Goal: Task Accomplishment & Management: Manage account settings

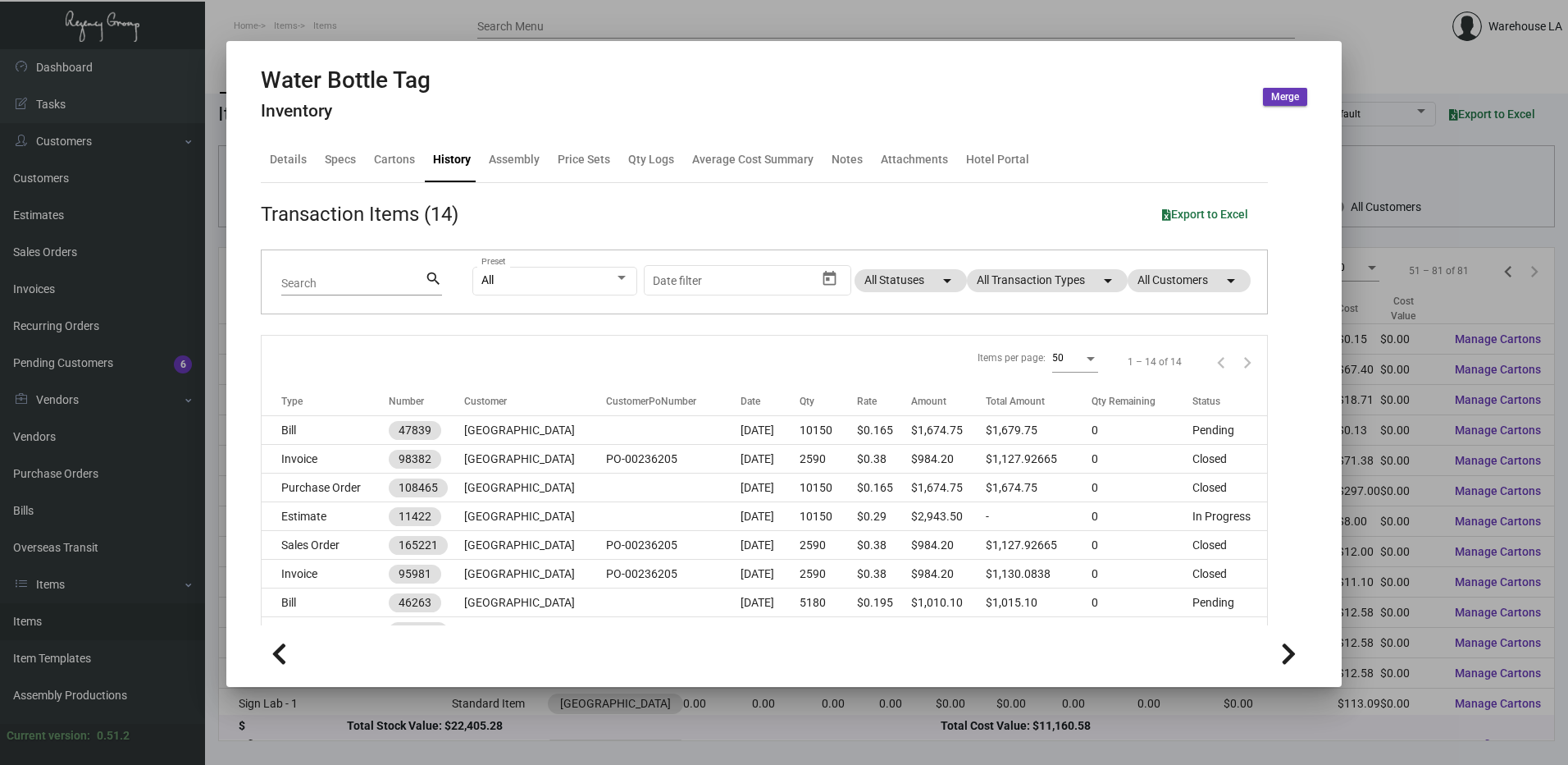
scroll to position [549, 0]
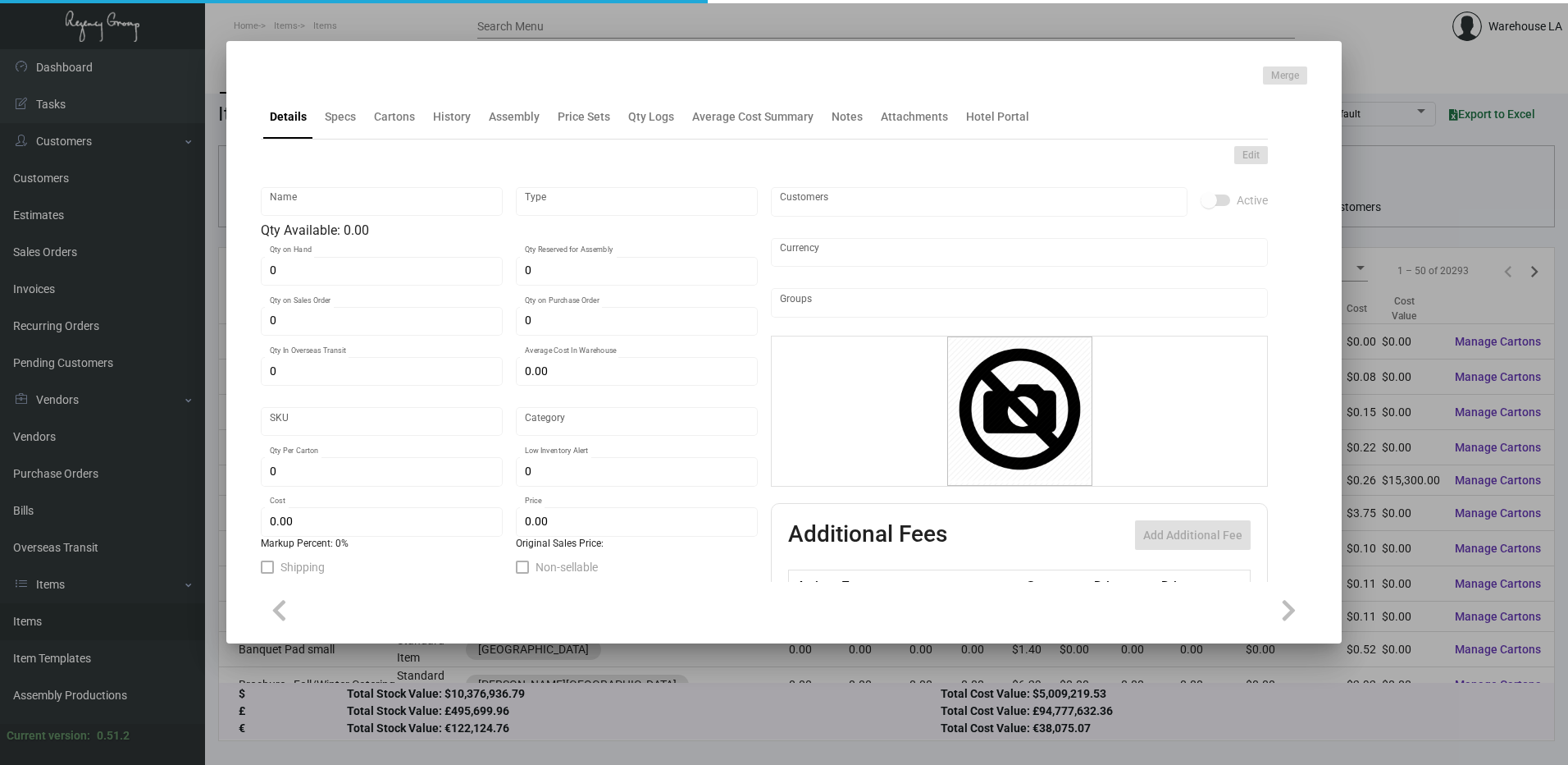
type input "Spa Card Glade"
type input "Inventory"
type input "1,500"
type input "$ 0.00"
type input "3061"
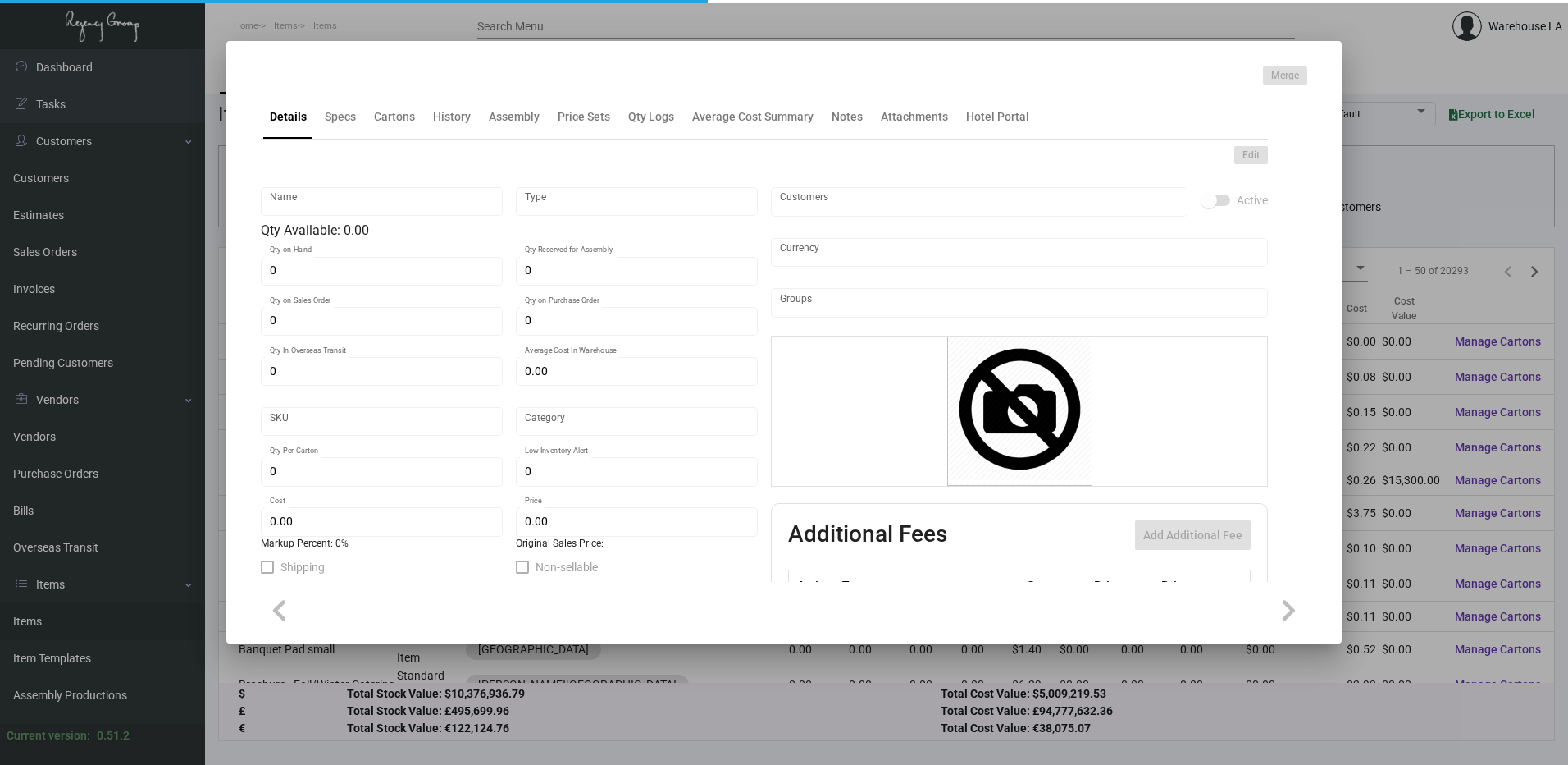
type input "Standard"
type input "500"
type input "-1"
type input "$ 0.10"
type input "$ 0.299"
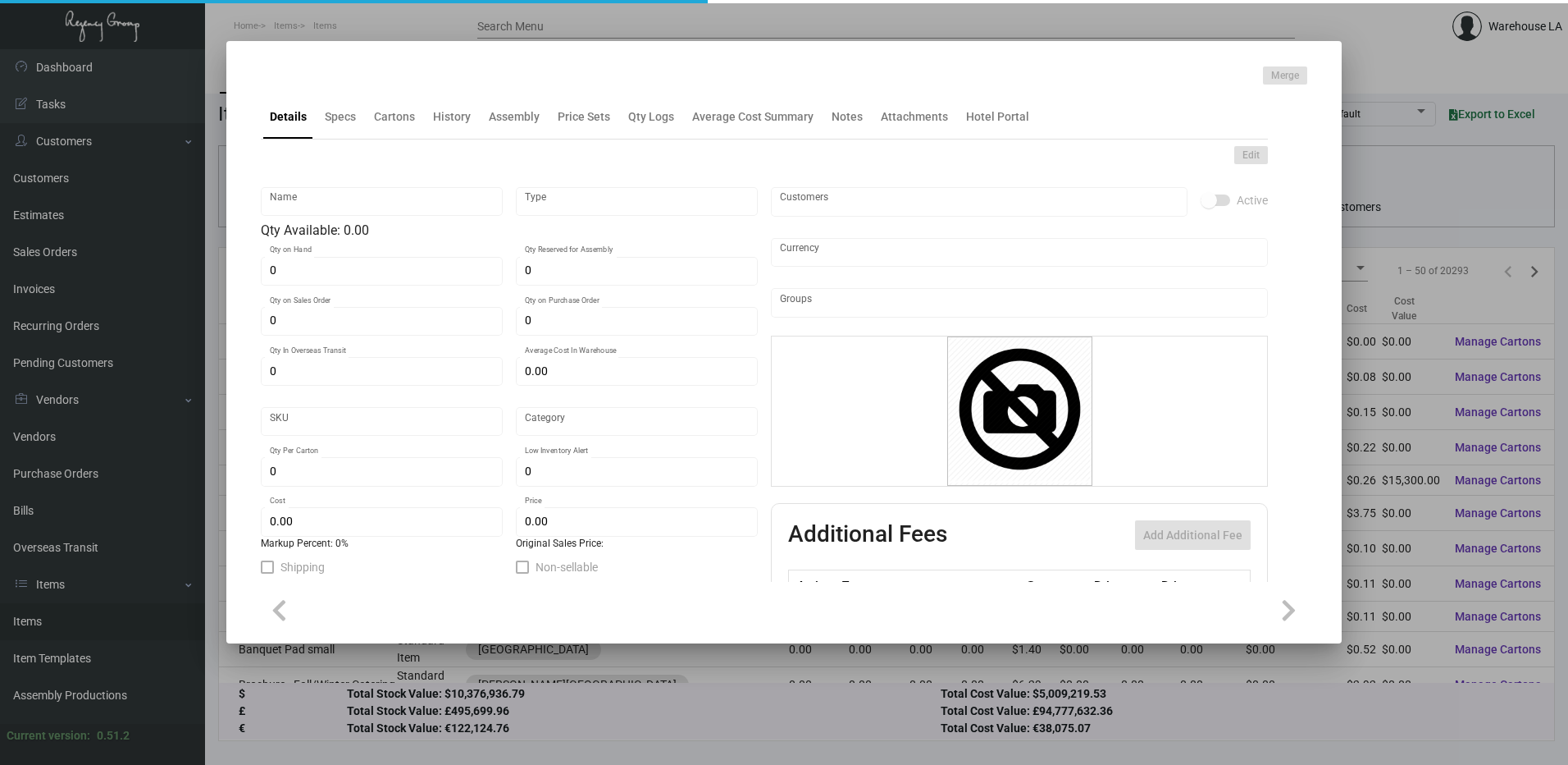
type textarea "Spa Card Glade Size 5x7 on 100# white "Sundance Felt" cover stock printing 1/0"
checkbox input "true"
type input "United States Dollar $"
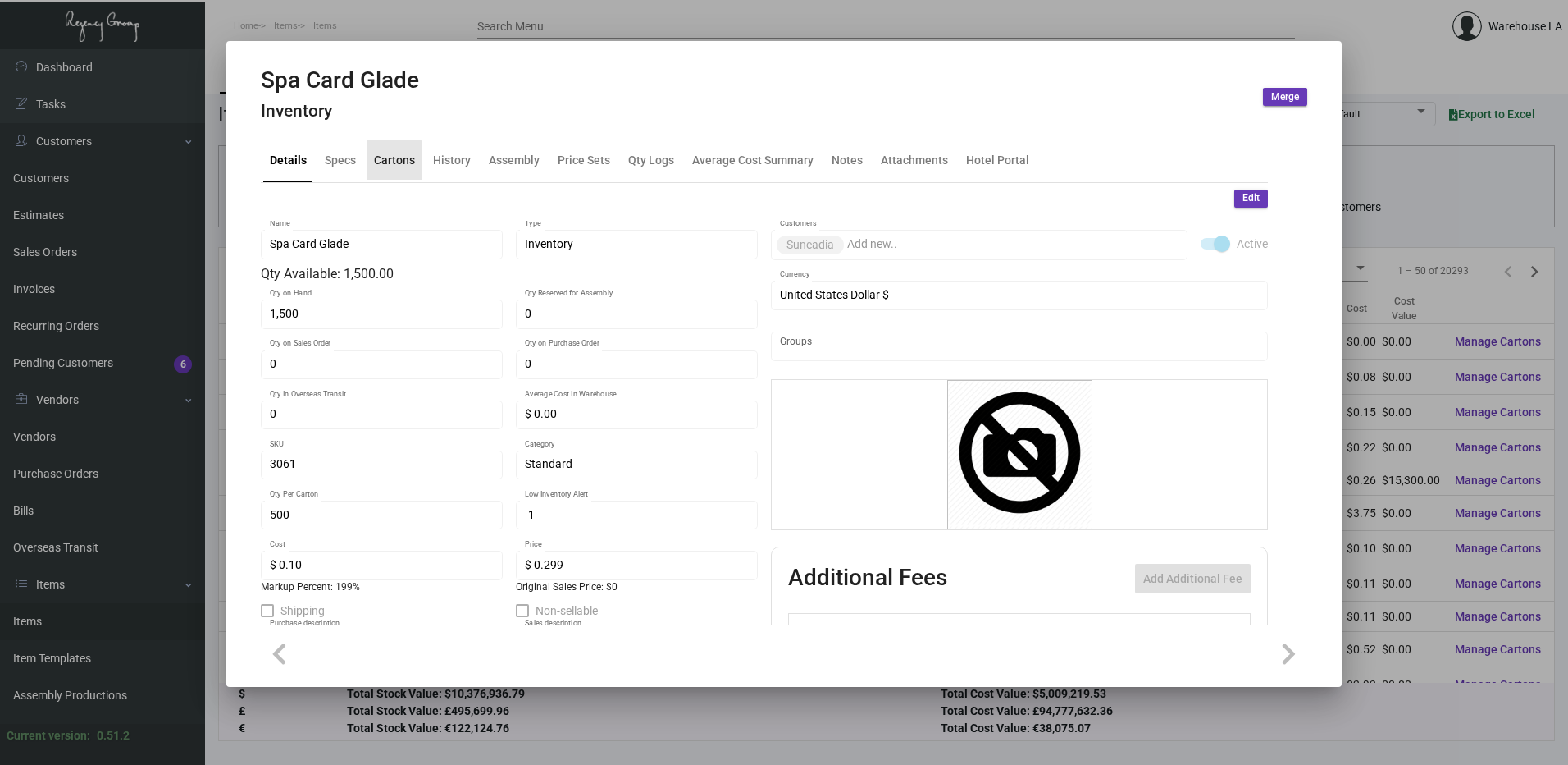
click at [389, 172] on div "Cartons" at bounding box center [395, 160] width 54 height 40
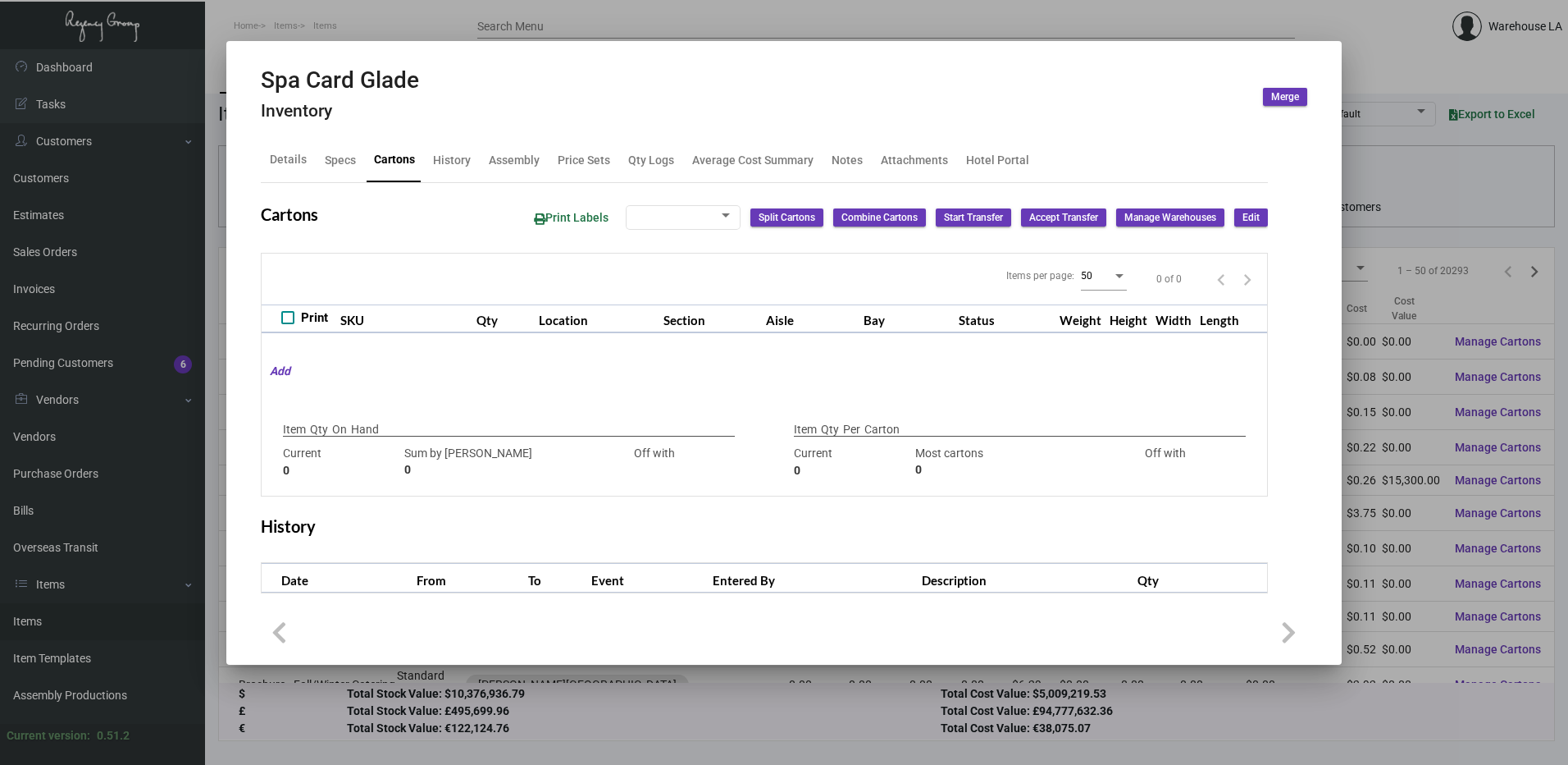
checkbox input "true"
type input "1,500"
type input "1500"
type input "0"
type input "500"
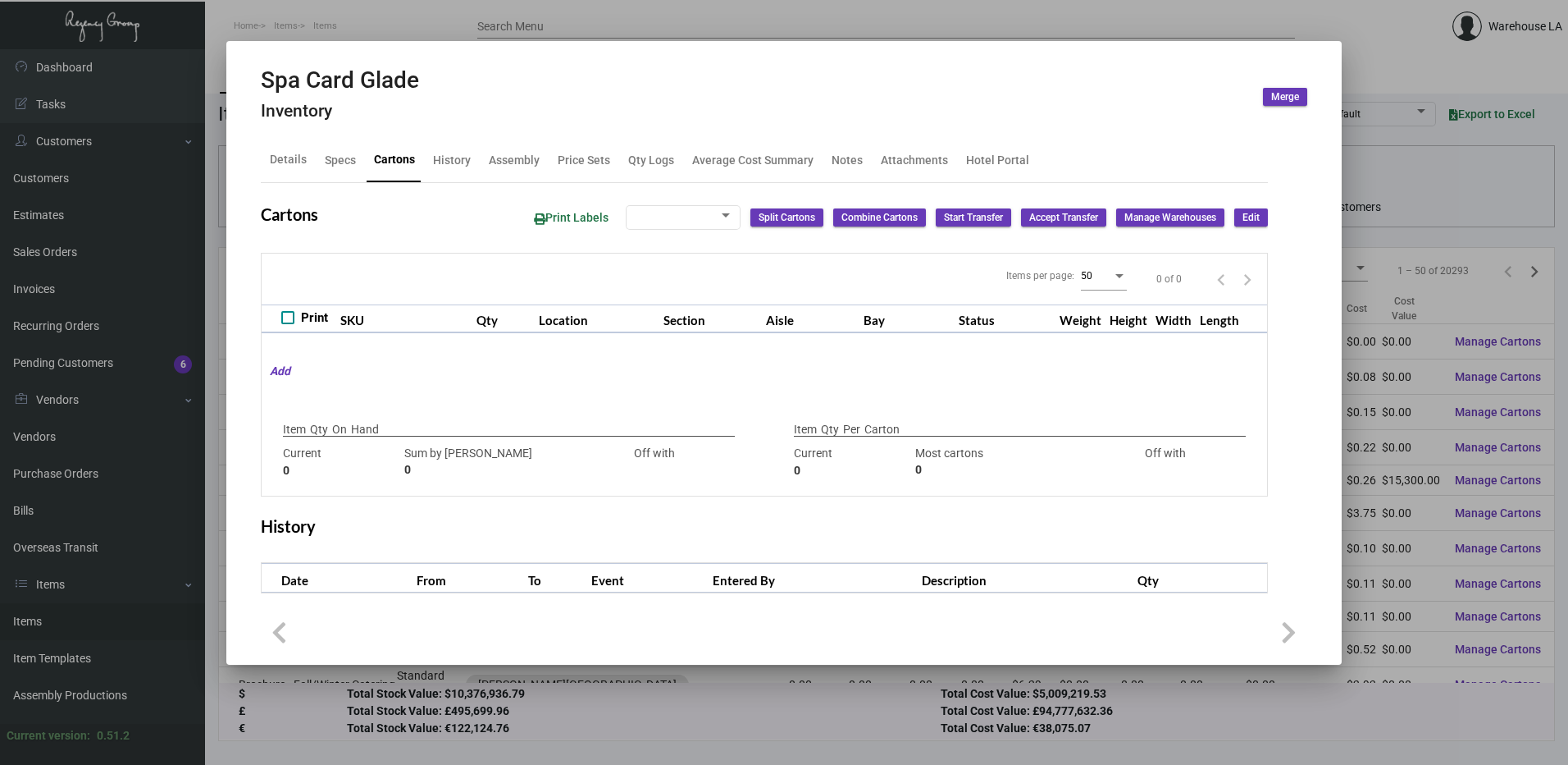
type input "500"
type input "0"
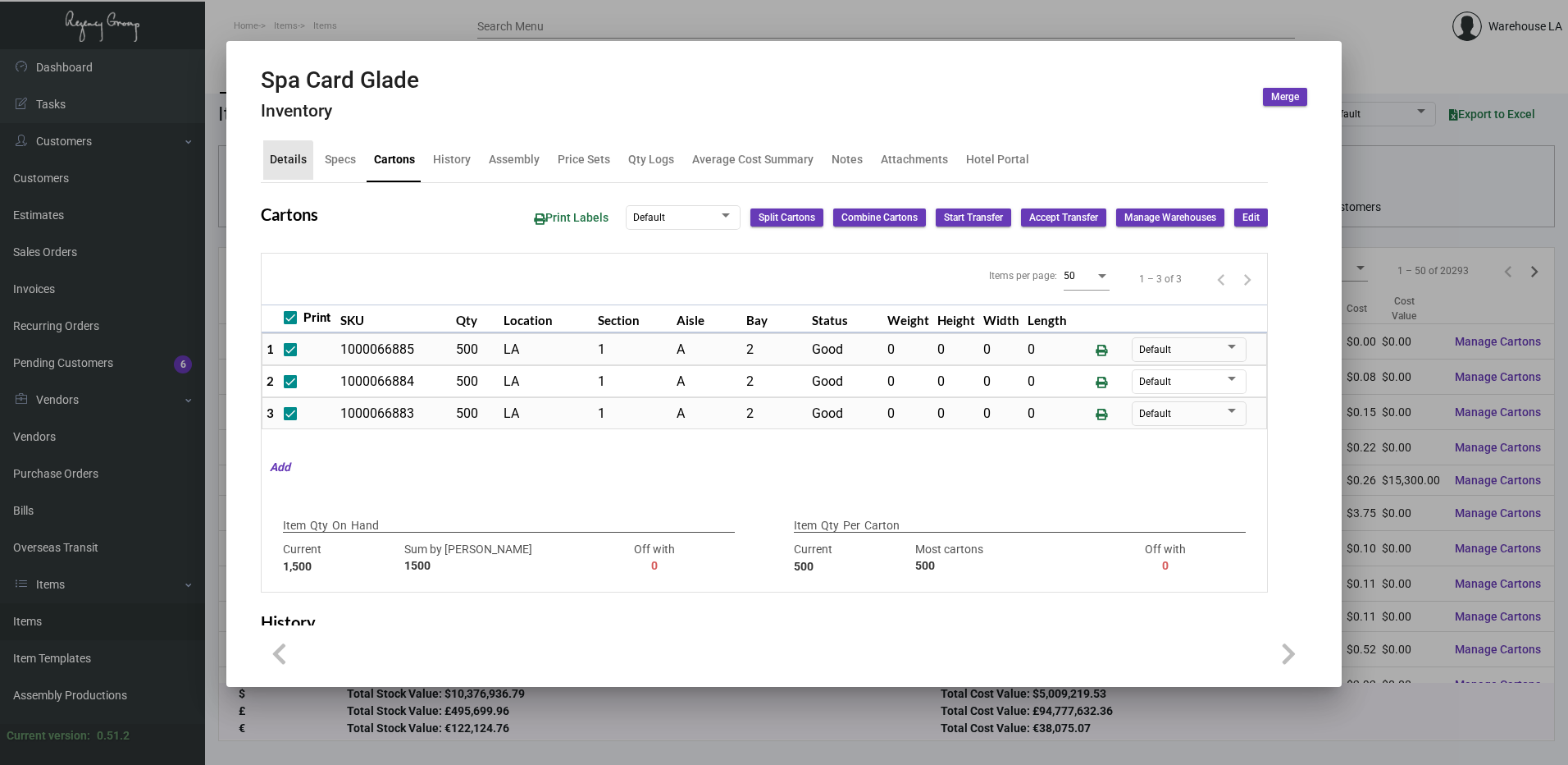
click at [278, 170] on div "Details" at bounding box center [288, 160] width 50 height 40
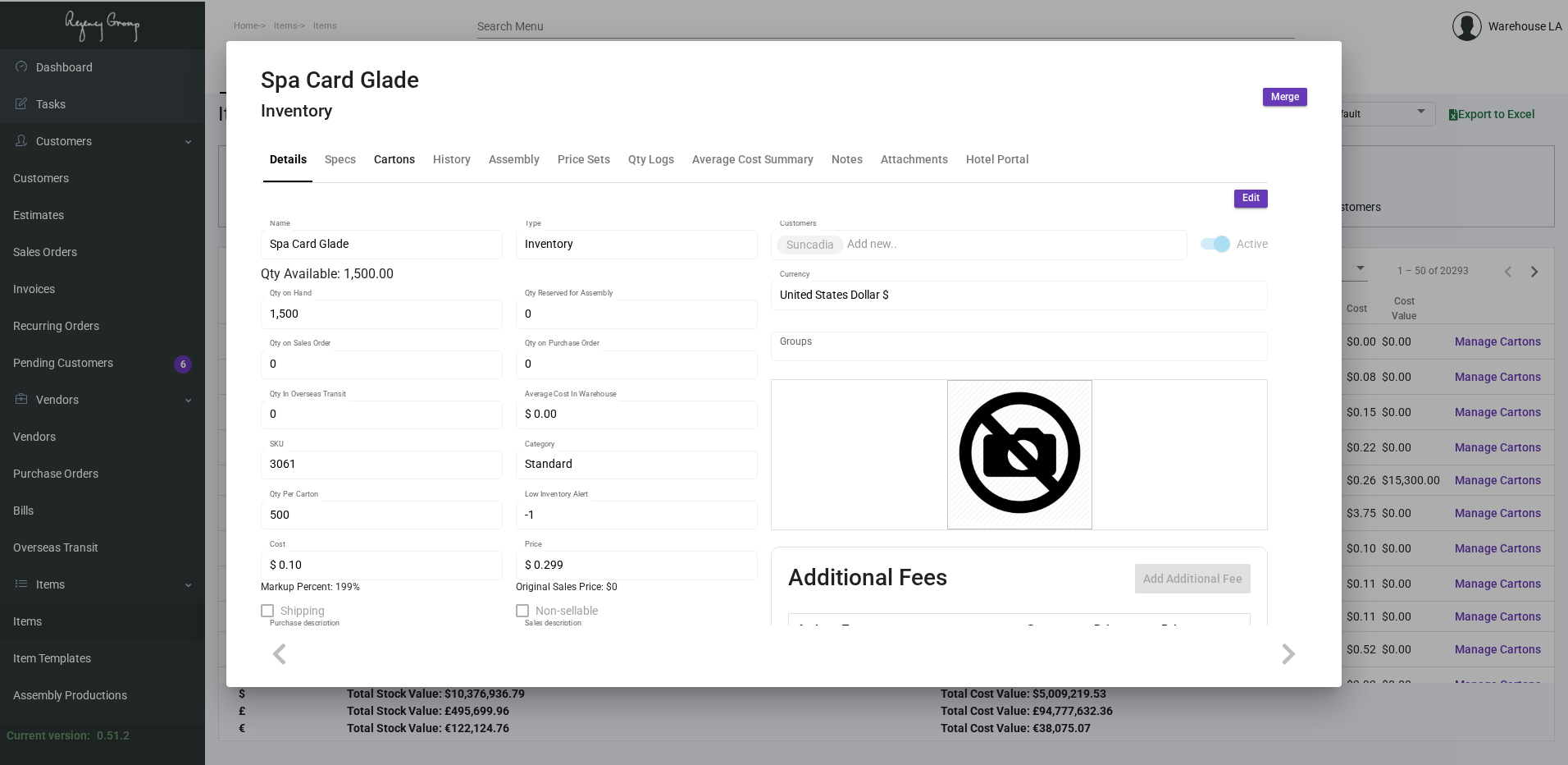
click at [402, 162] on div "Cartons" at bounding box center [394, 160] width 41 height 17
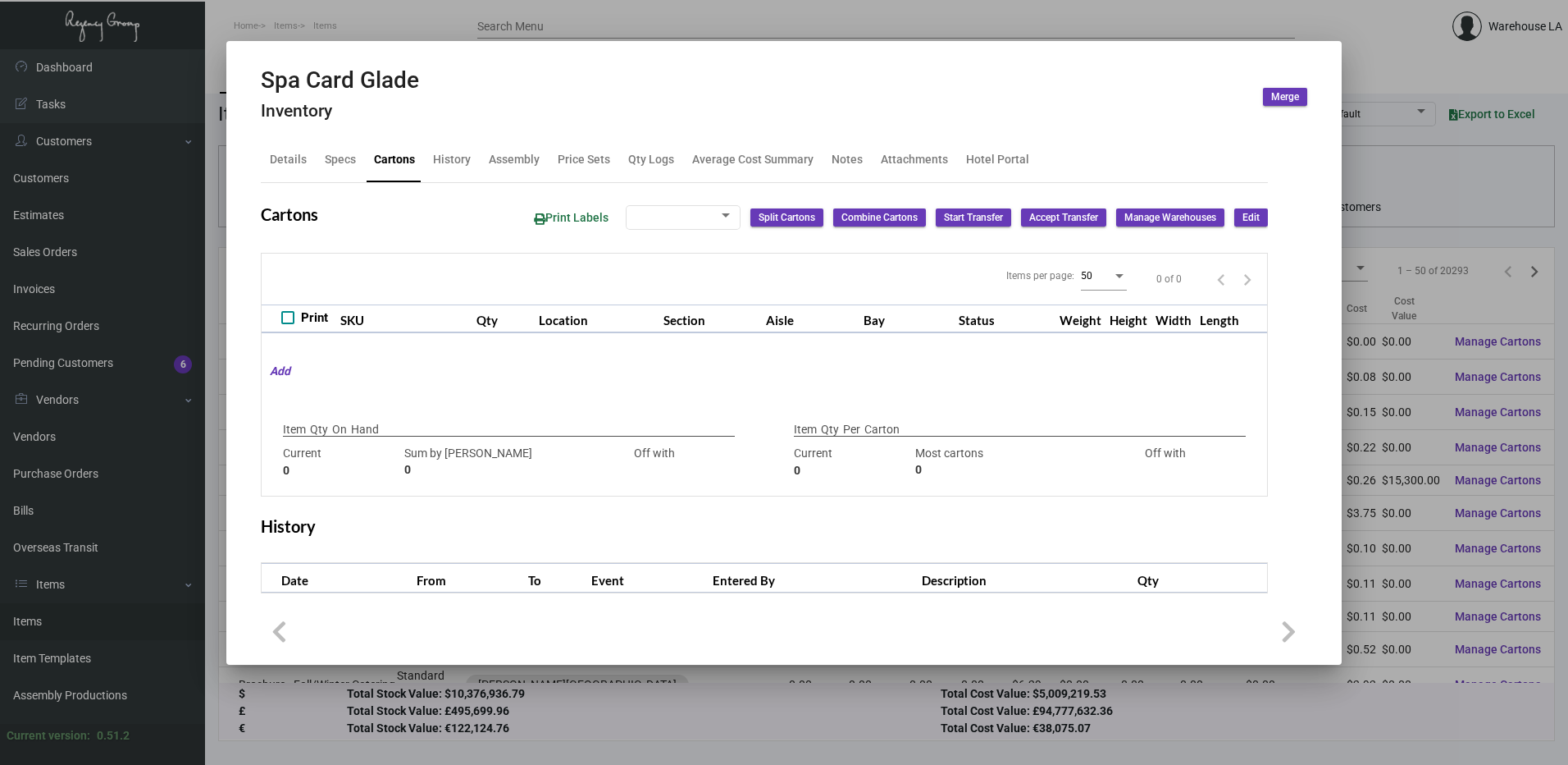
checkbox input "true"
type input "1,500"
type input "1500"
type input "0"
type input "500"
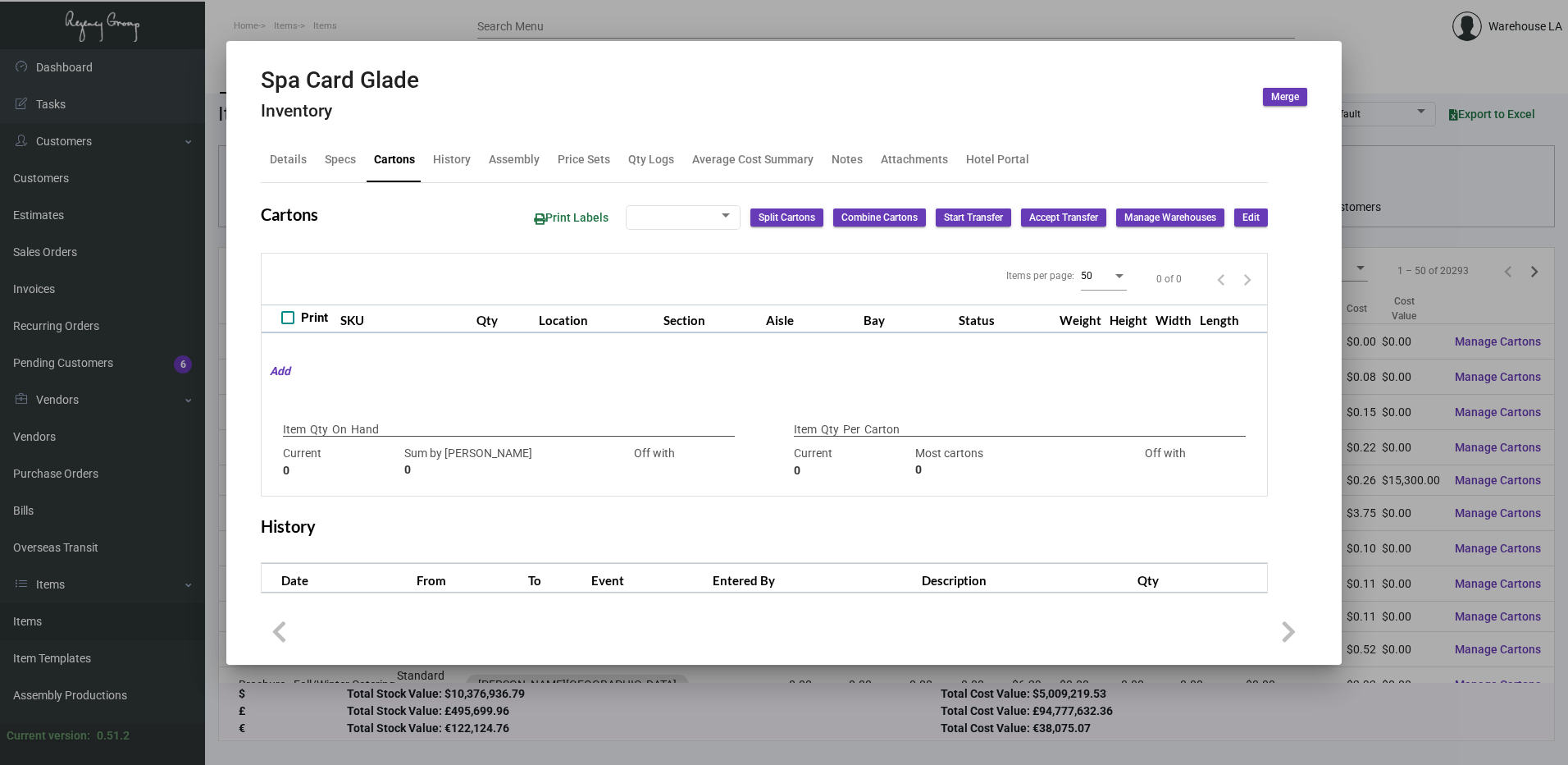
type input "500"
type input "0"
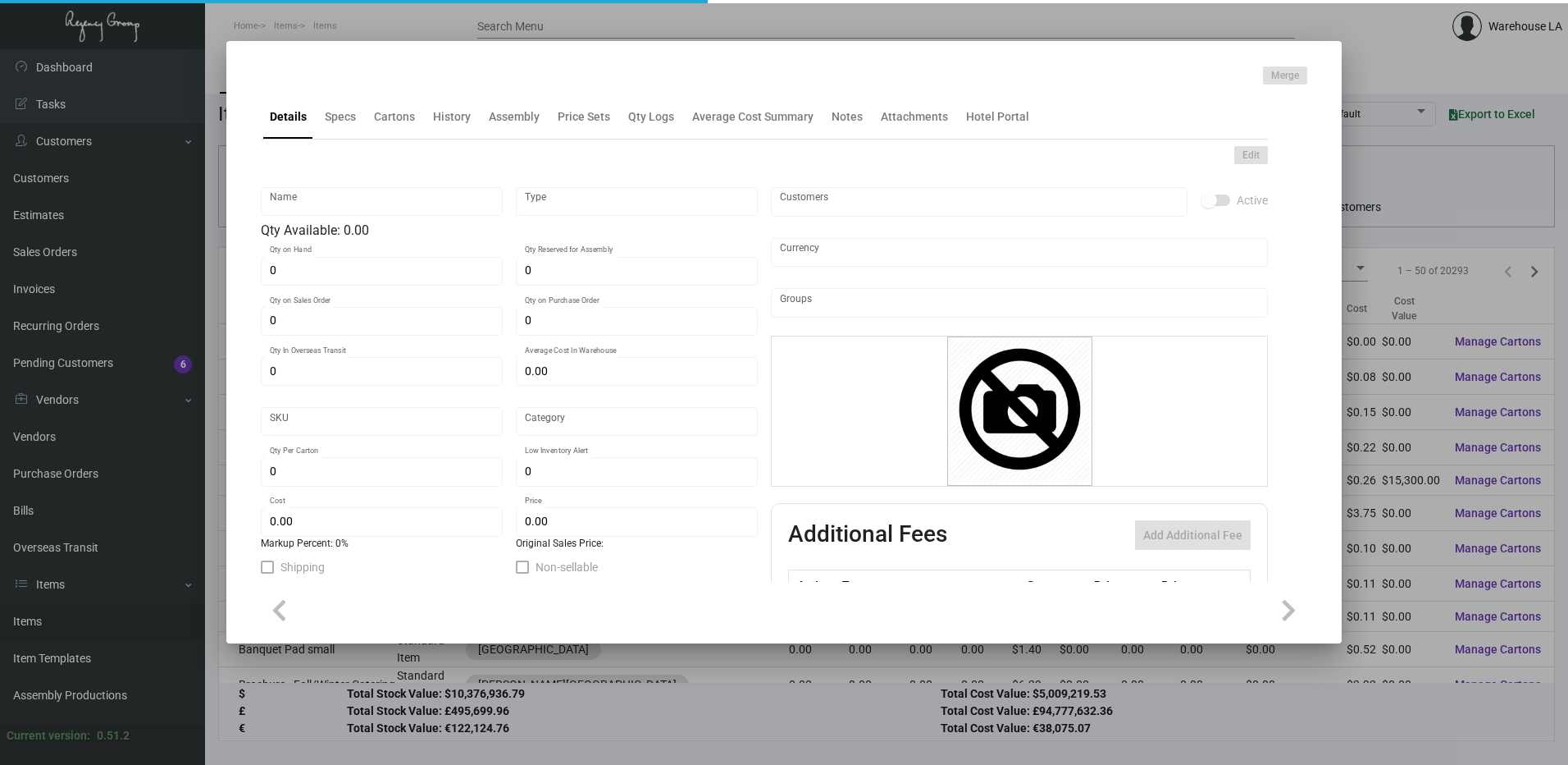
type input "Key Card - Two Bunch Palms"
type input "Inventory"
type input "2,000"
type input "20,000"
type input "$ 0.19"
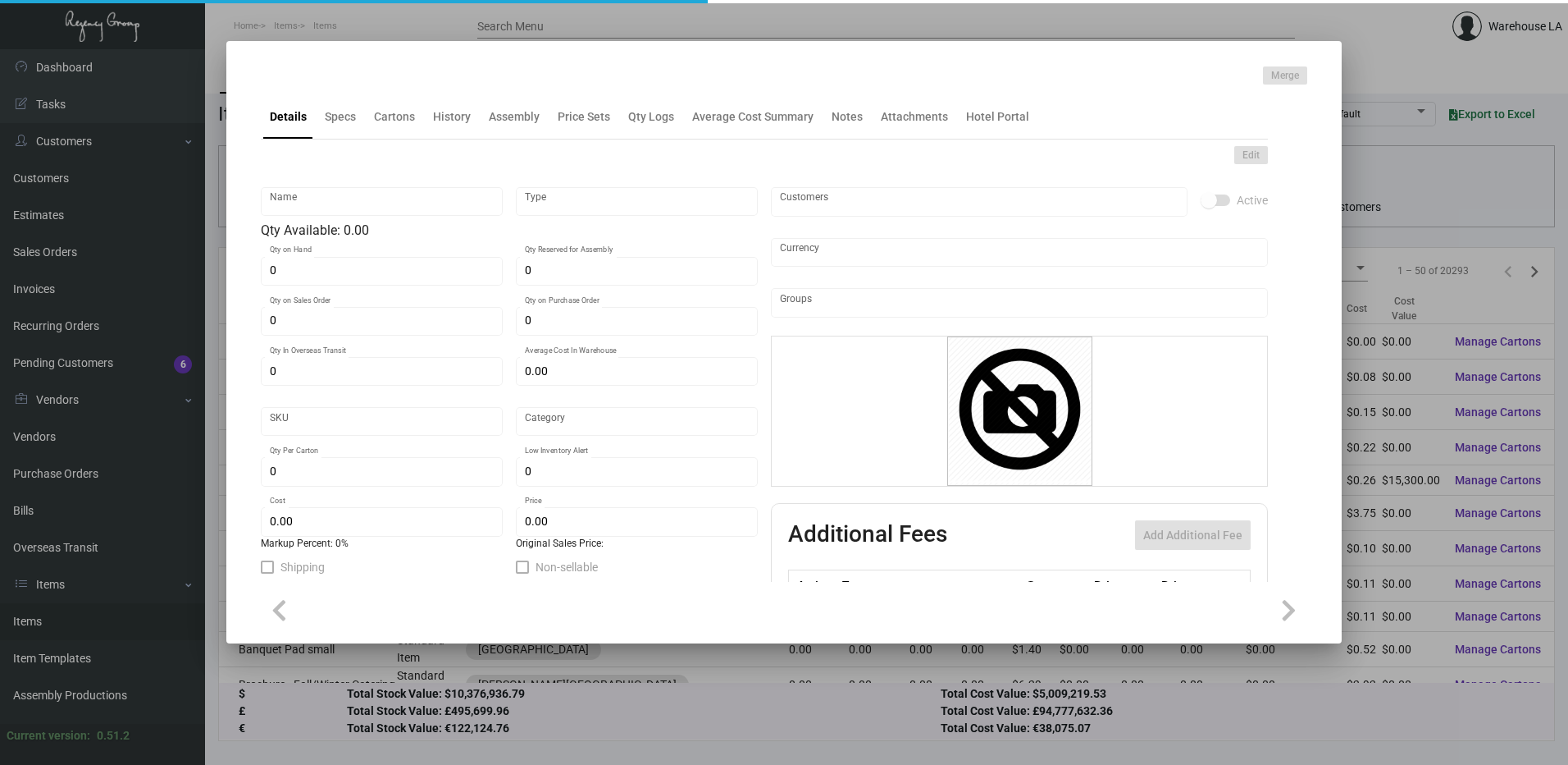
type input "3262"
type input "Standard"
type input "1,000"
type input "2,000"
type input "$ 0.19"
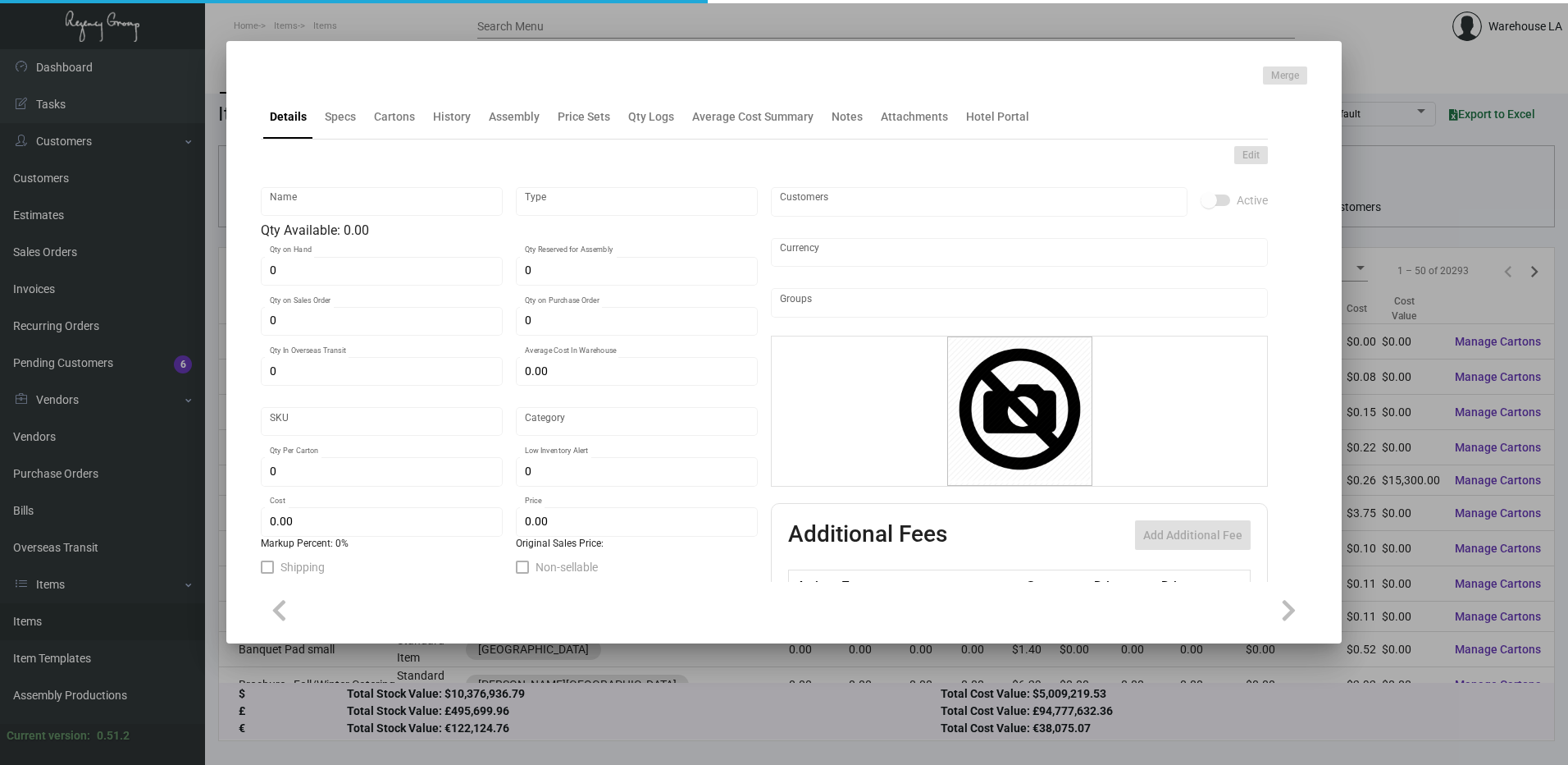
type input "$ 0.53"
type textarea "Keys Size CR80 #30 mill white matte dull laminated PVC recycled plastic materia…"
type textarea "Keys RFID Ving size CR80 bio degradable stock 30 mil plastic printing both side…"
checkbox input "true"
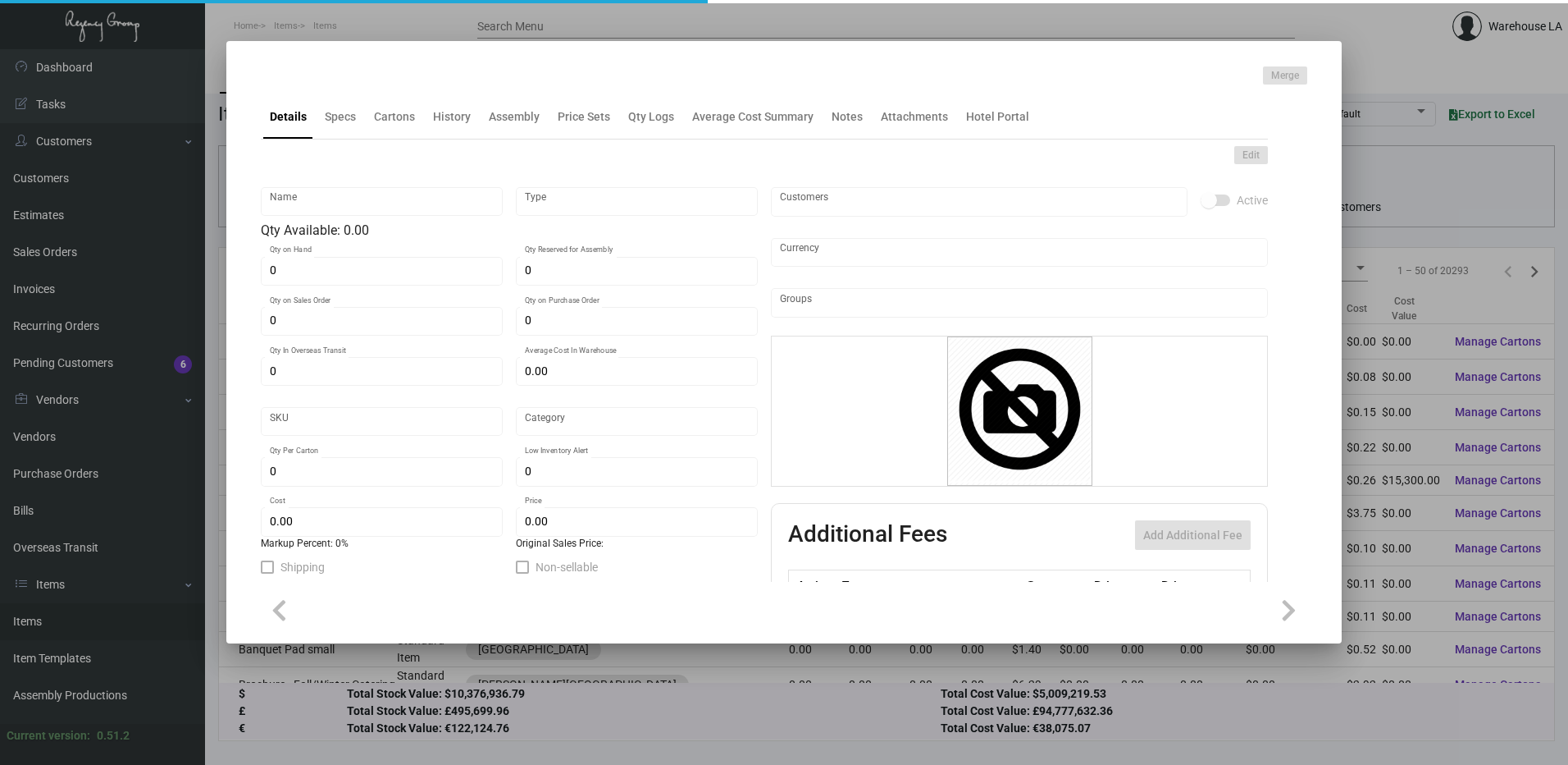
type input "United States Dollar $"
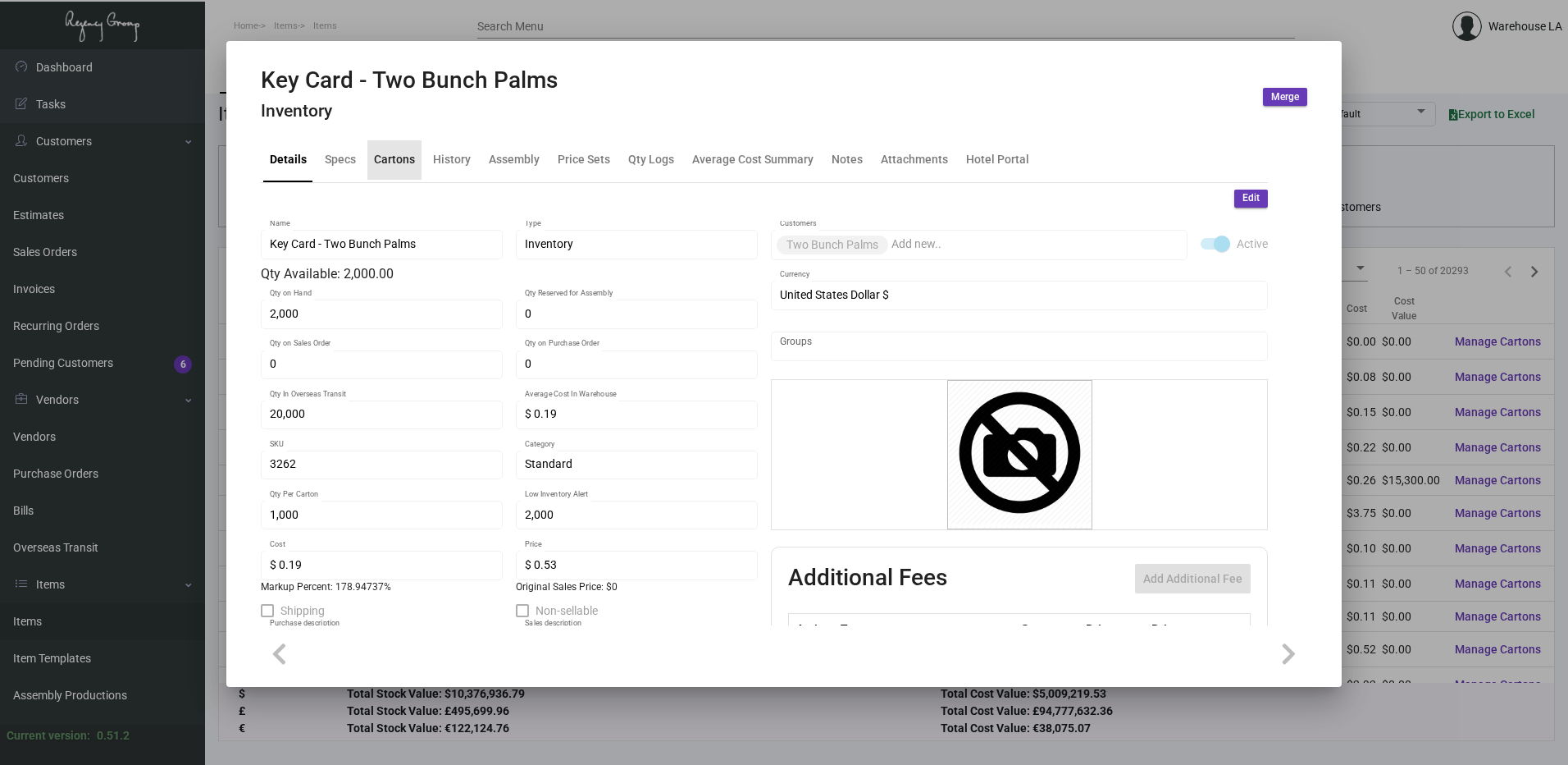
click at [405, 169] on div "Cartons" at bounding box center [395, 160] width 54 height 40
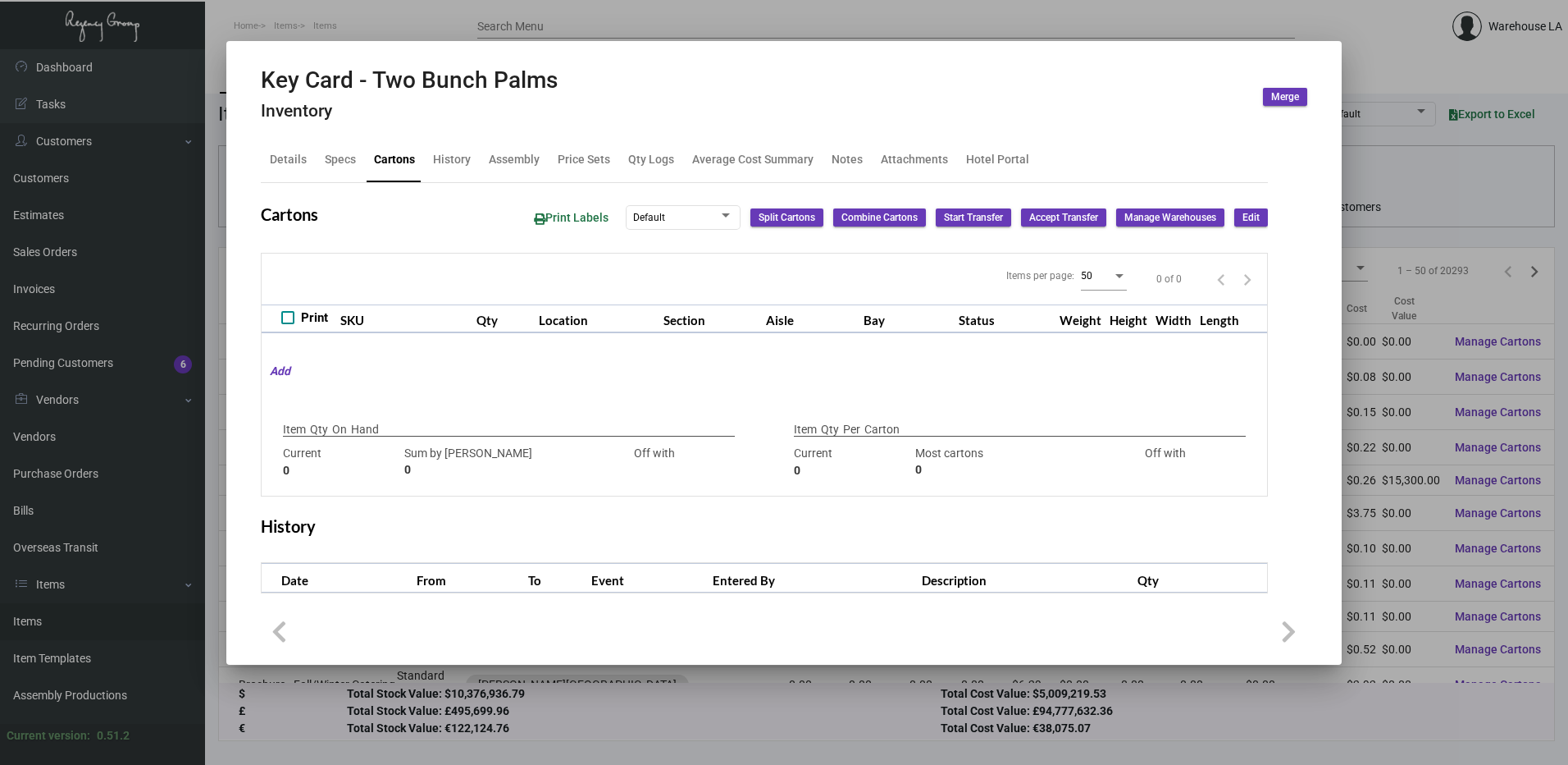
type input "2,000"
type input "4000"
type input "-2000"
type input "1,000"
type input "1000"
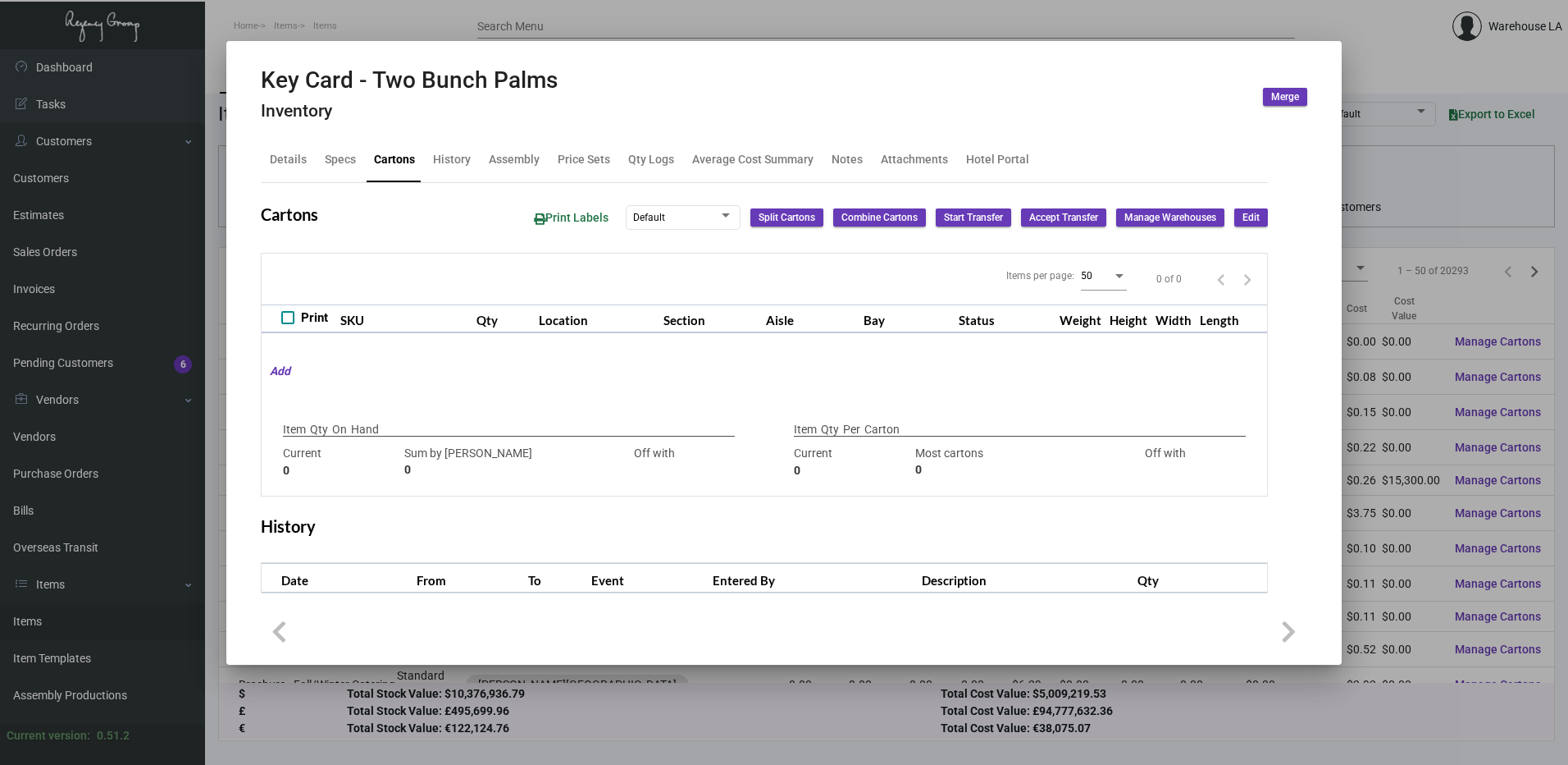
type input "0"
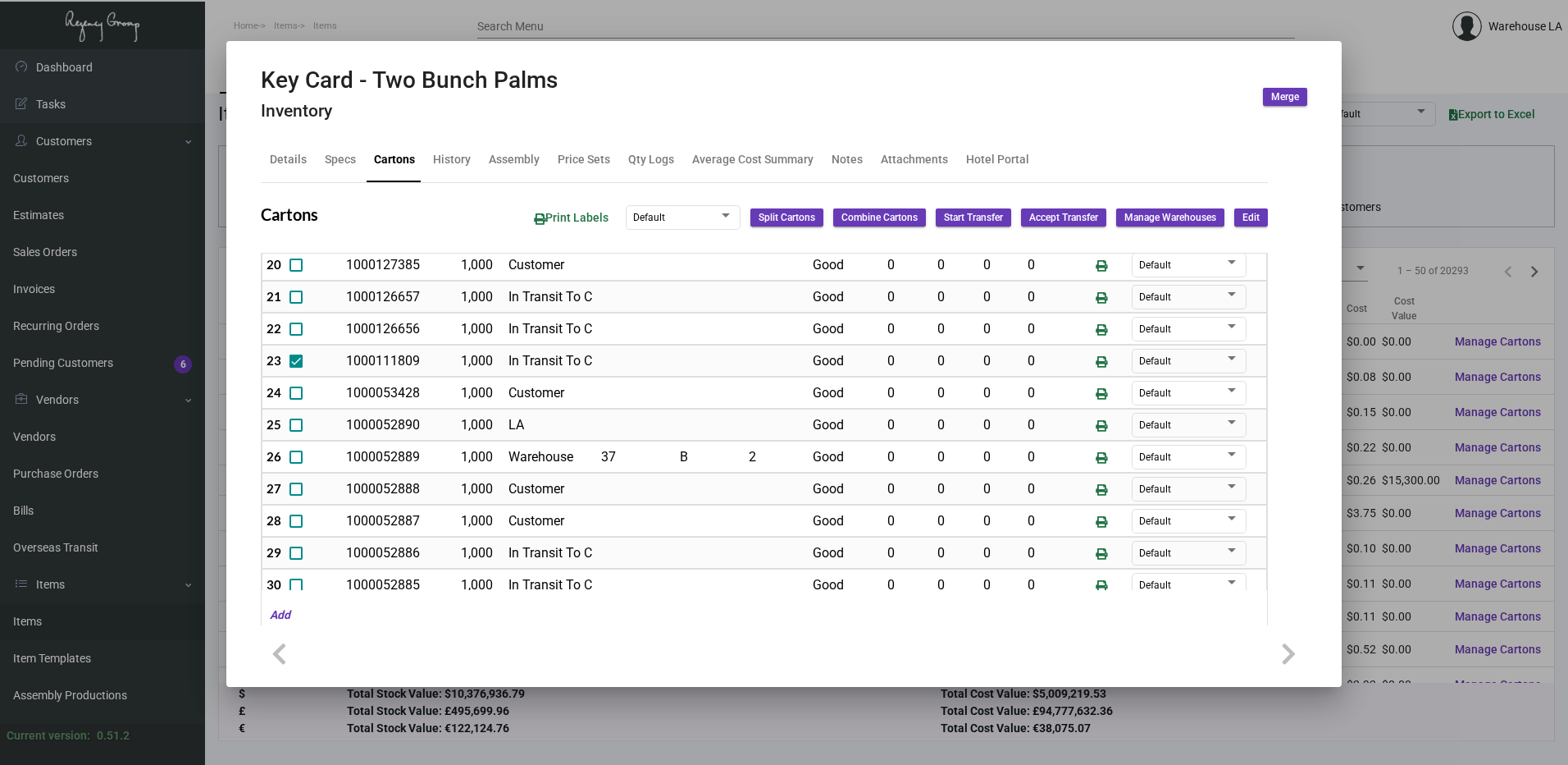
scroll to position [641, 0]
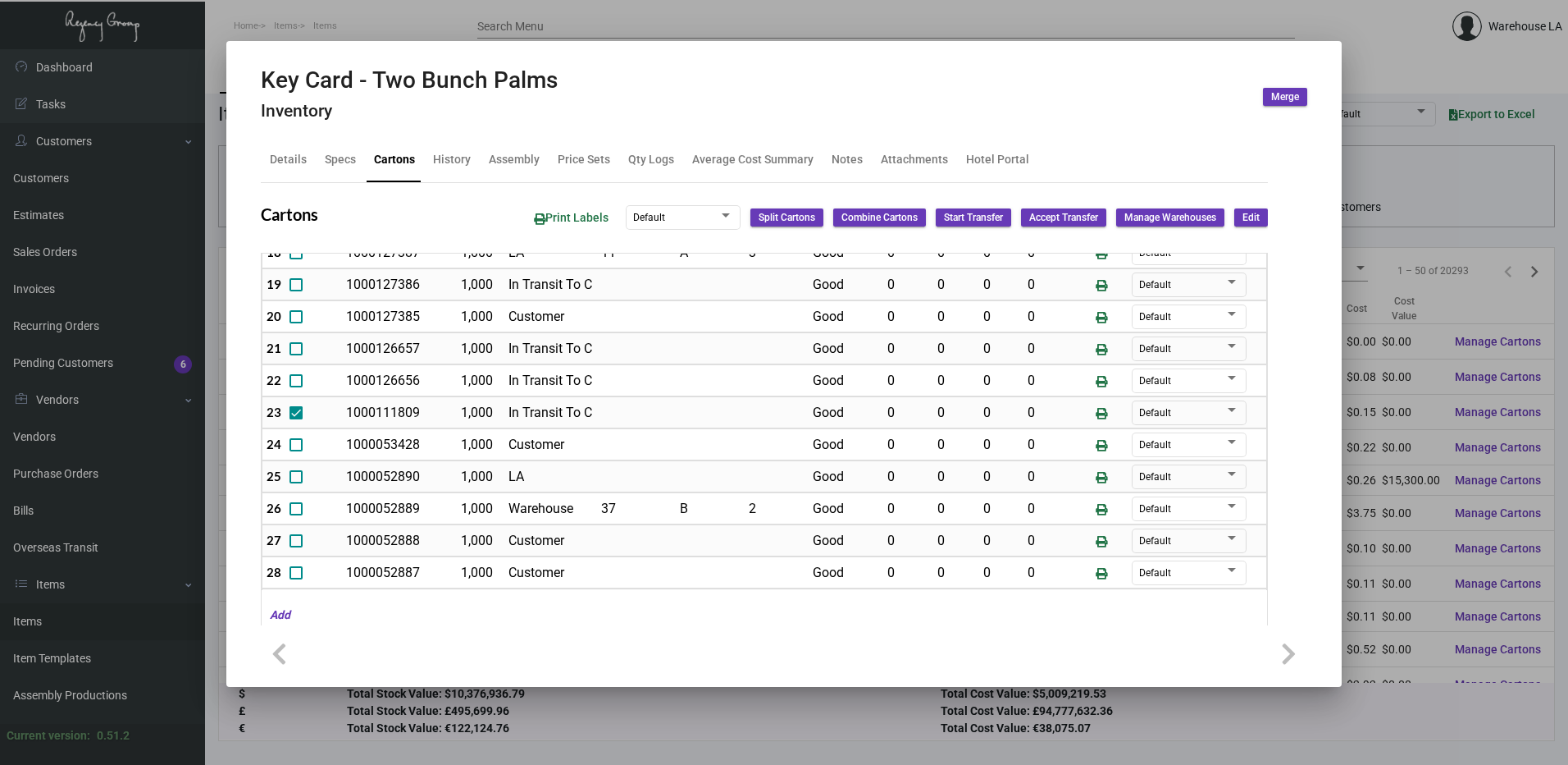
click at [1242, 216] on span "Edit" at bounding box center [1251, 217] width 17 height 14
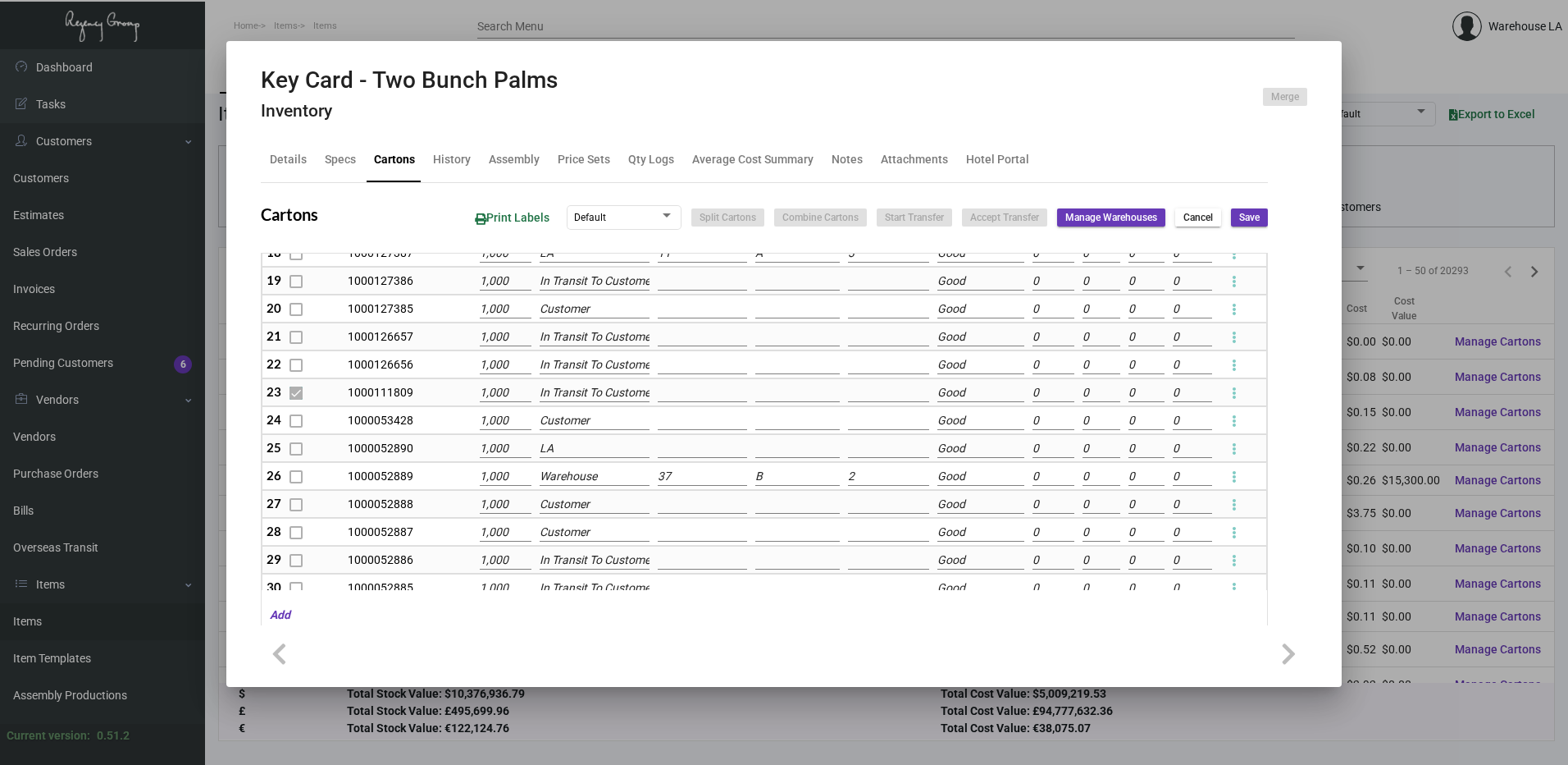
scroll to position [569, 0]
click at [681, 441] on input at bounding box center [702, 449] width 89 height 18
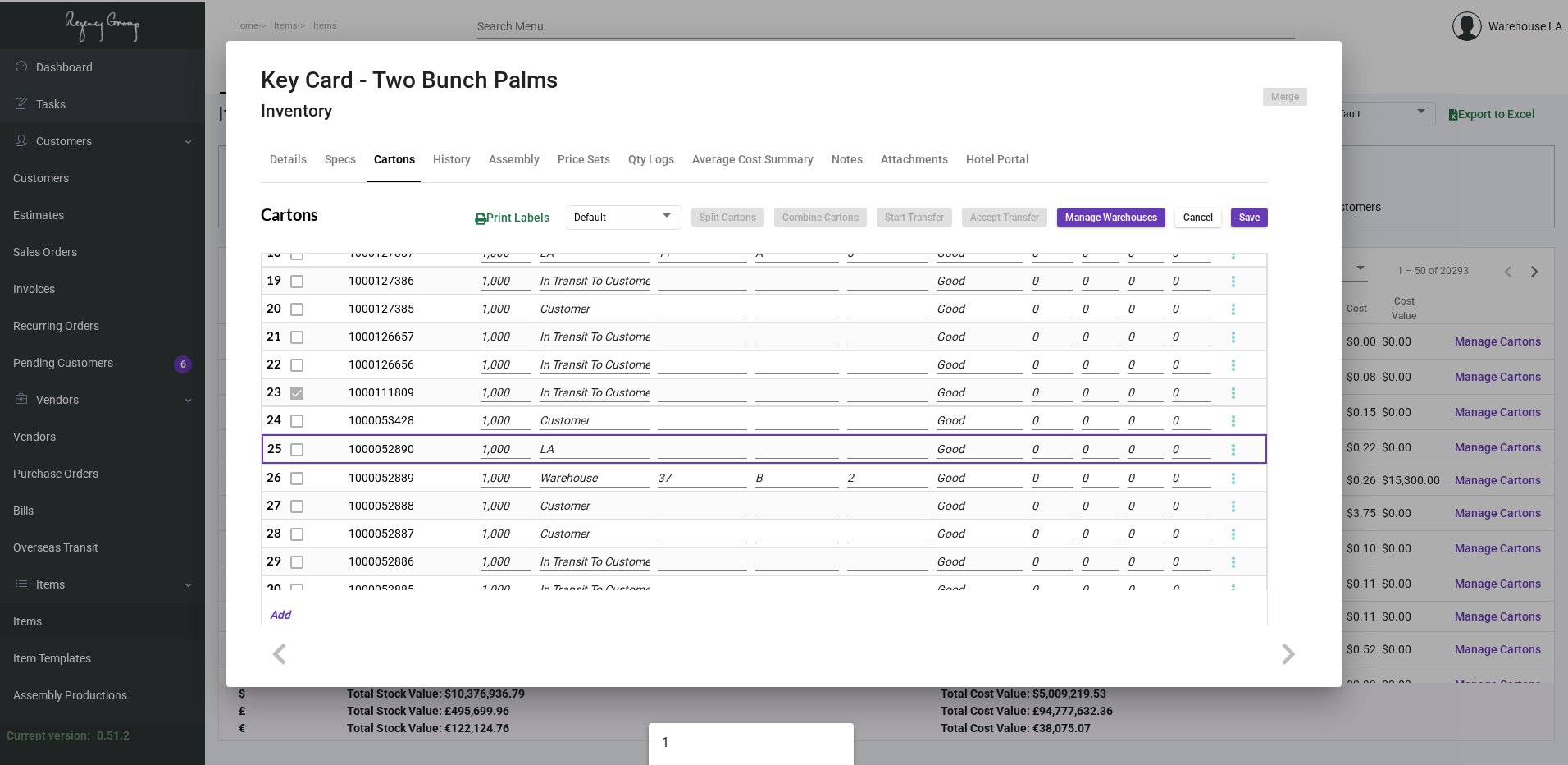
click at [675, 449] on input at bounding box center [702, 449] width 89 height 18
click at [686, 452] on input at bounding box center [702, 449] width 89 height 18
click at [710, 725] on span "11" at bounding box center [751, 726] width 179 height 40
type input "11"
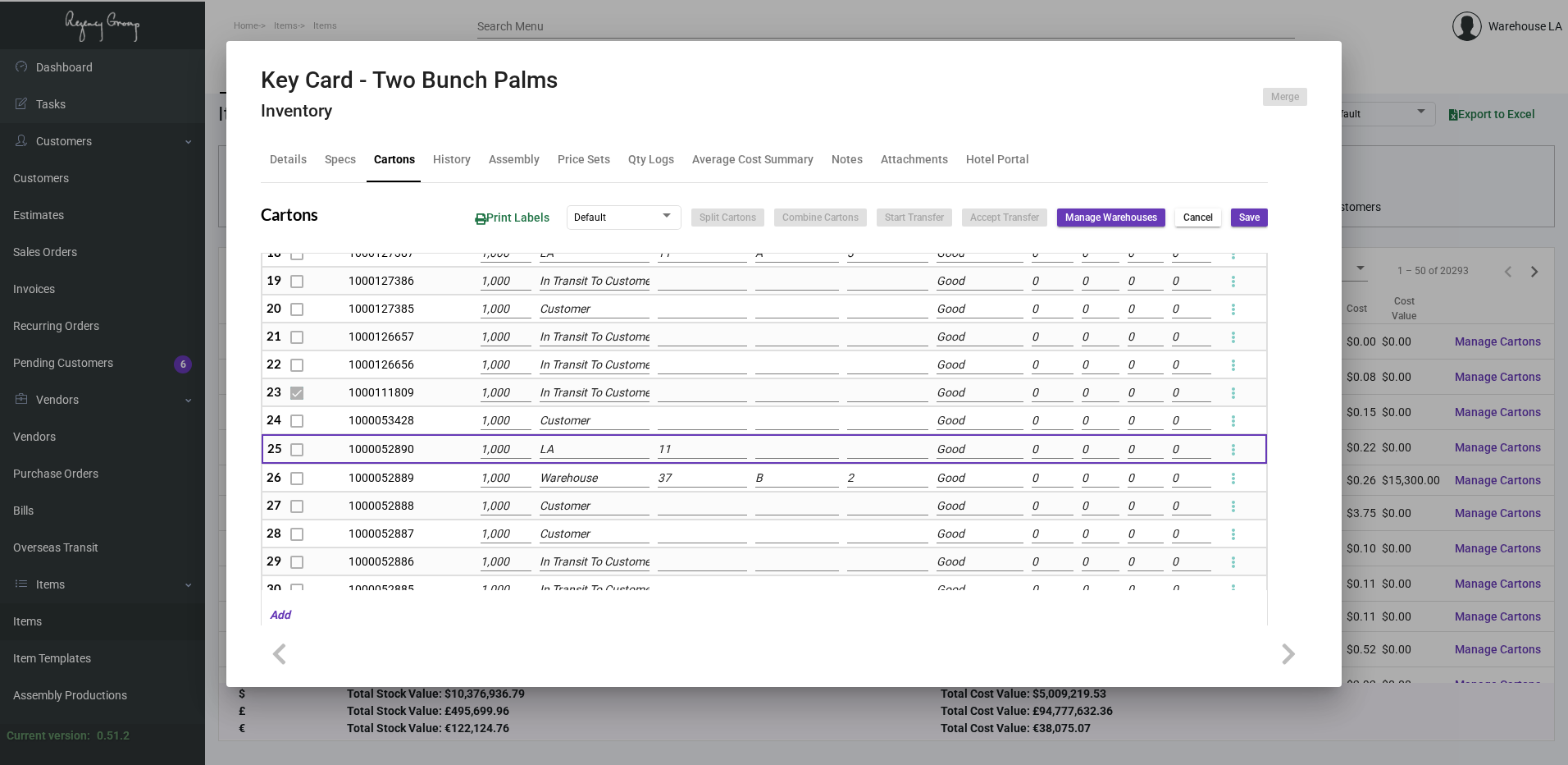
click at [766, 449] on input at bounding box center [797, 449] width 83 height 18
click at [791, 474] on span "A" at bounding box center [846, 478] width 179 height 40
type input "A"
click at [850, 443] on input at bounding box center [888, 449] width 82 height 18
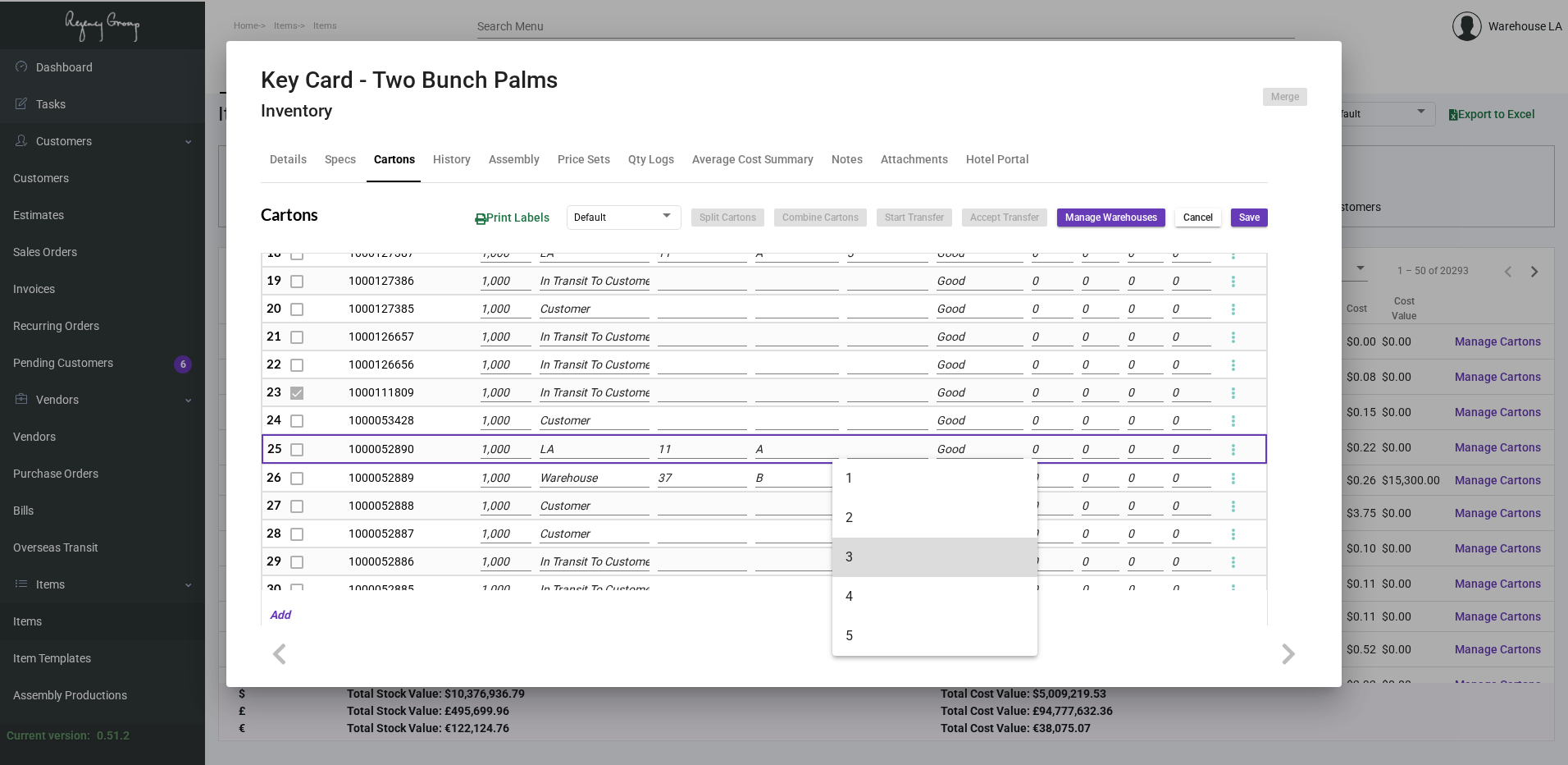
click at [882, 570] on span "3" at bounding box center [934, 557] width 179 height 40
type input "3"
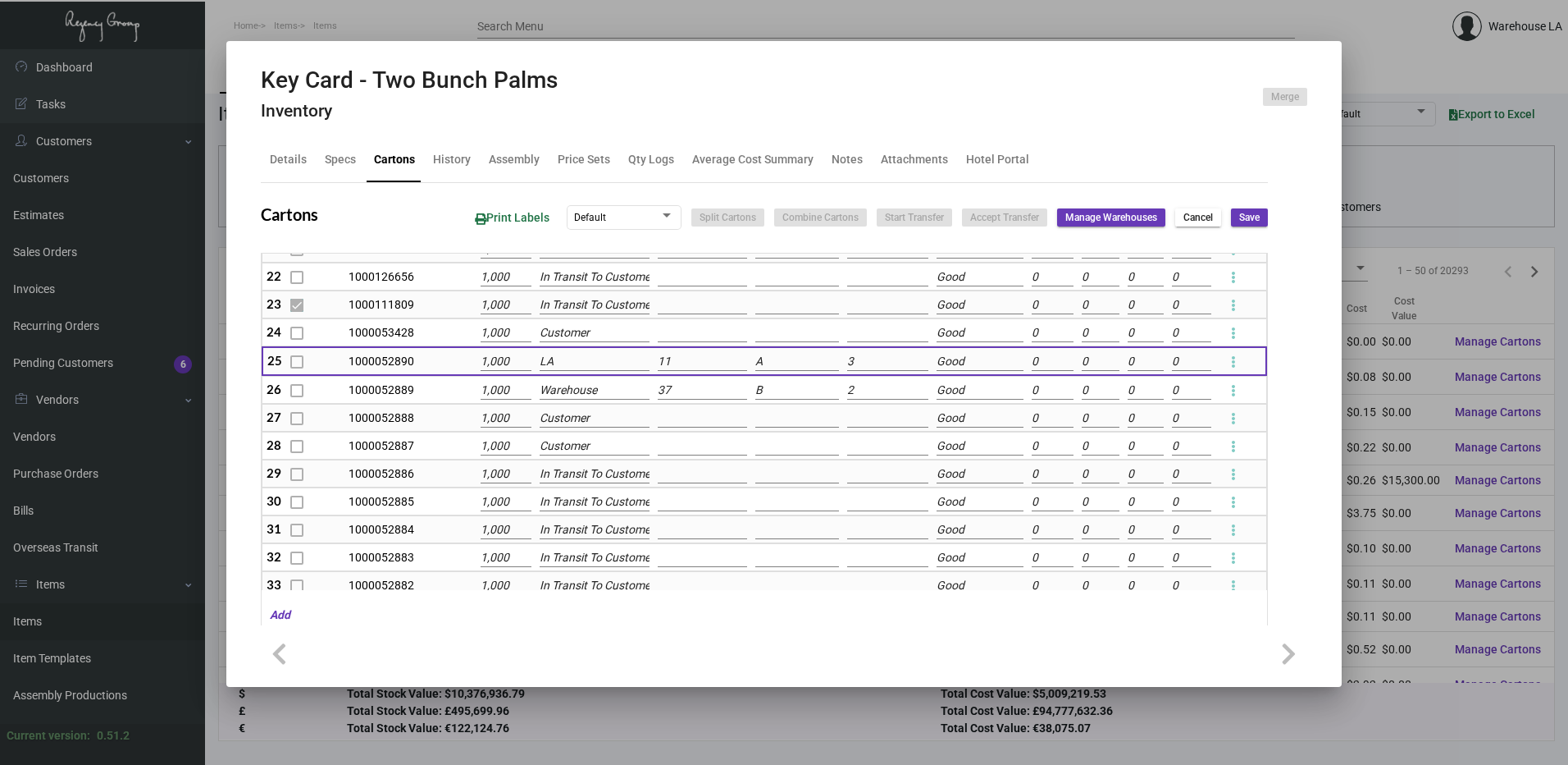
scroll to position [733, 0]
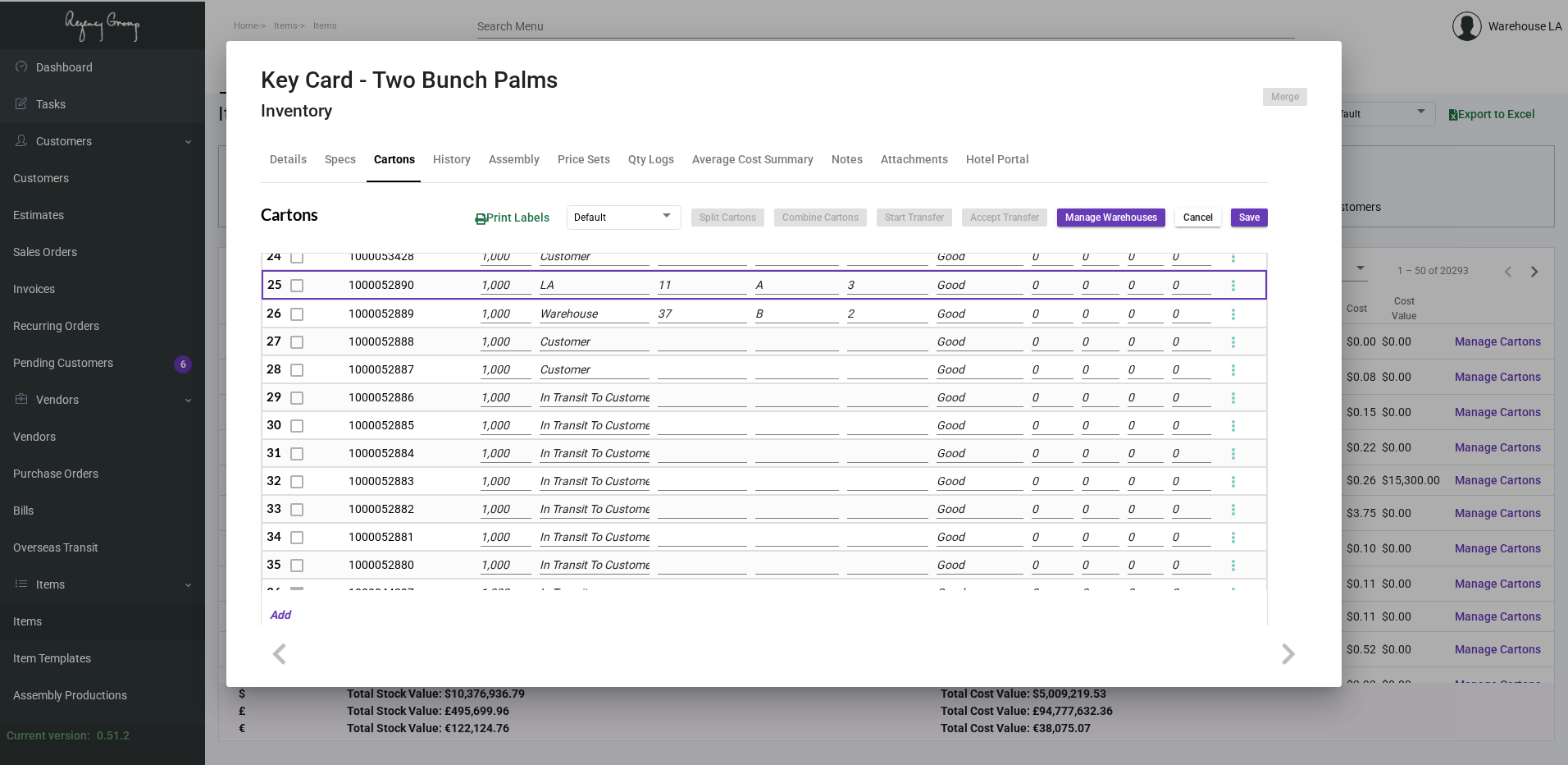
click at [613, 308] on input "Warehouse" at bounding box center [594, 314] width 110 height 18
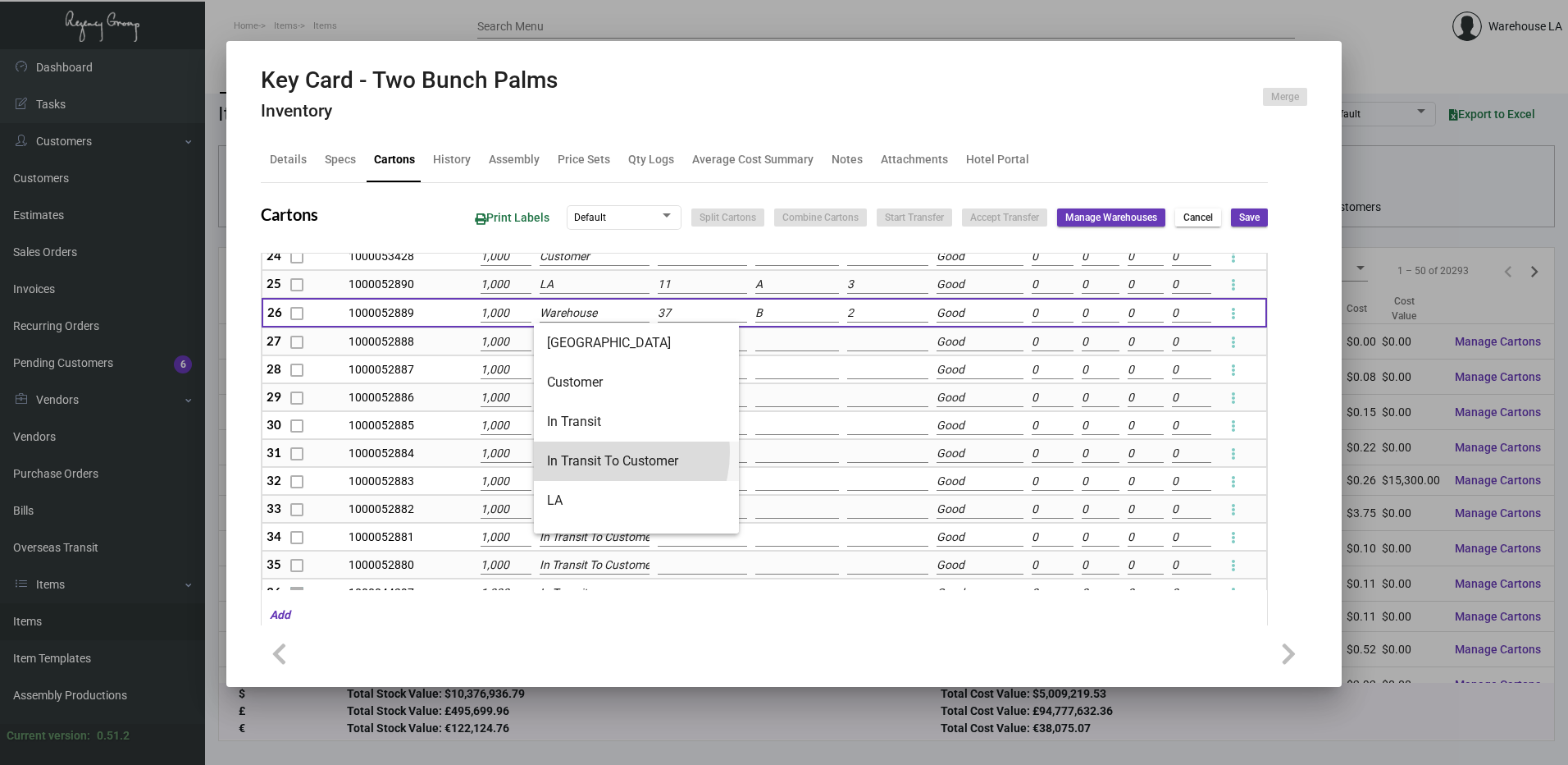
click at [604, 452] on span "In Transit To Customer" at bounding box center [637, 461] width 179 height 40
type input "In Transit To Customer"
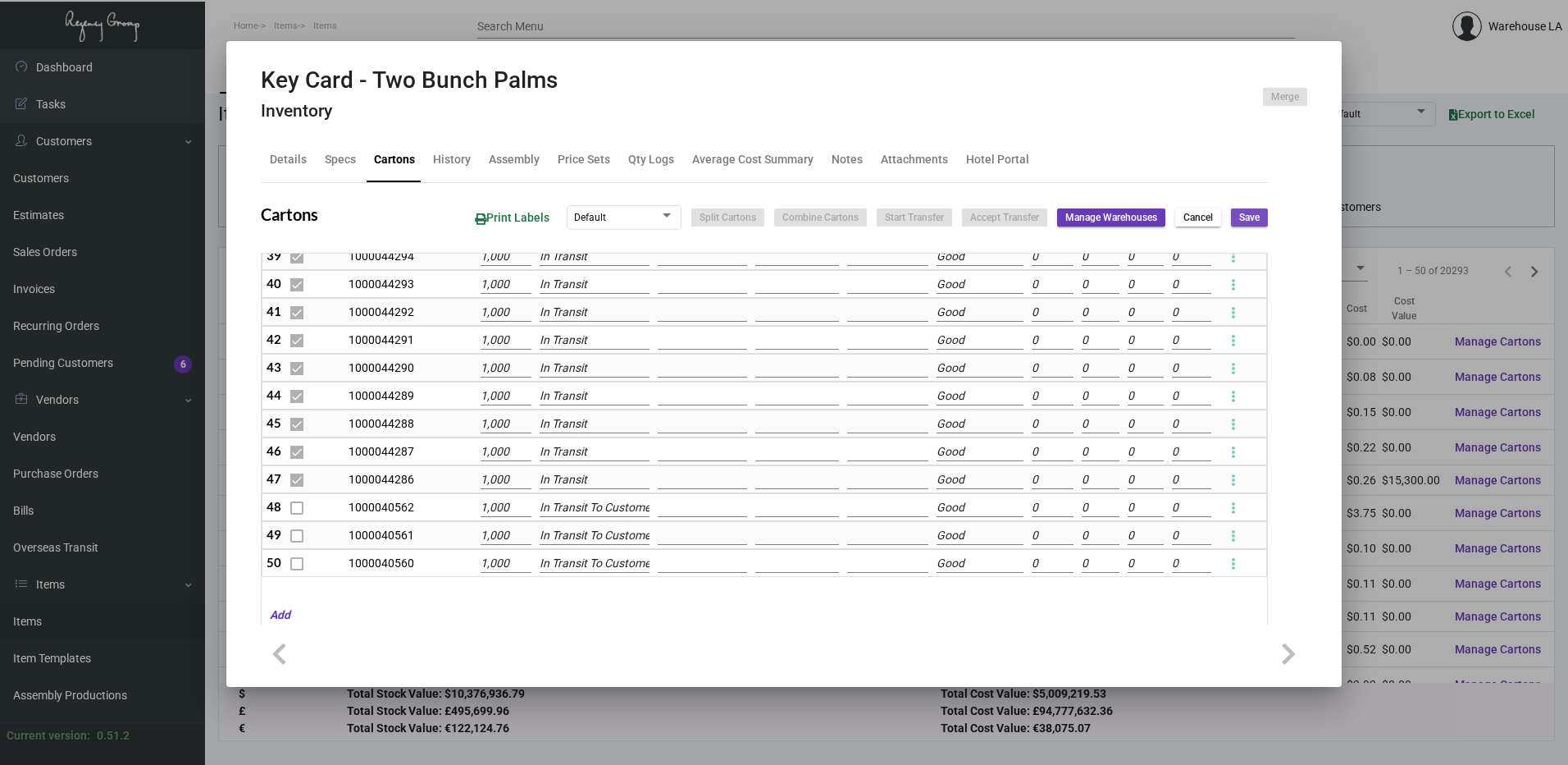
scroll to position [0, 0]
click at [1231, 209] on button "Save" at bounding box center [1250, 217] width 37 height 18
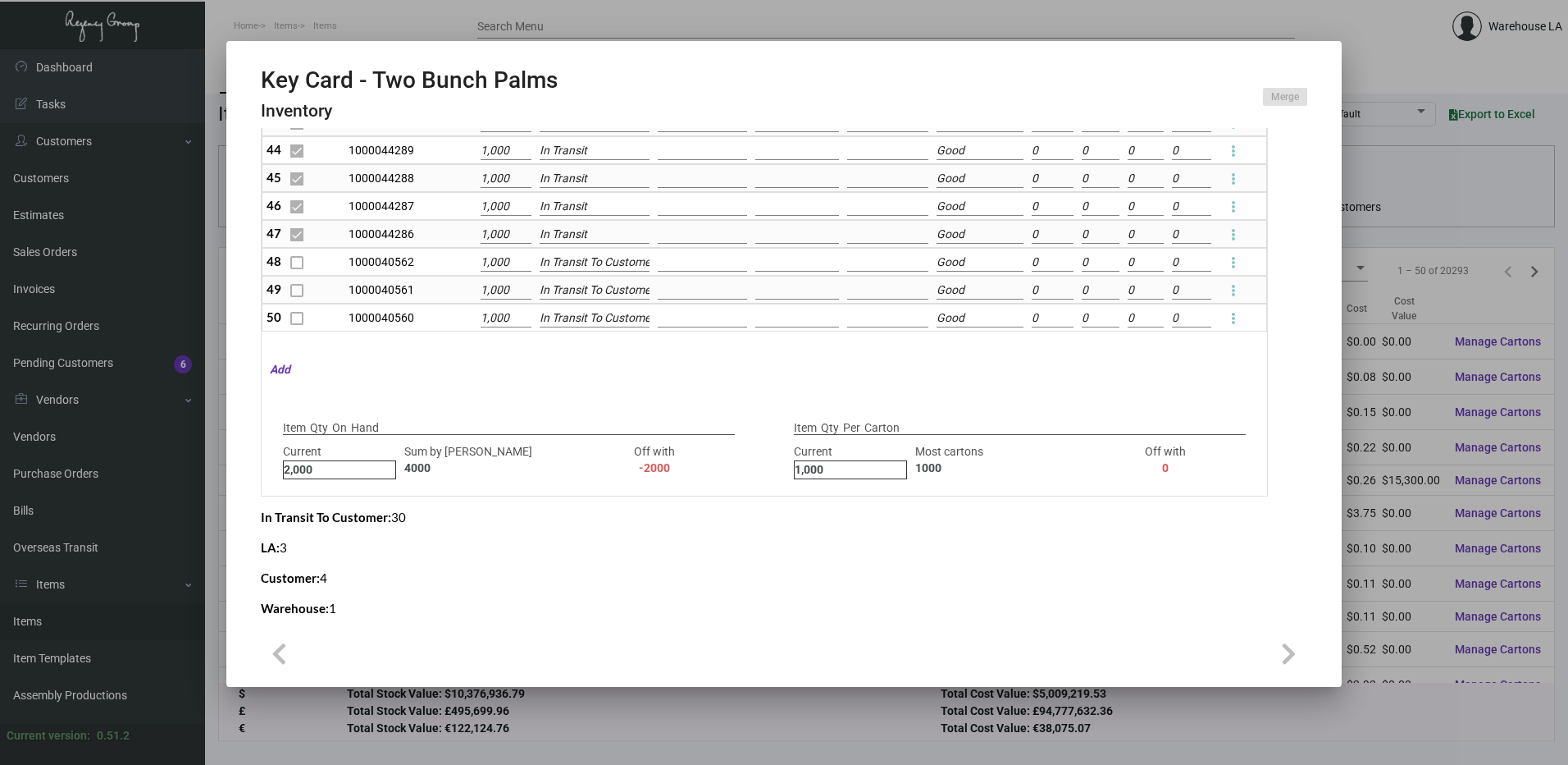
scroll to position [247, 0]
checkbox input "false"
type input "0"
checkbox input "false"
type input "0"
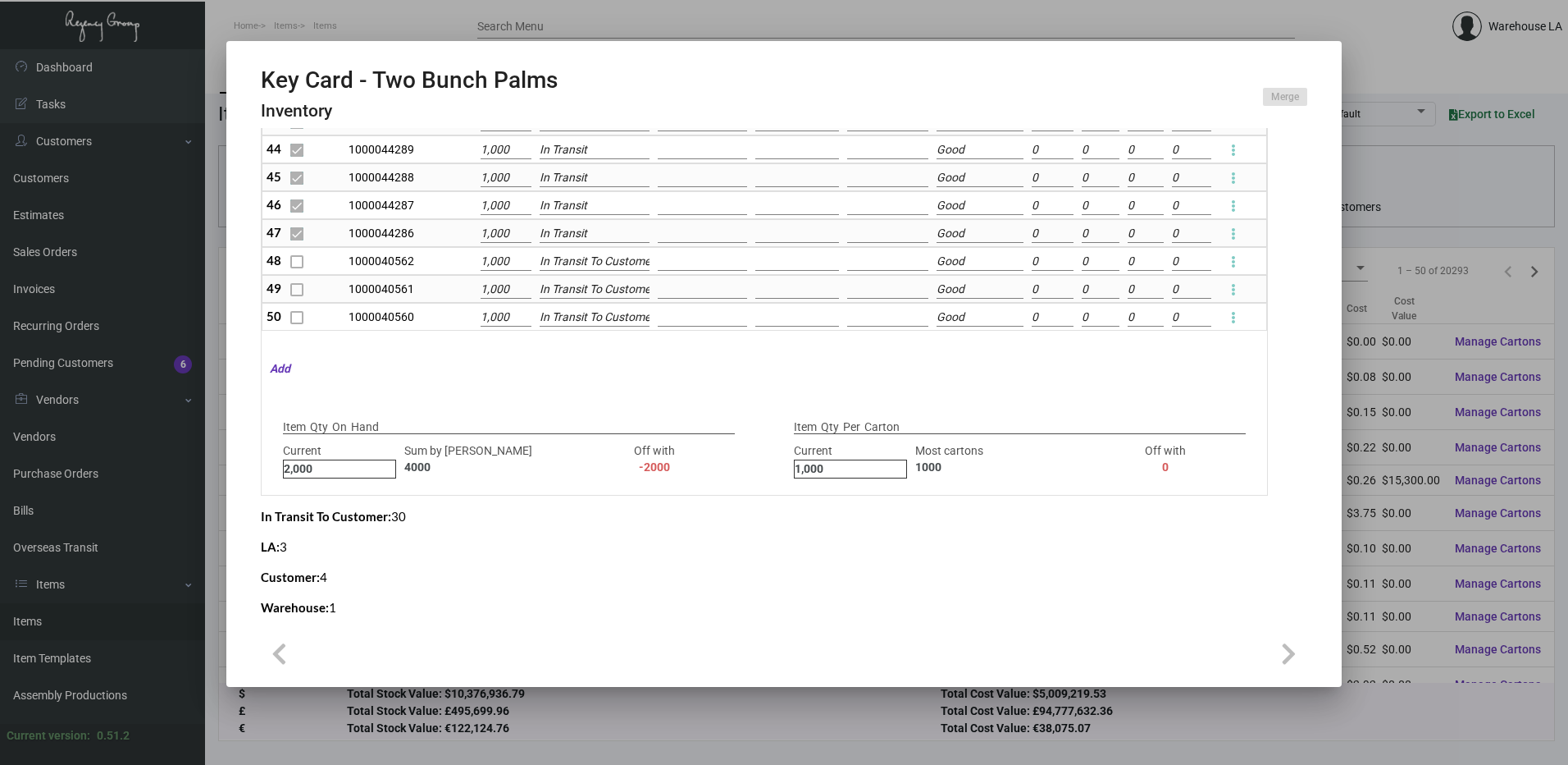
type input "0"
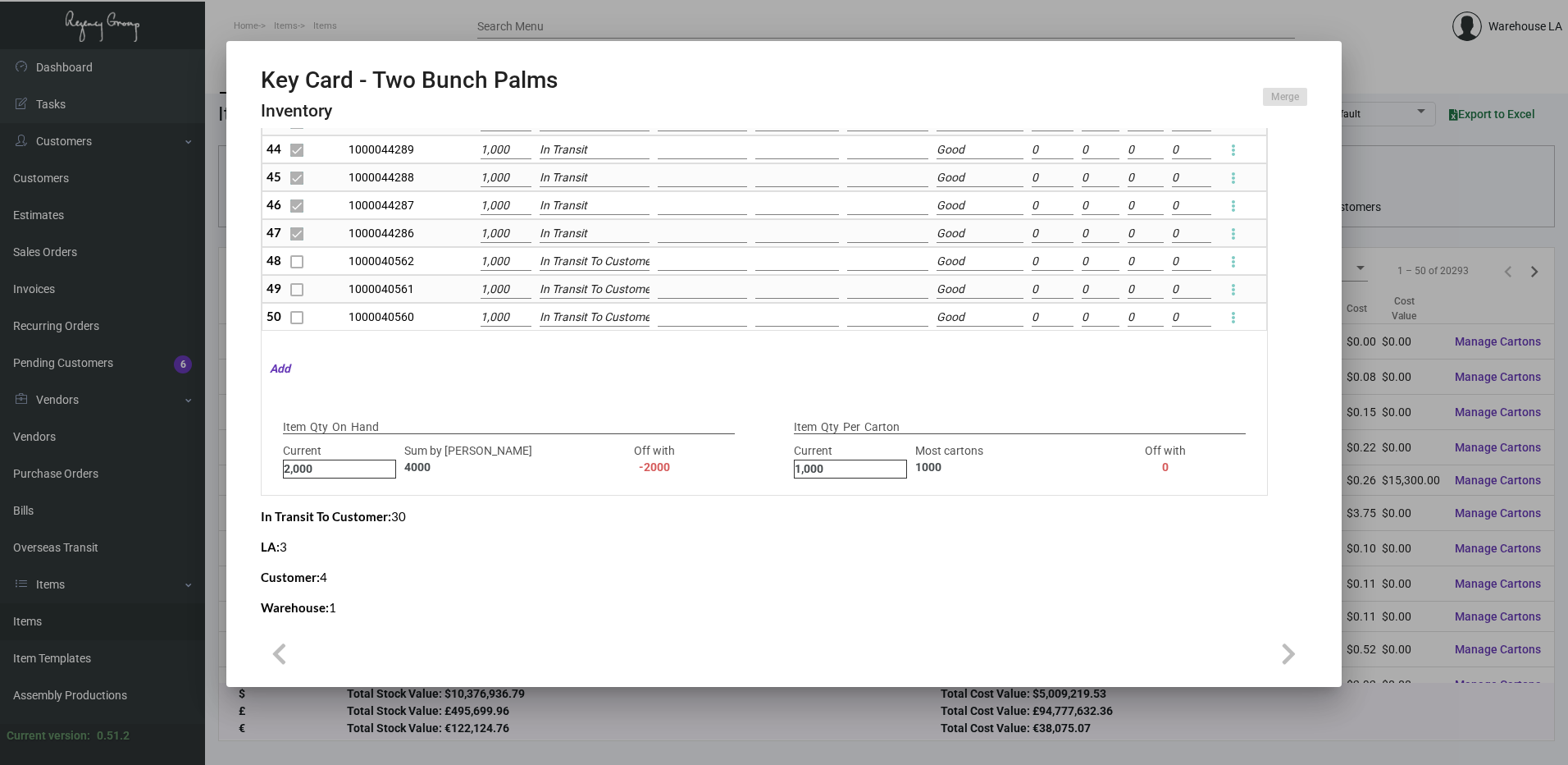
type input "0"
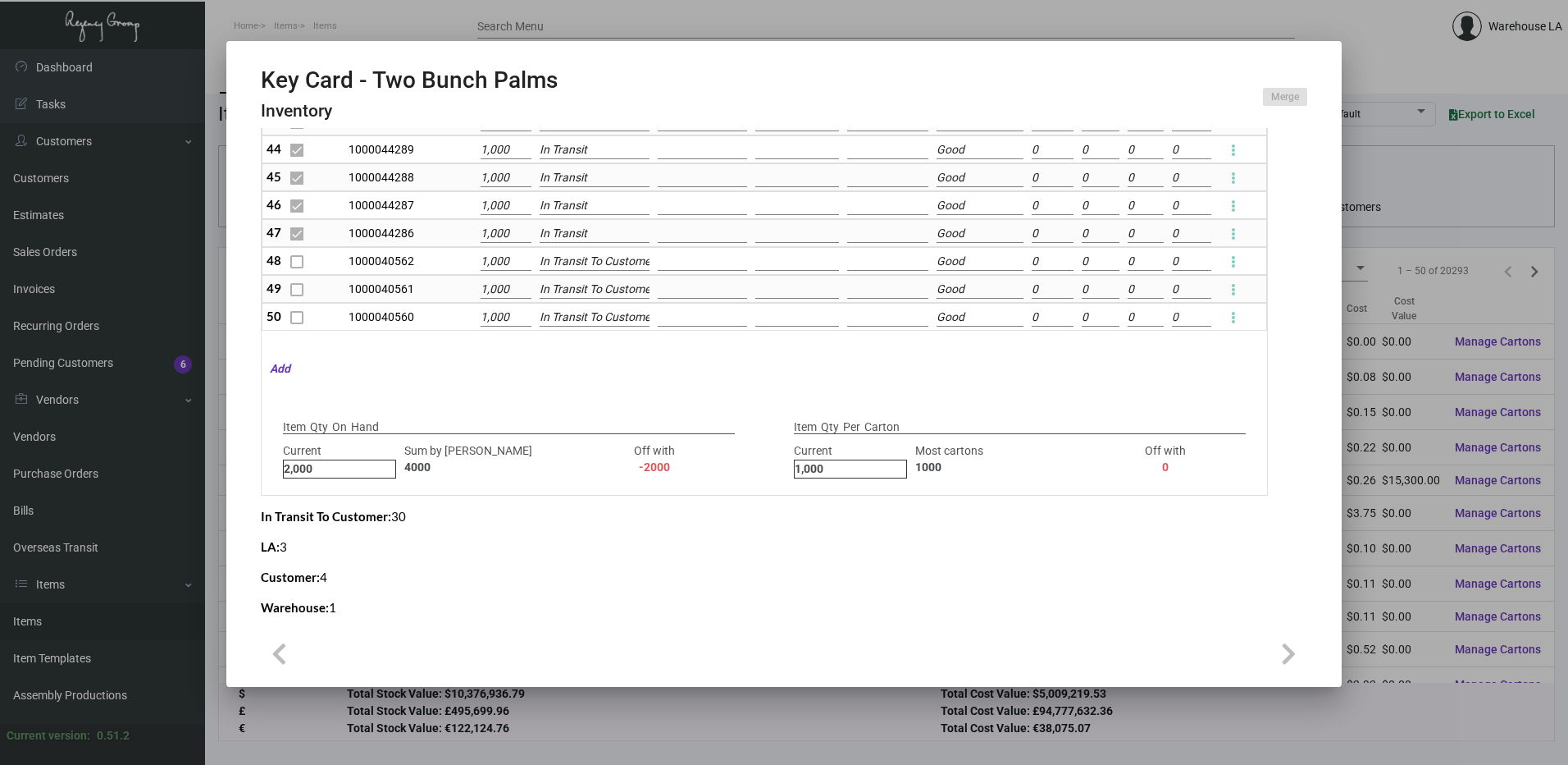
type input "0"
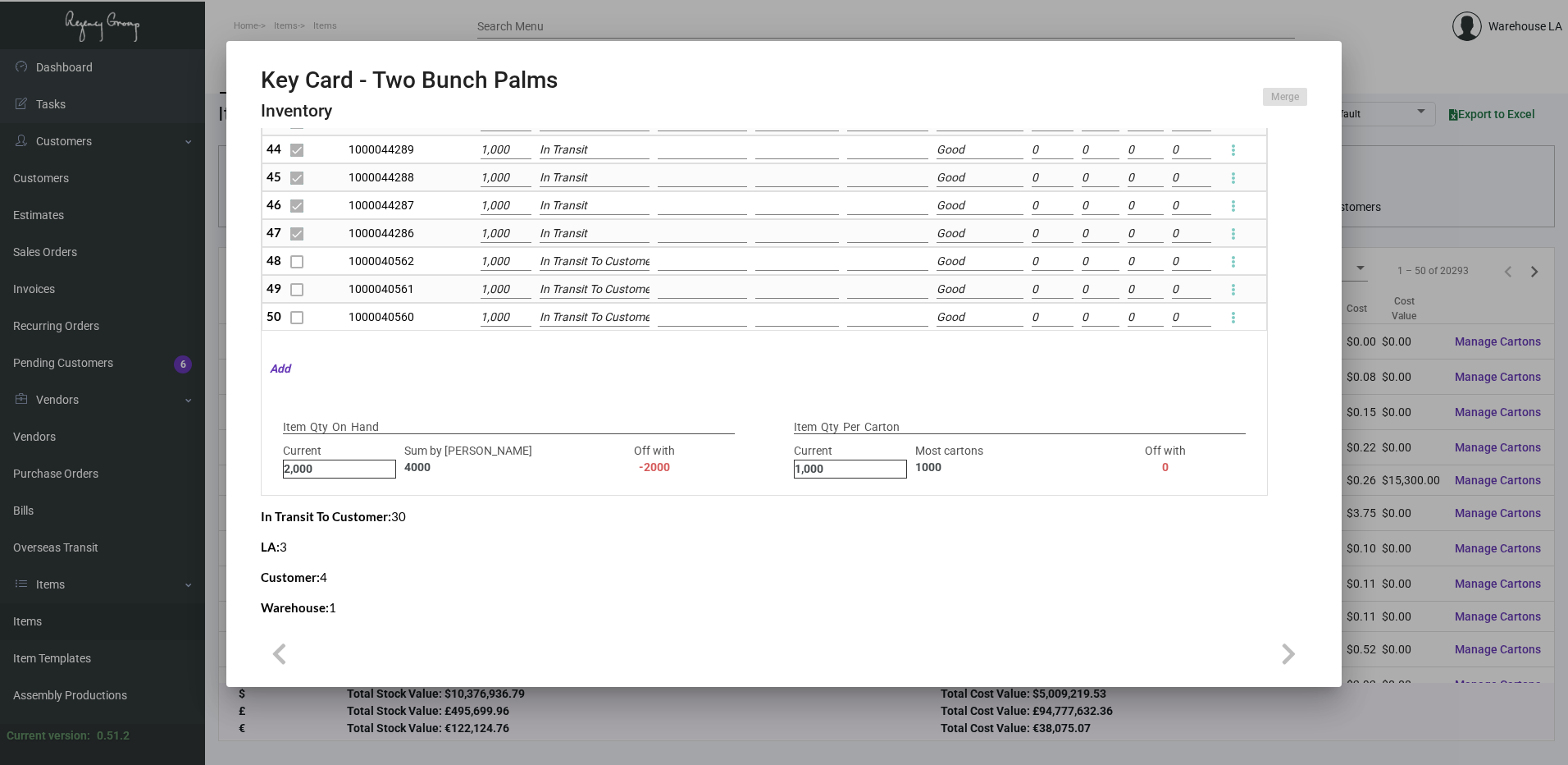
type input "0"
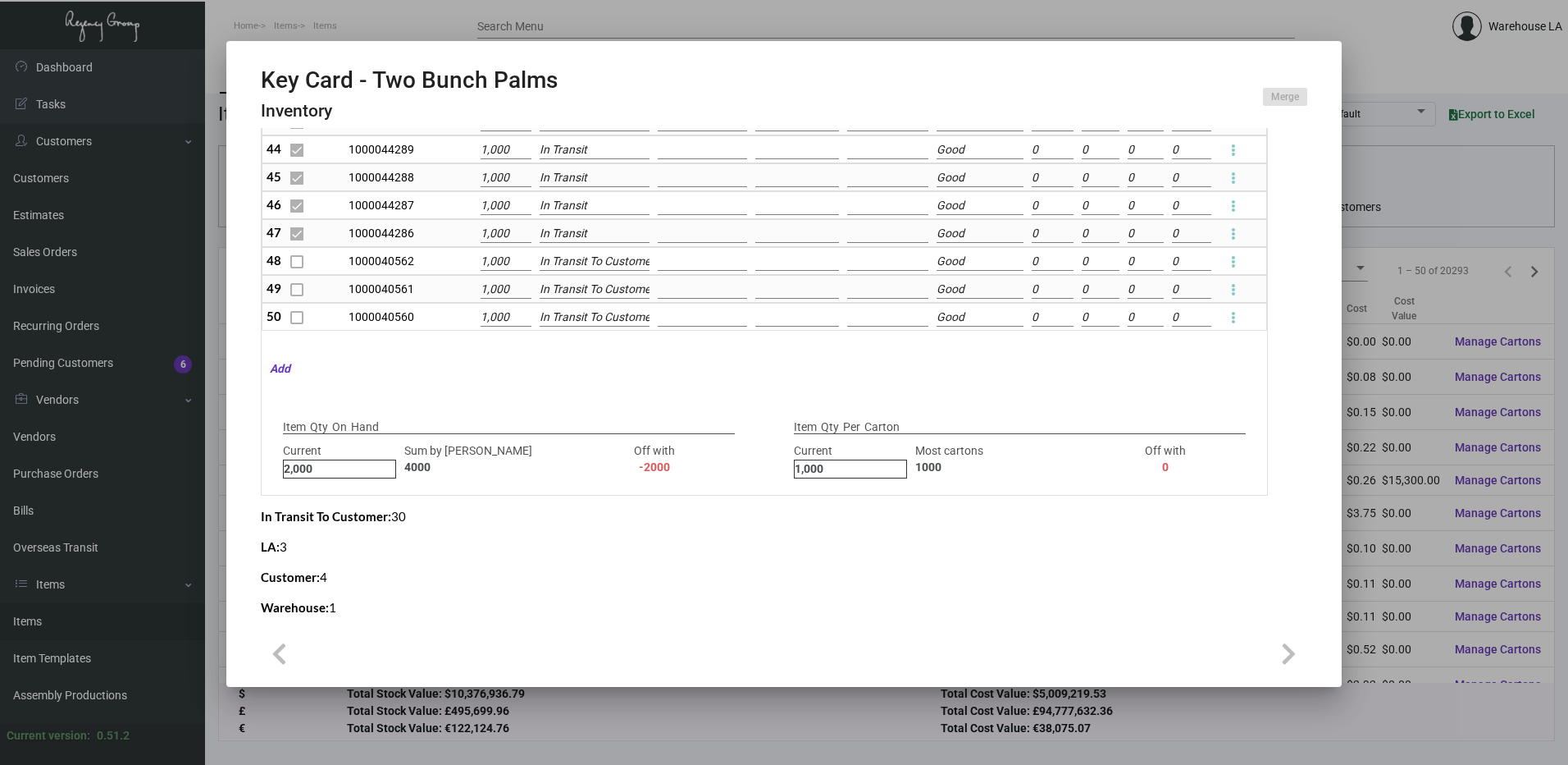
checkbox input "false"
type input "0"
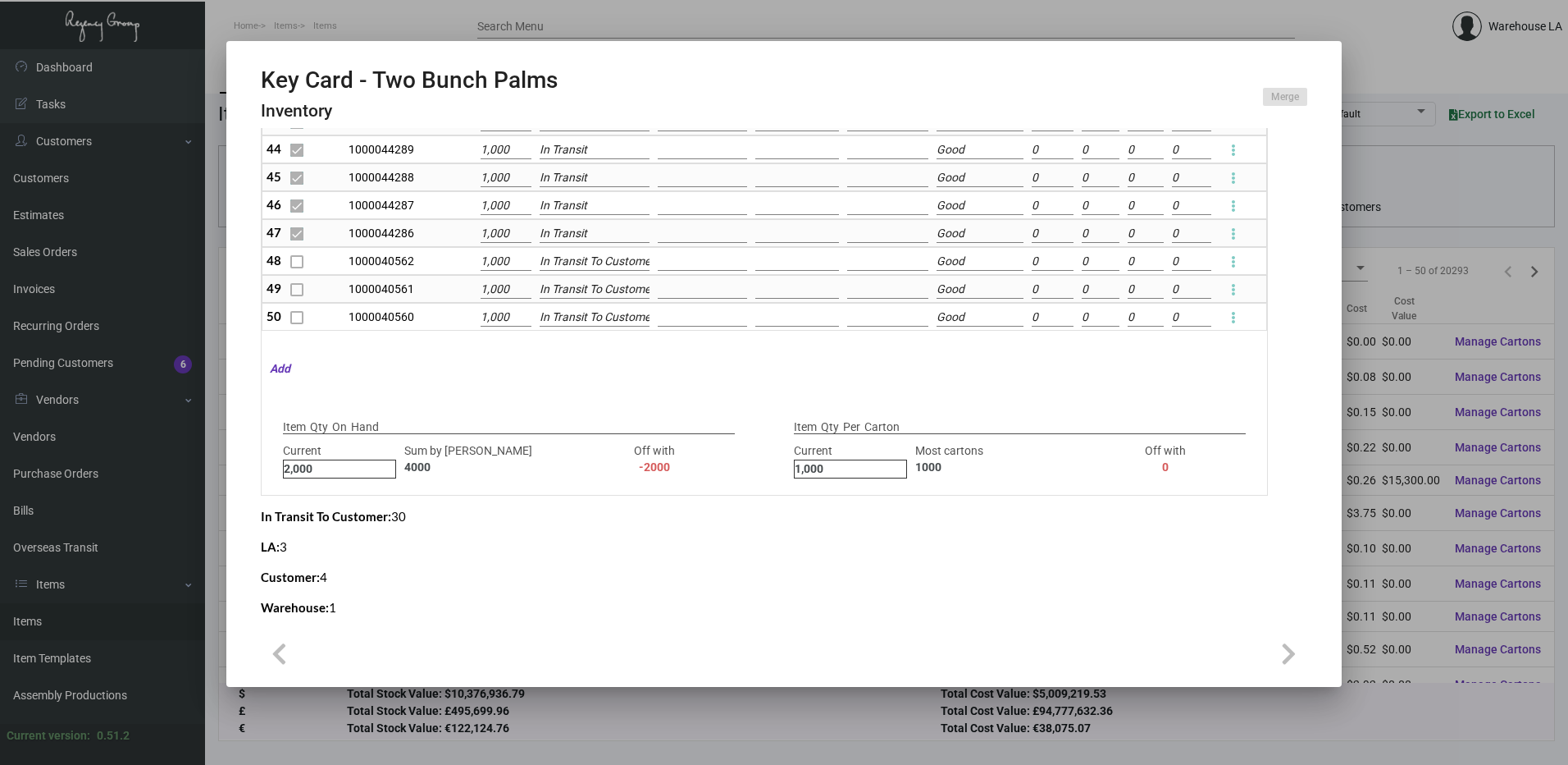
type input "0"
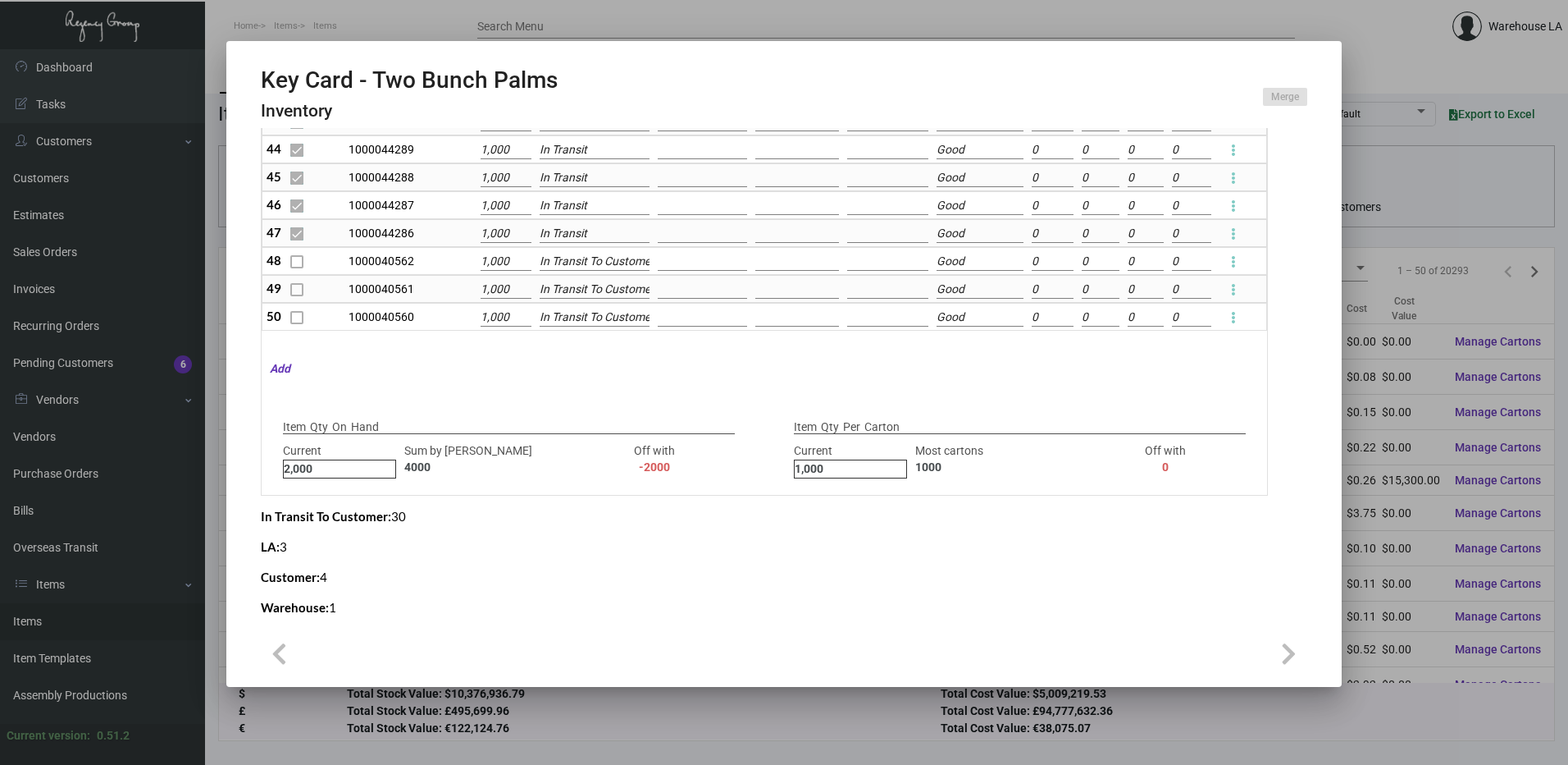
type input "0"
checkbox input "false"
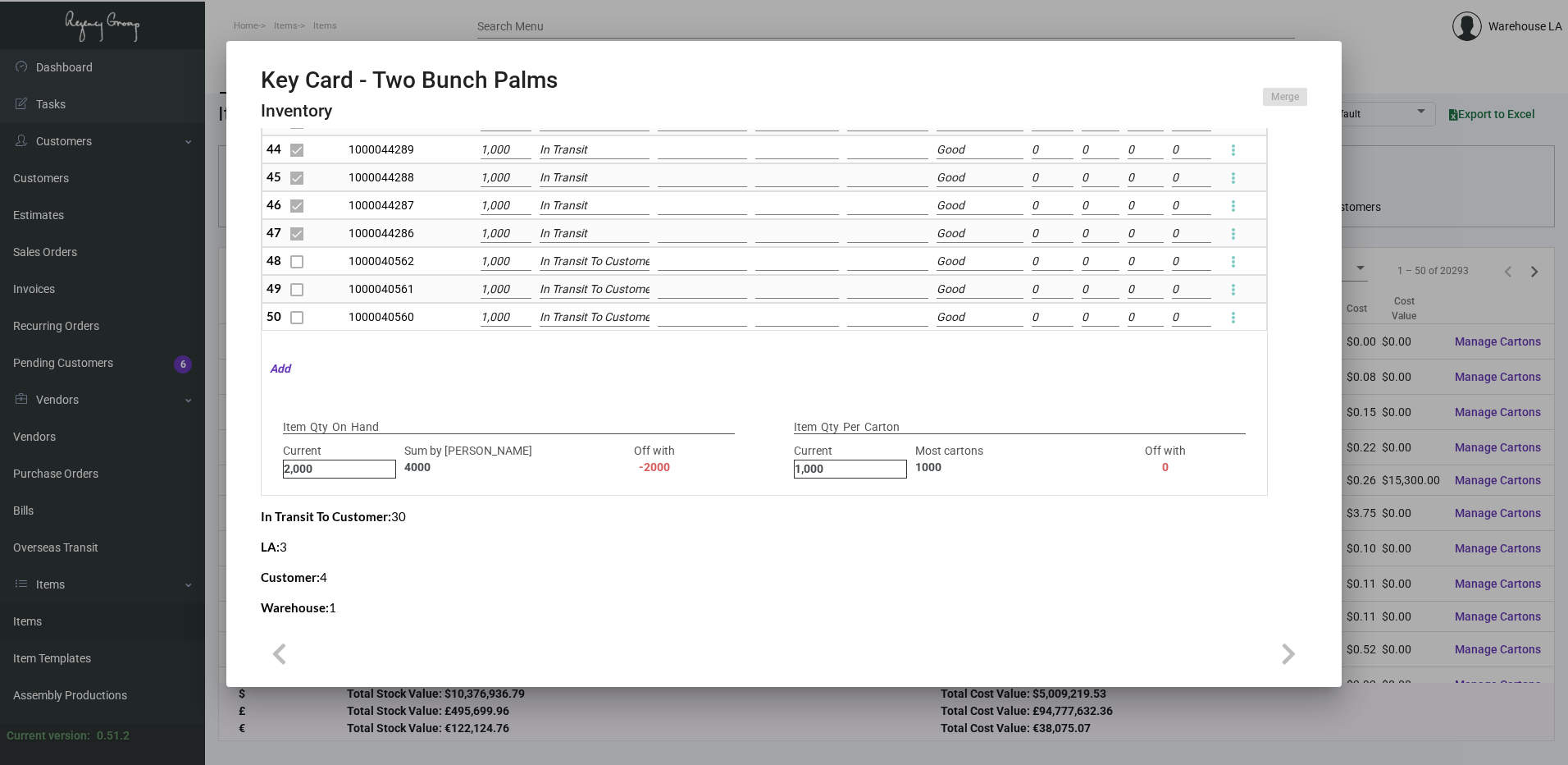
type input "0"
checkbox input "false"
type input "0"
checkbox input "false"
type input "0"
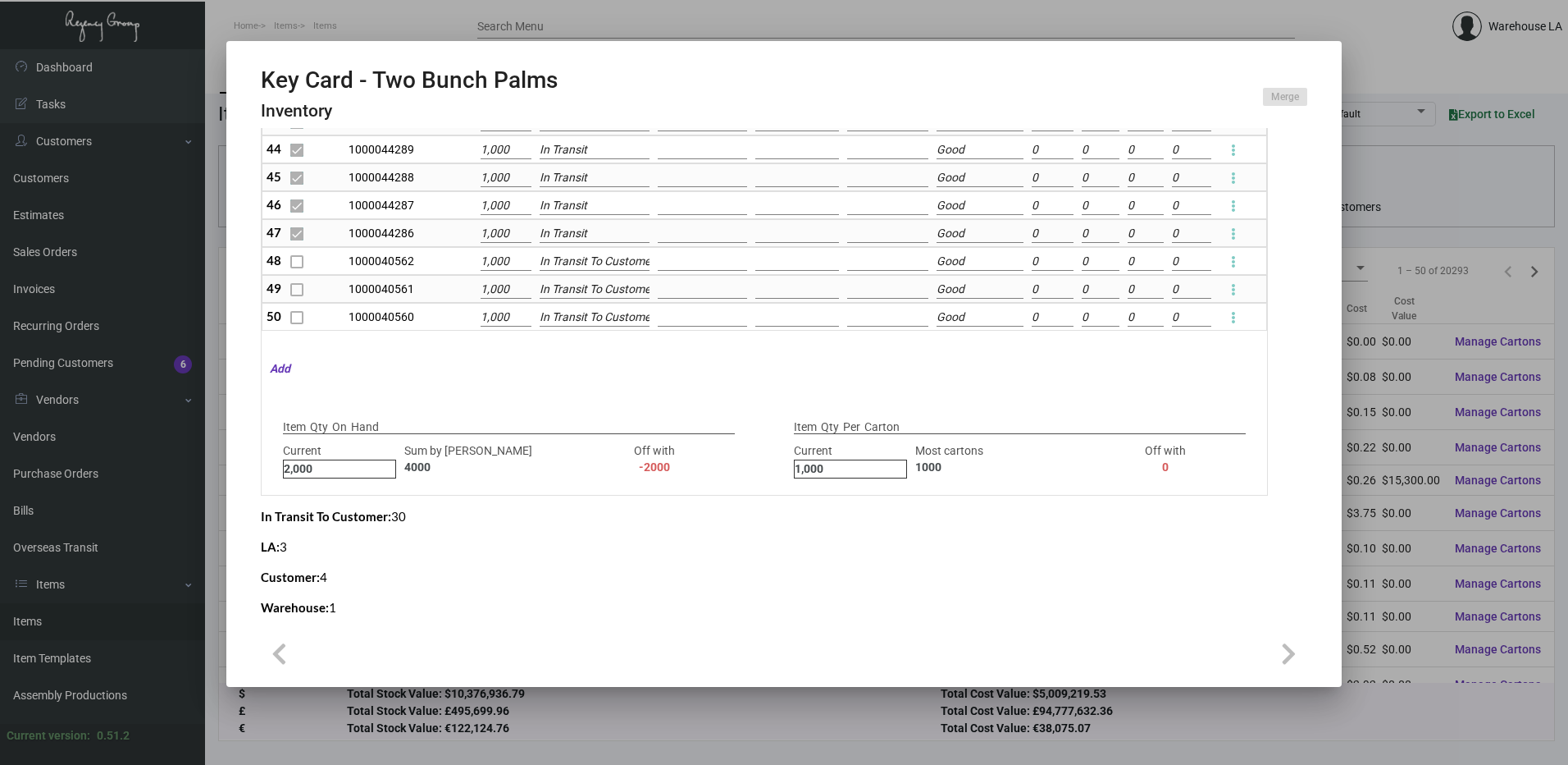
checkbox input "false"
type input "0"
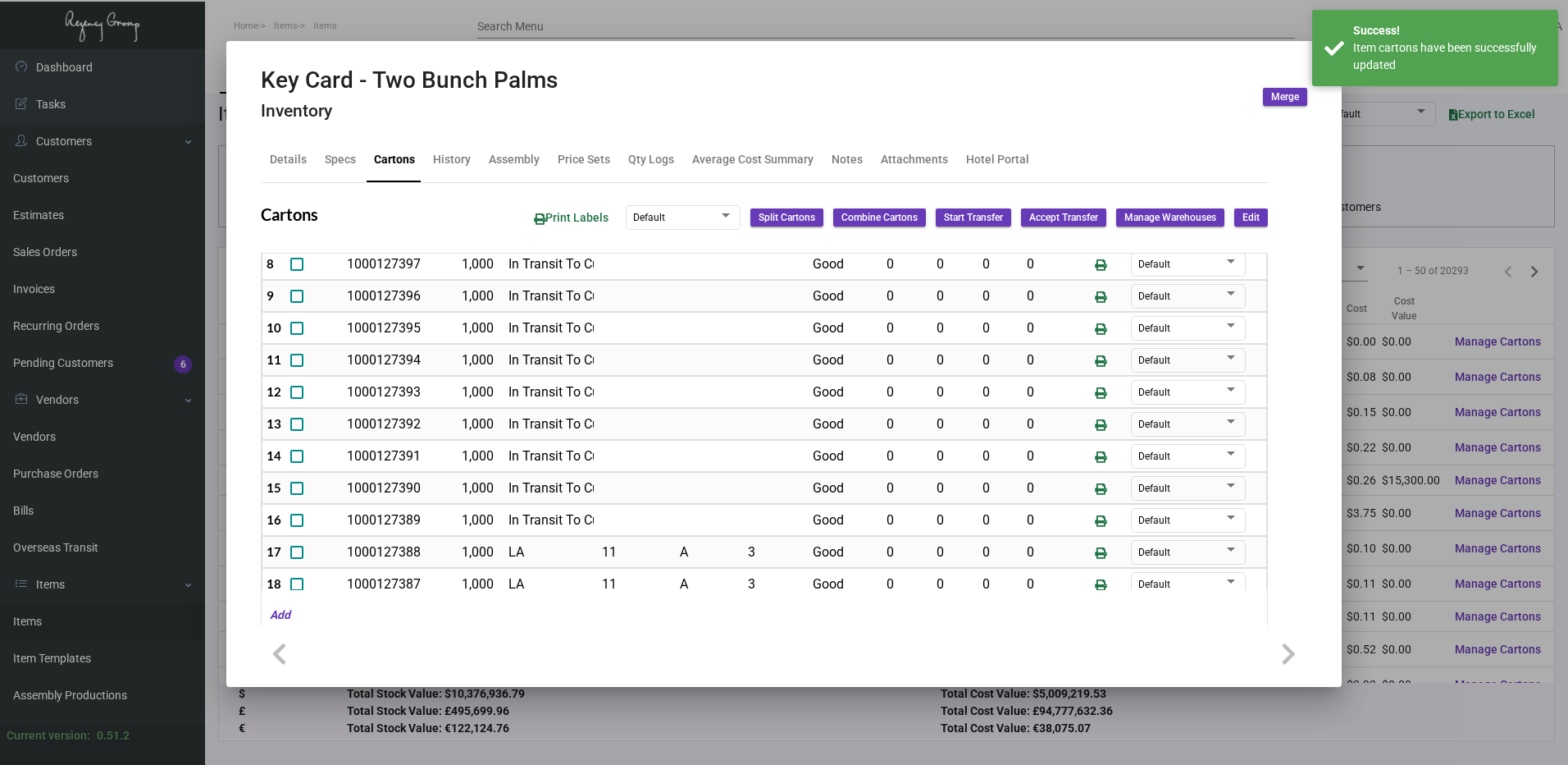
scroll to position [241, 0]
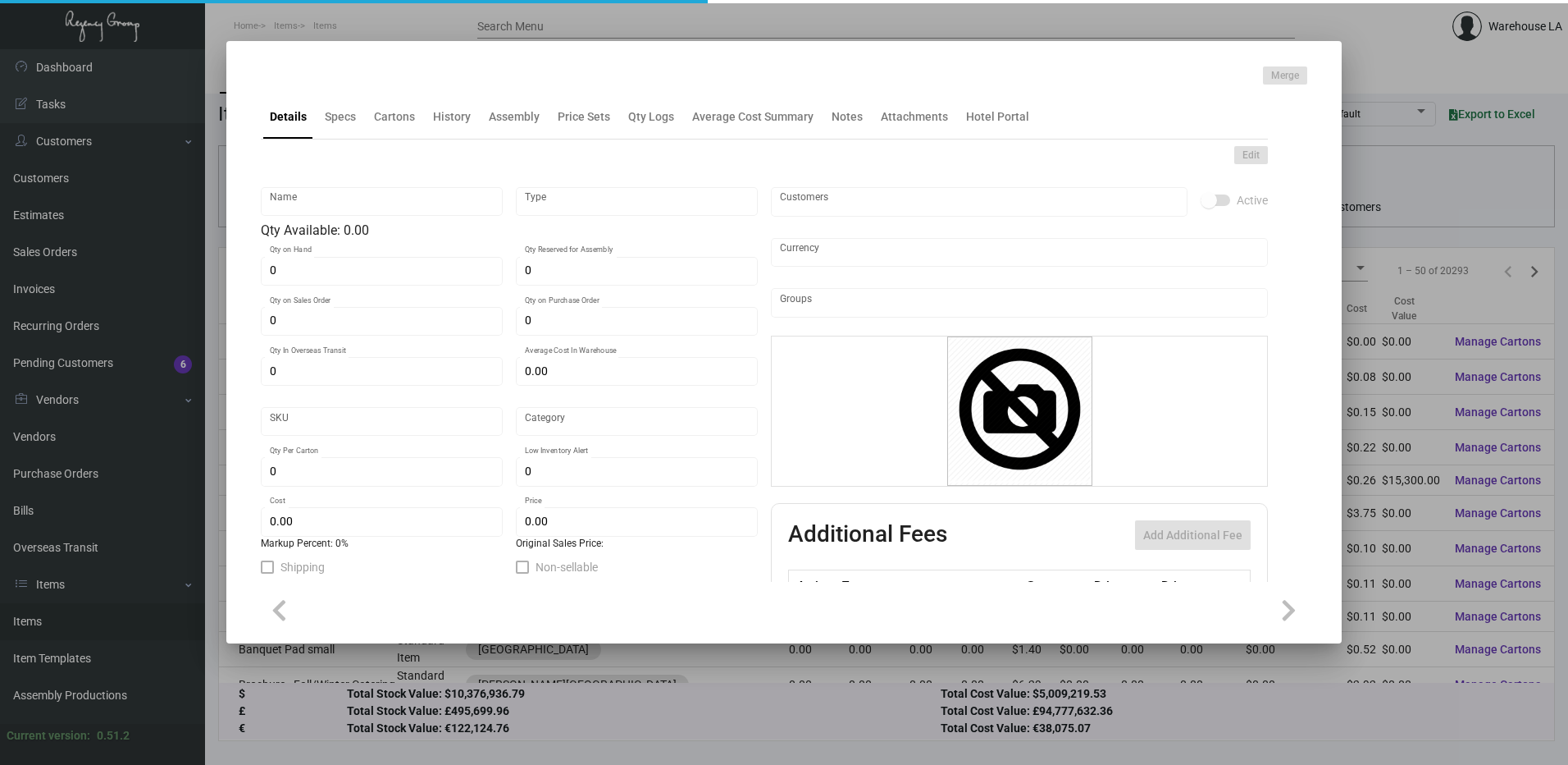
type input "Ear Plugs"
type input "Inventory"
type input "700"
type input "$ 0.00"
type input "3299"
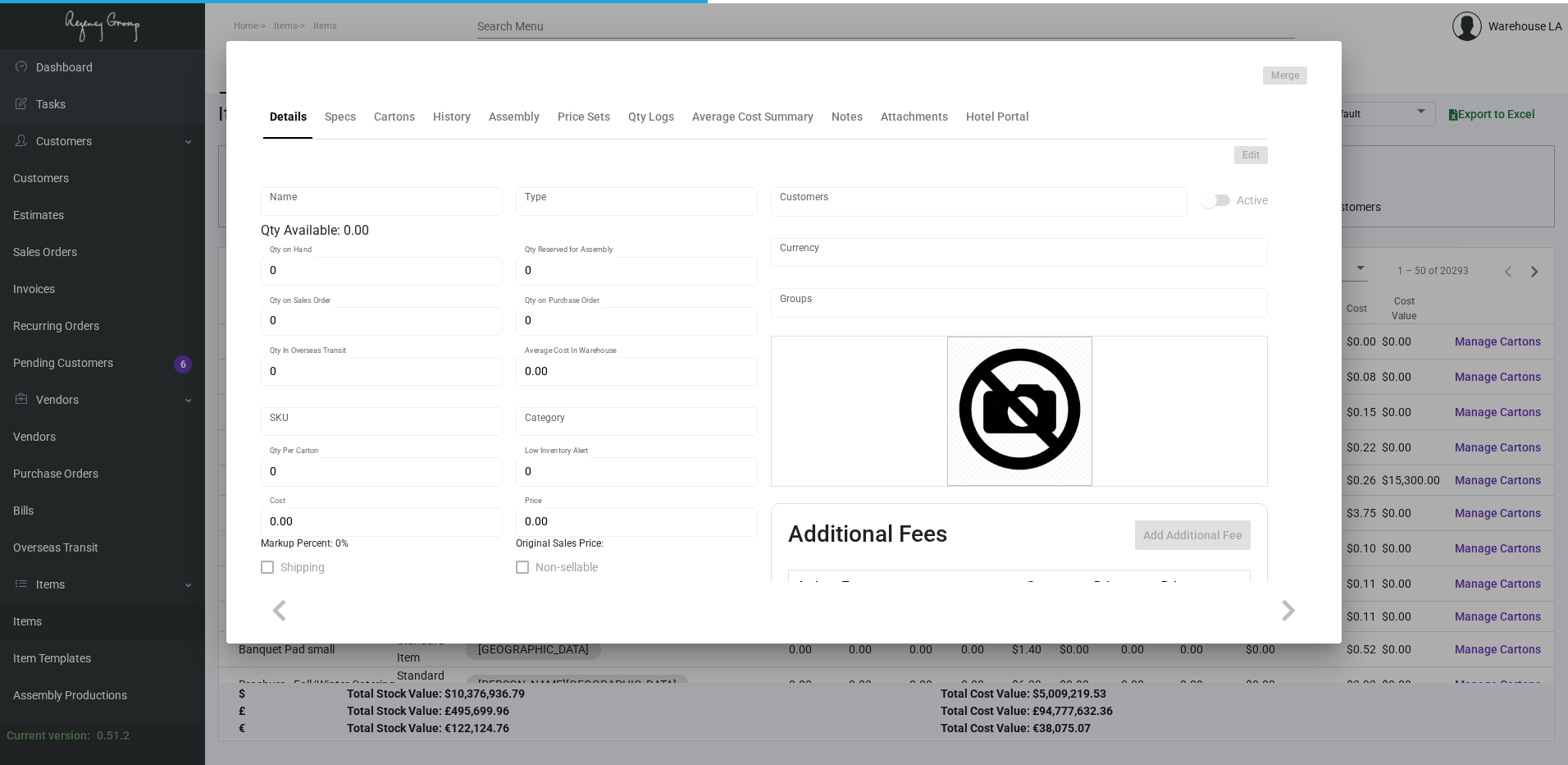
type input "Standard"
type input "700"
type input "200"
type input "$ 0.38"
type input "$ 1.49"
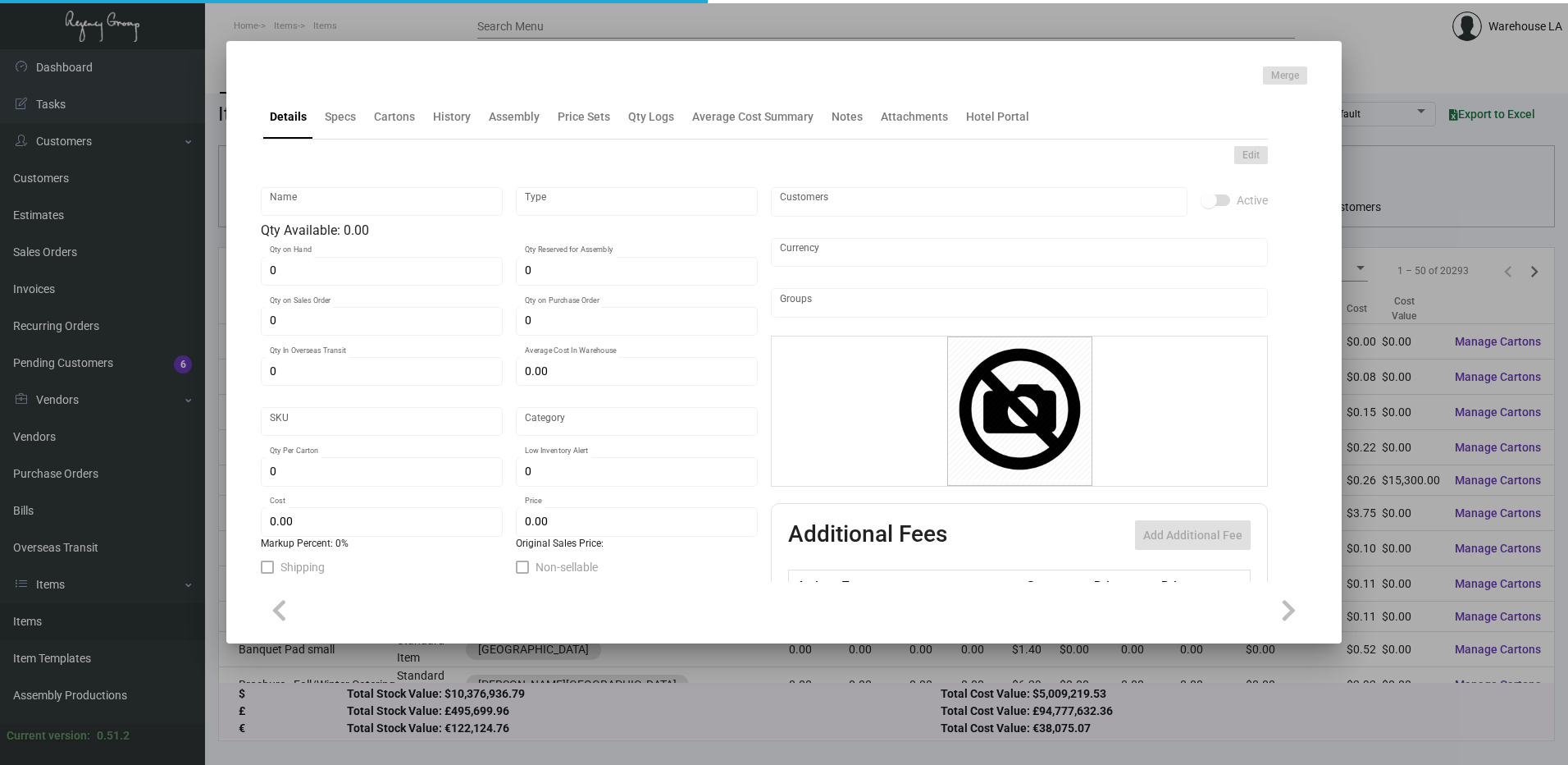
type textarea "Ear Plugs Pillow box w/ 2 color logo, WHITE ear plugs"
checkbox input "true"
type input "United States Dollar $"
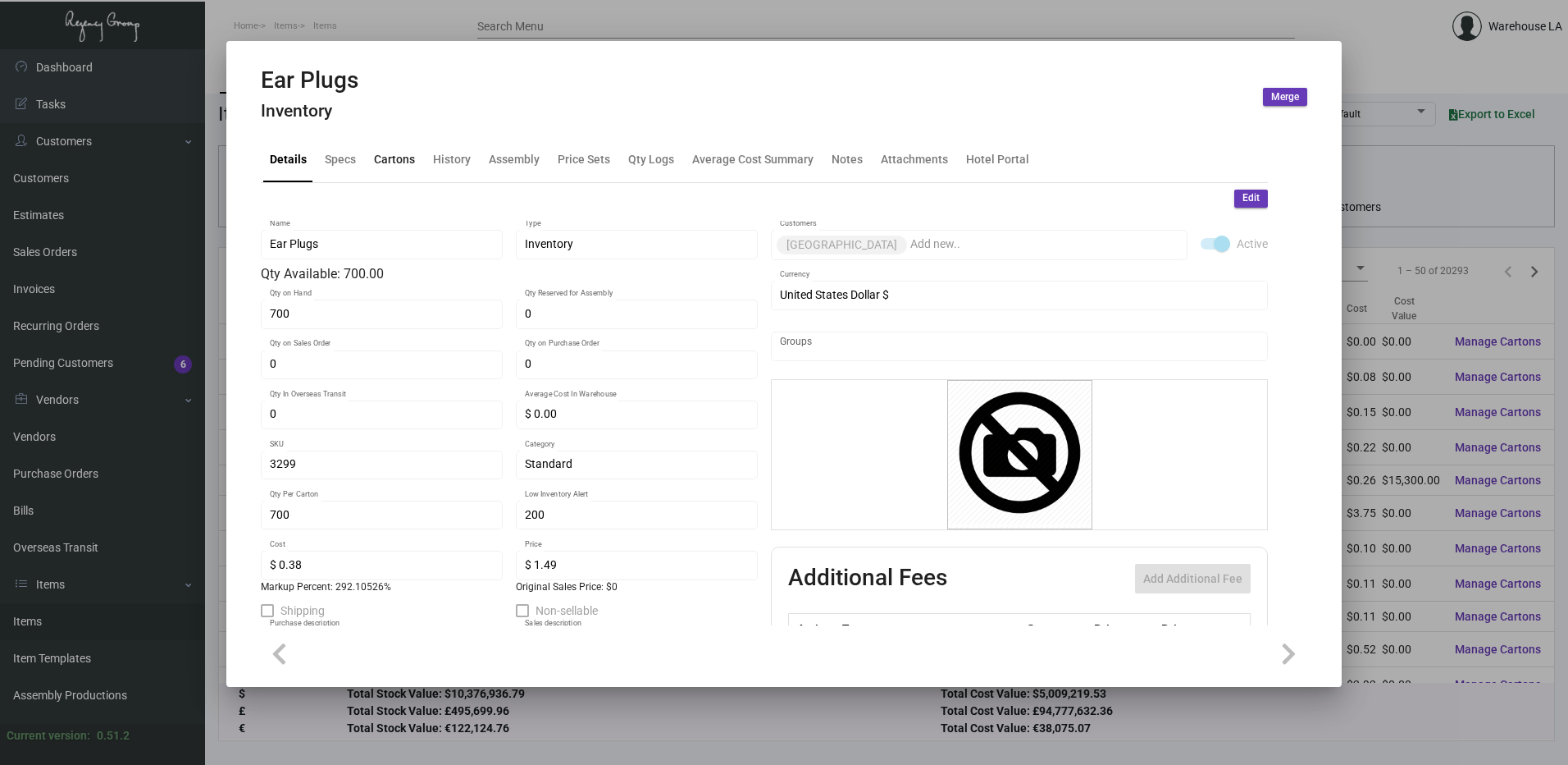
click at [378, 162] on div "Cartons" at bounding box center [394, 160] width 41 height 17
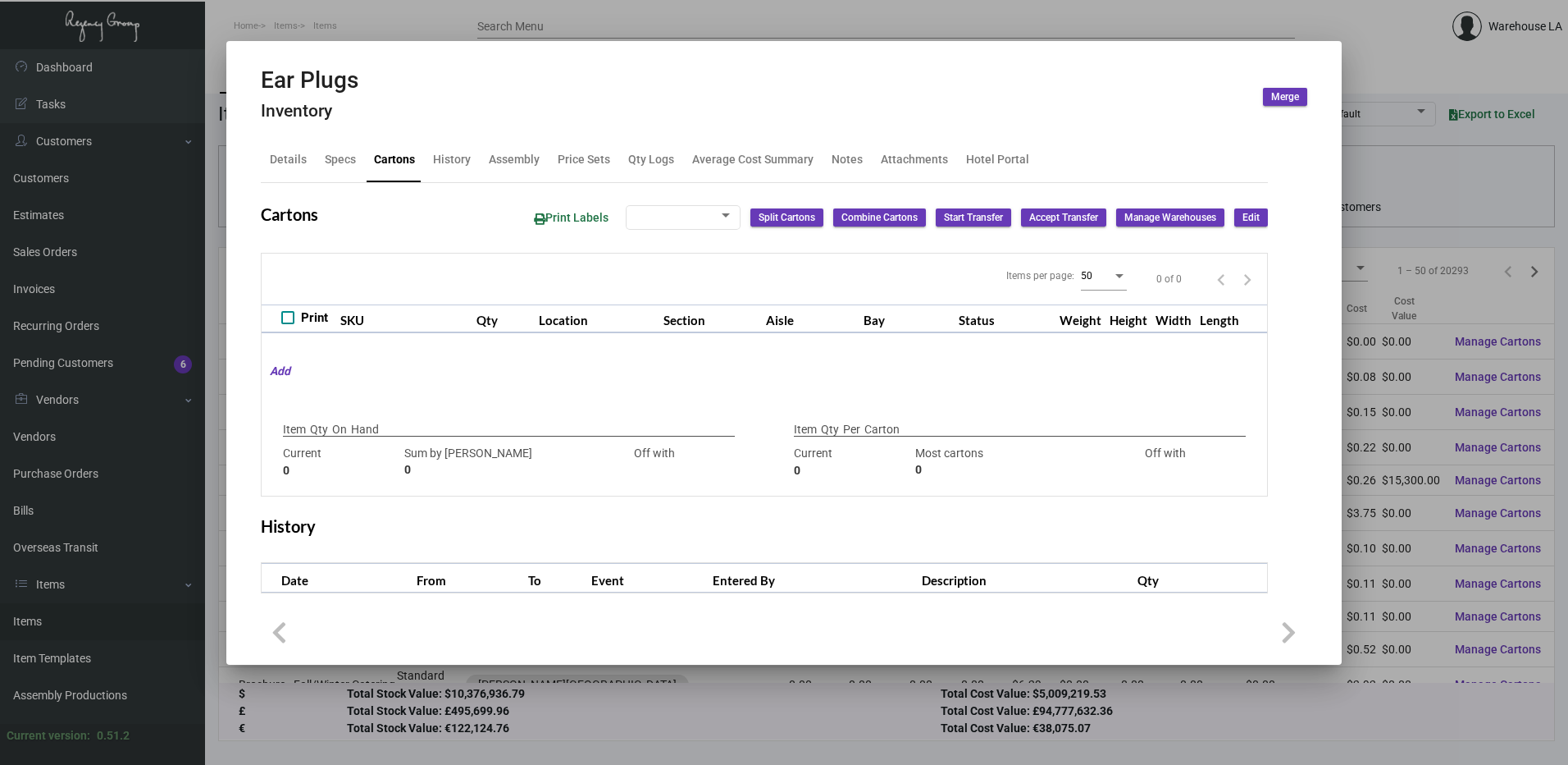
checkbox input "true"
type input "700"
type input "0"
type input "700"
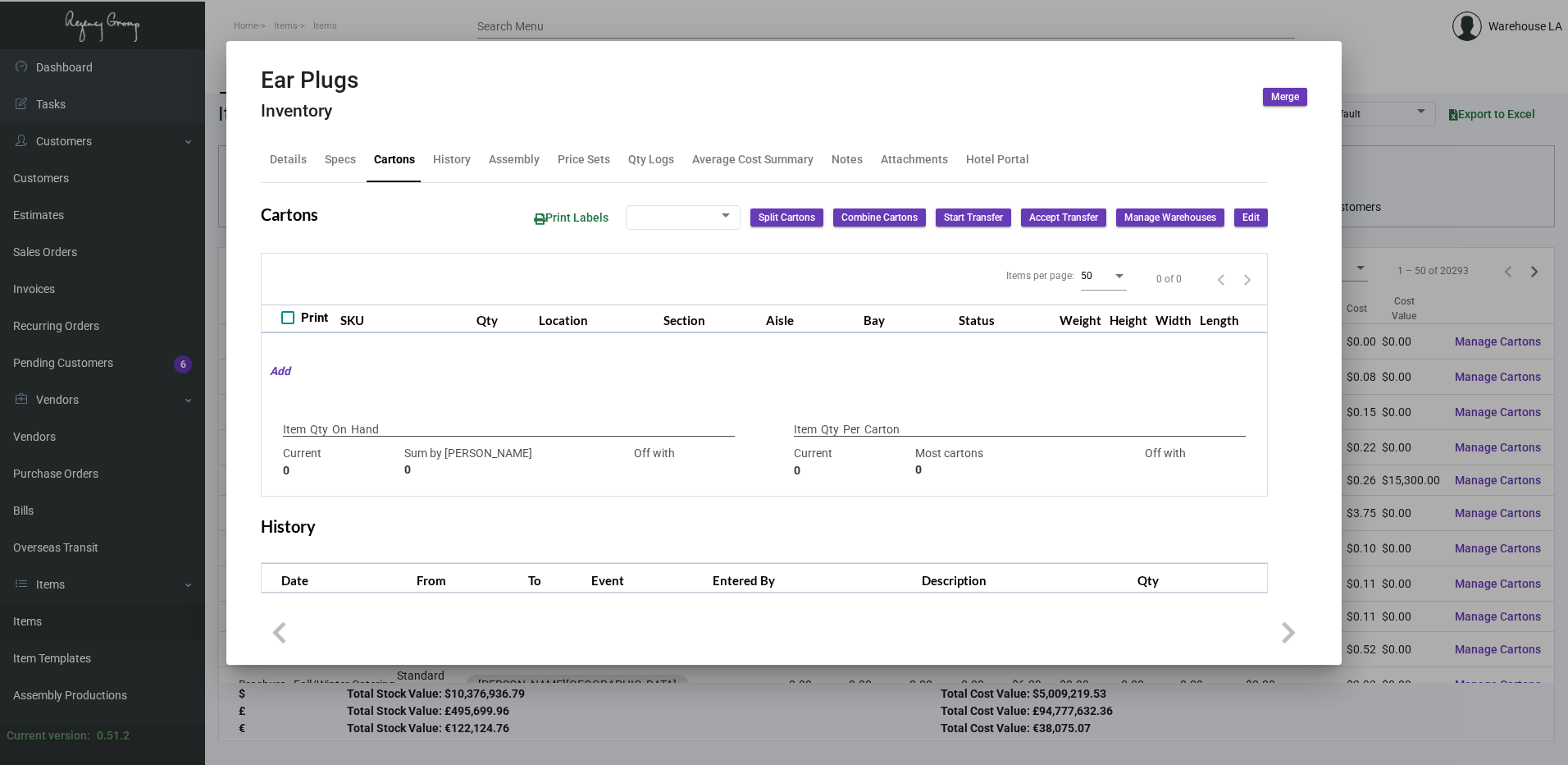
type input "700"
type input "0"
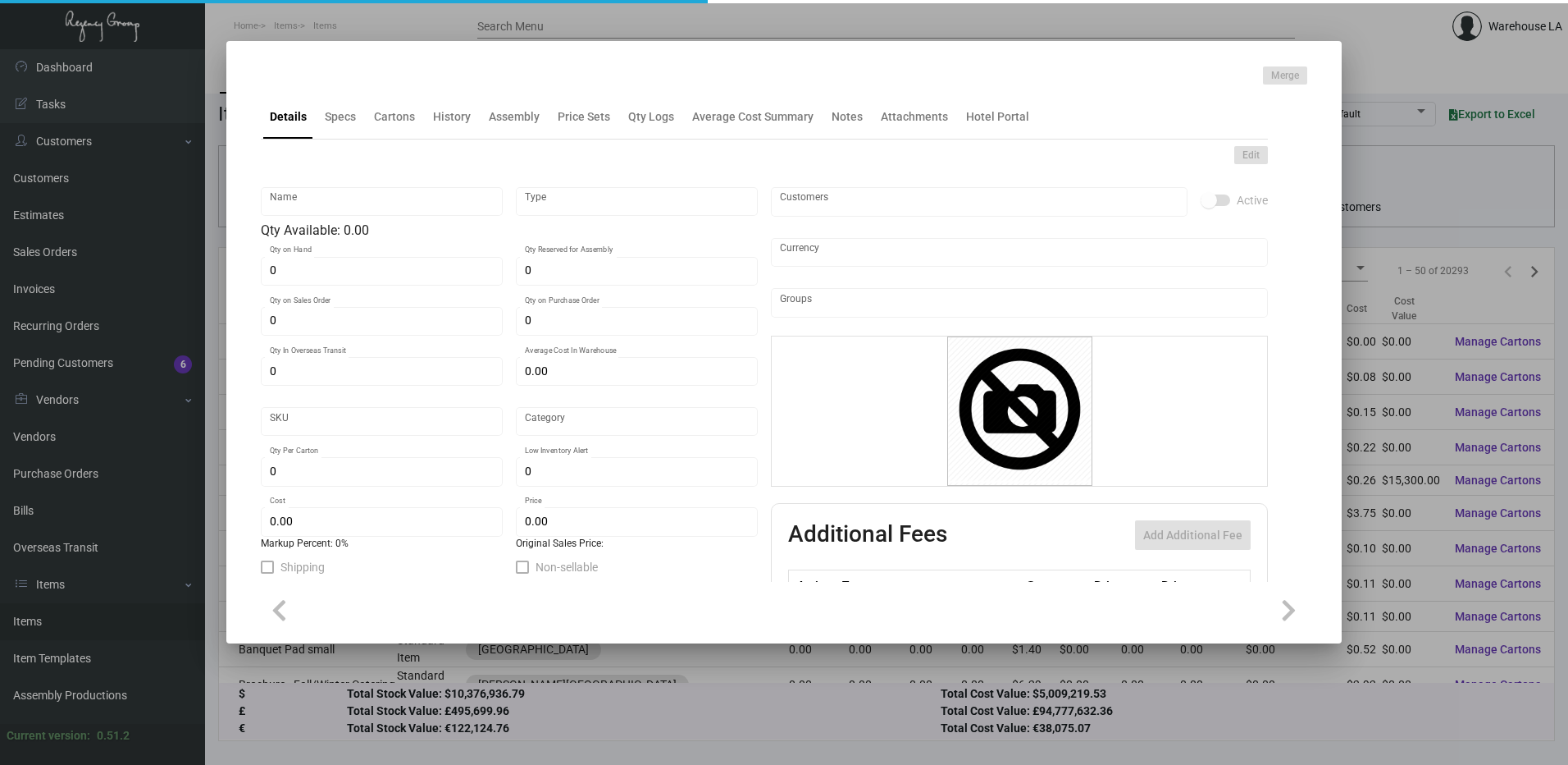
type input "Ear Plugs"
type input "Inventory"
type input "700"
type input "$ 0.00"
type input "3299"
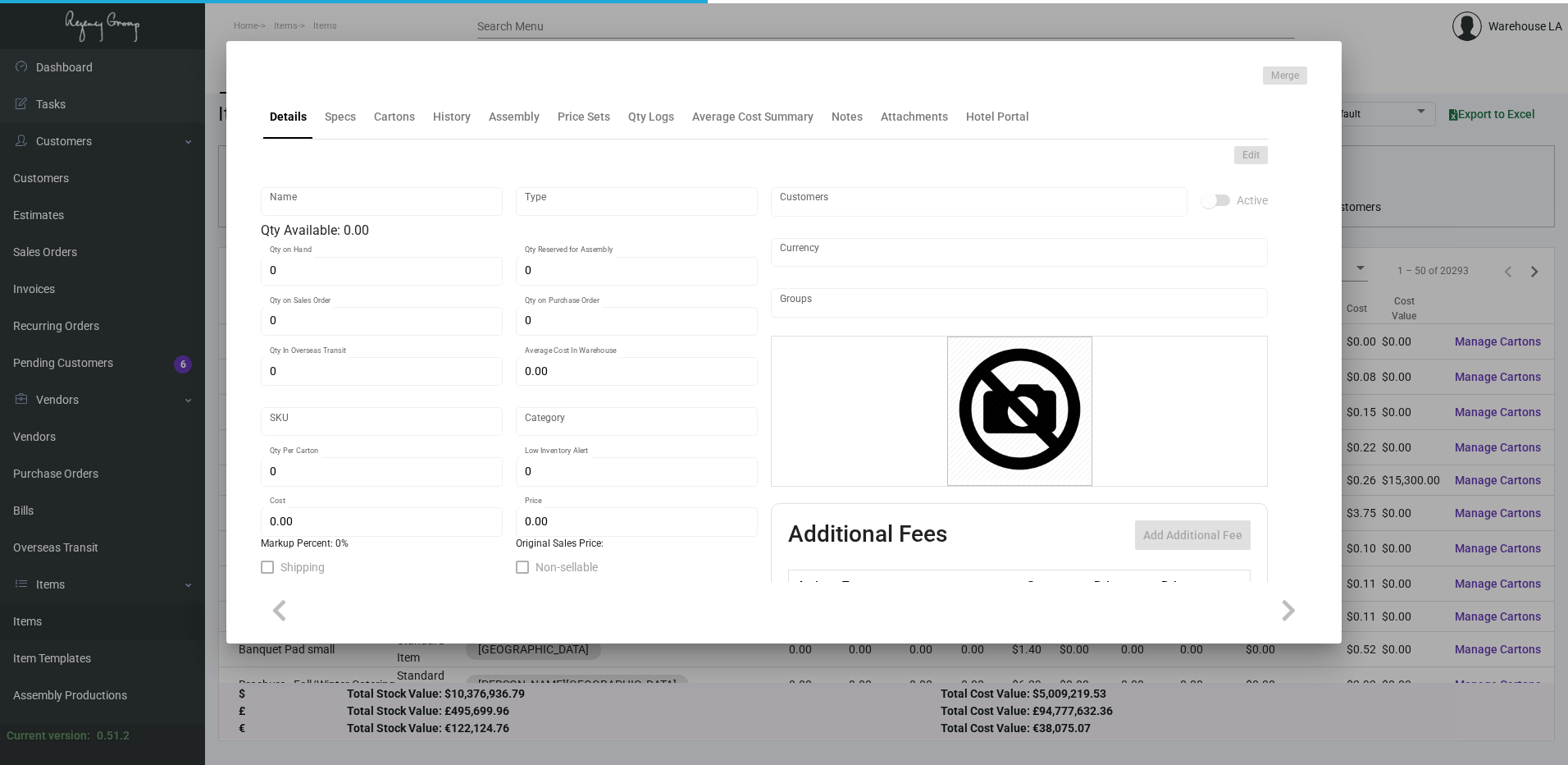
type input "Standard"
type input "700"
type input "200"
type input "$ 0.38"
type input "$ 1.49"
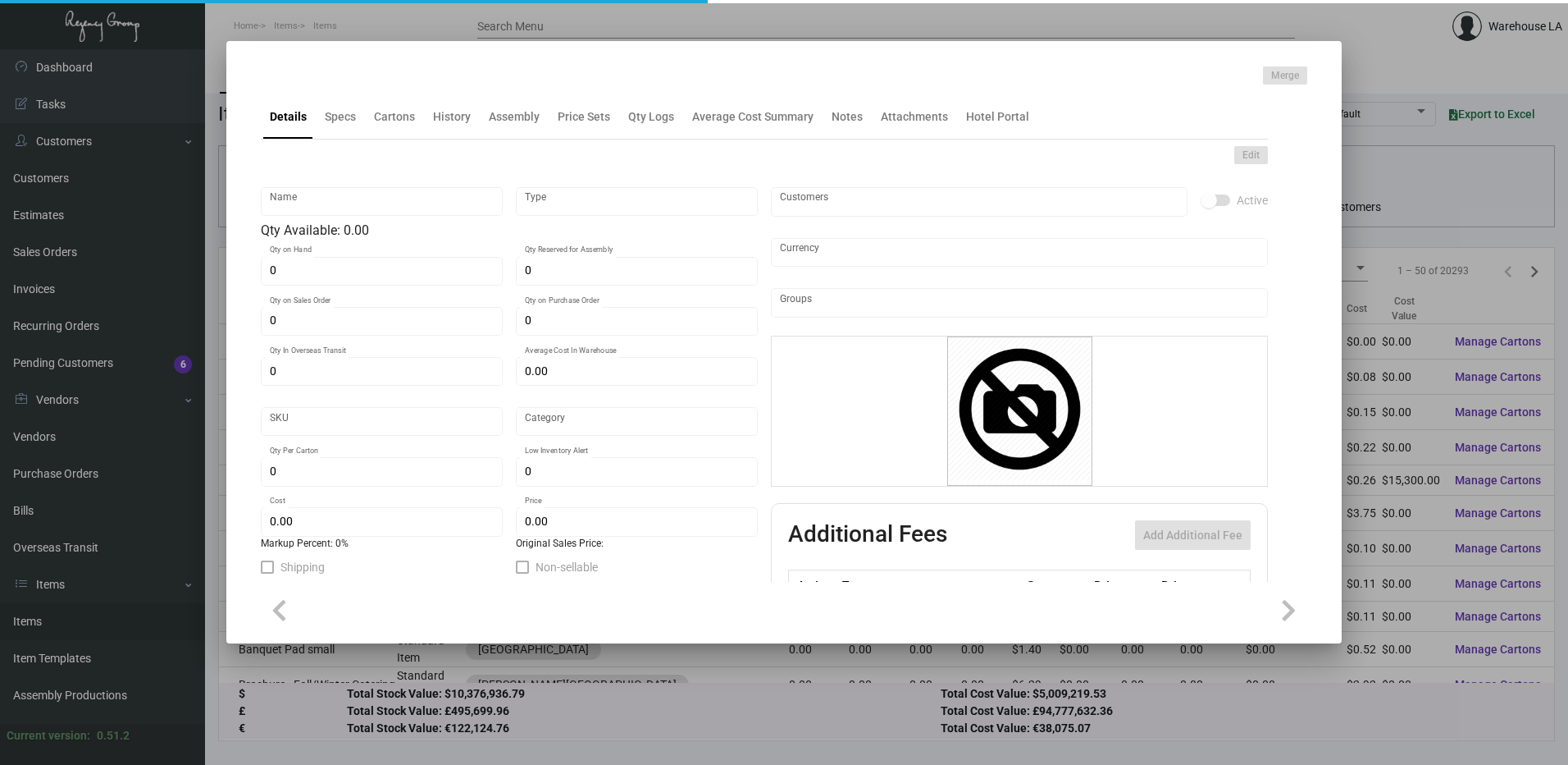
type textarea "Ear Plugs Pillow box w/ 2 color logo, WHITE ear plugs"
checkbox input "true"
type input "United States Dollar $"
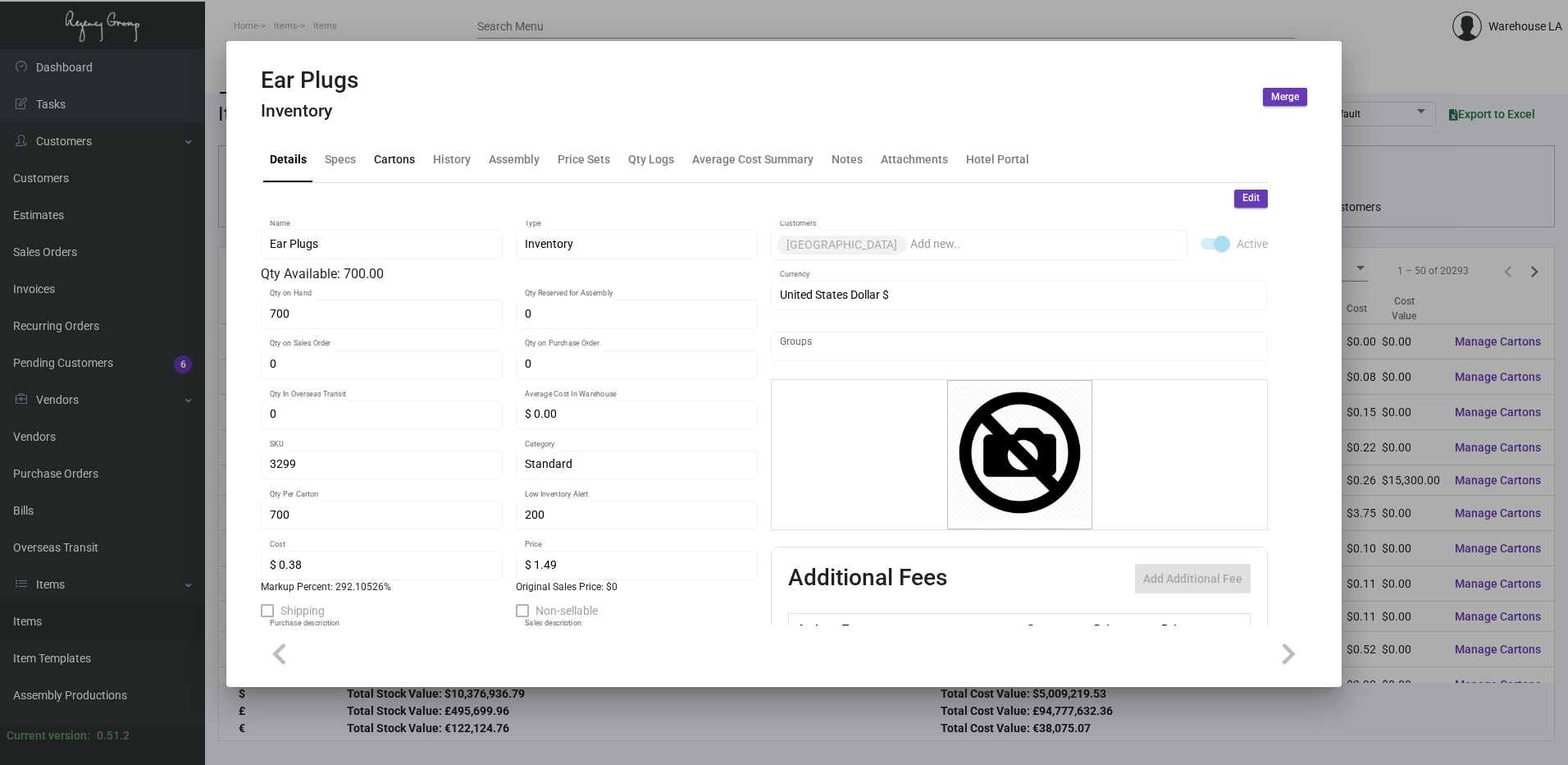
click at [389, 162] on div "Cartons" at bounding box center [394, 160] width 41 height 17
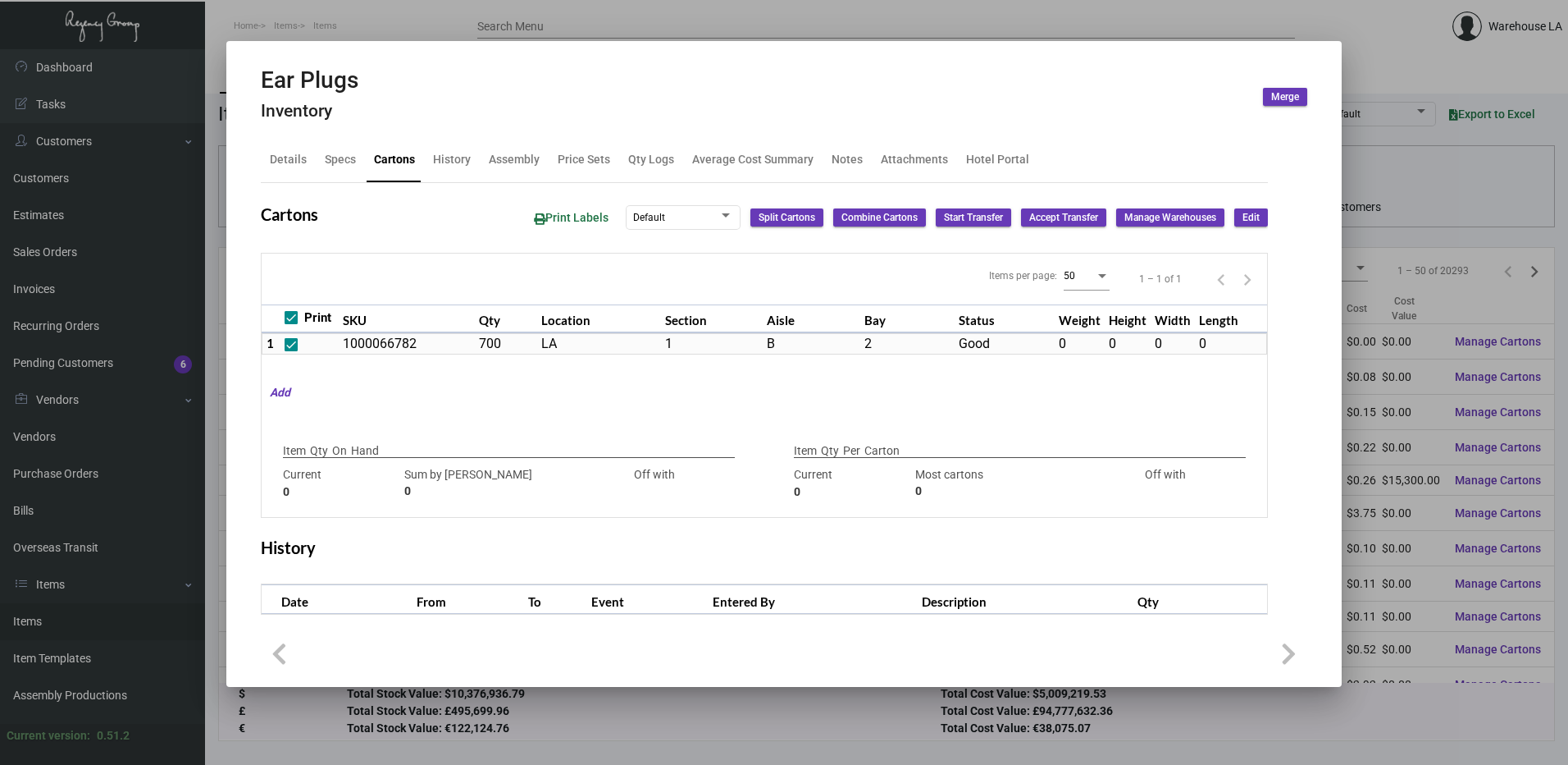
checkbox input "true"
type input "700"
type input "0"
type input "700"
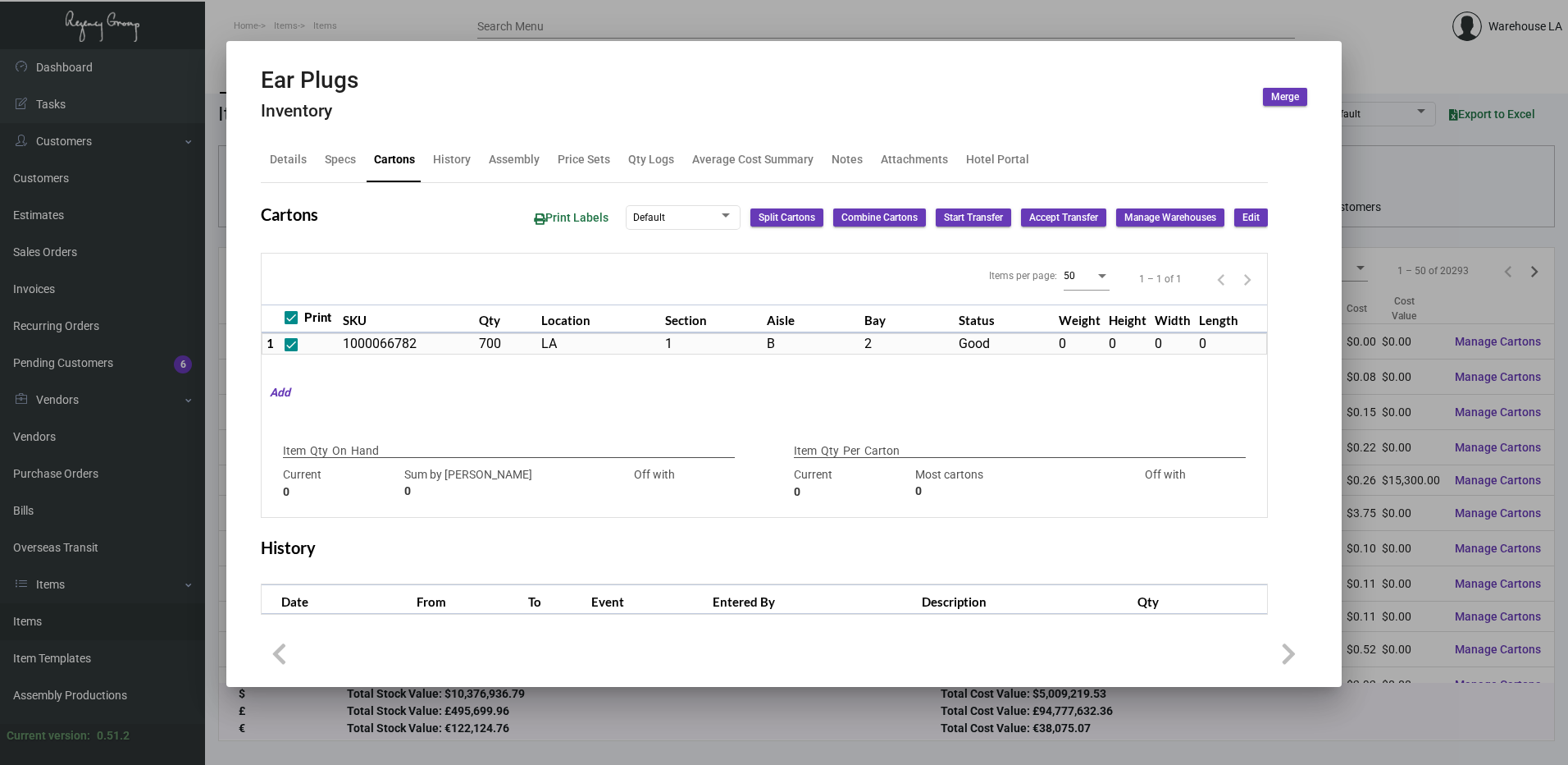
type input "700"
type input "0"
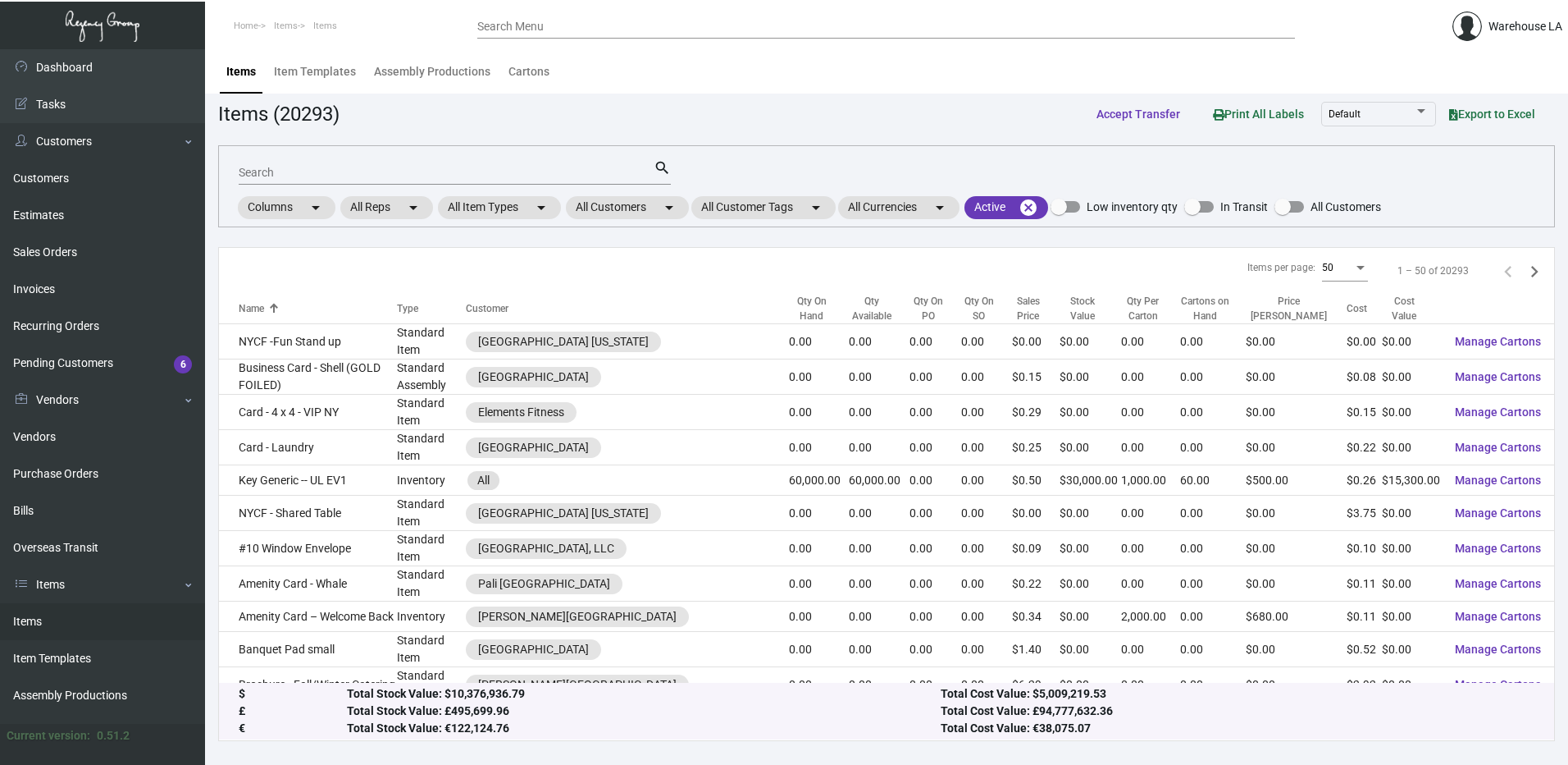
click at [486, 183] on div "Search" at bounding box center [446, 172] width 415 height 25
click at [485, 178] on input "Search" at bounding box center [446, 174] width 415 height 14
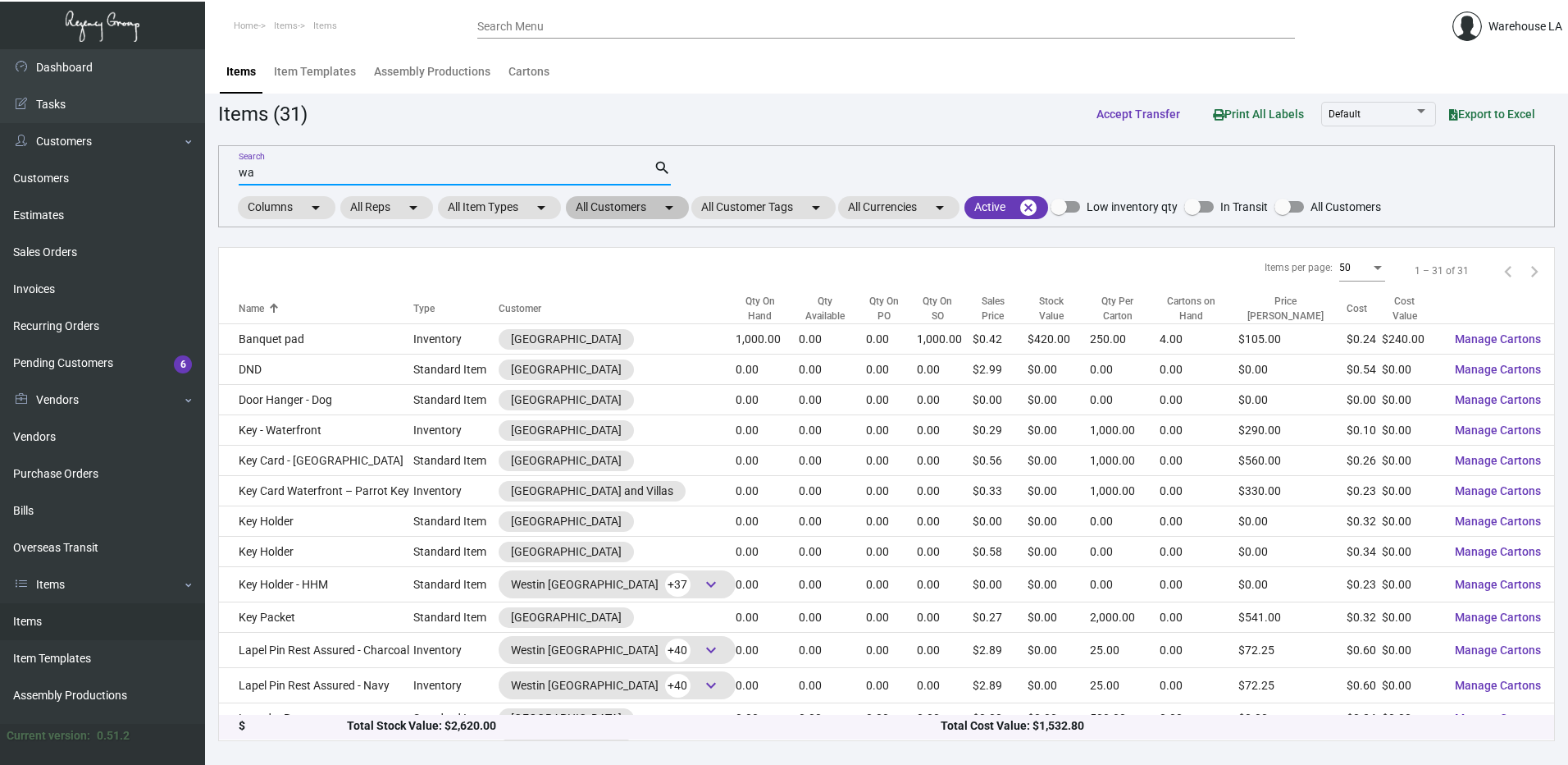
type input "w"
click at [639, 209] on mat-chip "All Customers arrow_drop_down" at bounding box center [627, 208] width 123 height 23
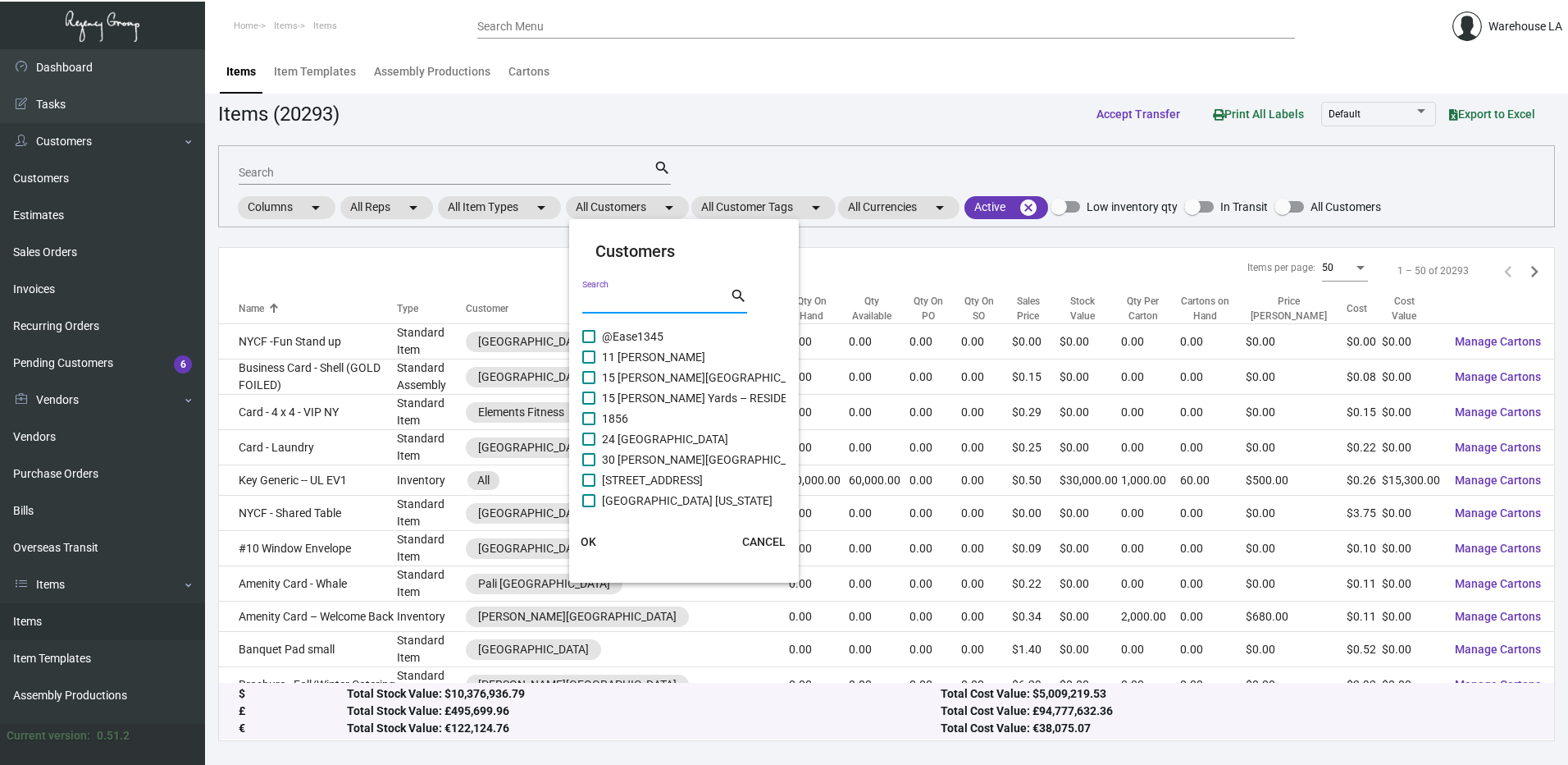
click at [613, 301] on input "Search" at bounding box center [656, 301] width 147 height 14
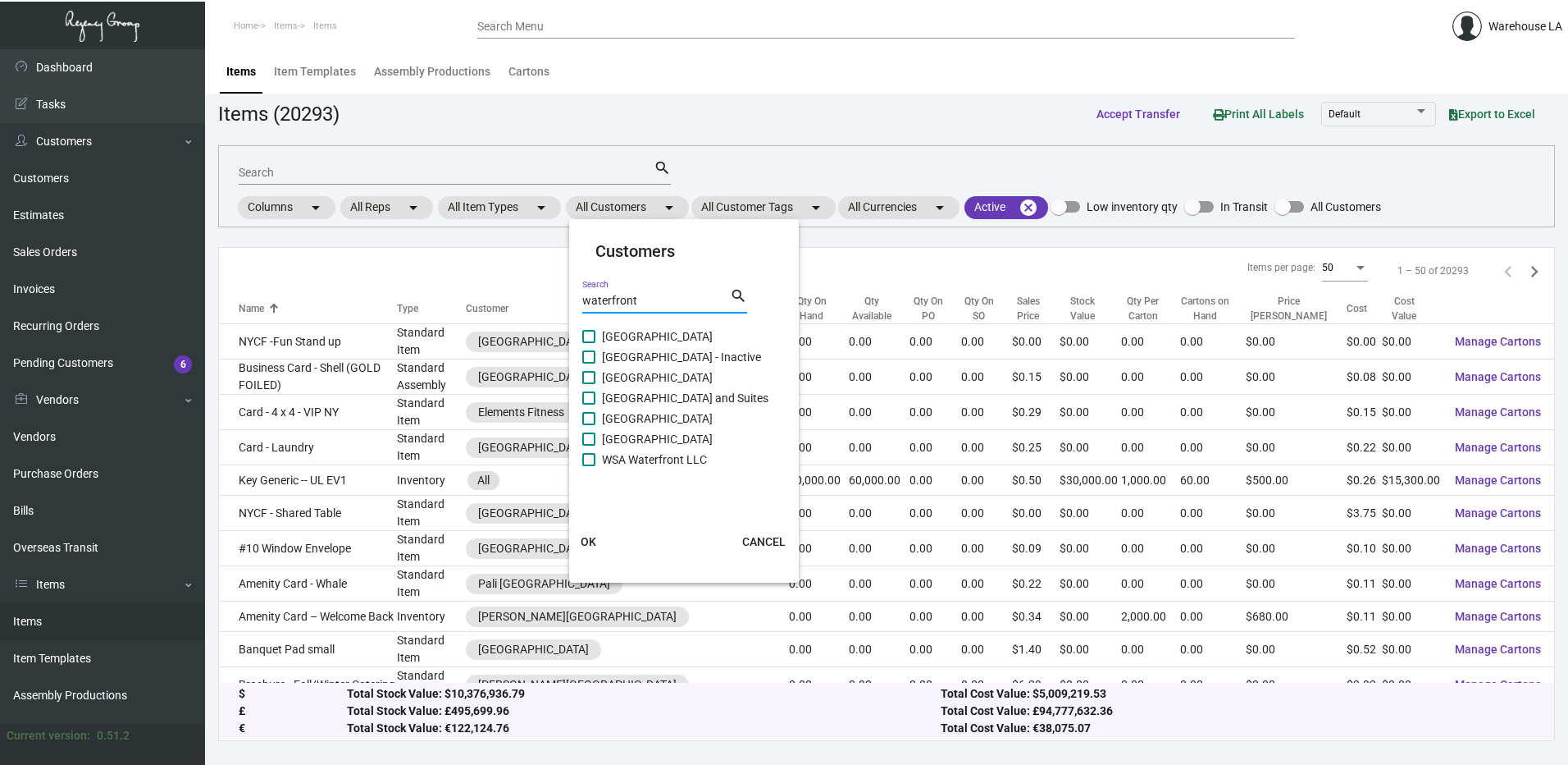
type input "waterfront"
click at [630, 438] on span "Waterfront Hotel" at bounding box center [657, 439] width 111 height 19
click at [589, 446] on input "Waterfront Hotel" at bounding box center [588, 446] width 1 height 1
checkbox input "true"
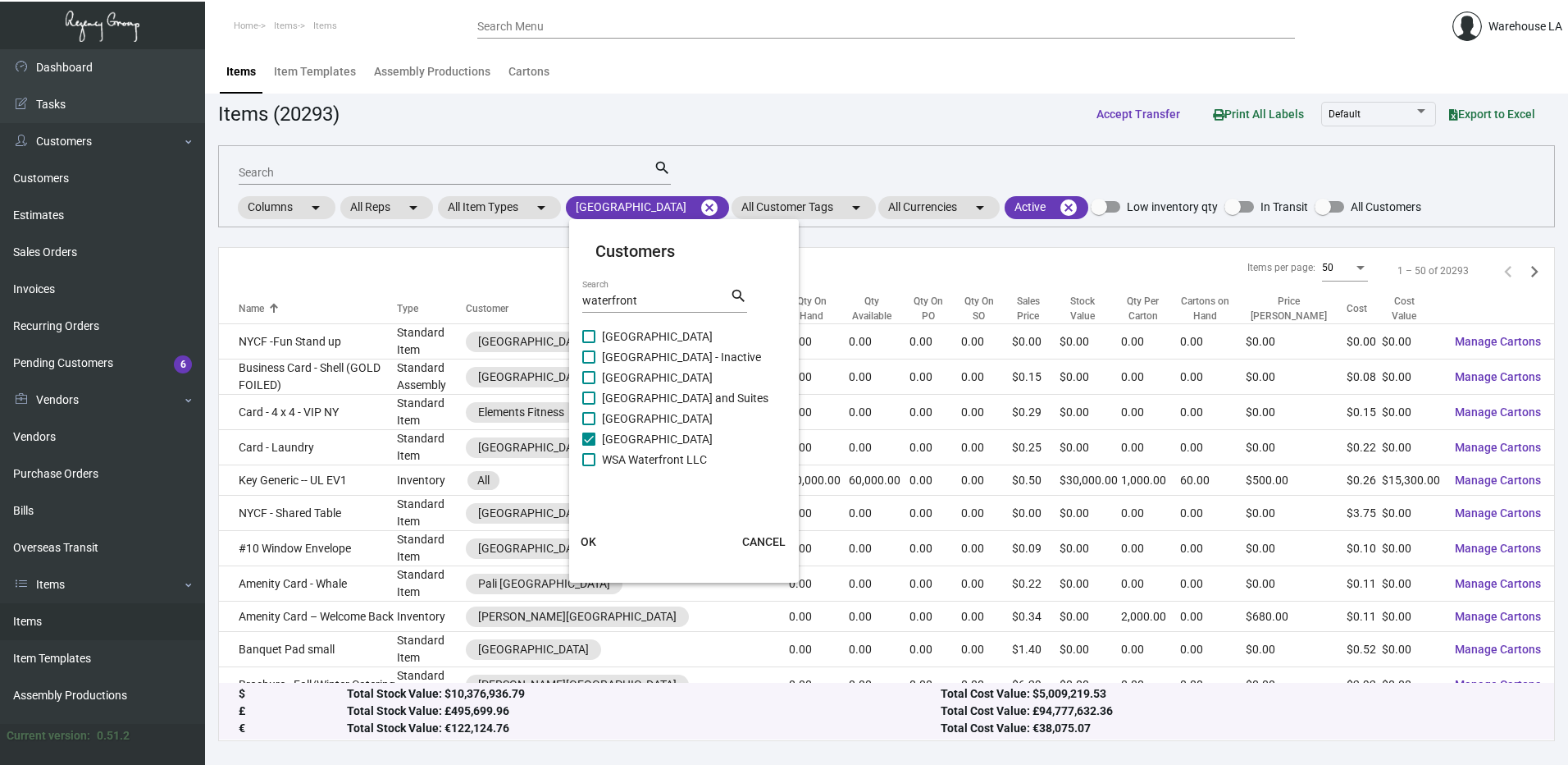
click at [595, 535] on span "OK" at bounding box center [588, 542] width 16 height 14
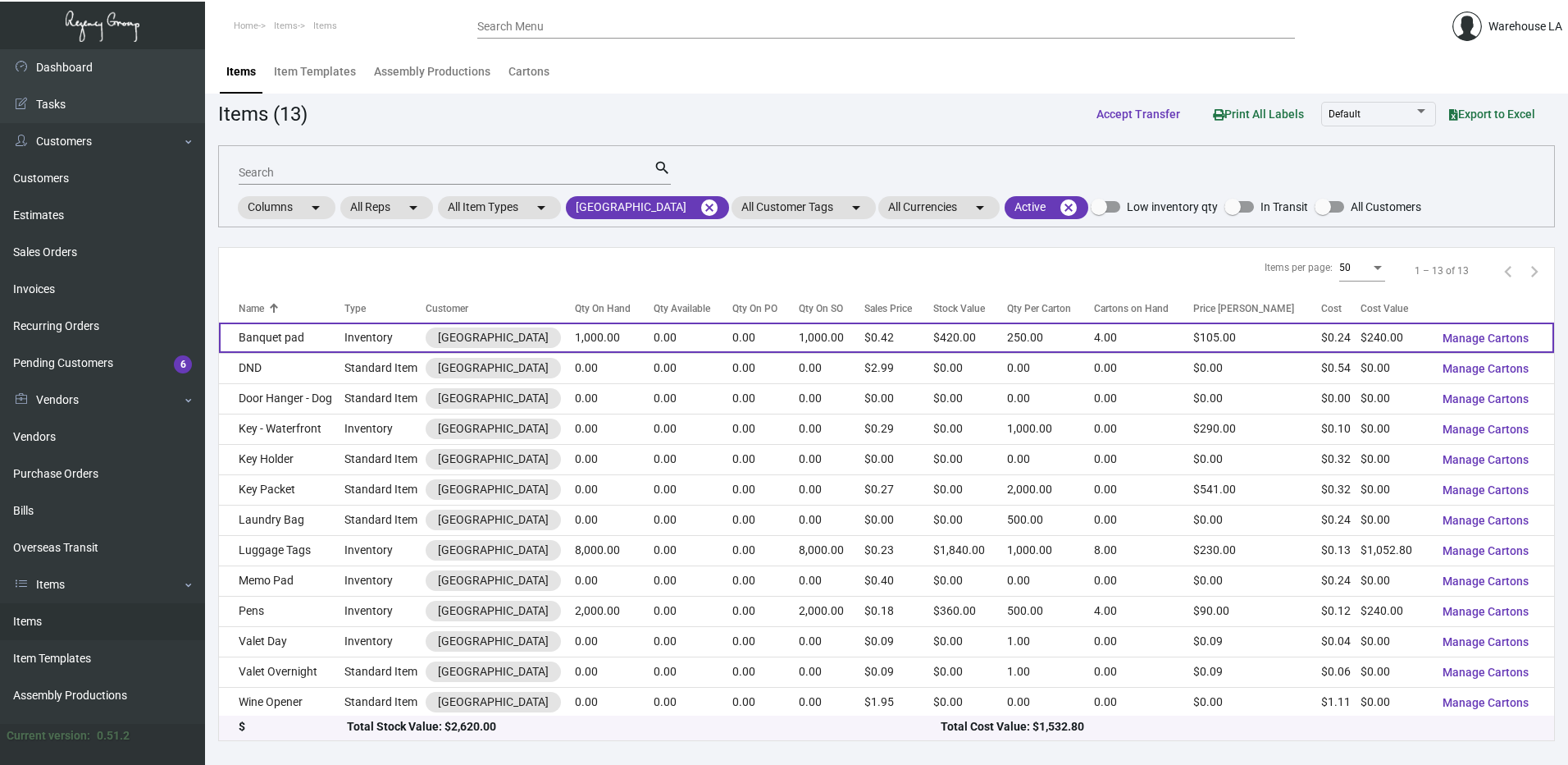
click at [406, 352] on td "Inventory" at bounding box center [385, 337] width 82 height 30
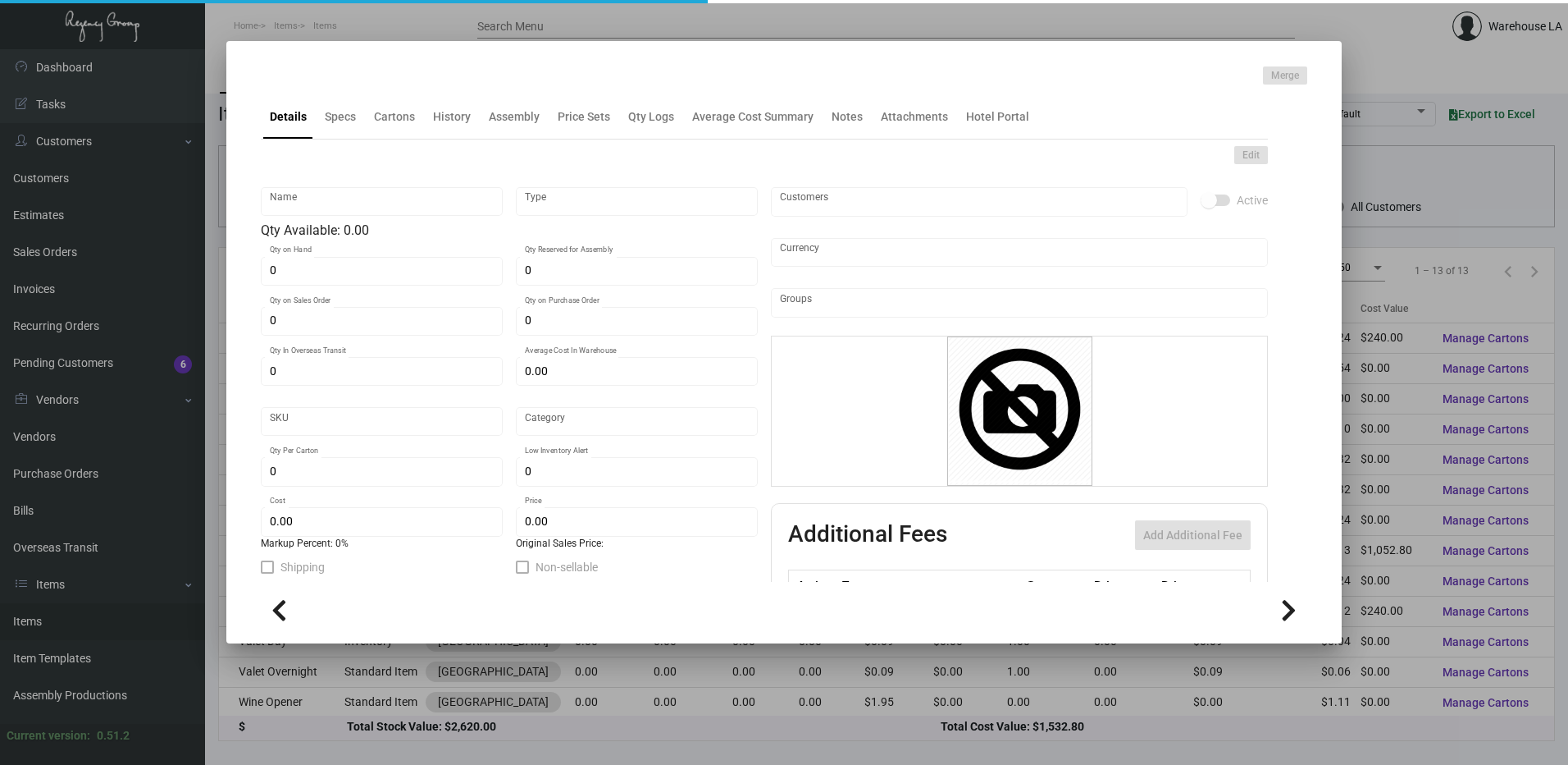
type input "Banquet pad"
type input "Inventory"
type input "1,000"
type input "$ 0.00"
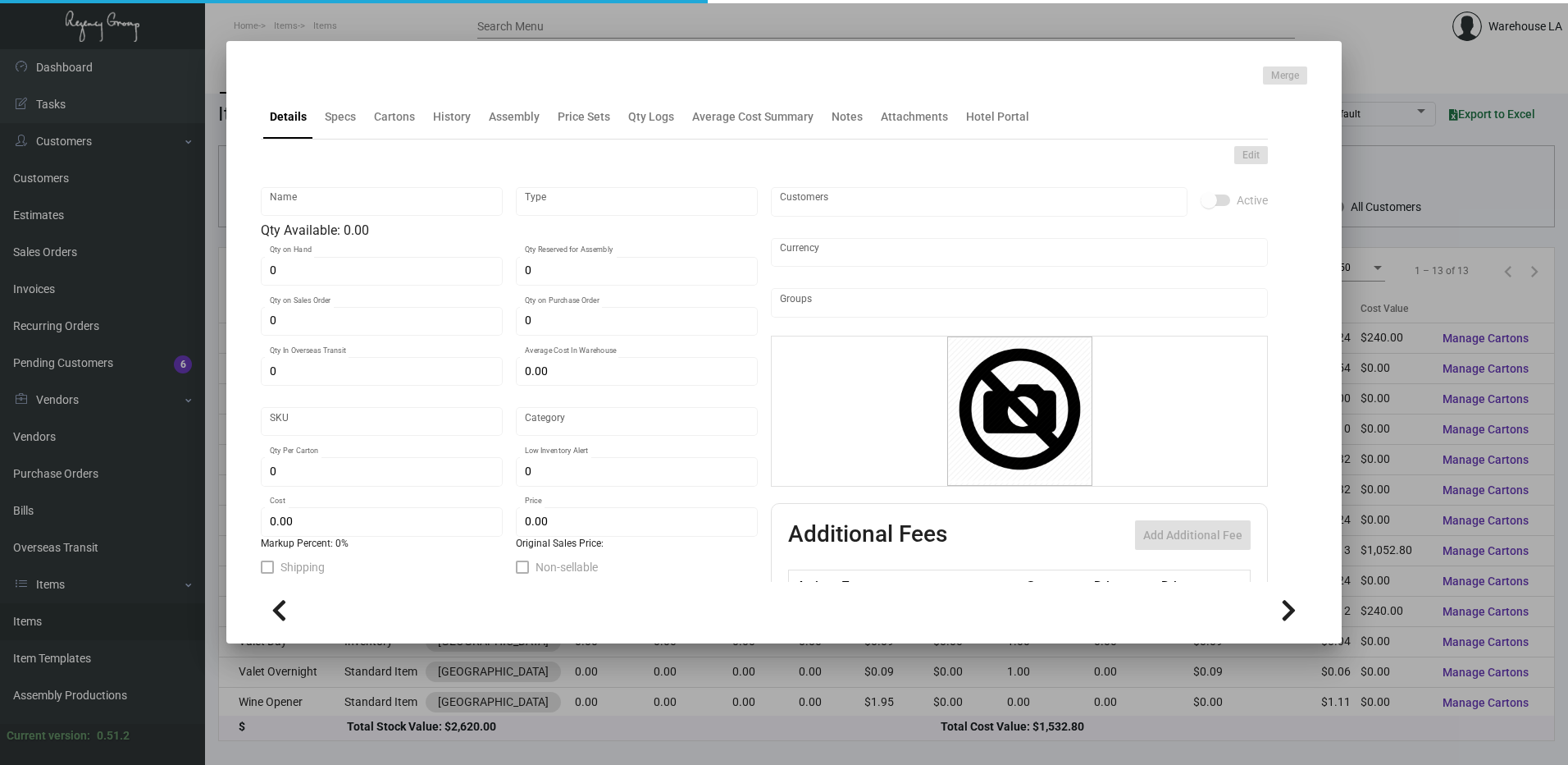
type input "3373"
type input "Standard"
type input "250"
type input "$ 0.24"
type input "$ 0.42"
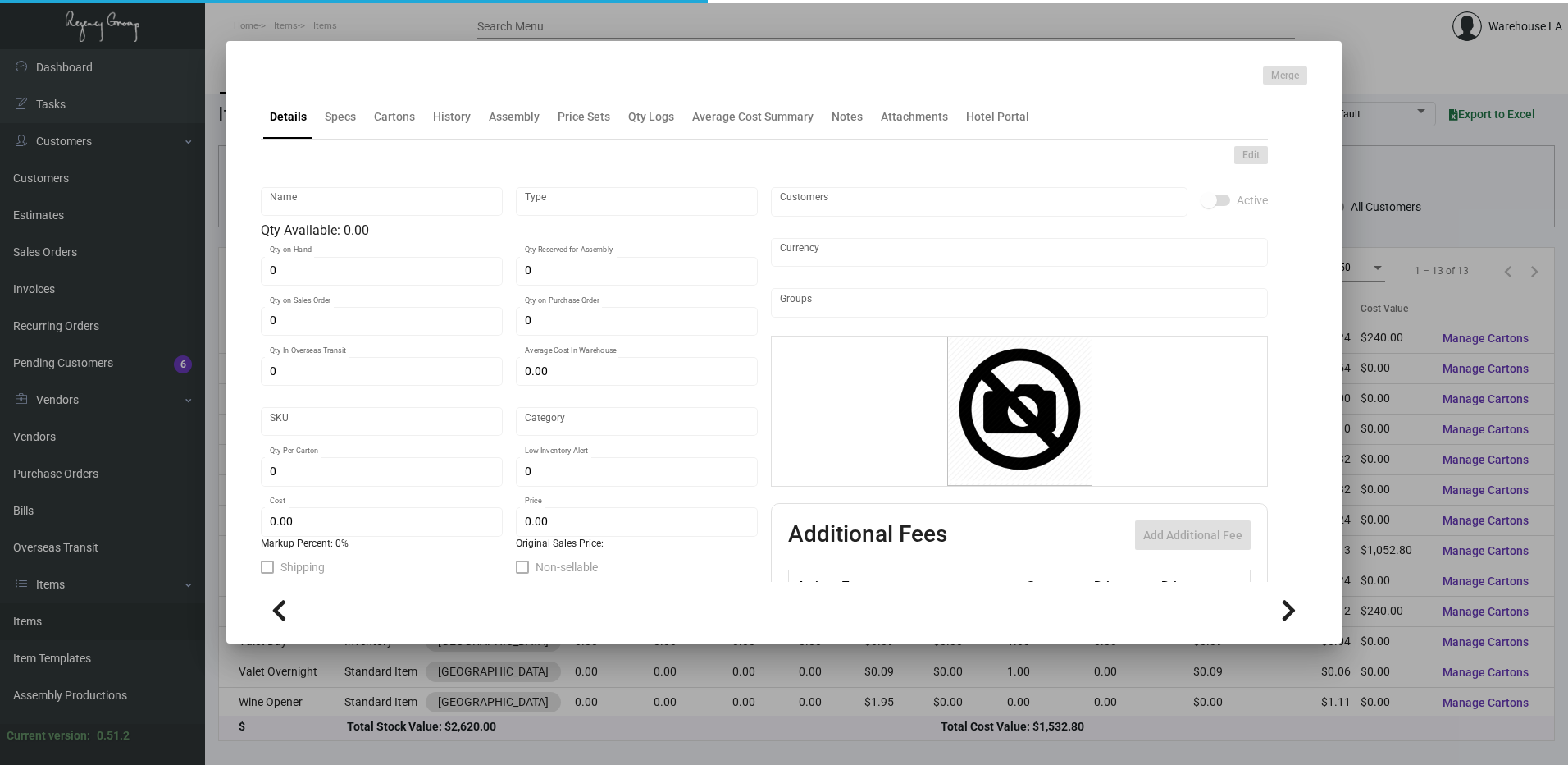
type textarea "Banquet pads: size 7.5x10.5 bright white smooth #70 text, Printing 1/0, 10 shee…"
checkbox input "true"
type input "United States Dollar $"
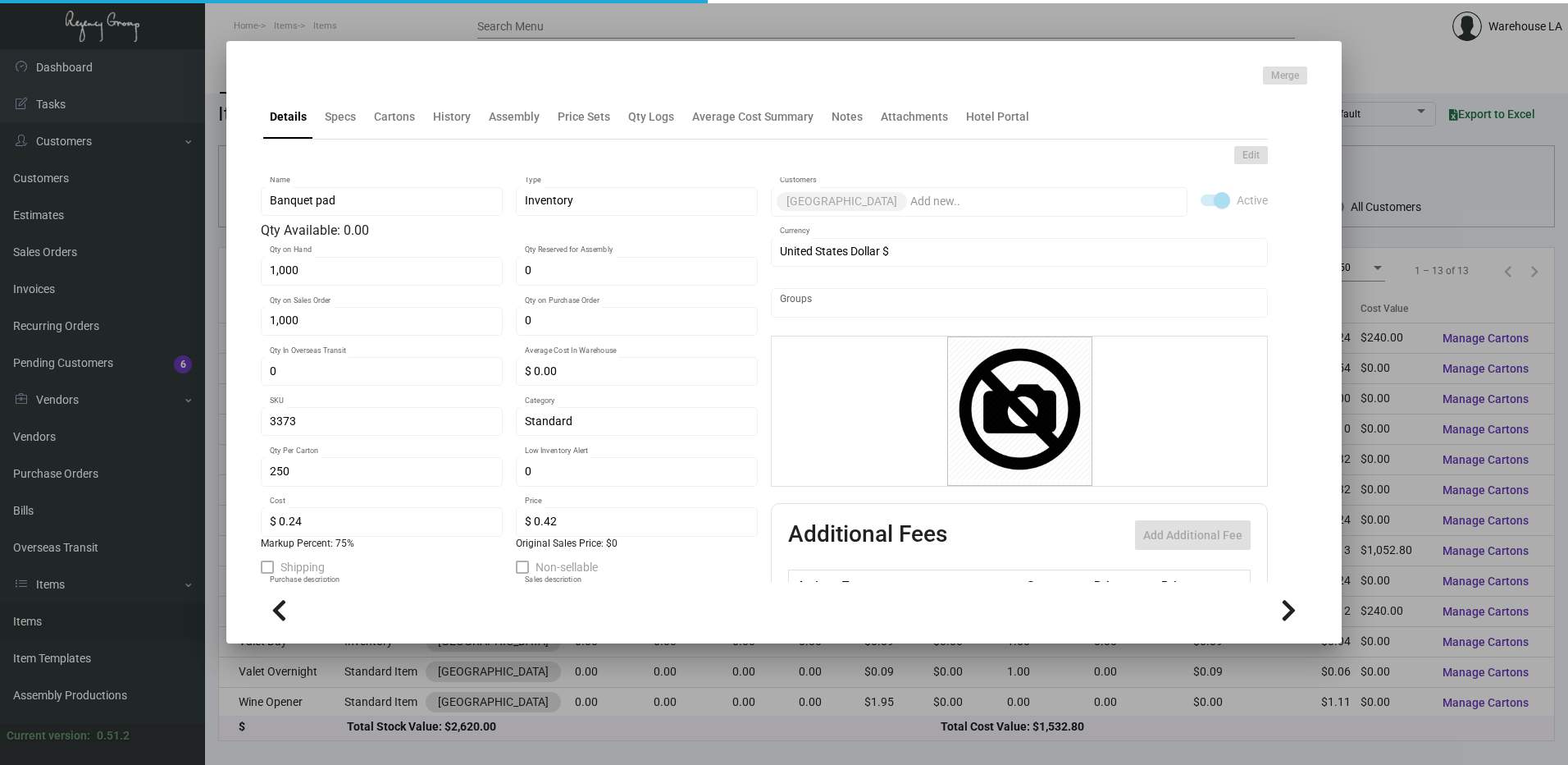
click at [395, 141] on mat-tab-group "Details Specs Cartons History Assembly Price Sets Qty Logs Average Cost Summary…" at bounding box center [764, 333] width 1046 height 497
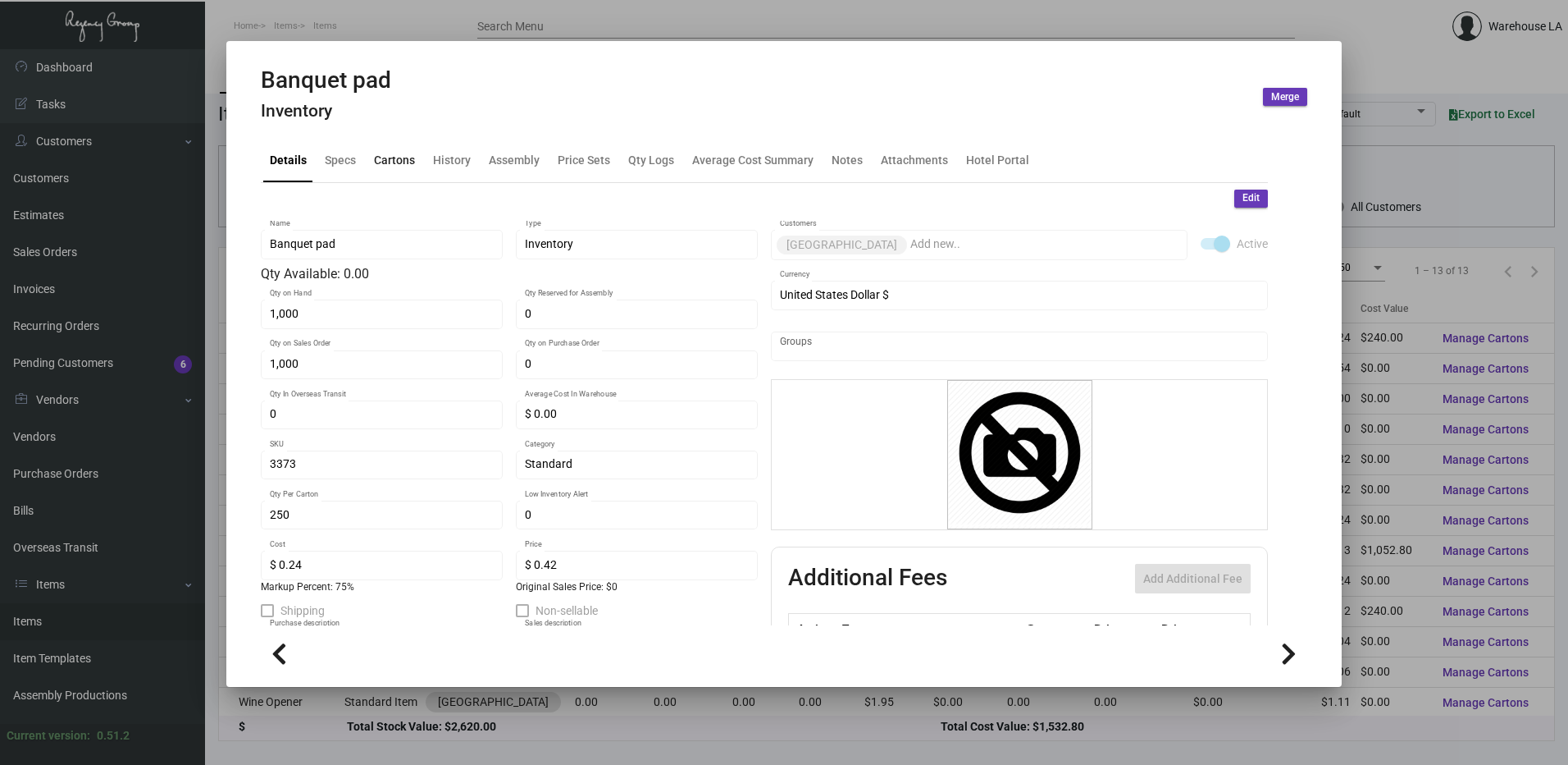
click at [395, 150] on div "Cartons" at bounding box center [395, 160] width 54 height 40
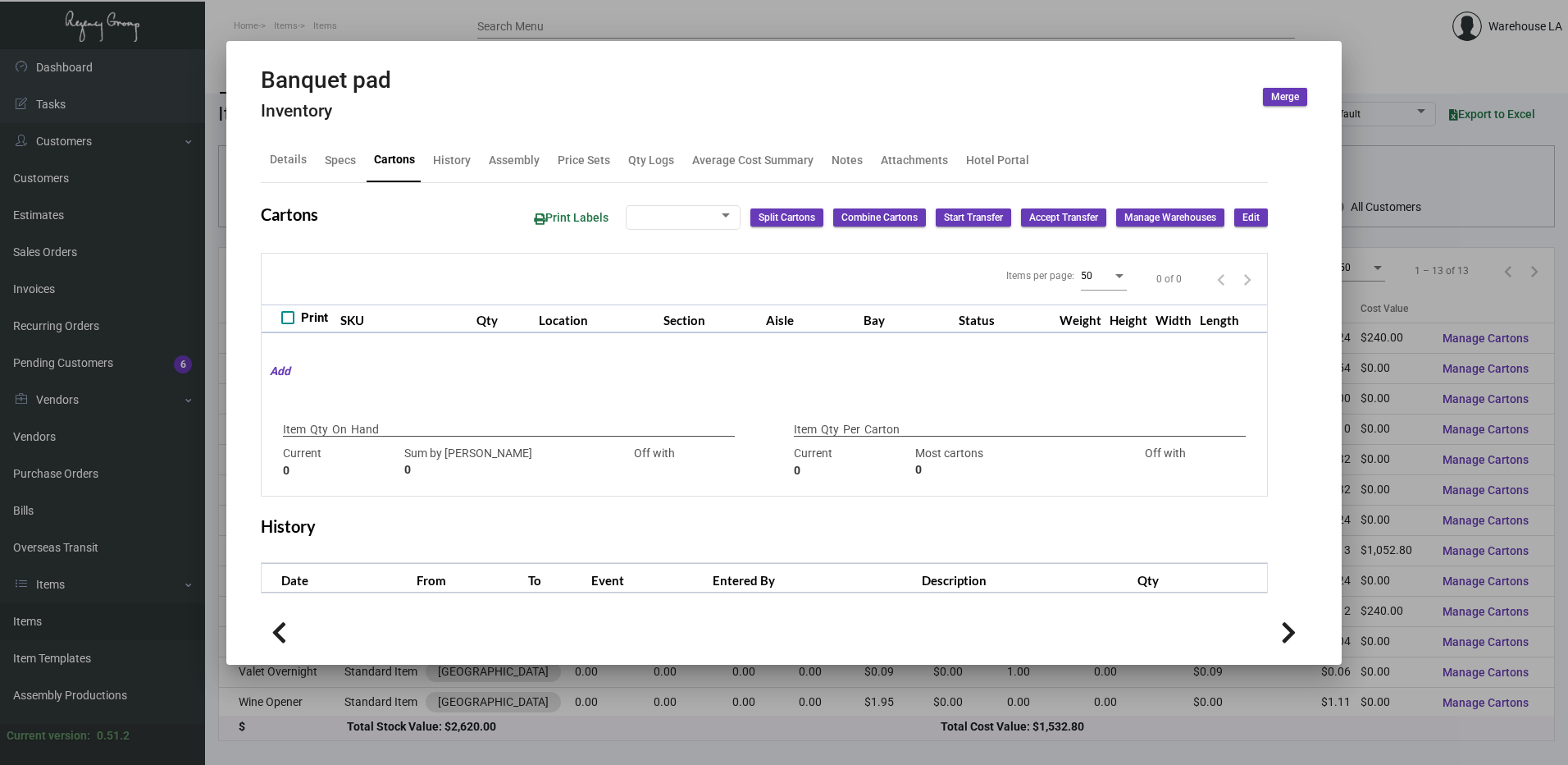
checkbox input "true"
type input "1,000"
type input "1000"
type input "0"
type input "250"
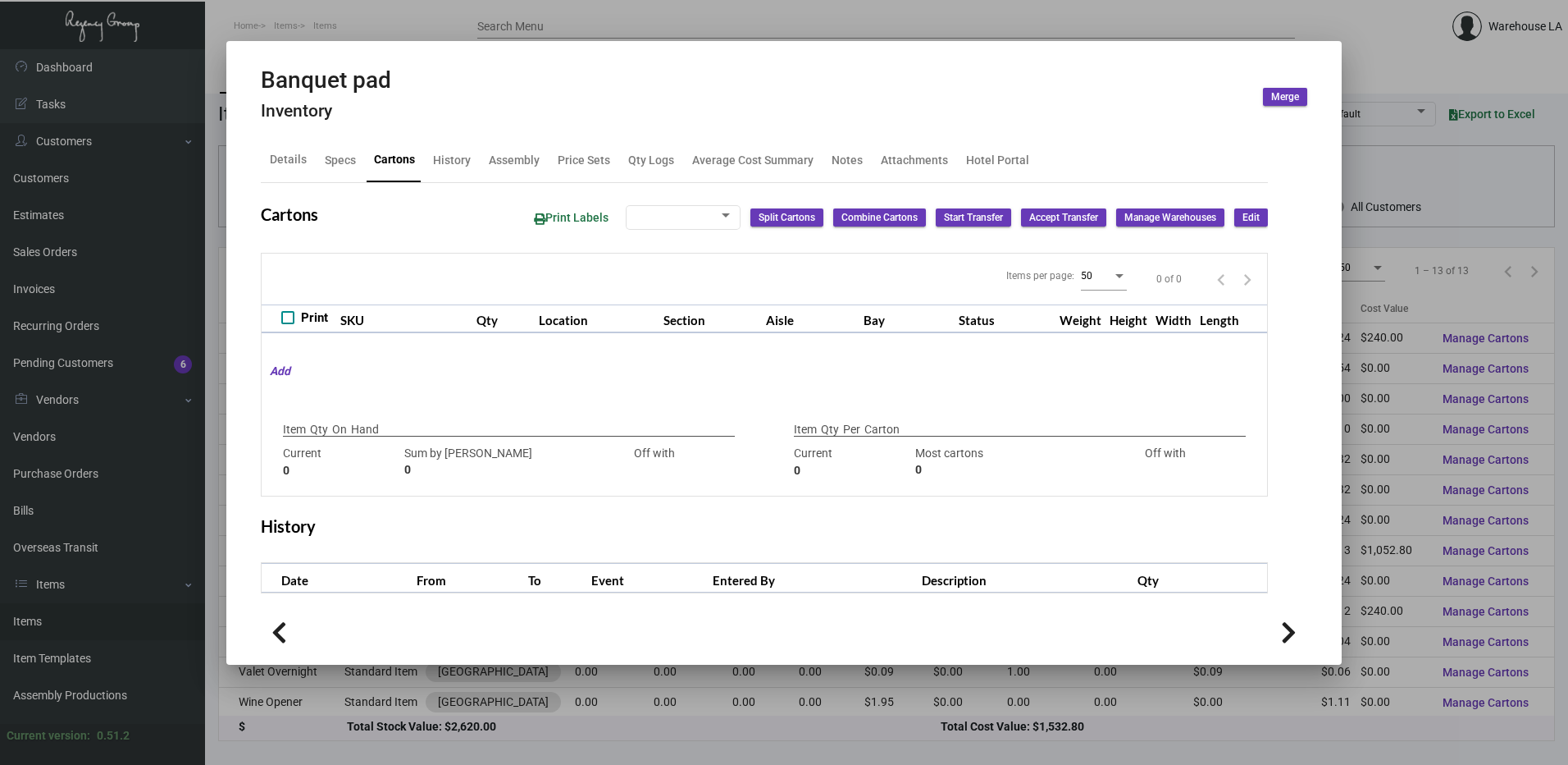
type input "250"
type input "0"
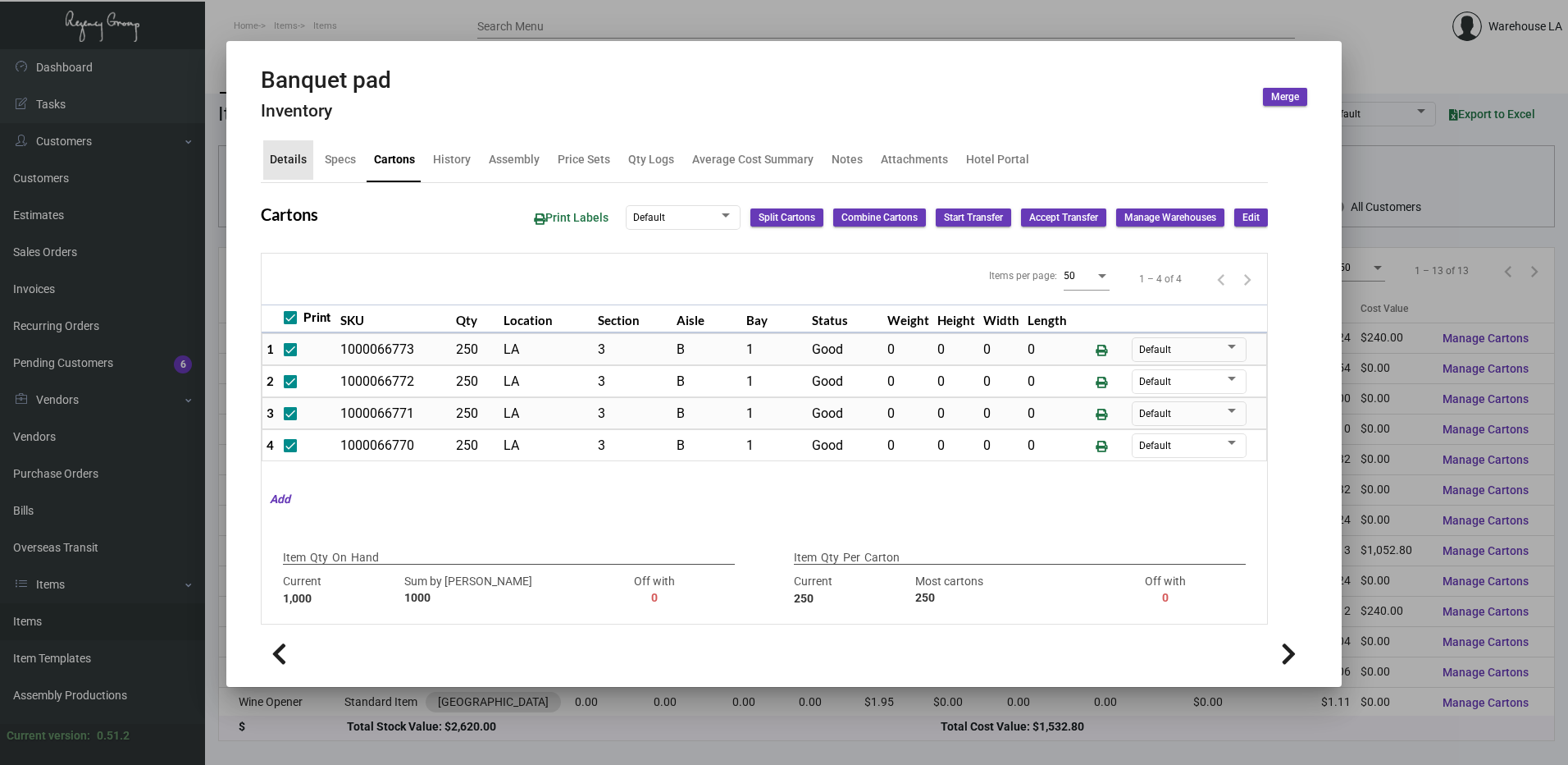
click at [296, 168] on div "Details" at bounding box center [288, 160] width 37 height 17
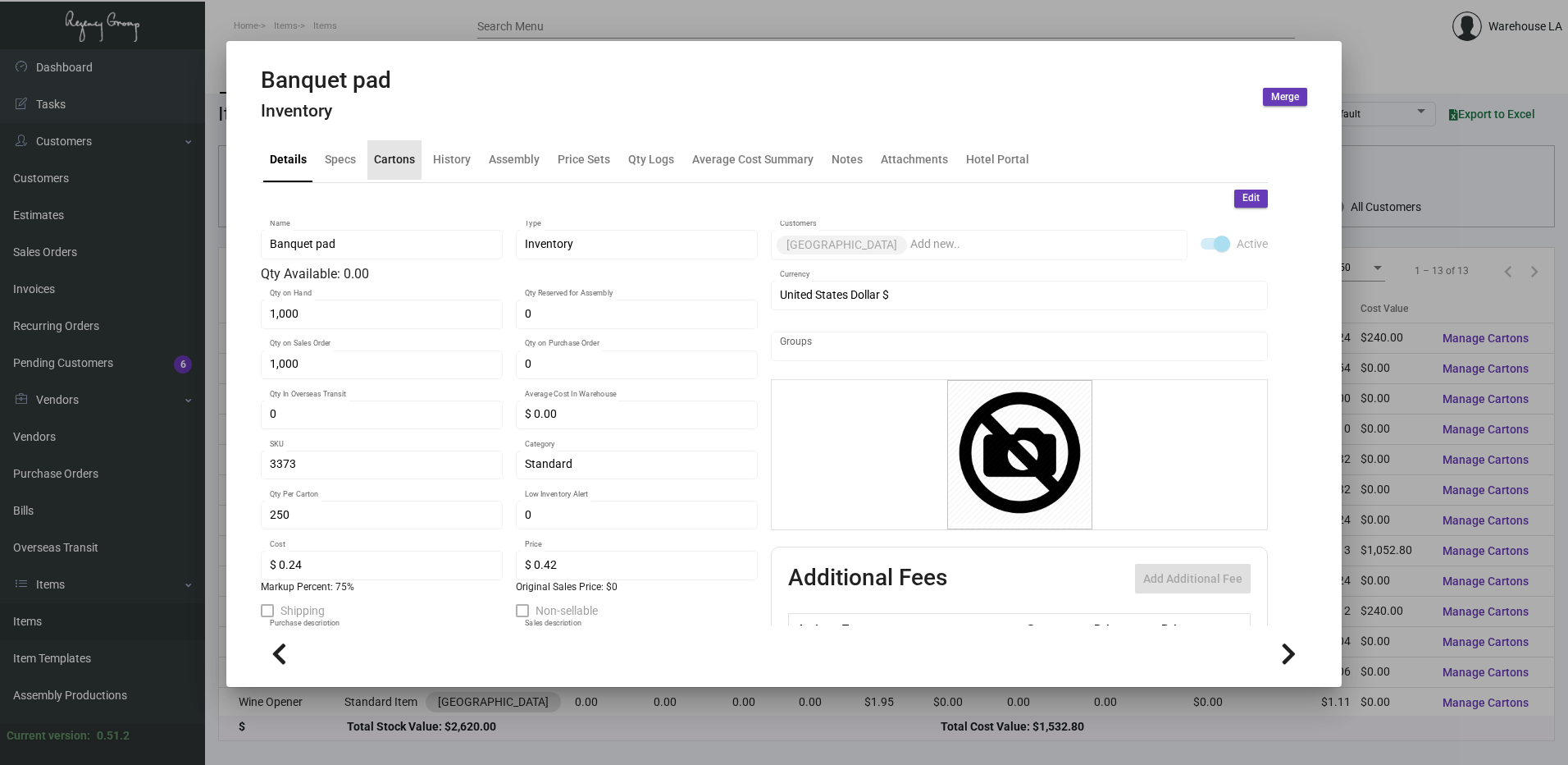
click at [386, 167] on div "Cartons" at bounding box center [394, 160] width 41 height 17
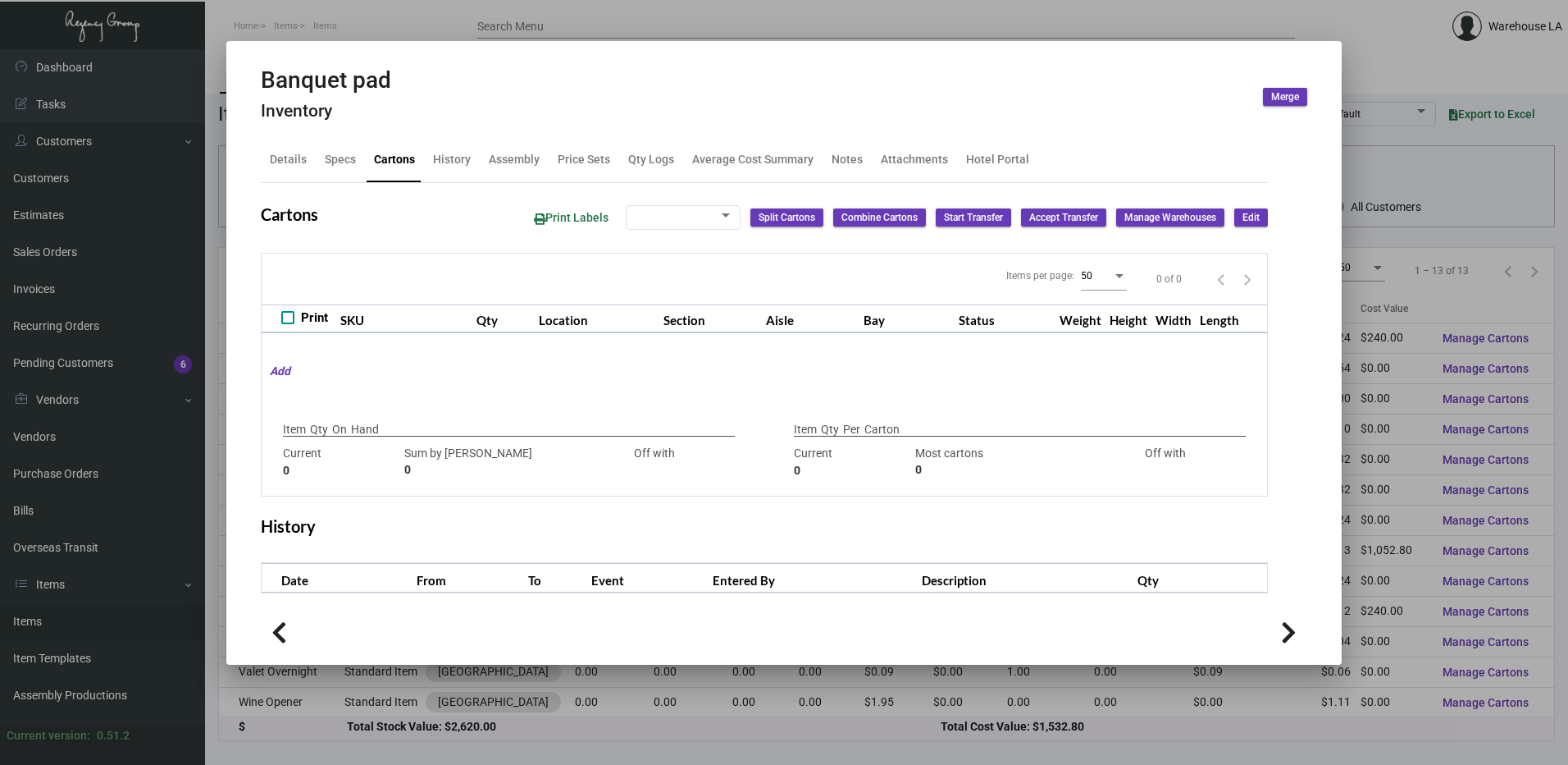
checkbox input "true"
type input "1,000"
type input "1000"
type input "0"
type input "250"
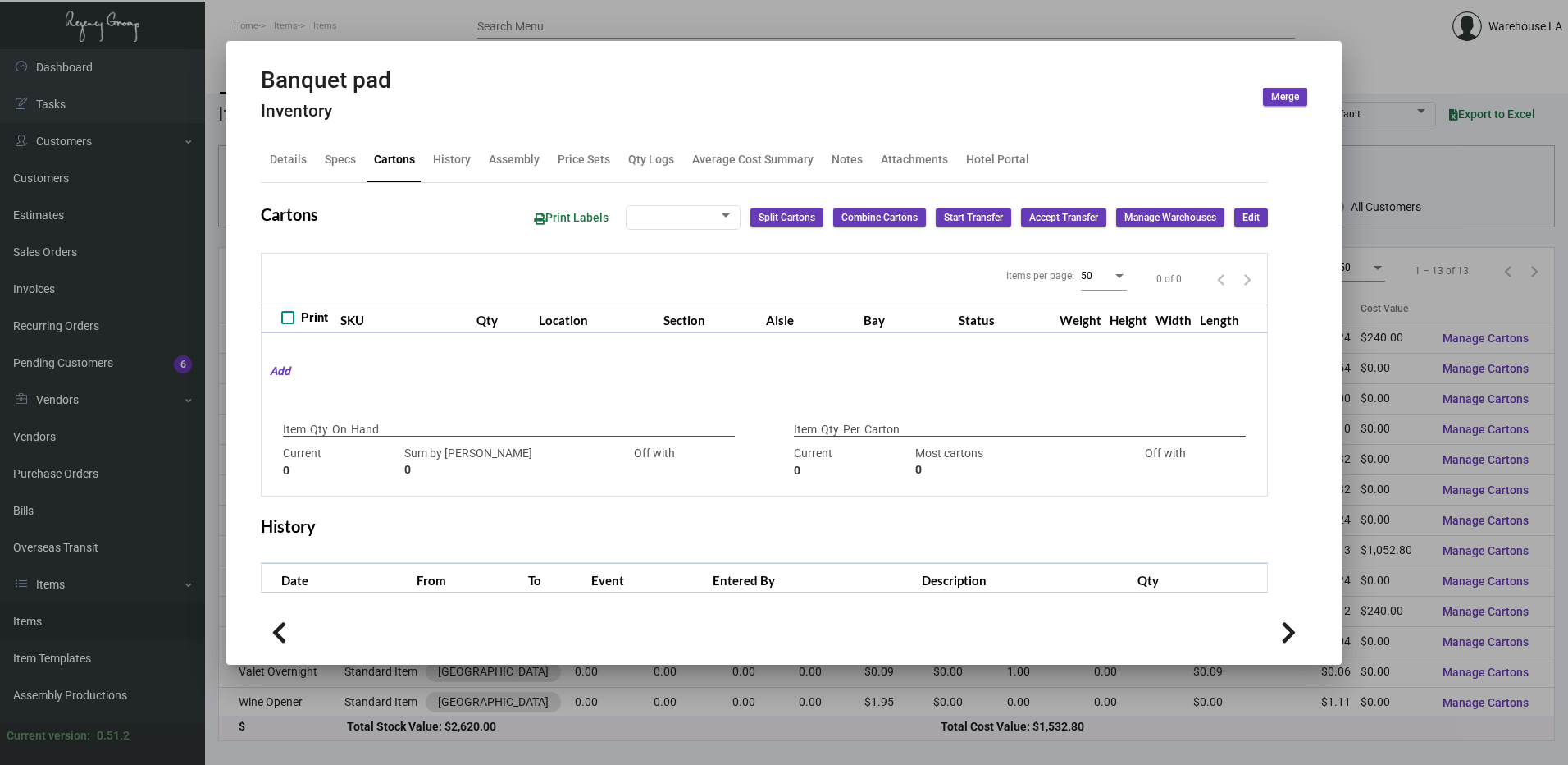
type input "250"
type input "0"
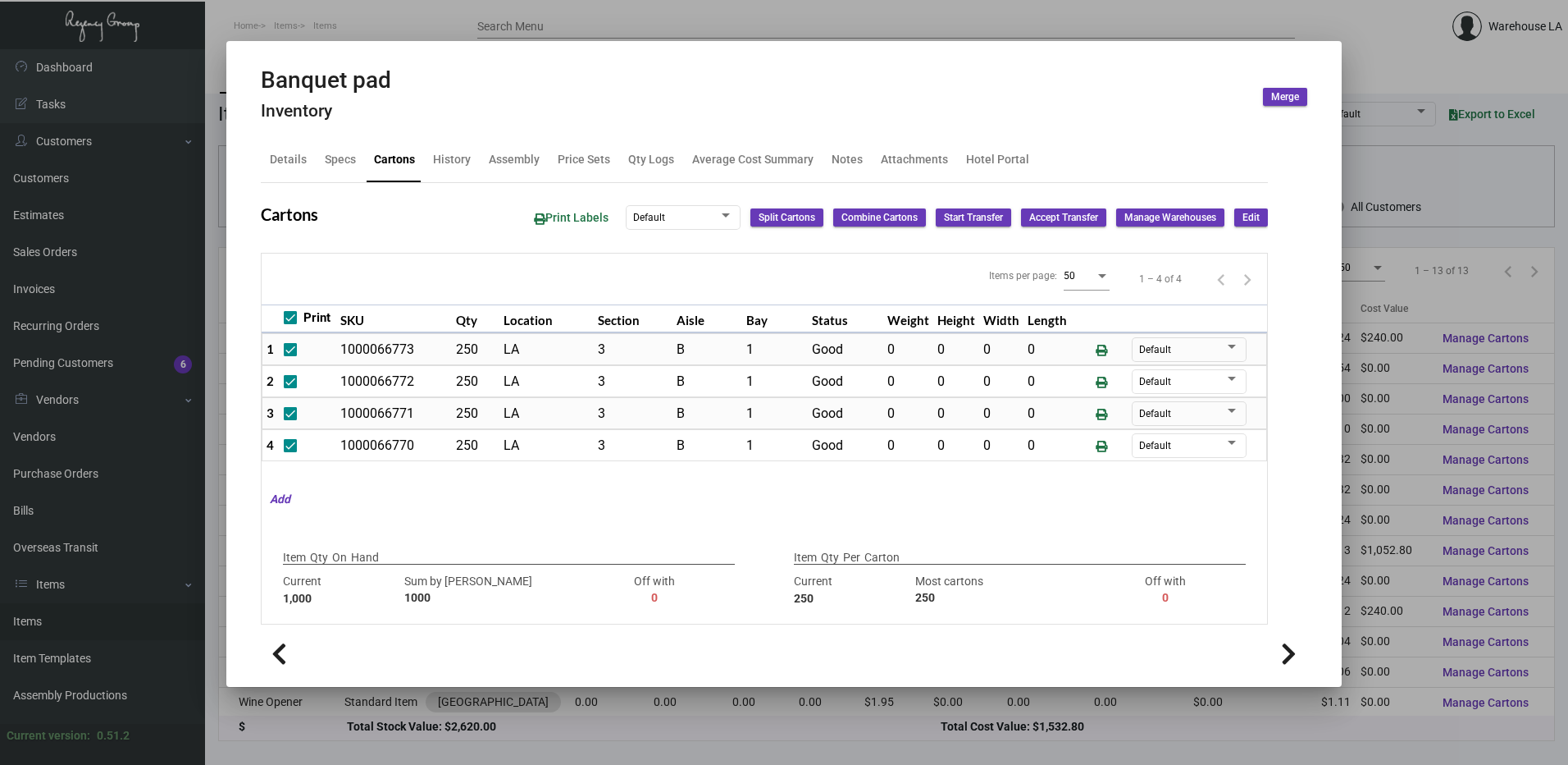
click at [639, 28] on div at bounding box center [784, 382] width 1568 height 765
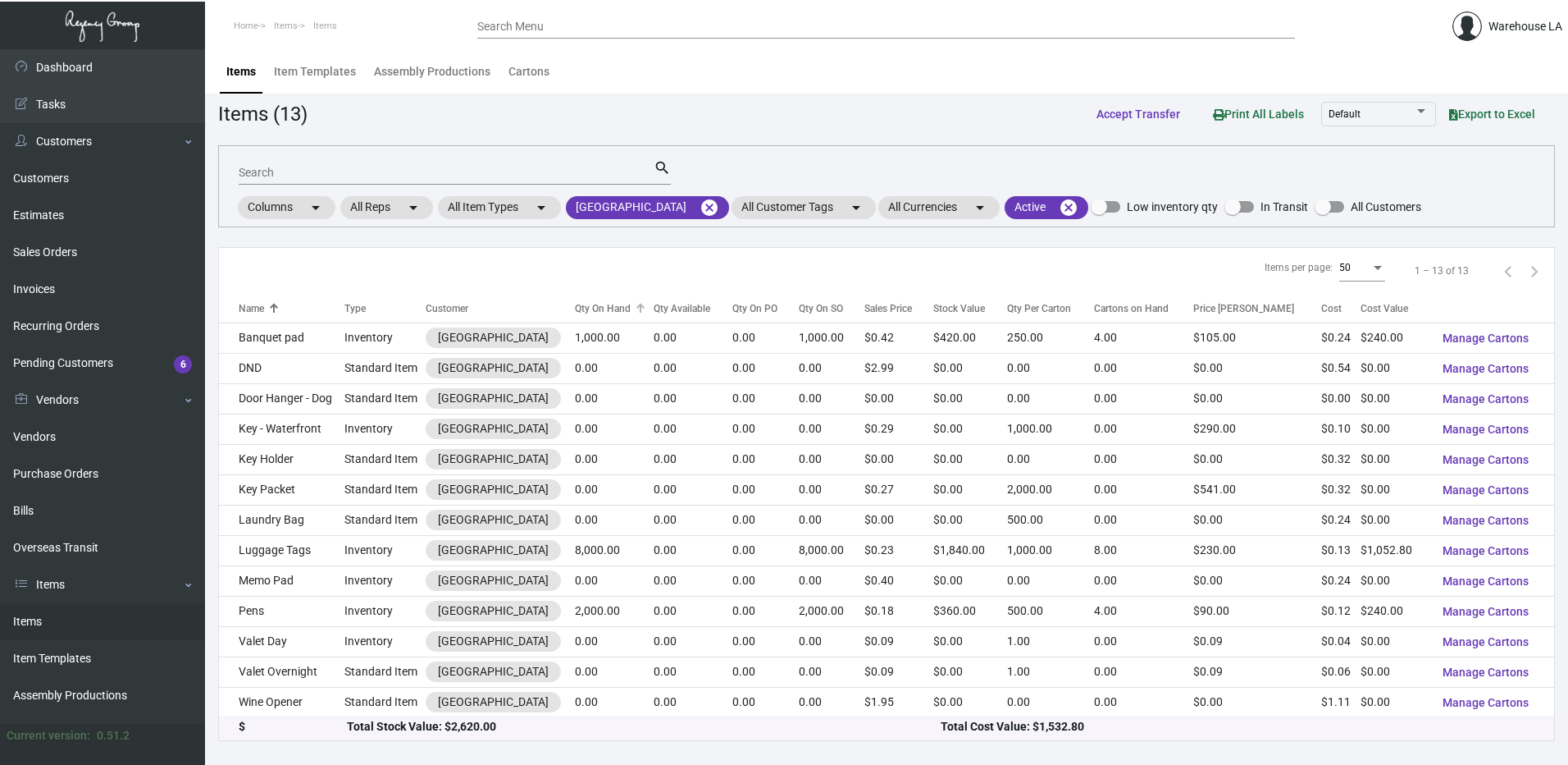
click at [580, 306] on div "Qty On Hand" at bounding box center [602, 308] width 55 height 15
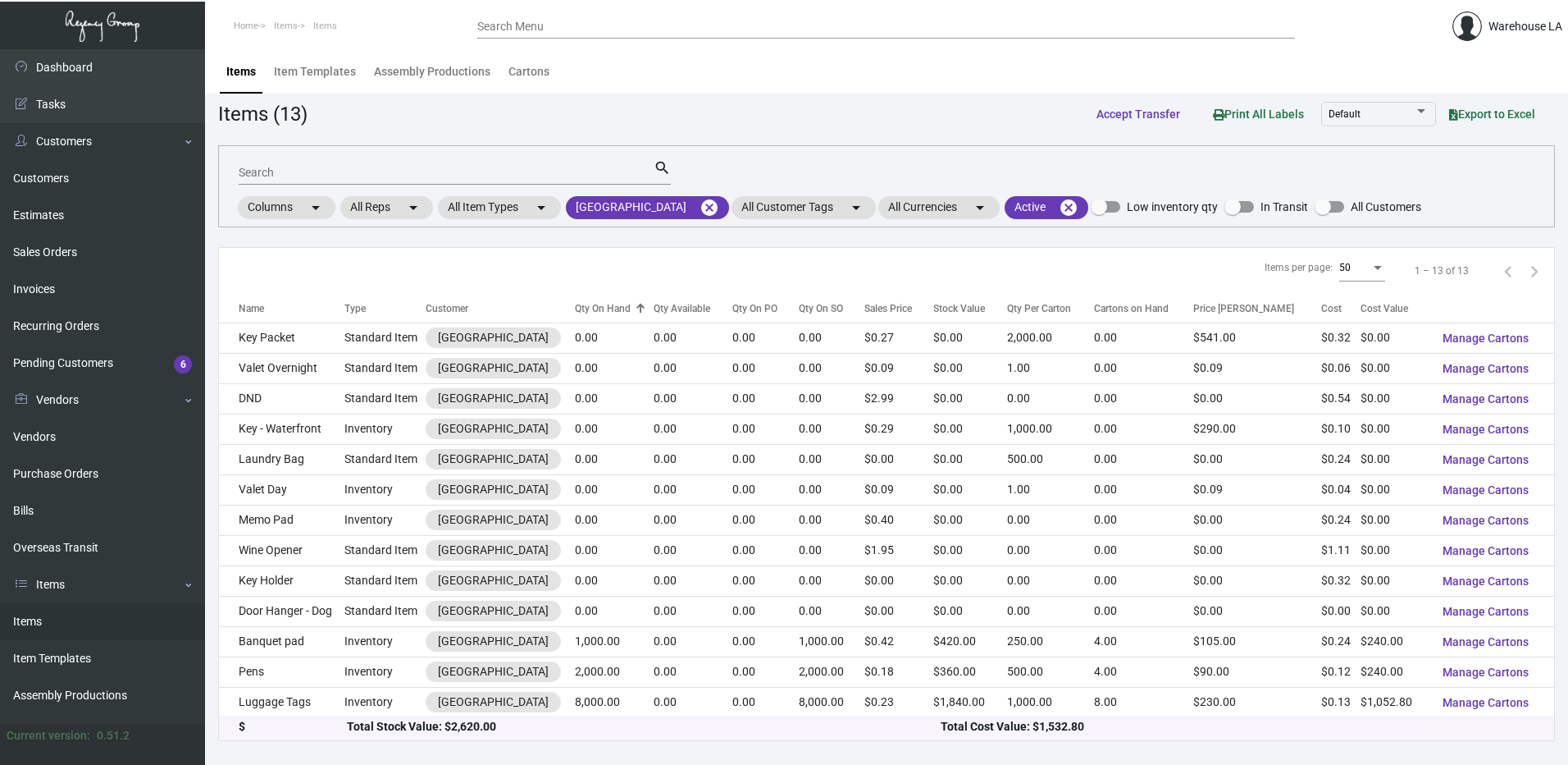
click at [580, 306] on div "Qty On Hand" at bounding box center [602, 308] width 55 height 15
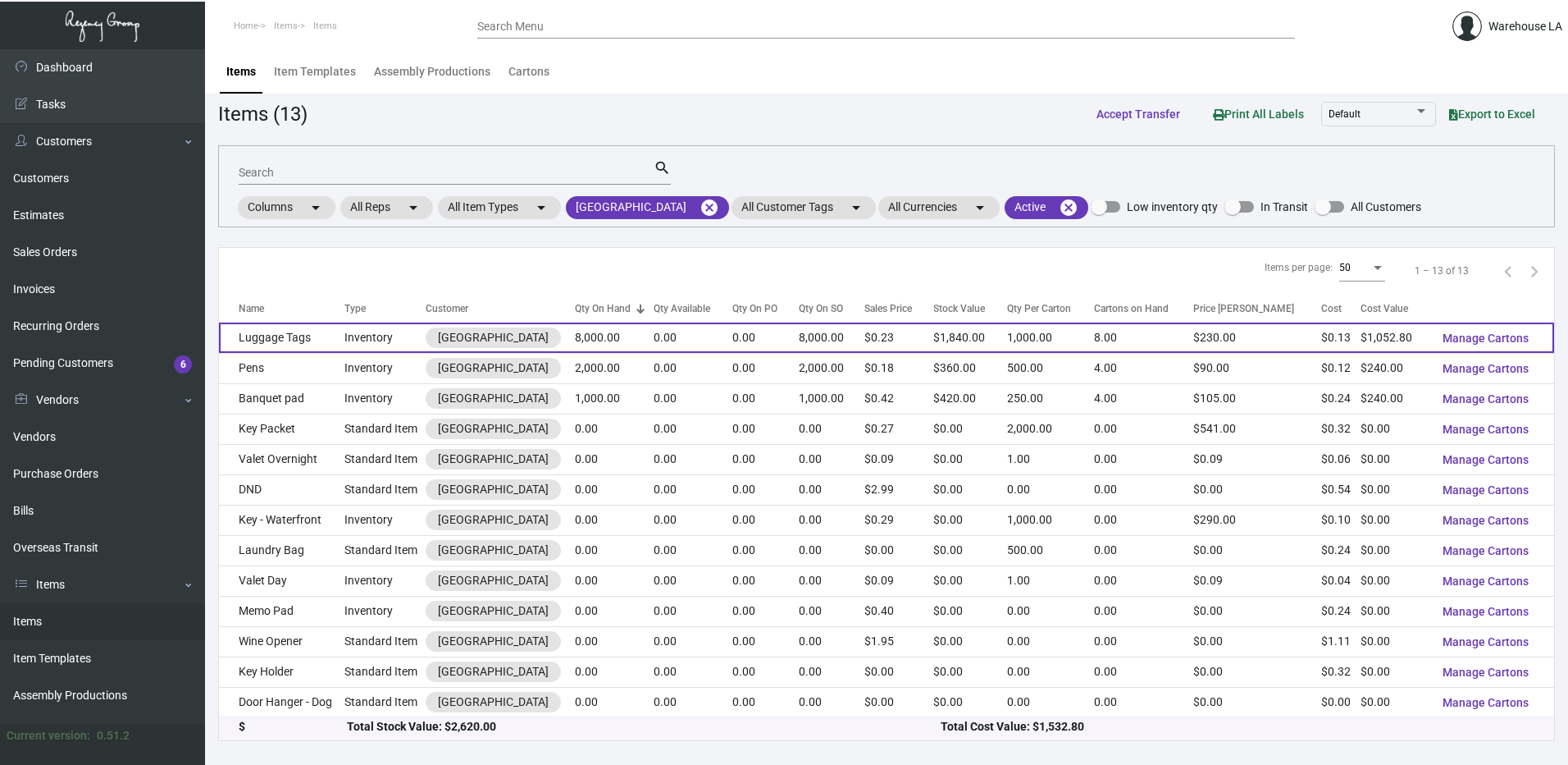
click at [356, 342] on td "Inventory" at bounding box center [385, 337] width 82 height 30
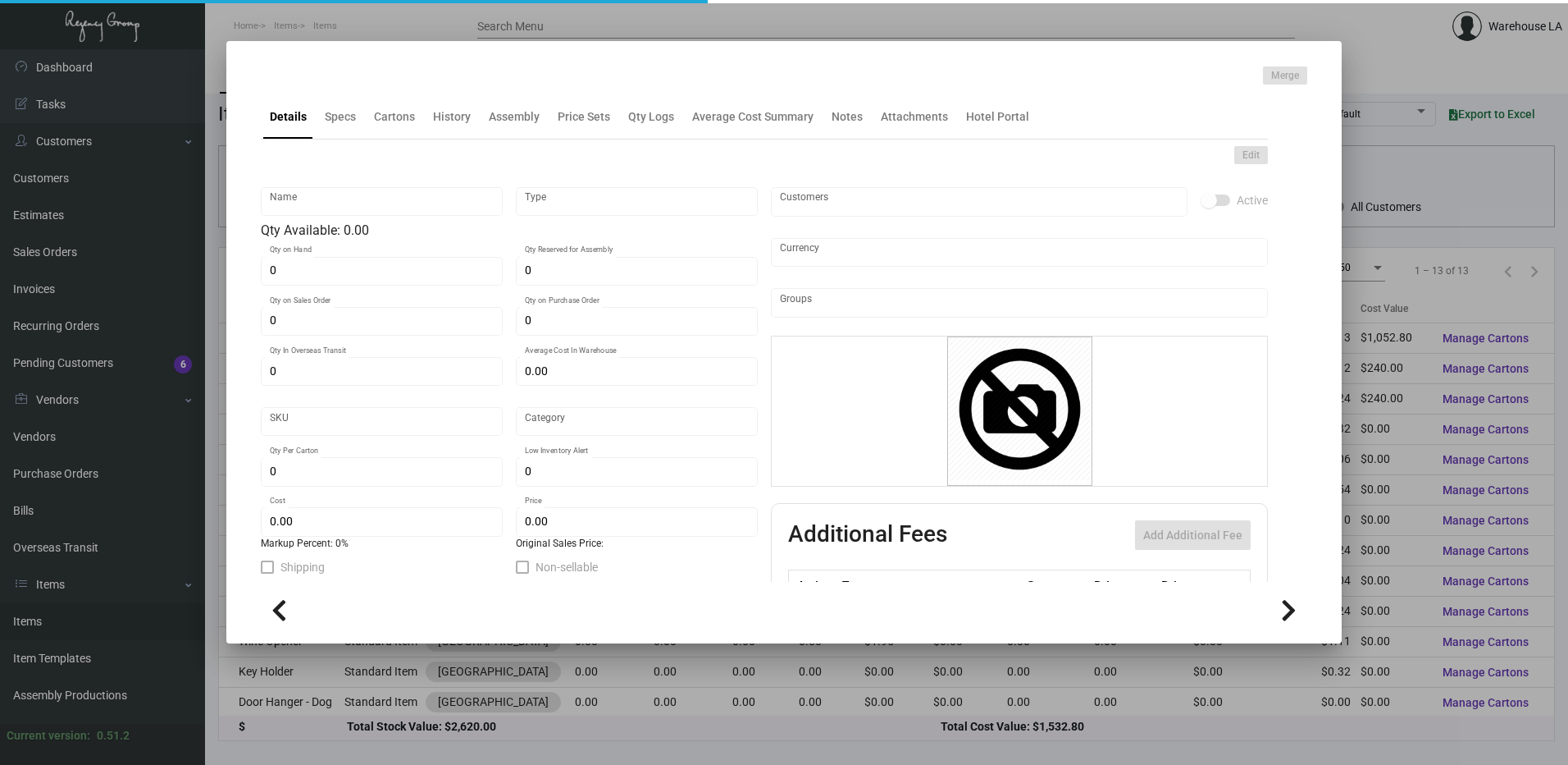
type input "Luggage Tags"
type input "Inventory"
type input "8,000"
type input "$ 0.00"
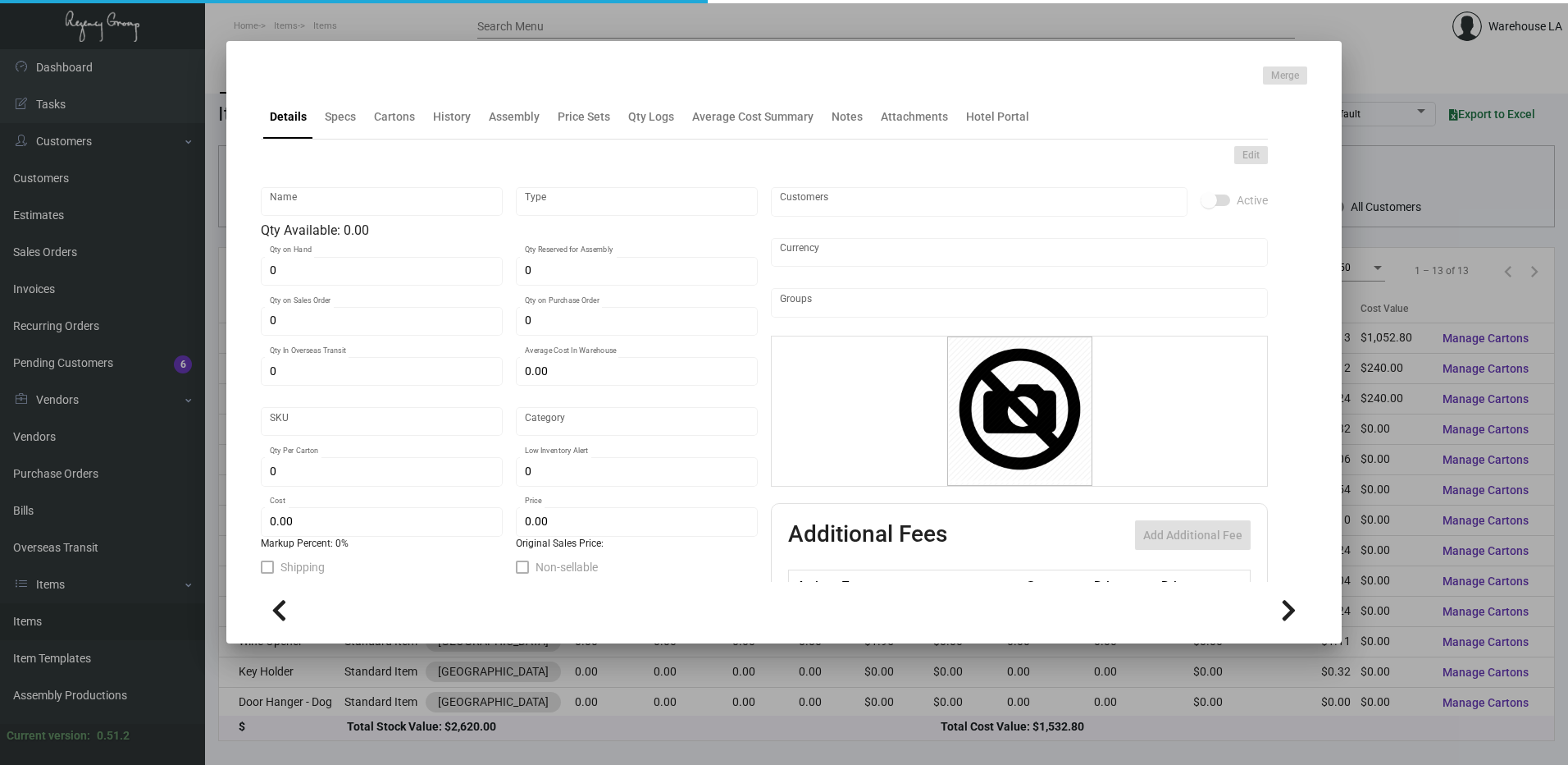
type input "3377"
type input "Standard"
type input "1,000"
type input "2,000"
type input "$ 0.1316"
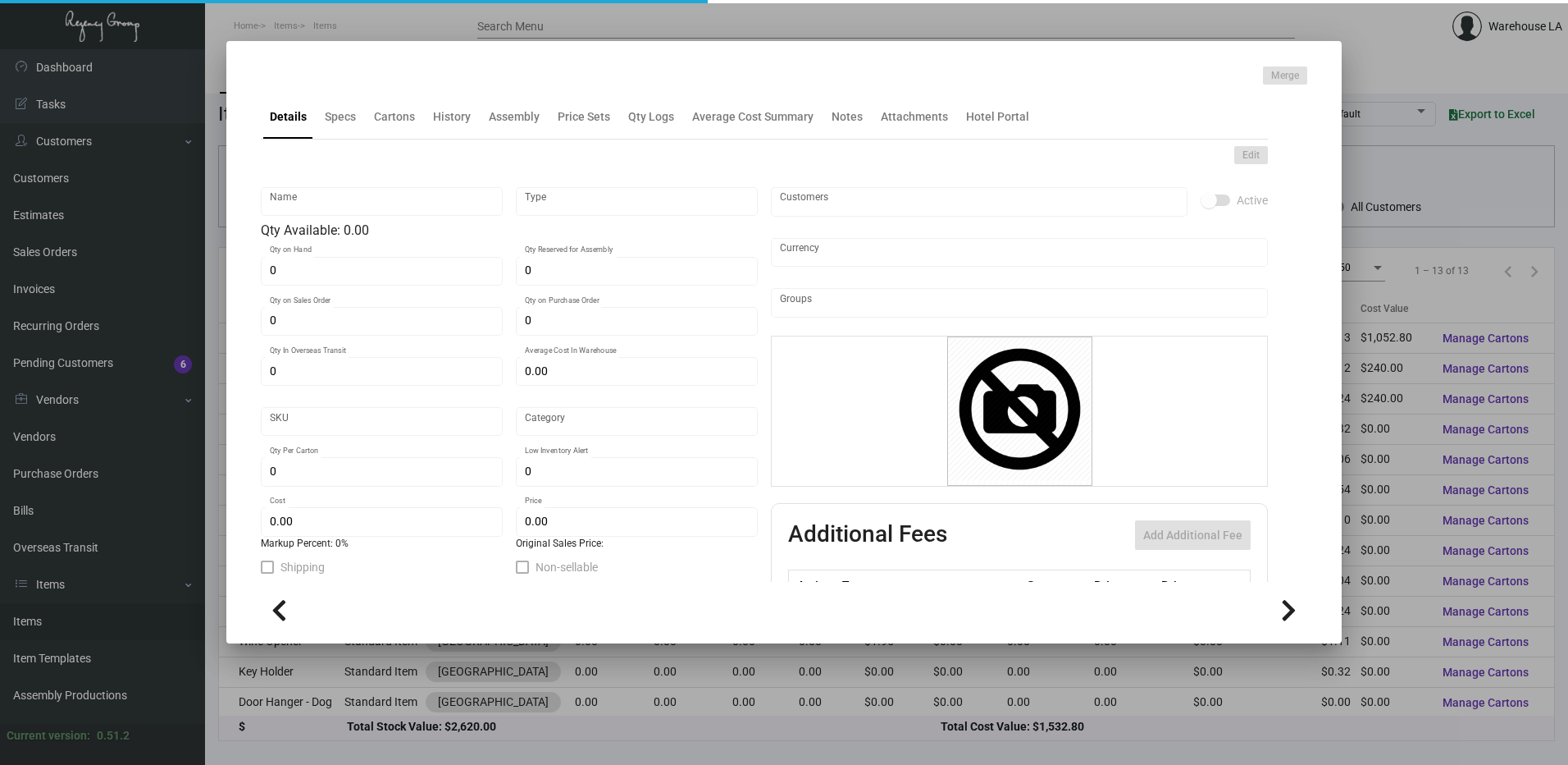
type input "$ 0.23"
type textarea "Luggage Tags Size 2.5” x 11”, PPS 100# white tag stock, printing 1 color black …"
checkbox input "true"
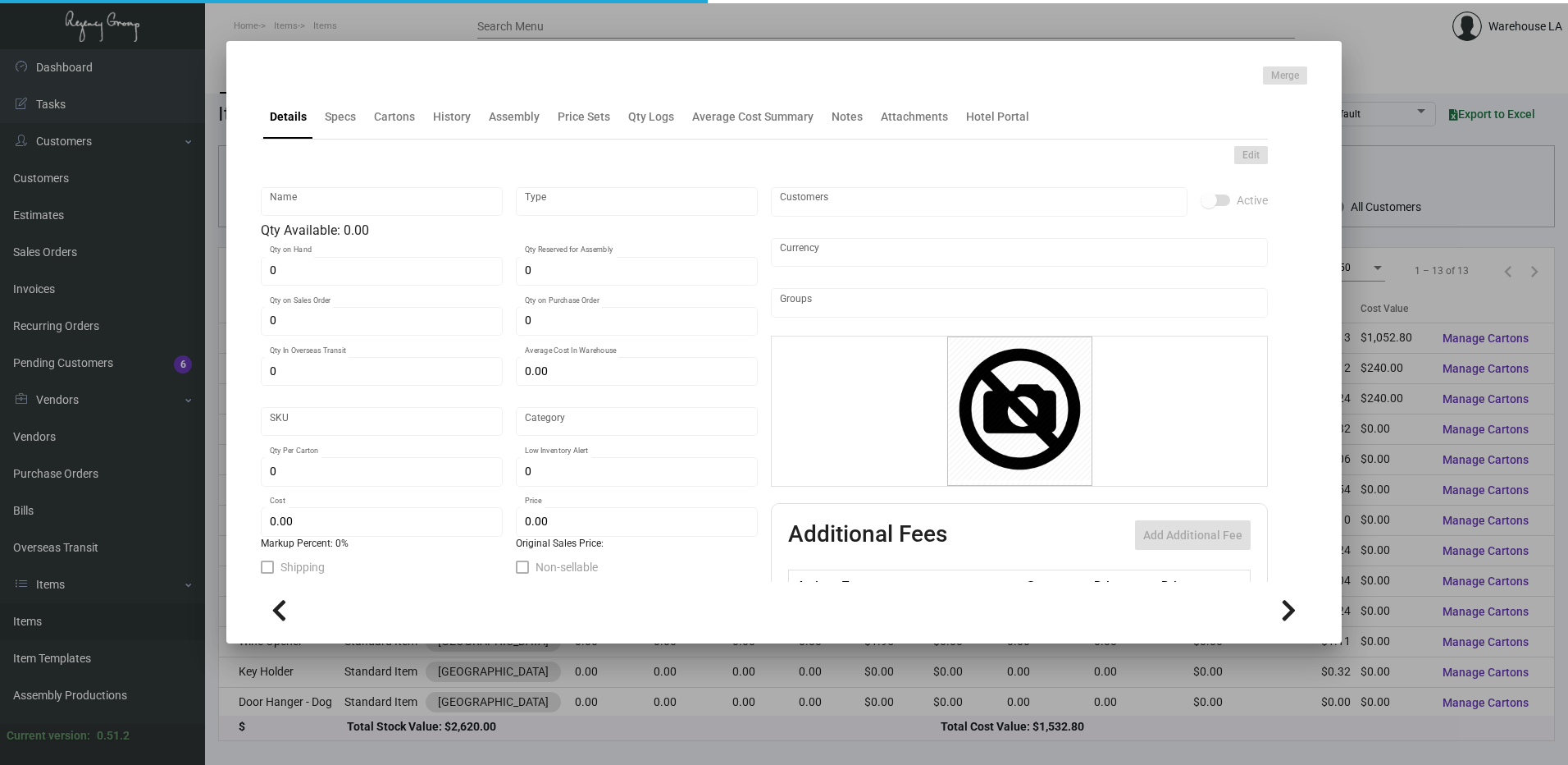
type input "United States Dollar $"
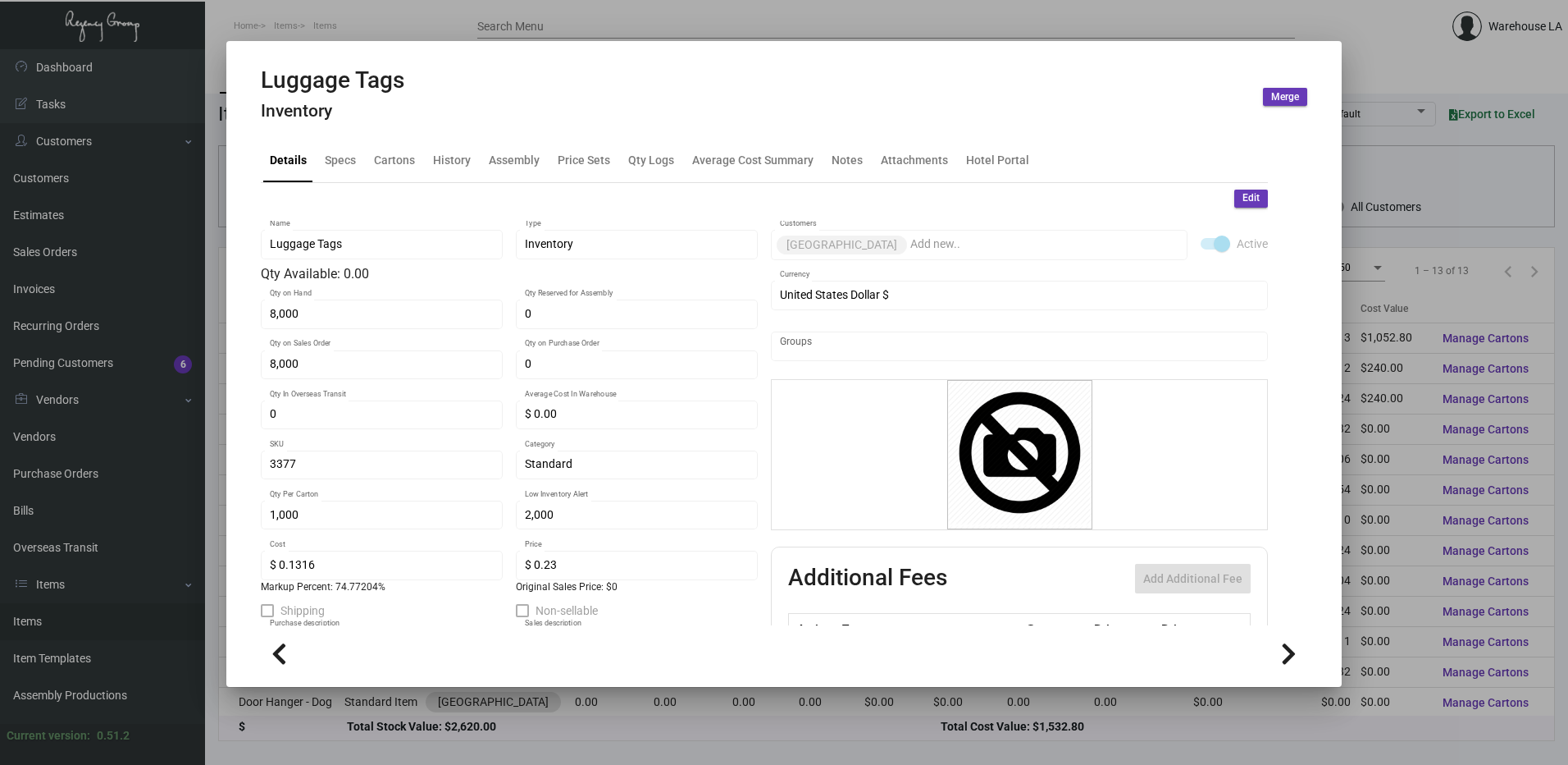
click at [400, 128] on mat-tab-group "Details Specs Cartons History Assembly Price Sets Qty Logs Average Cost Summary…" at bounding box center [764, 377] width 1046 height 497
click at [401, 152] on div "Cartons" at bounding box center [394, 160] width 41 height 17
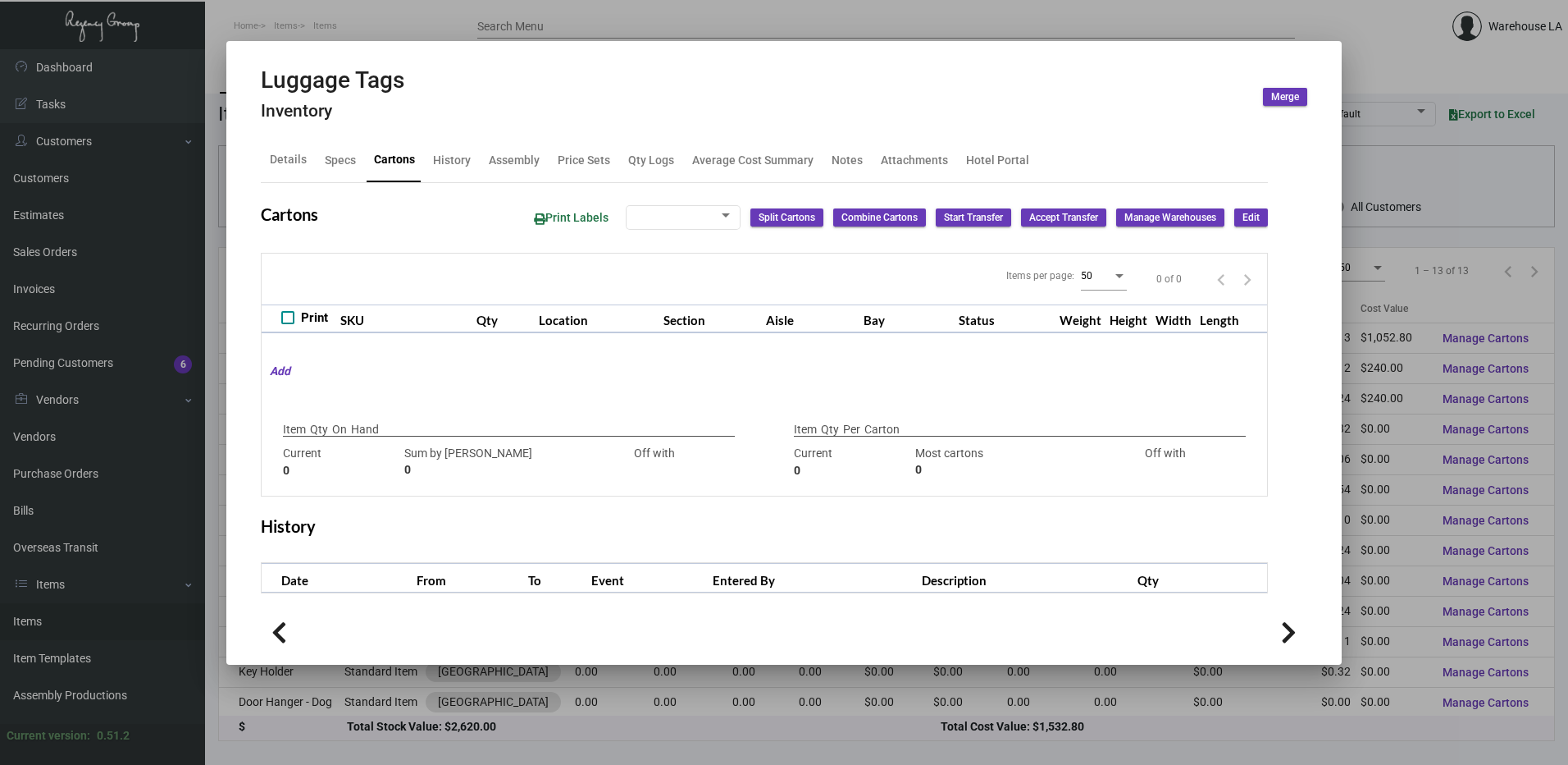
checkbox input "true"
type input "8,000"
type input "8000"
type input "0"
type input "1,000"
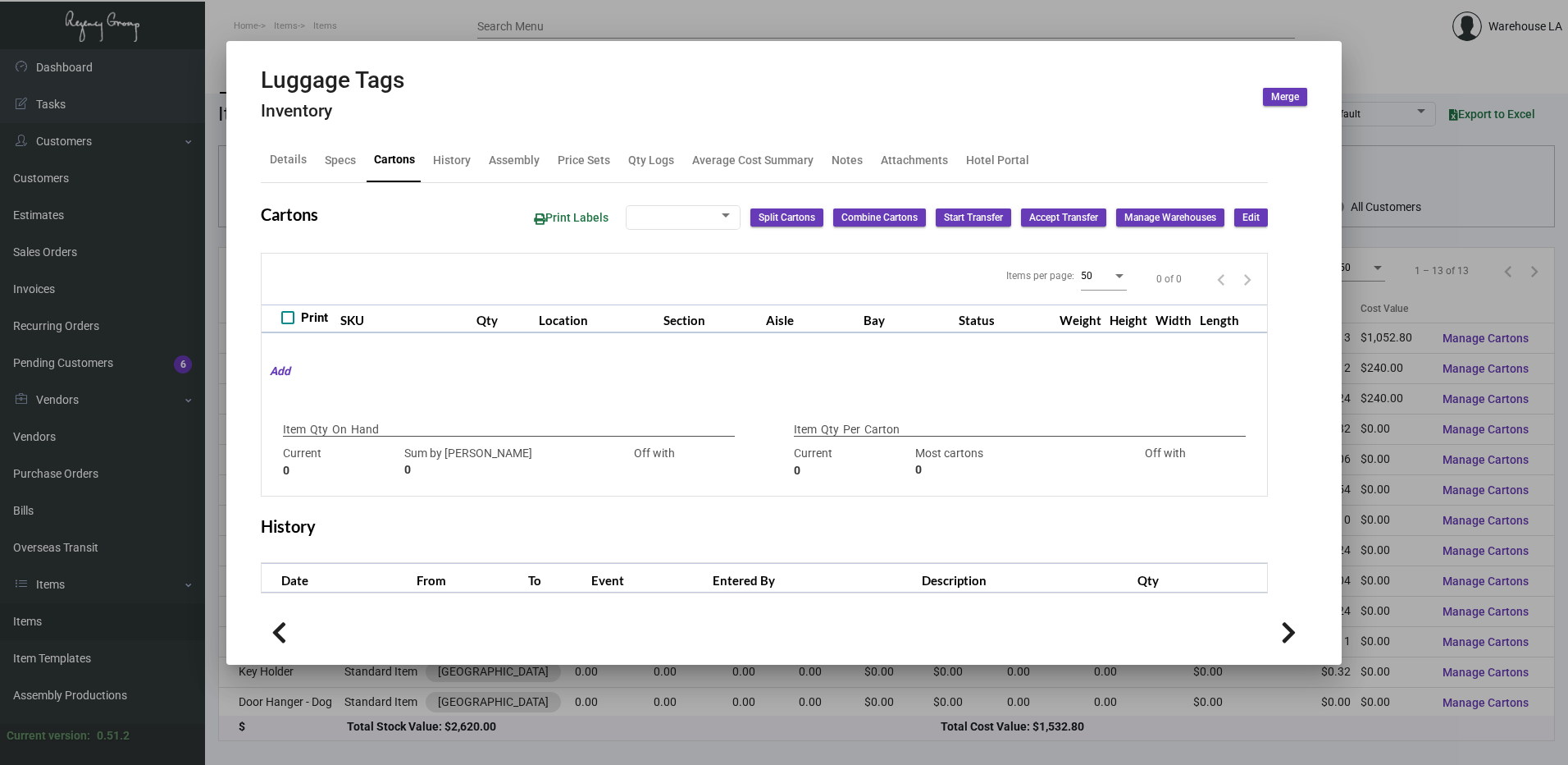
type input "5000"
type input "-4000"
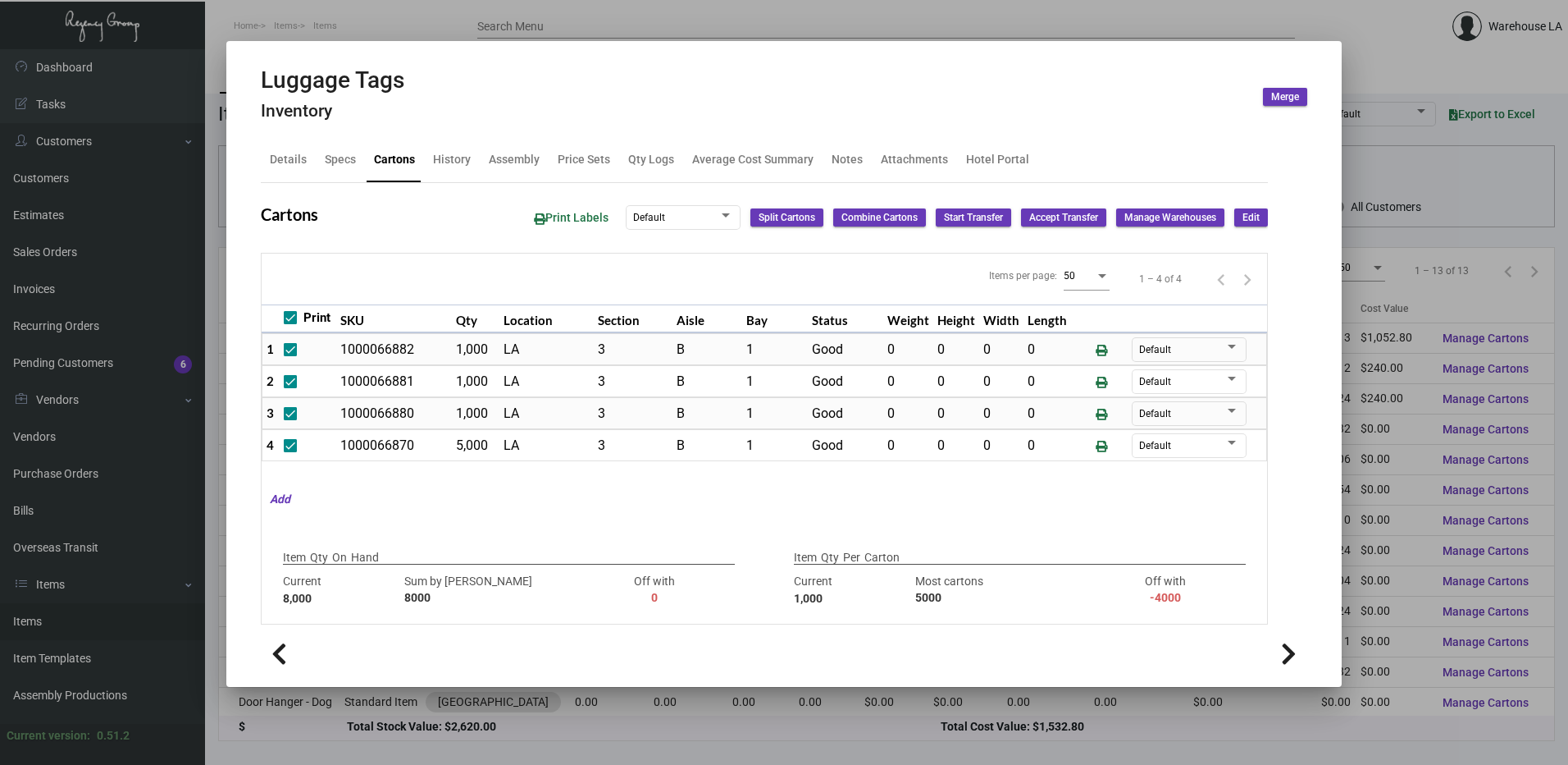
click at [437, 20] on div at bounding box center [784, 382] width 1568 height 765
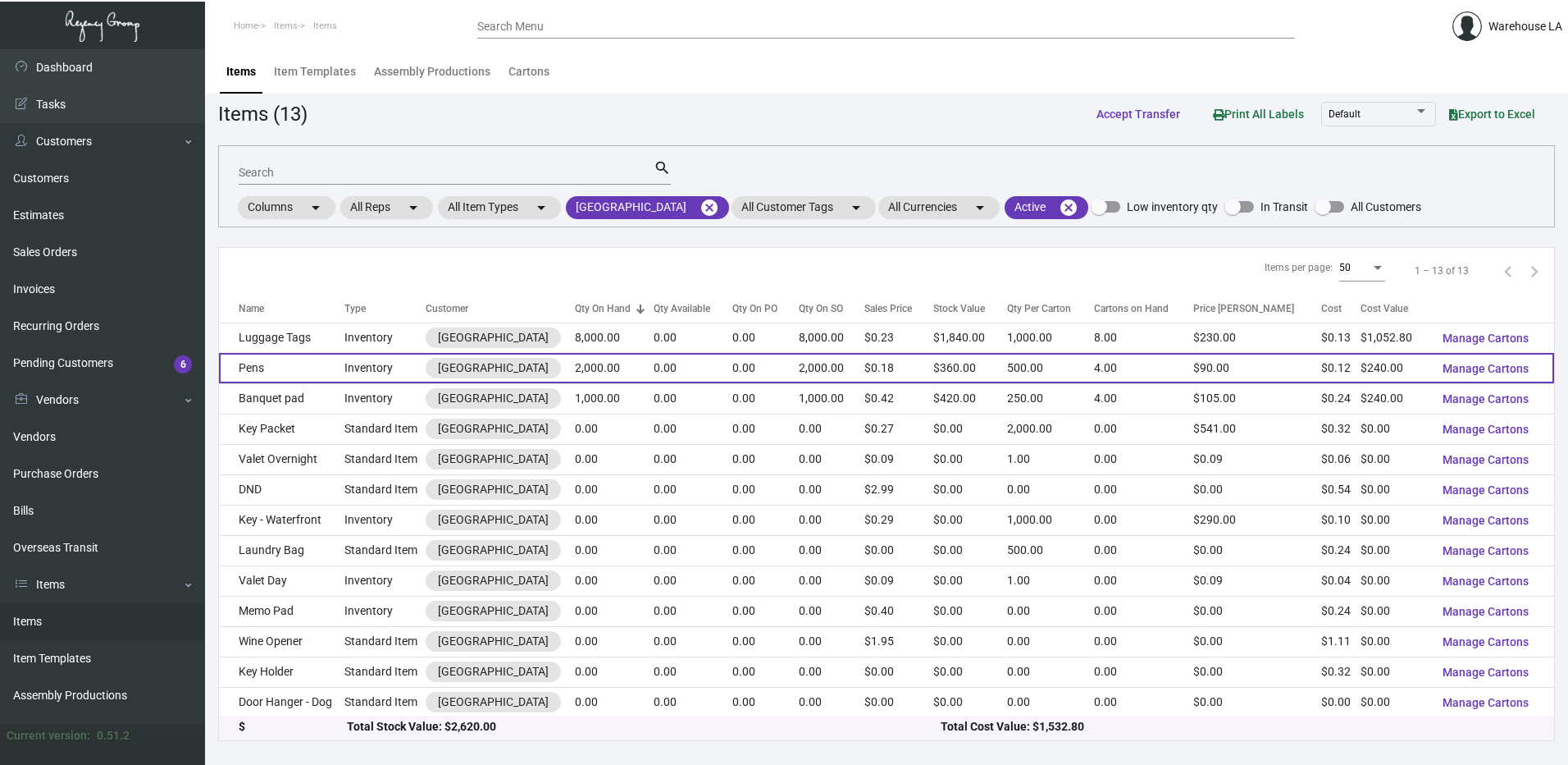
click at [369, 361] on td "Inventory" at bounding box center [385, 367] width 82 height 30
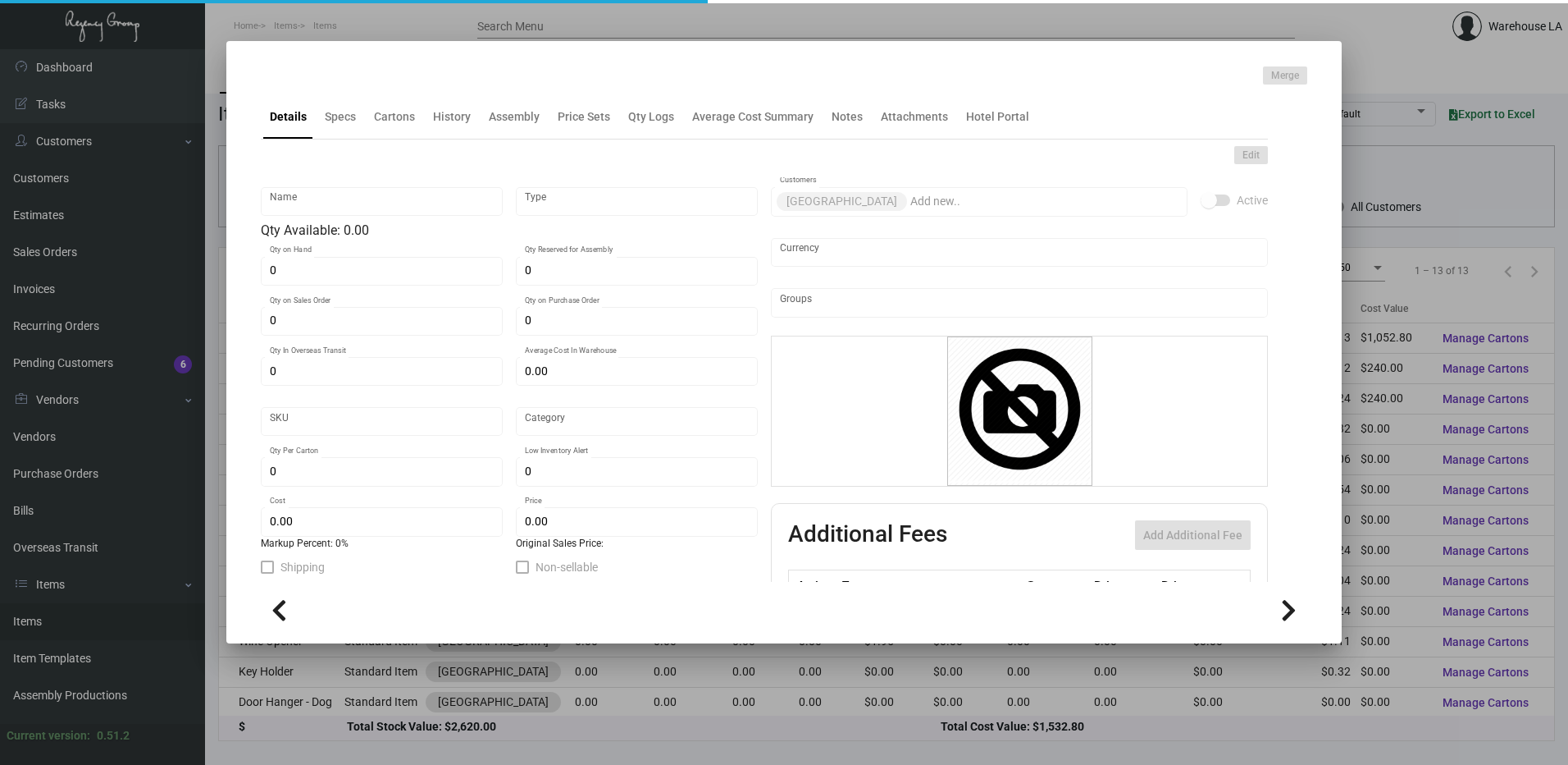
type input "Pens"
type input "Inventory"
type input "2,000"
type input "$ 0.00"
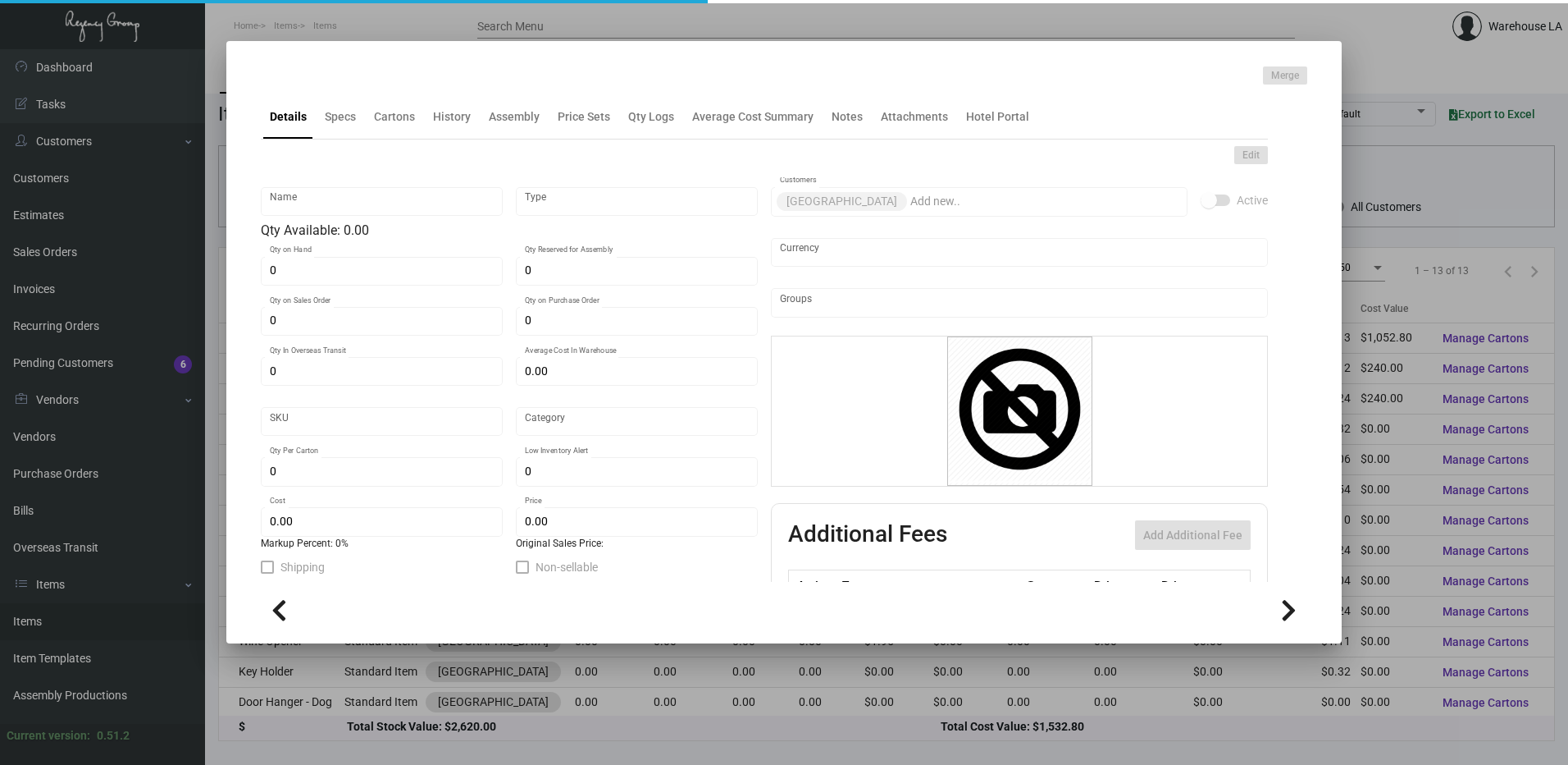
type input "3378"
type input "Standard"
type input "500"
type input "$ 0.12"
type input "$ 0.18"
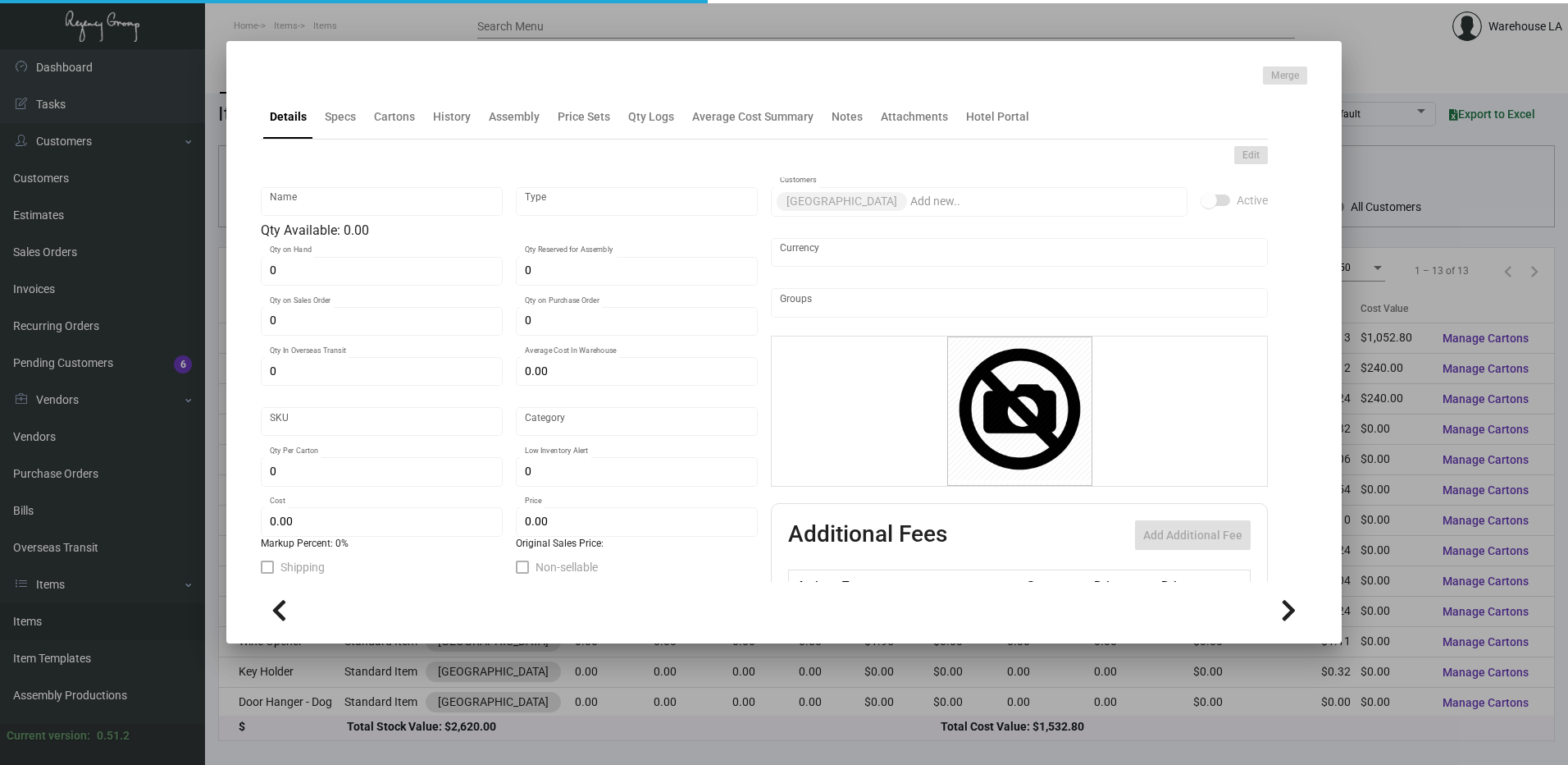
type textarea "All white click pen, imprinting 1 color, Orlando Click Pen"
checkbox input "true"
type input "United States Dollar $"
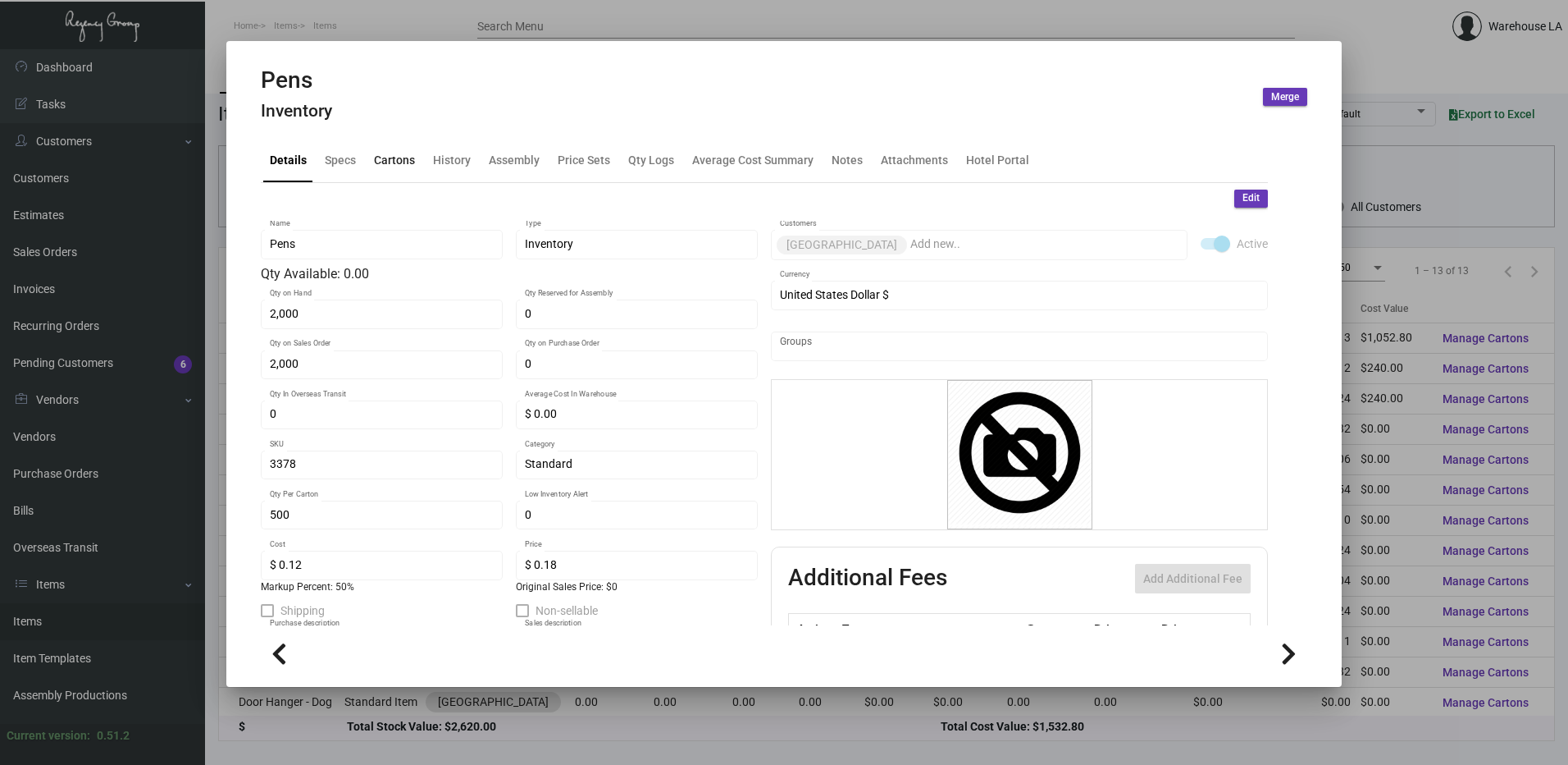
click at [408, 154] on div "Cartons" at bounding box center [394, 160] width 41 height 17
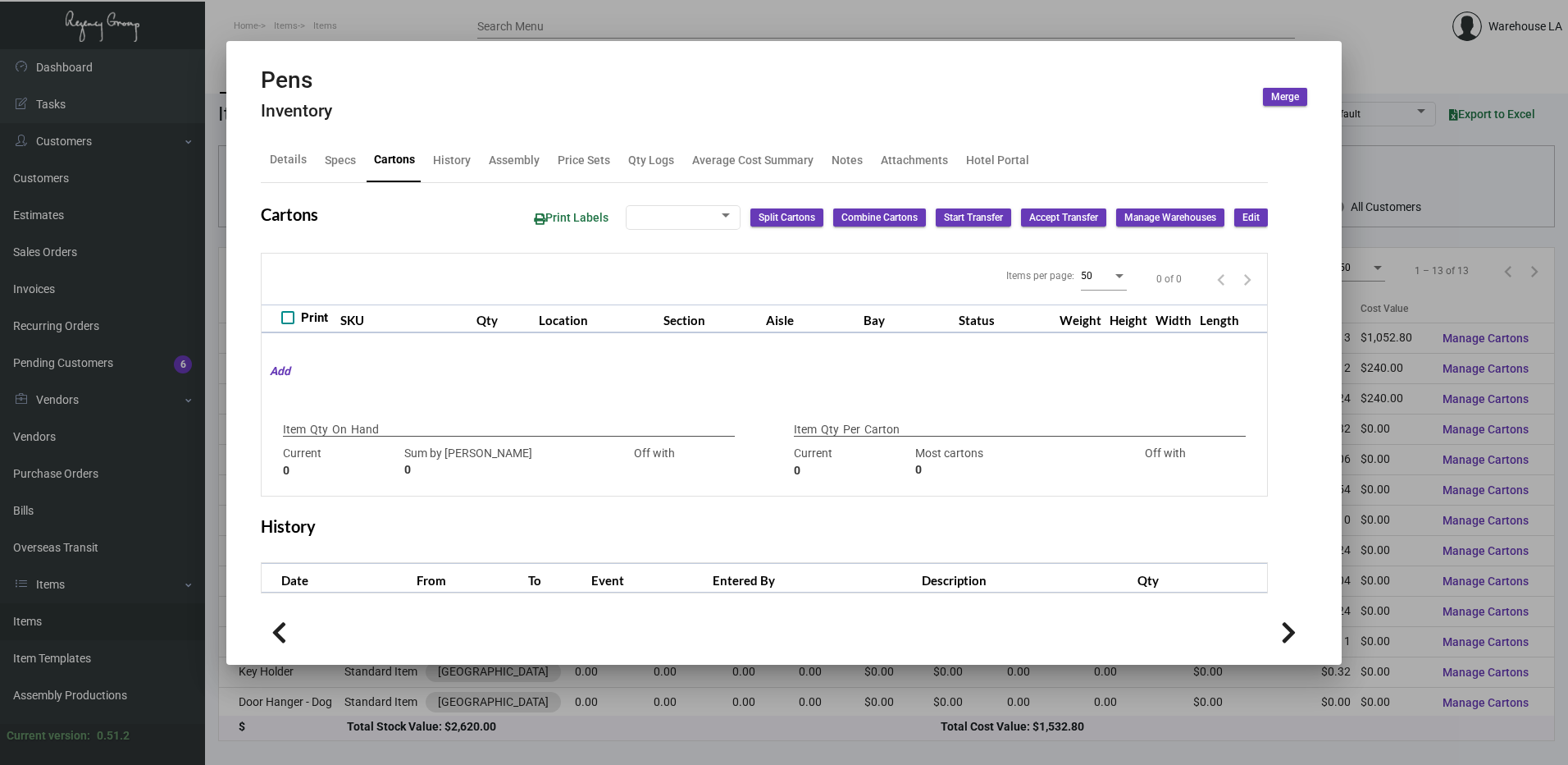
checkbox input "true"
type input "2,000"
type input "2000"
type input "0"
type input "500"
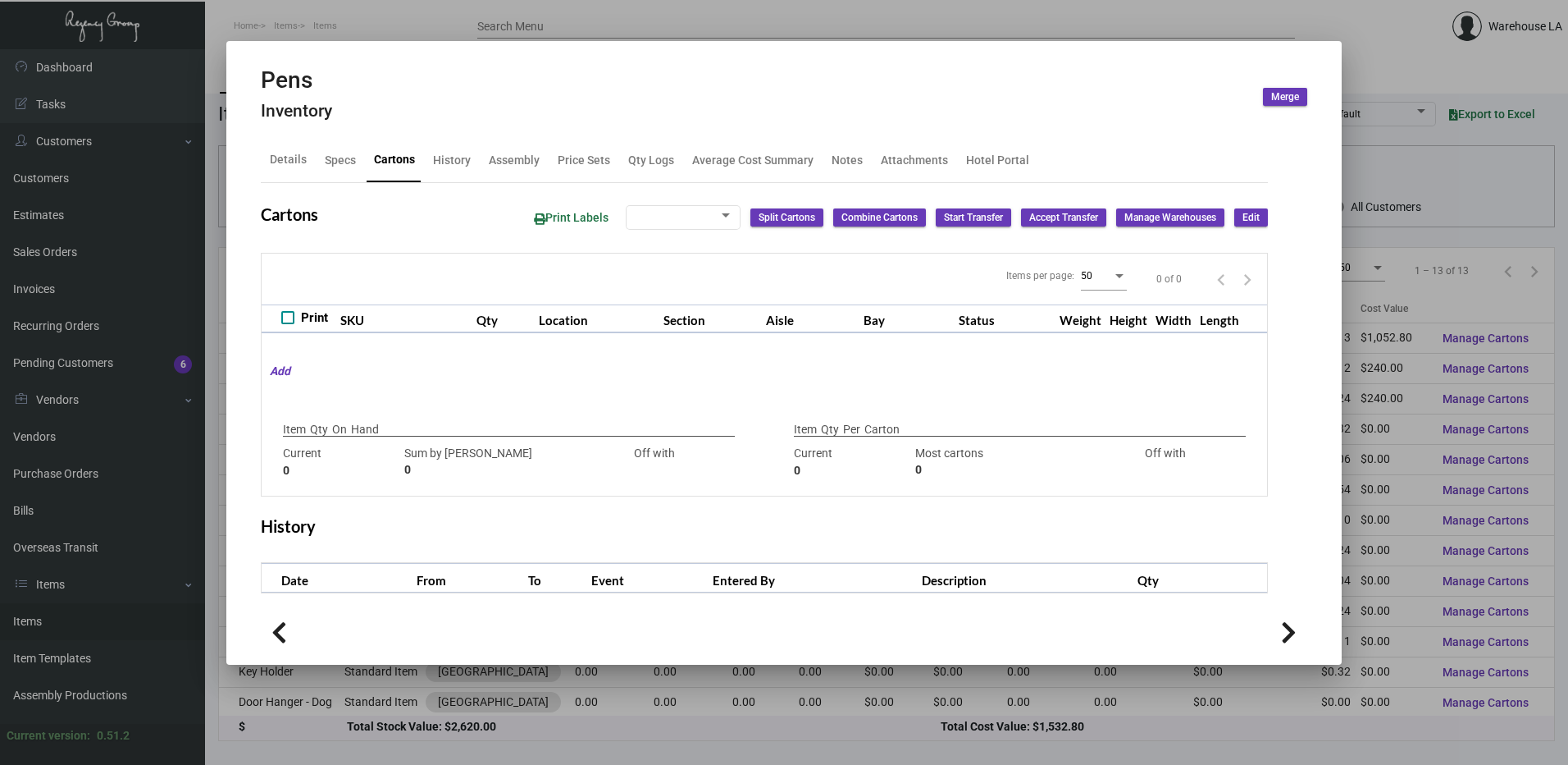
type input "1000"
type input "-500"
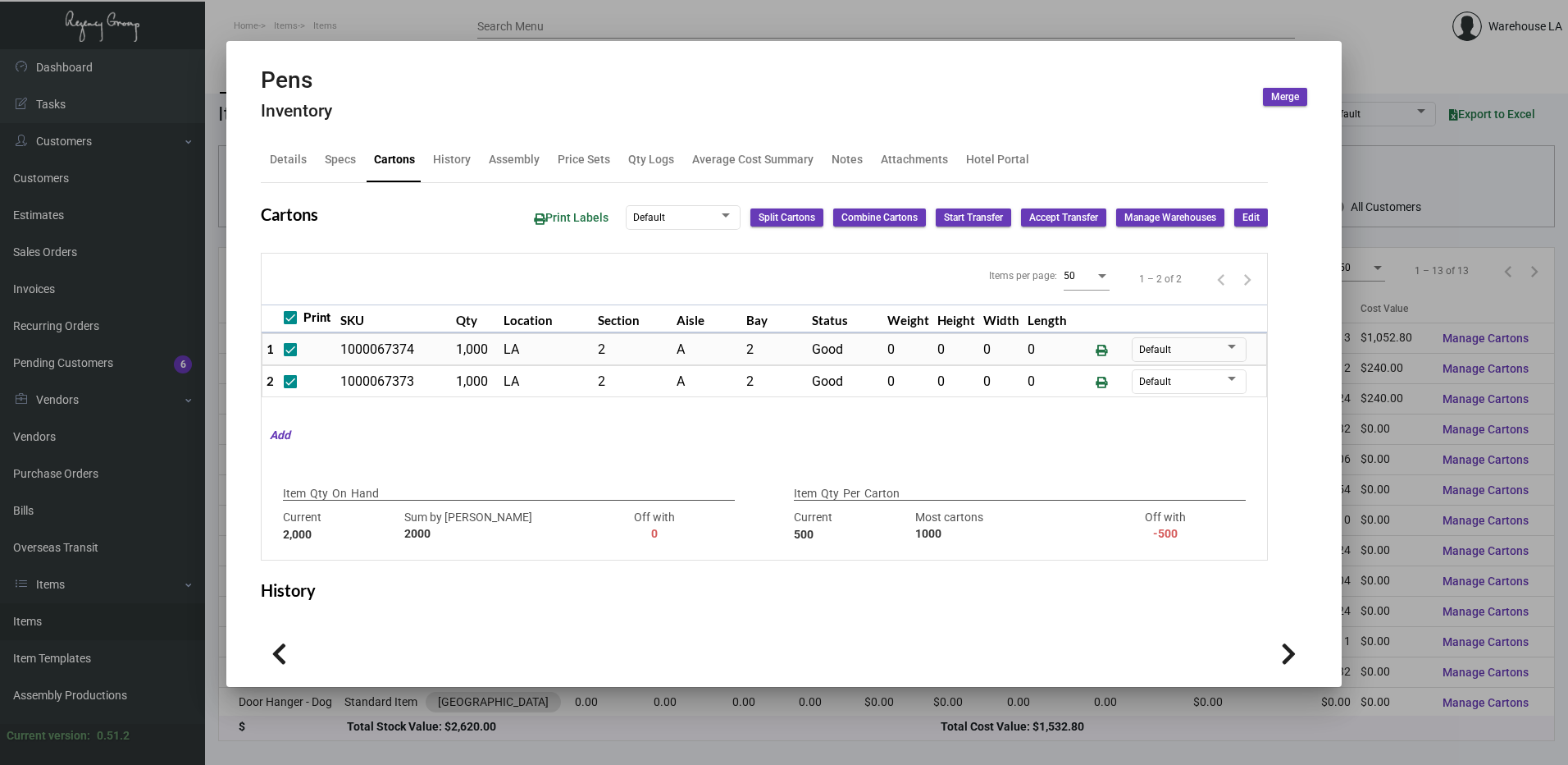
click at [577, 29] on div at bounding box center [784, 382] width 1568 height 765
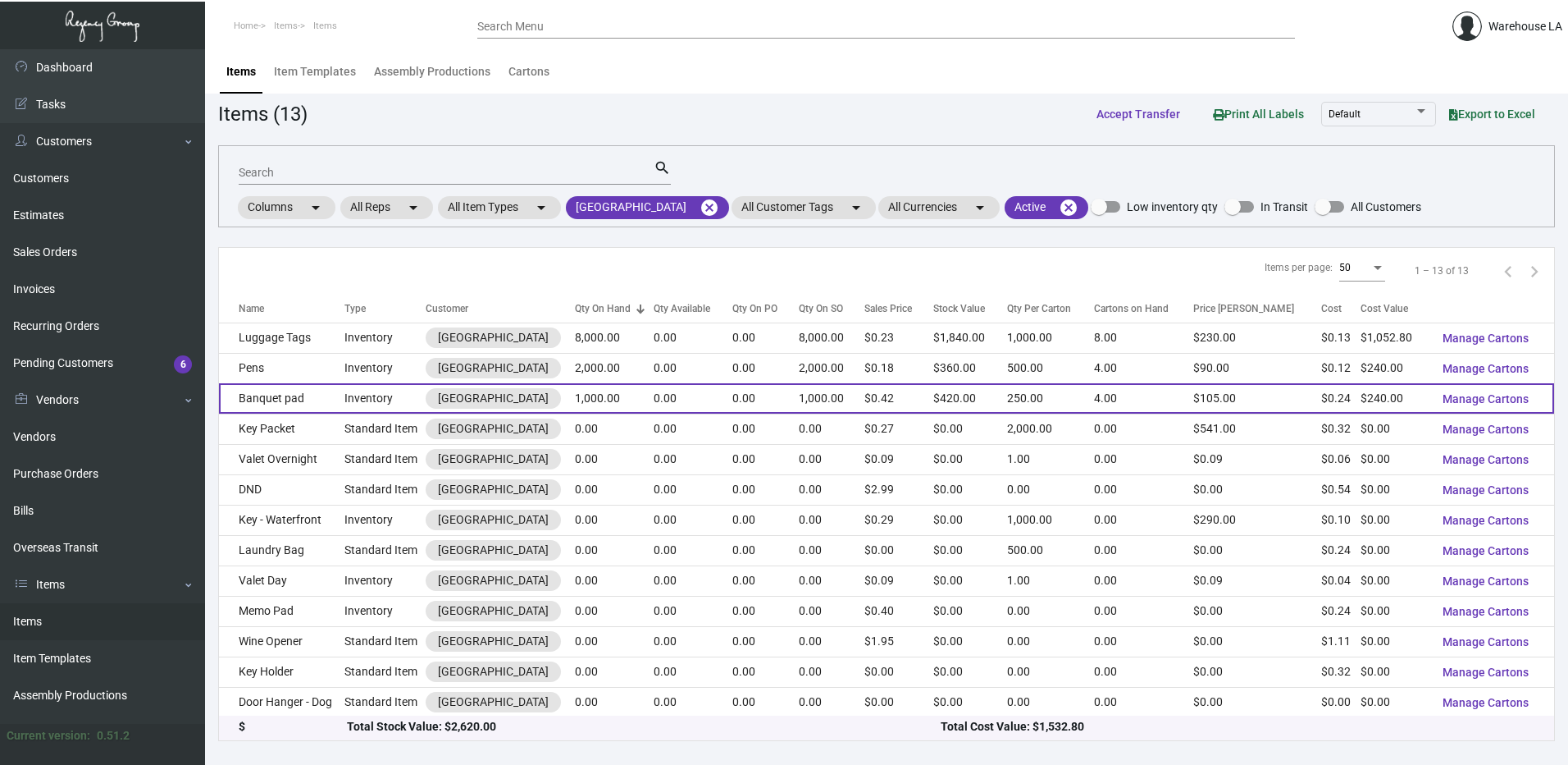
click at [366, 390] on td "Inventory" at bounding box center [385, 398] width 82 height 30
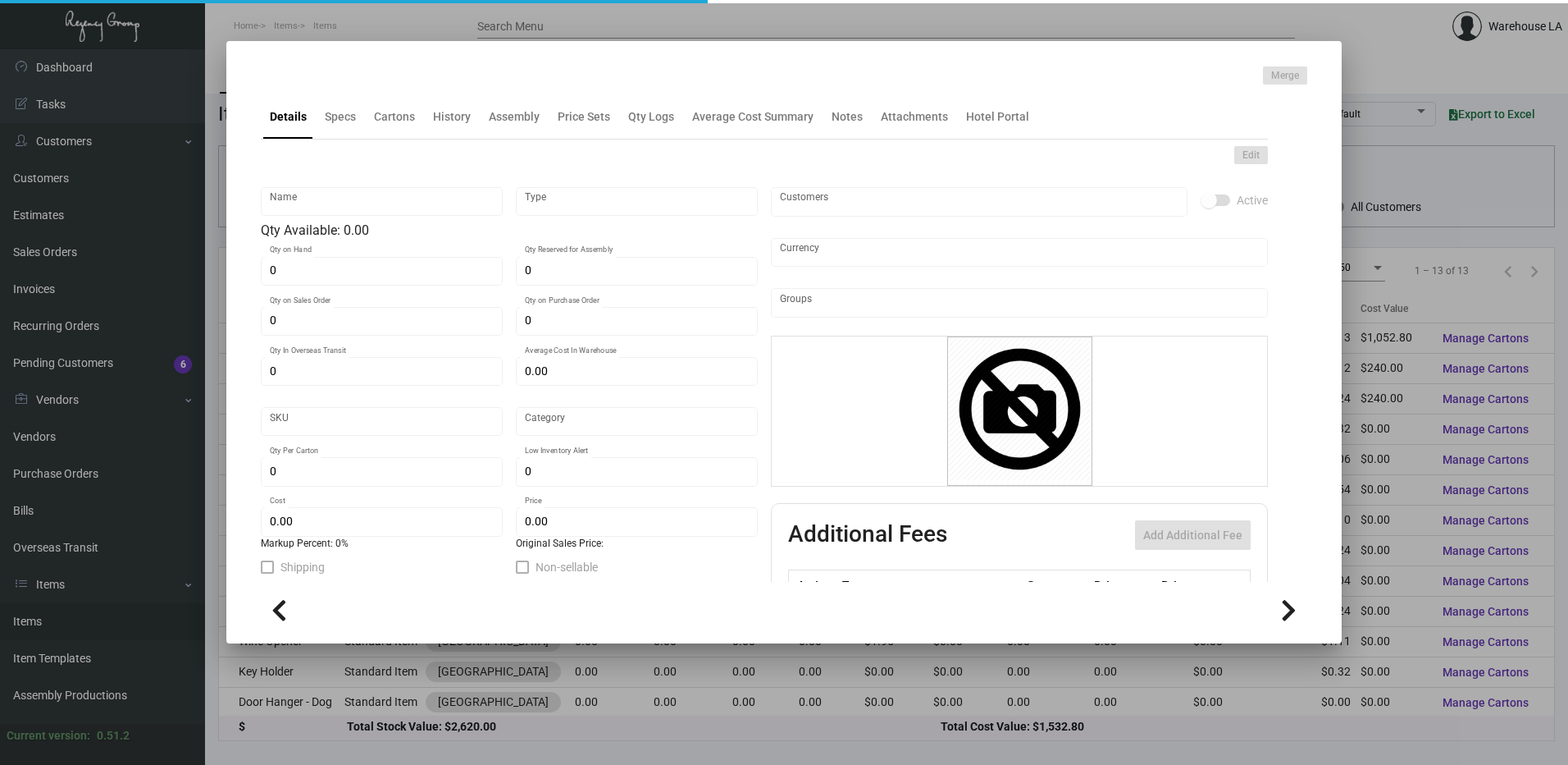
type input "Banquet pad"
type input "Inventory"
type input "1,000"
type input "$ 0.00"
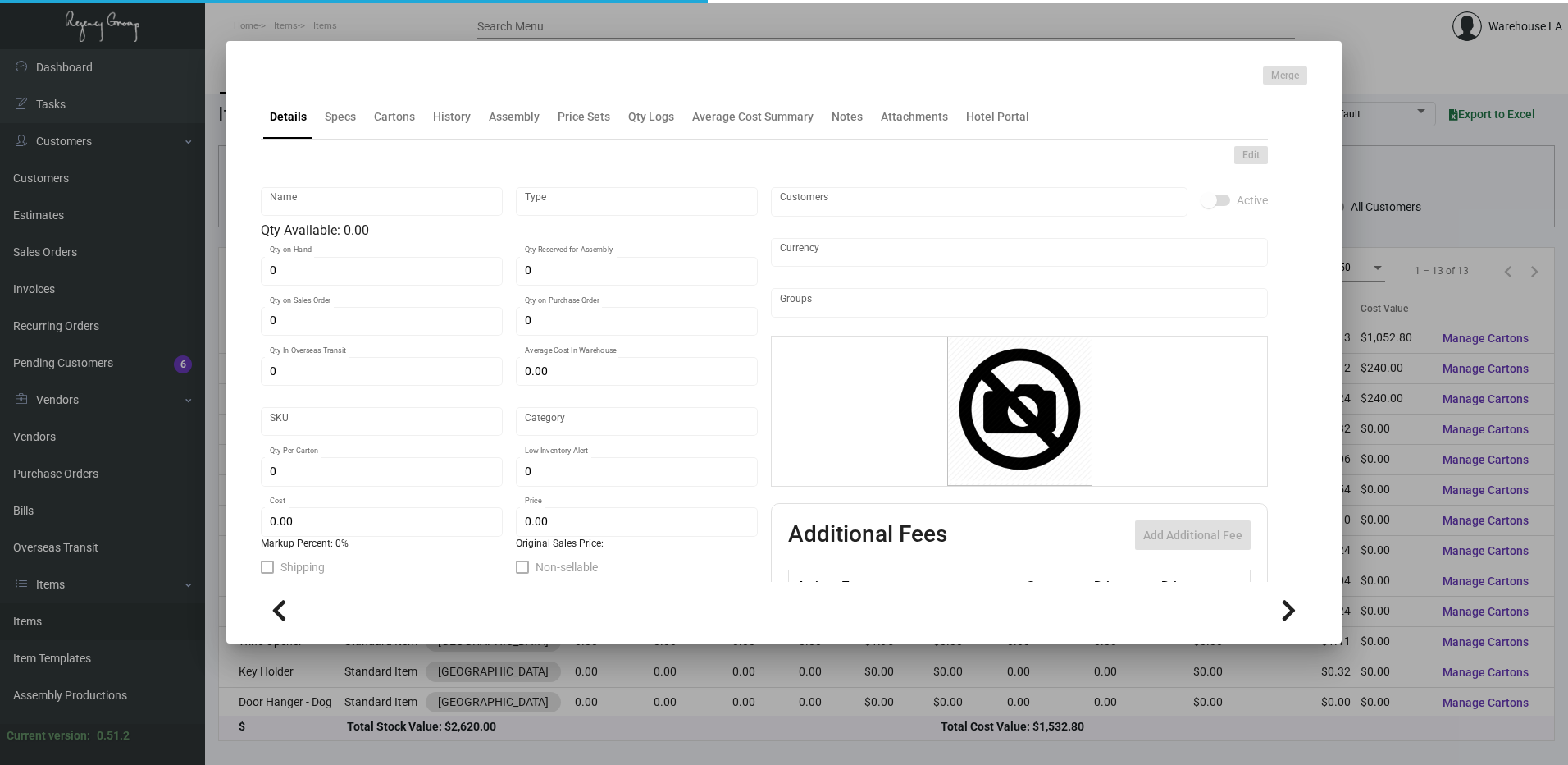
type input "3373"
type input "Standard"
type input "250"
type input "$ 0.24"
type input "$ 0.42"
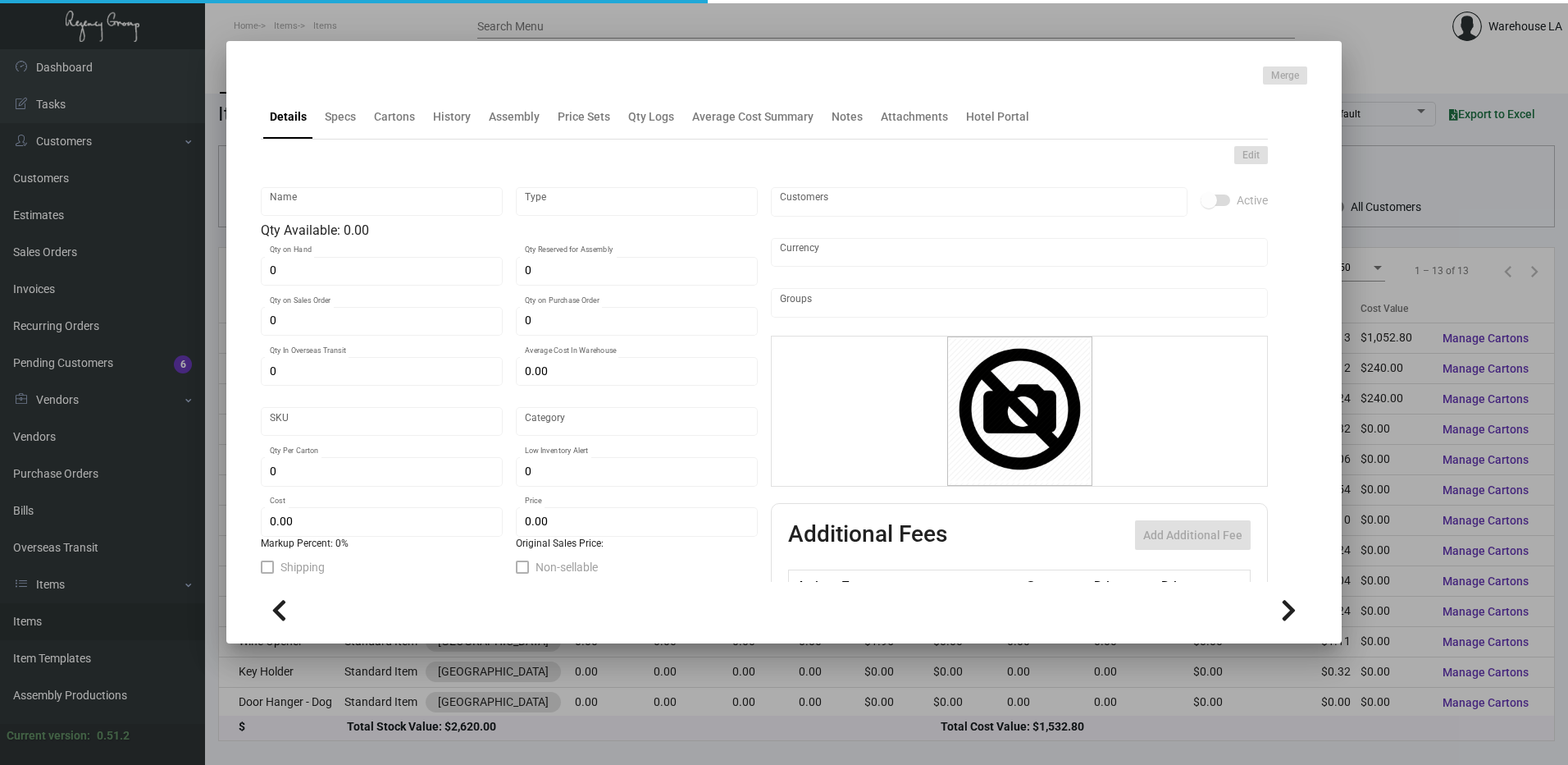
type textarea "Banquet pads: size 7.5x10.5 bright white smooth #70 text, Printing 1/0, 10 shee…"
checkbox input "true"
type input "United States Dollar $"
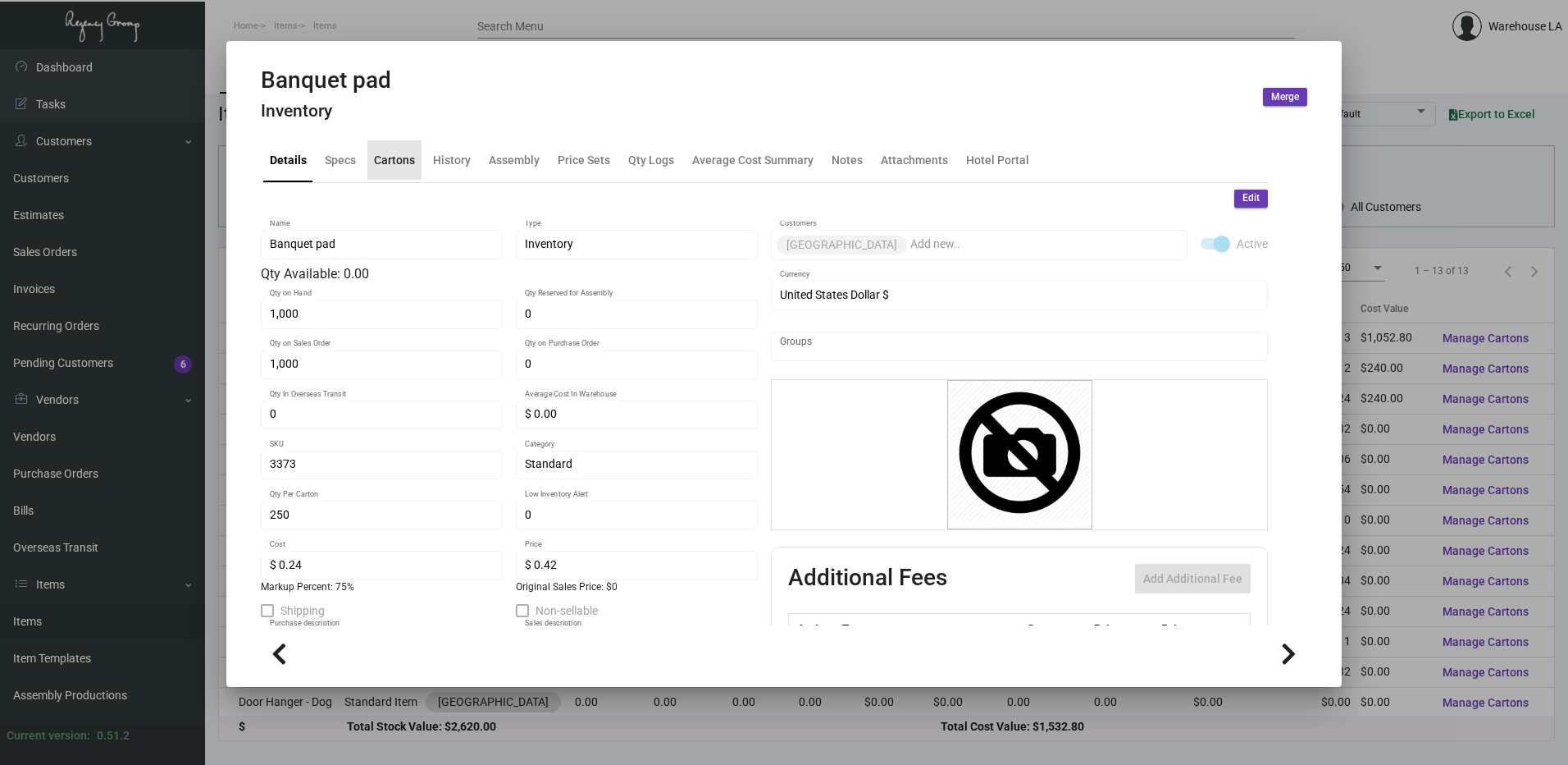
click at [399, 171] on div "Cartons" at bounding box center [395, 160] width 54 height 40
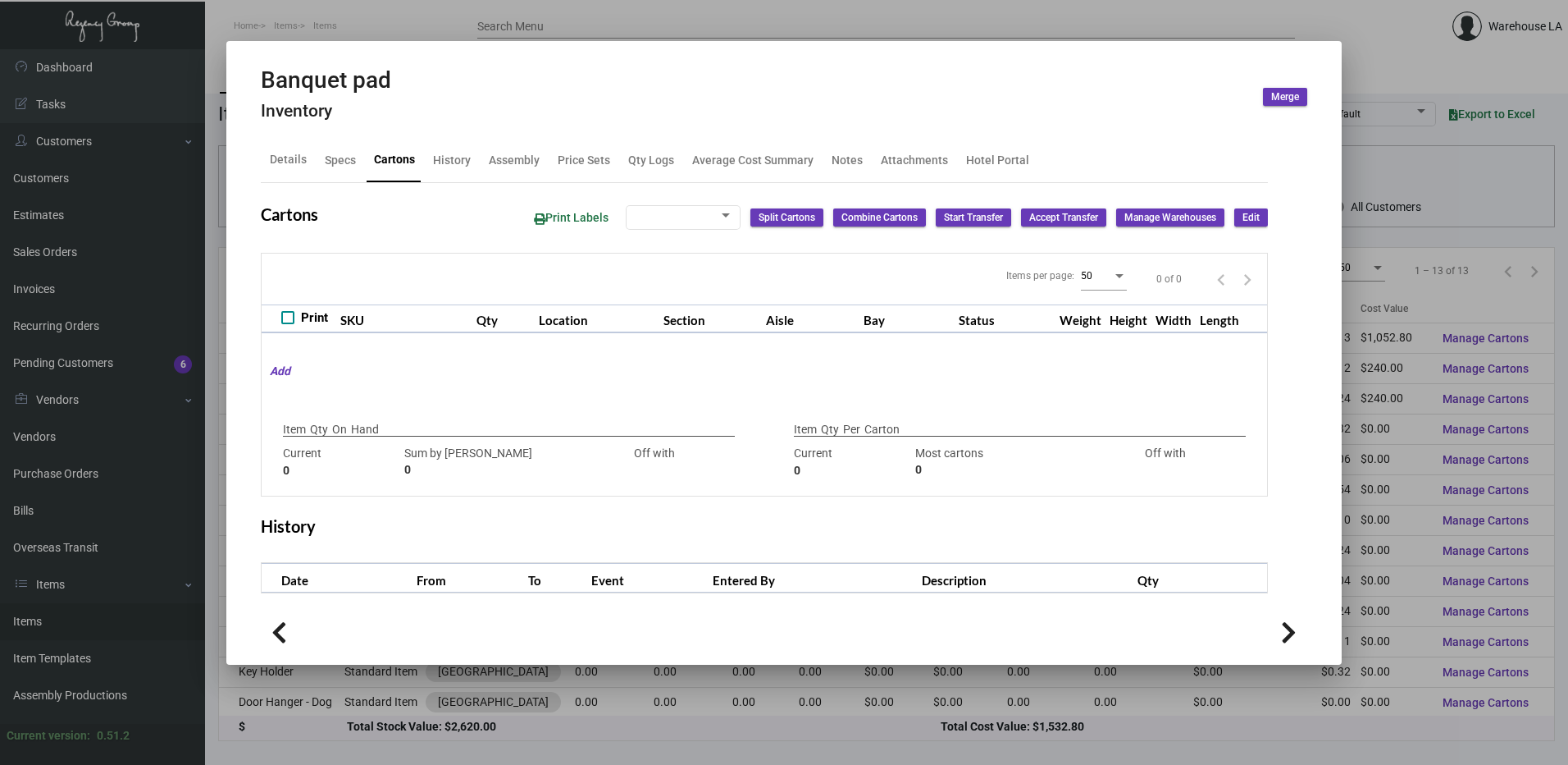
checkbox input "true"
type input "1,000"
type input "1000"
type input "0"
type input "250"
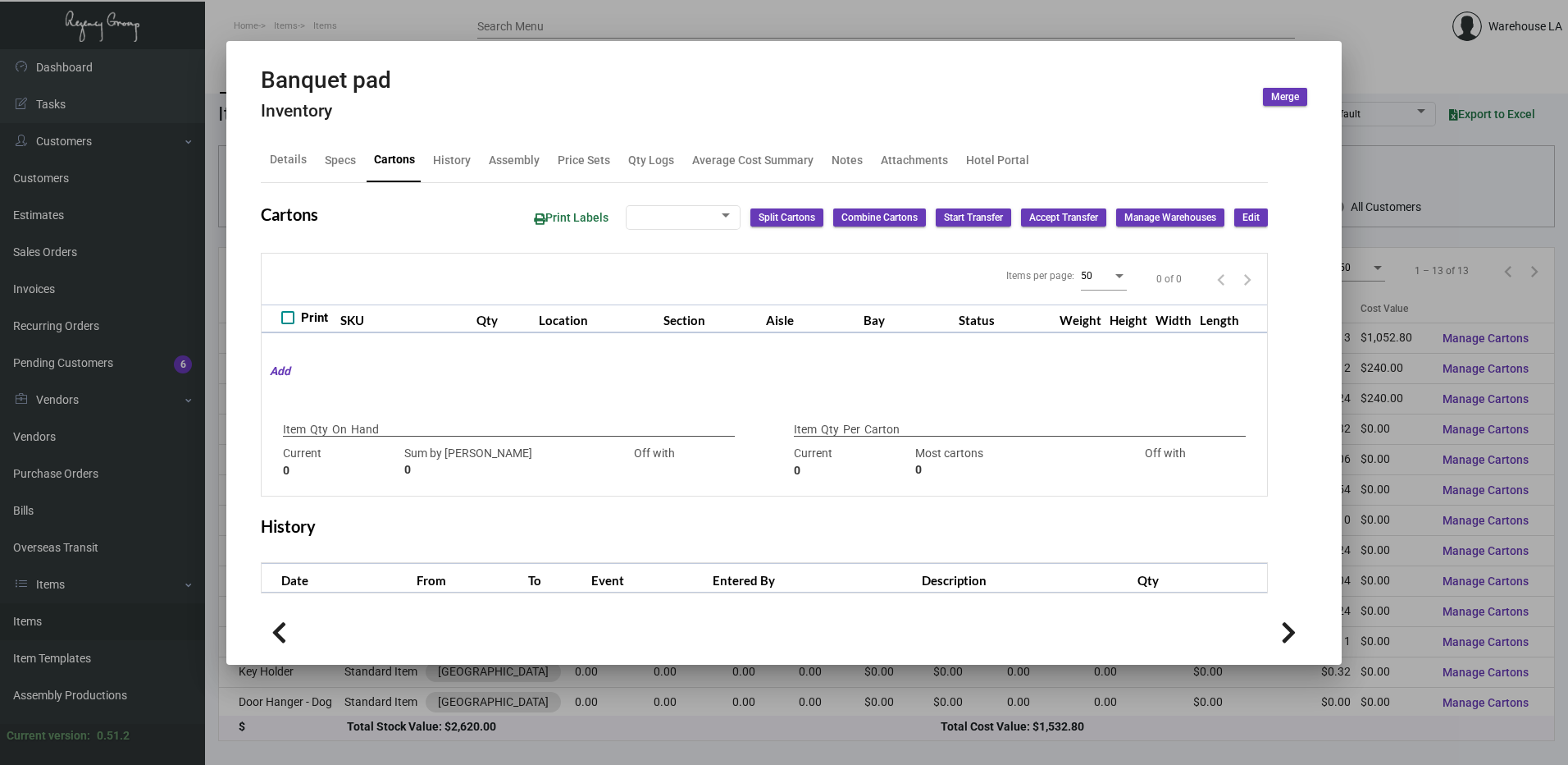
type input "250"
type input "0"
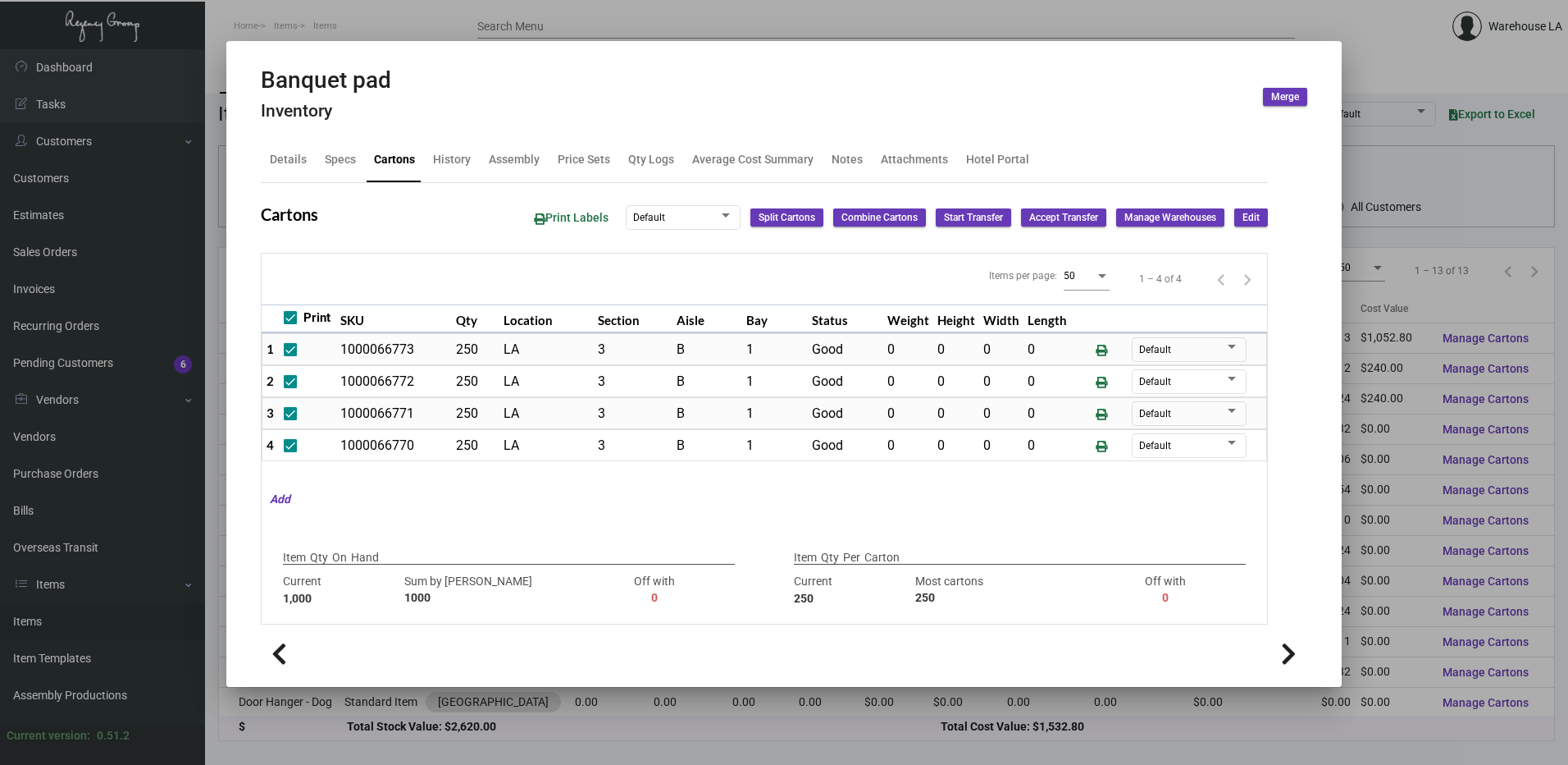
click at [1186, 34] on div at bounding box center [784, 382] width 1568 height 765
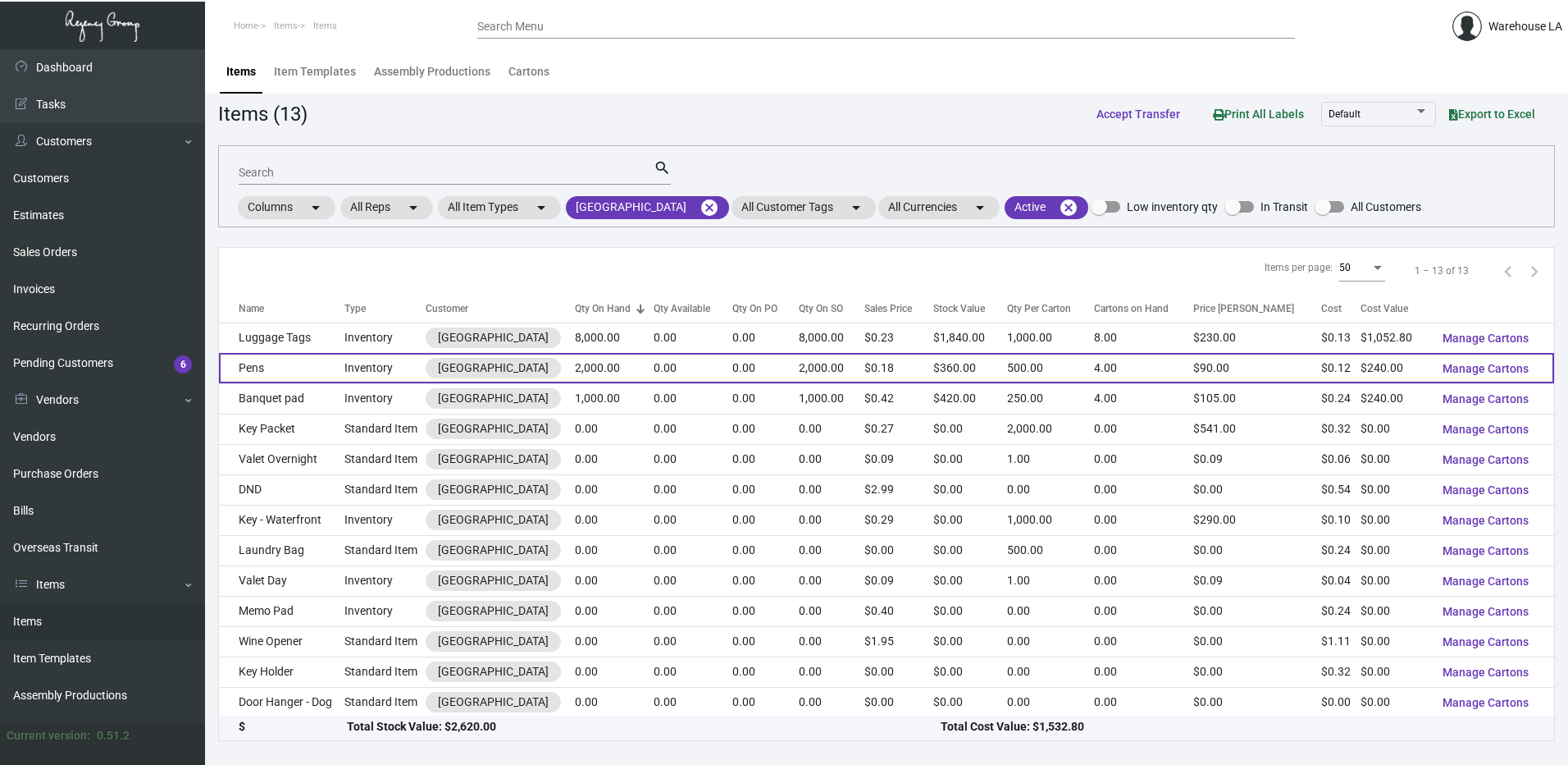
click at [333, 376] on td "Pens" at bounding box center [281, 367] width 125 height 30
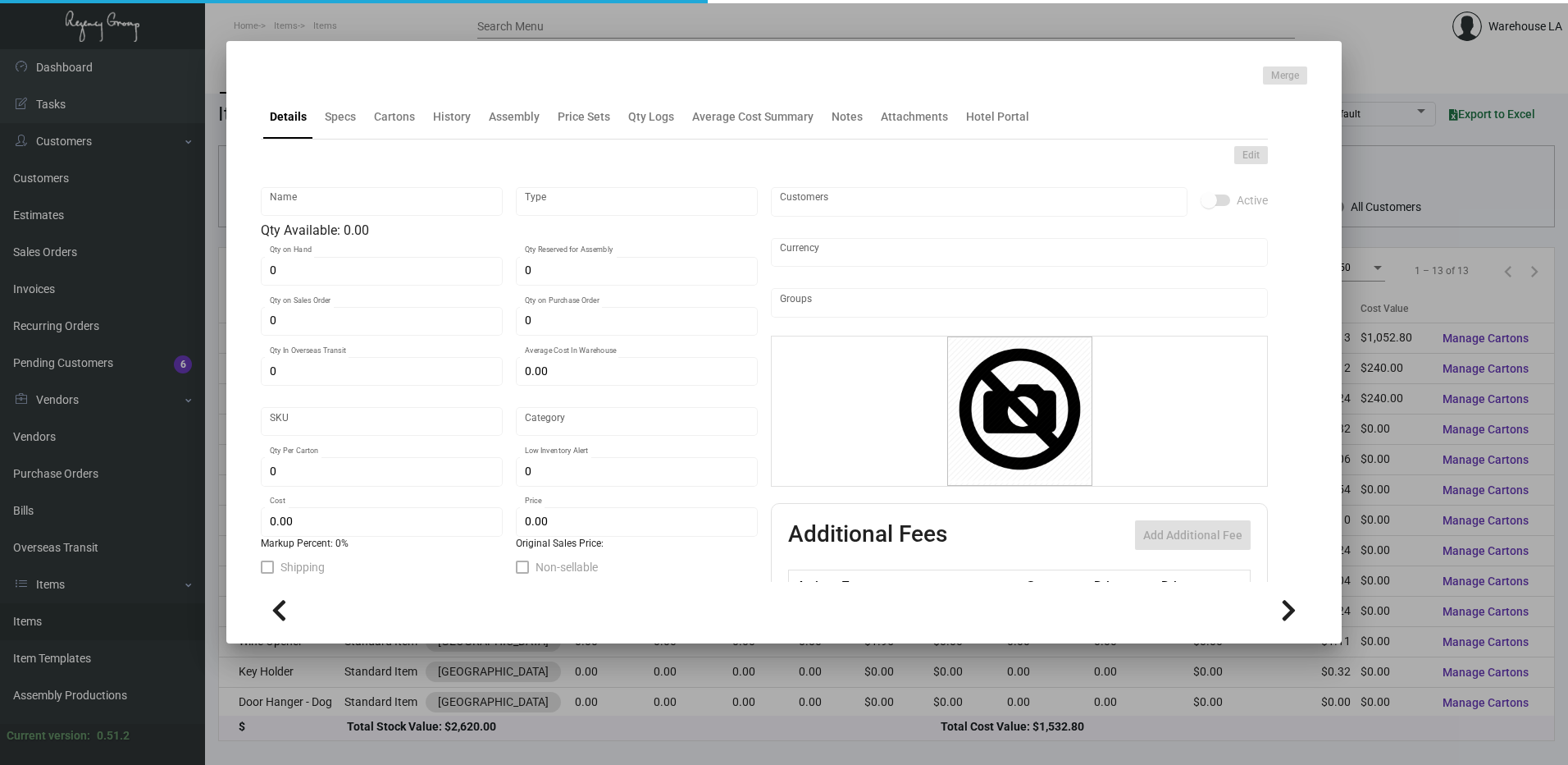
type input "Pens"
type input "Inventory"
type input "2,000"
type input "$ 0.00"
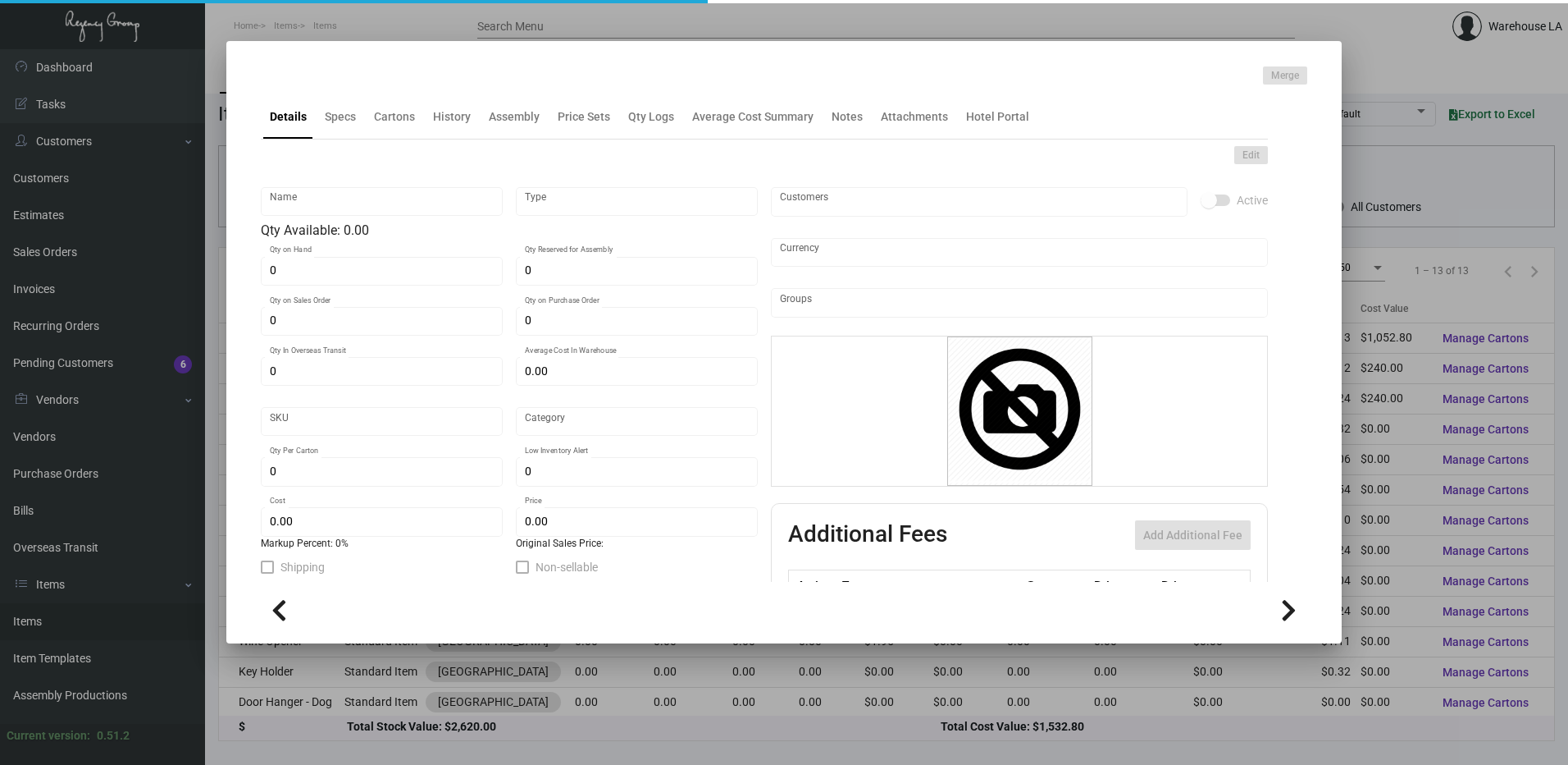
type input "3378"
type input "Standard"
type input "500"
type input "$ 0.12"
type input "$ 0.18"
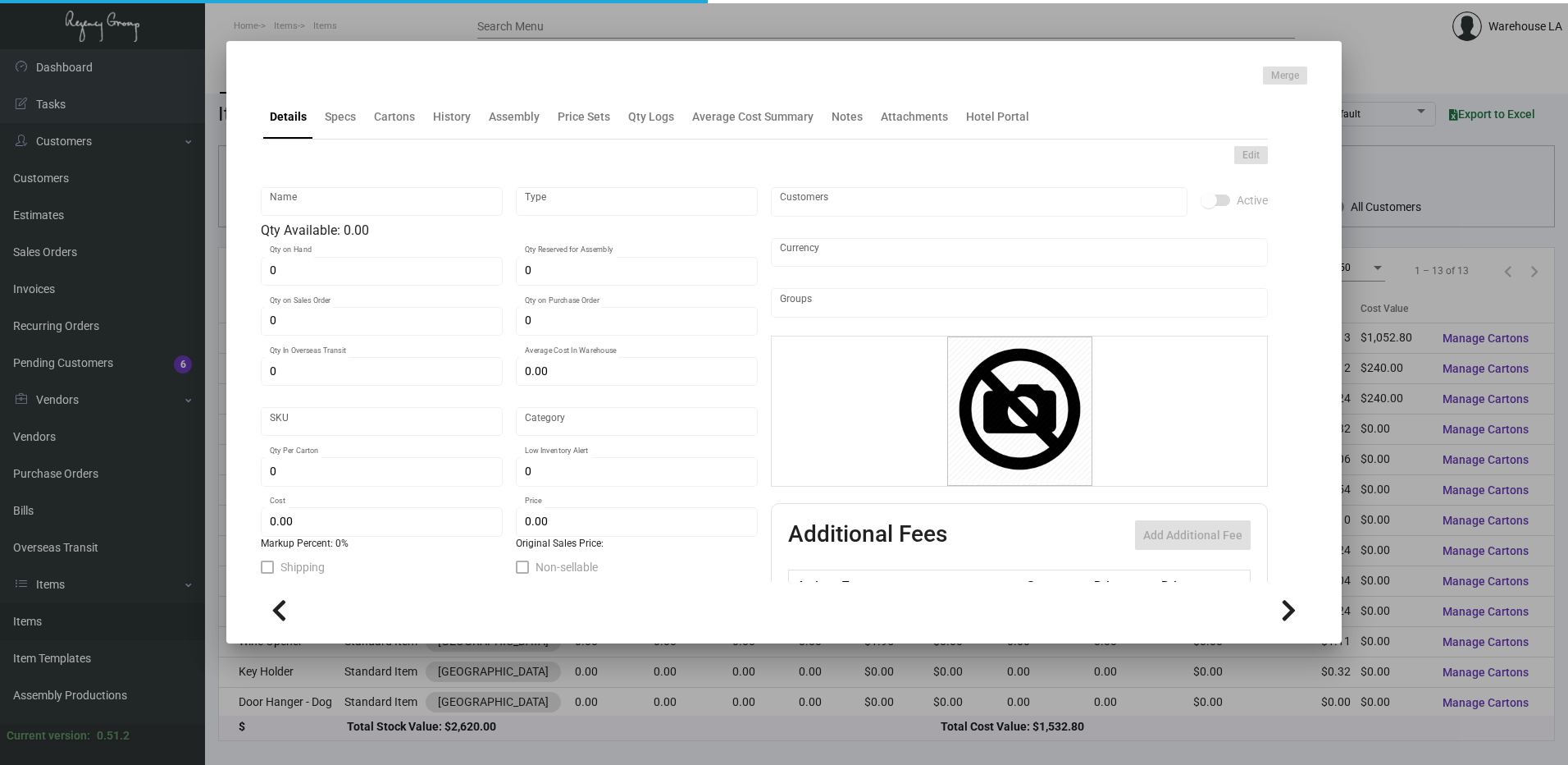
type textarea "All white click pen, imprinting 1 color, Orlando Click Pen"
checkbox input "true"
type input "United States Dollar $"
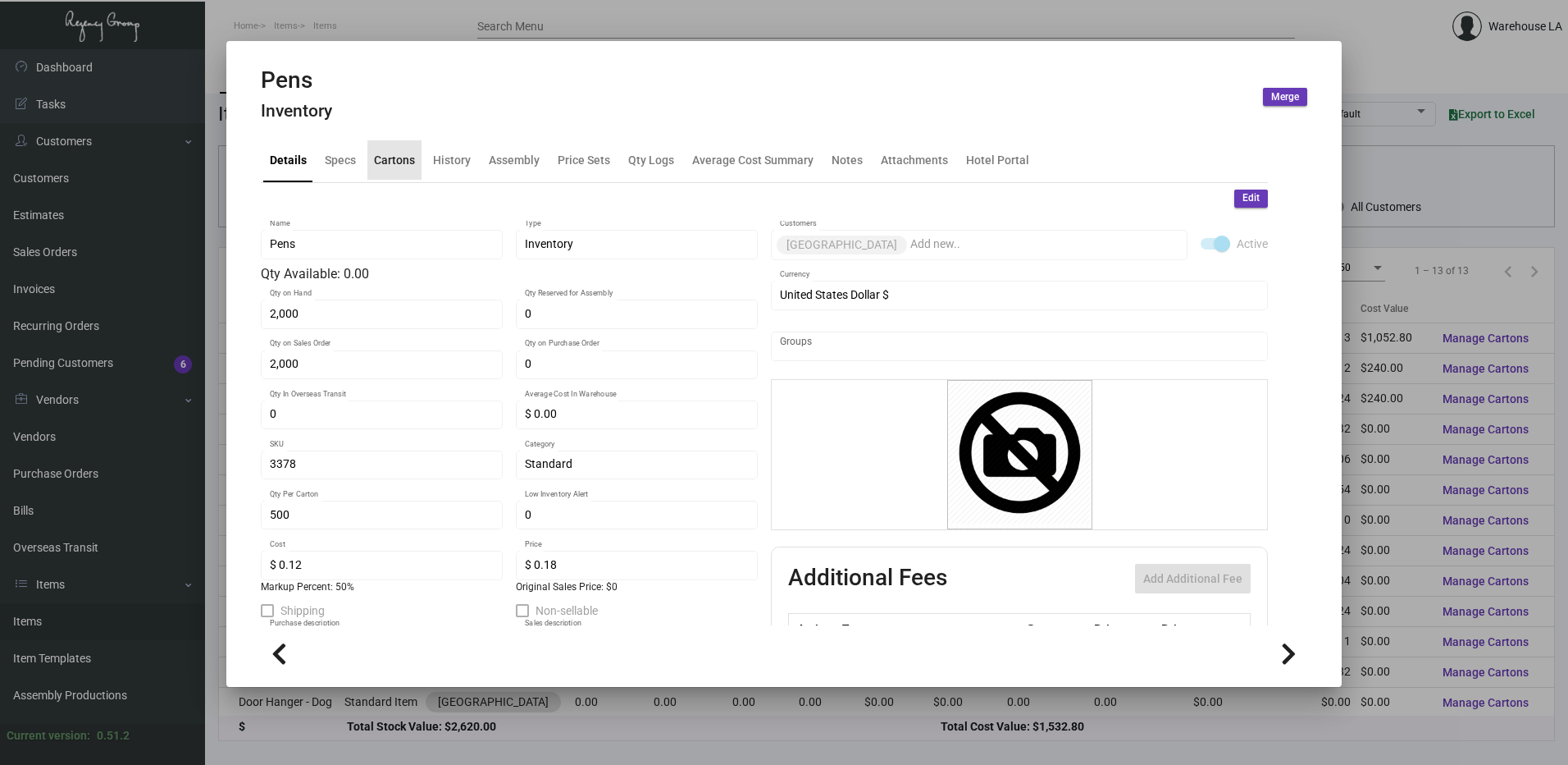
click at [384, 151] on div "Cartons" at bounding box center [394, 160] width 41 height 17
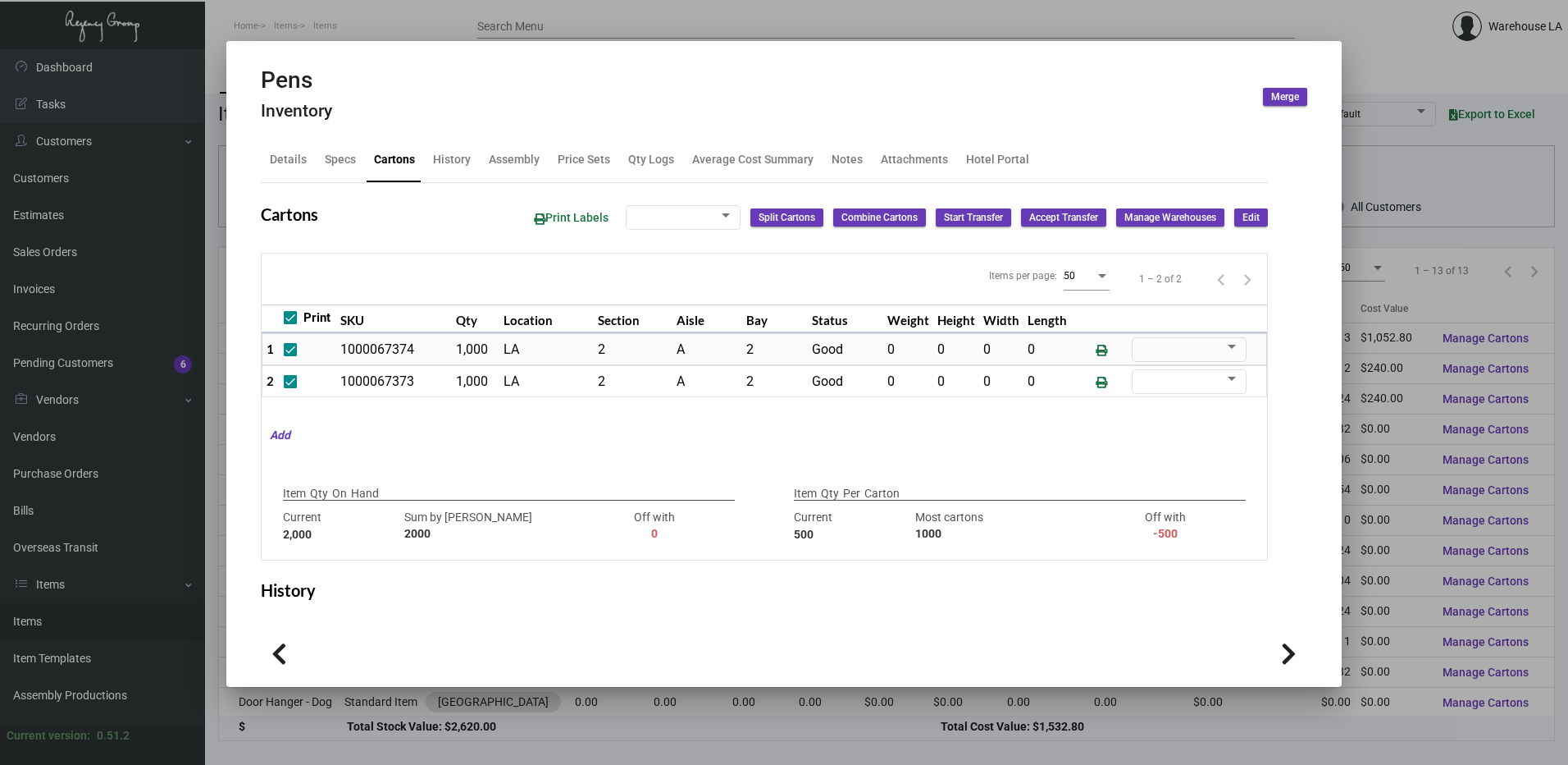
click at [516, 26] on div at bounding box center [784, 382] width 1568 height 765
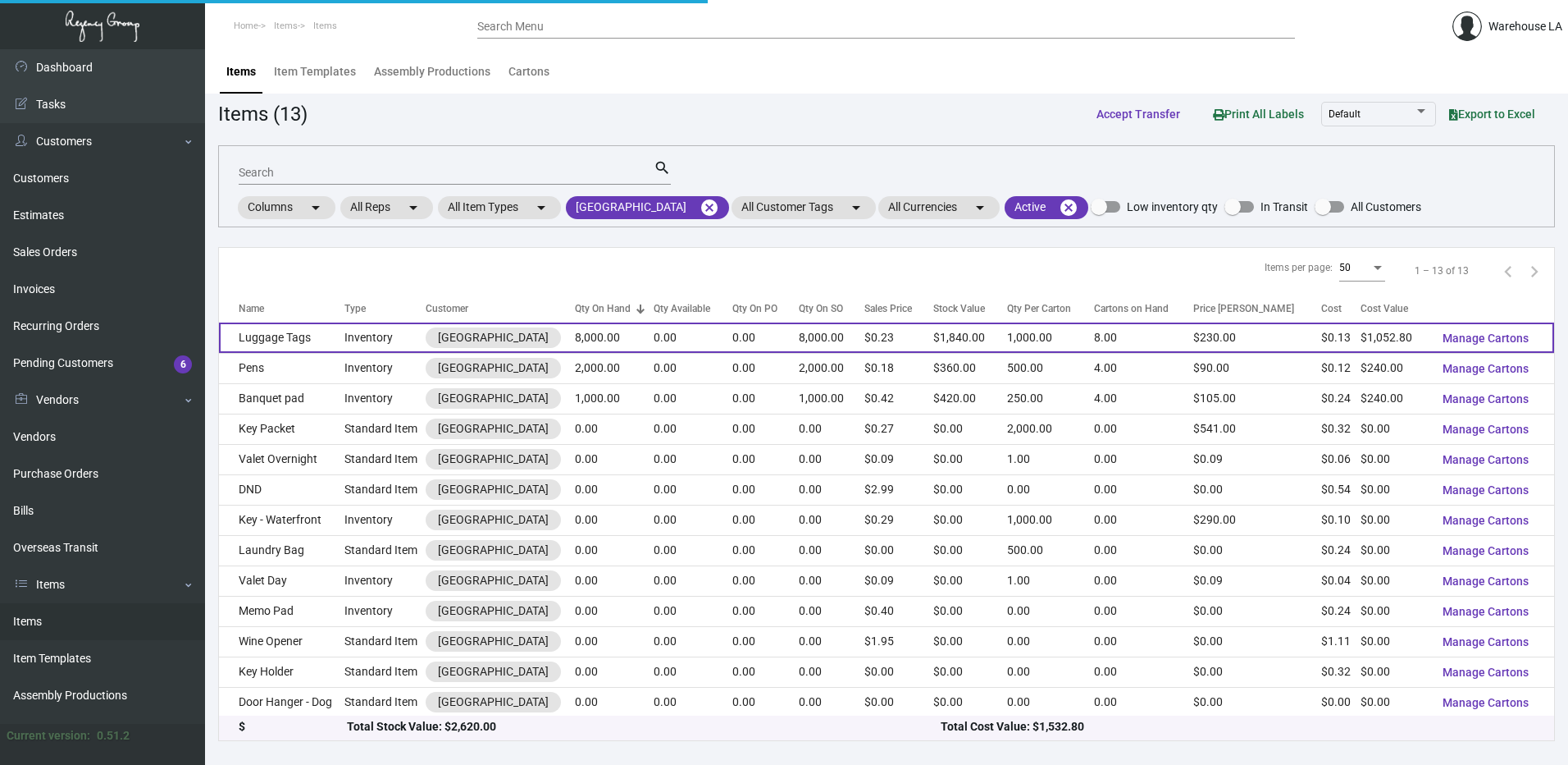
click at [297, 347] on td "Luggage Tags" at bounding box center [281, 337] width 125 height 30
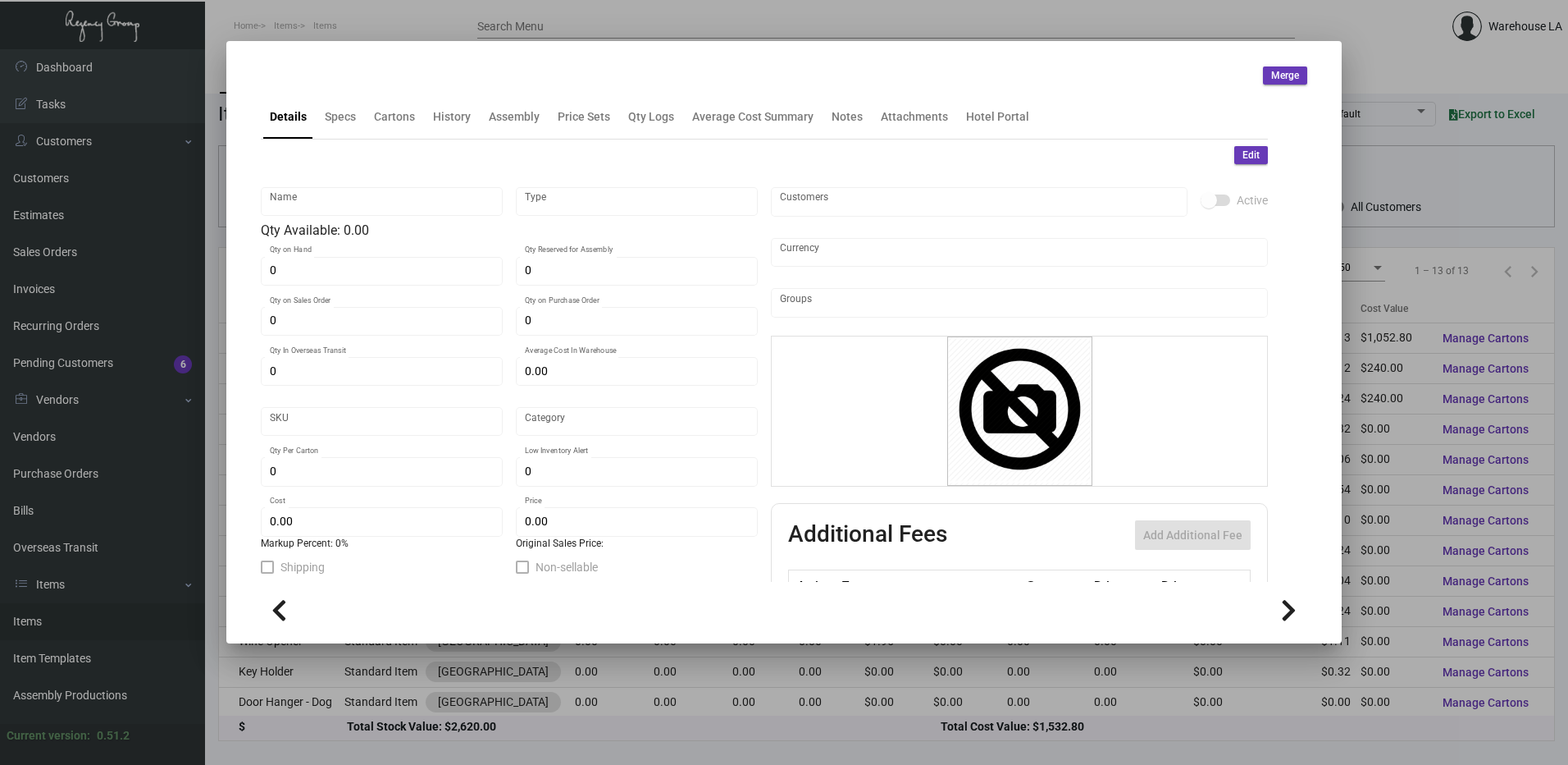
type input "Luggage Tags"
type input "Inventory"
type input "8,000"
type input "$ 0.00"
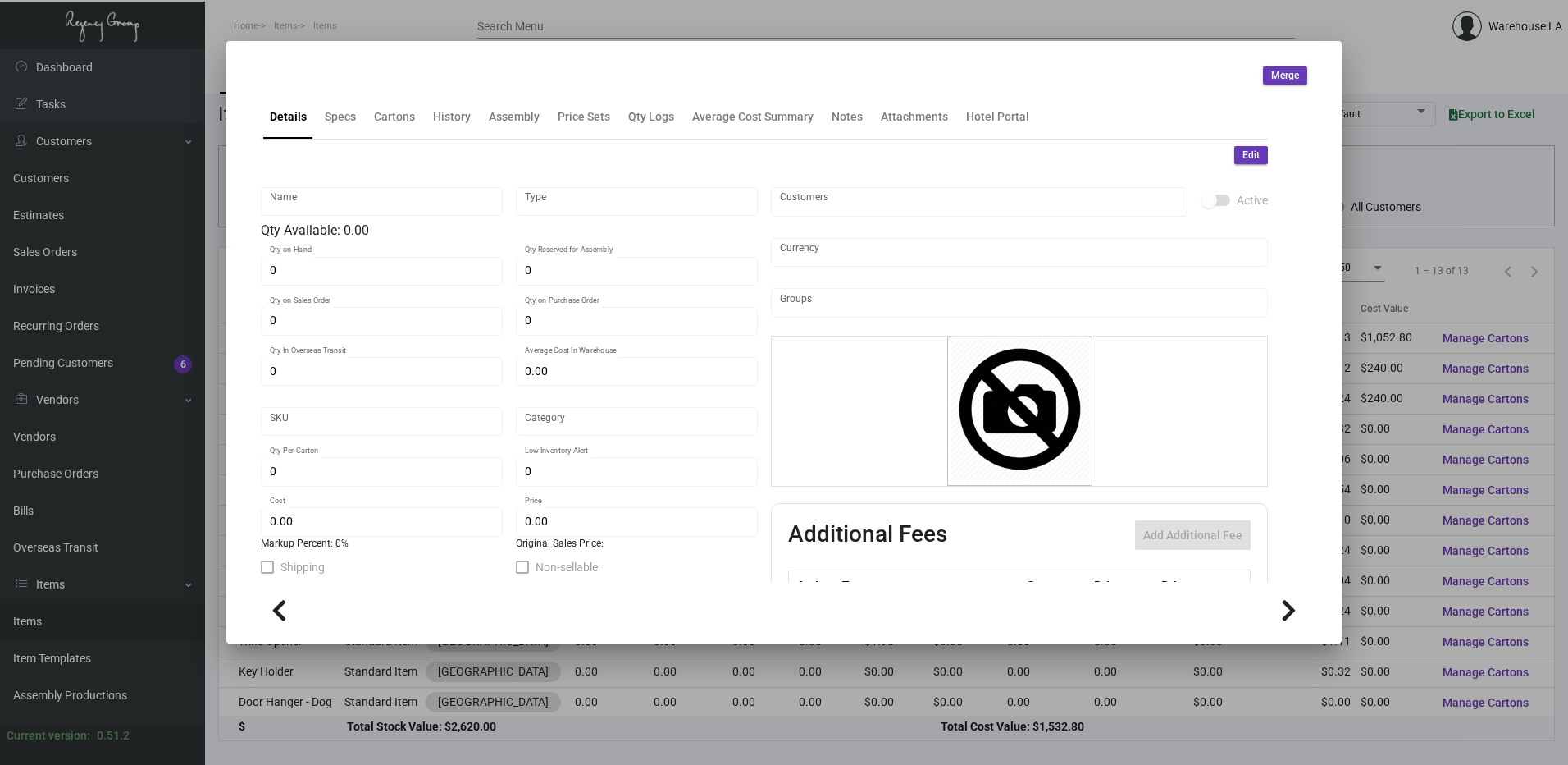
type input "3377"
type input "Standard"
type input "1,000"
type input "2,000"
type input "$ 0.1316"
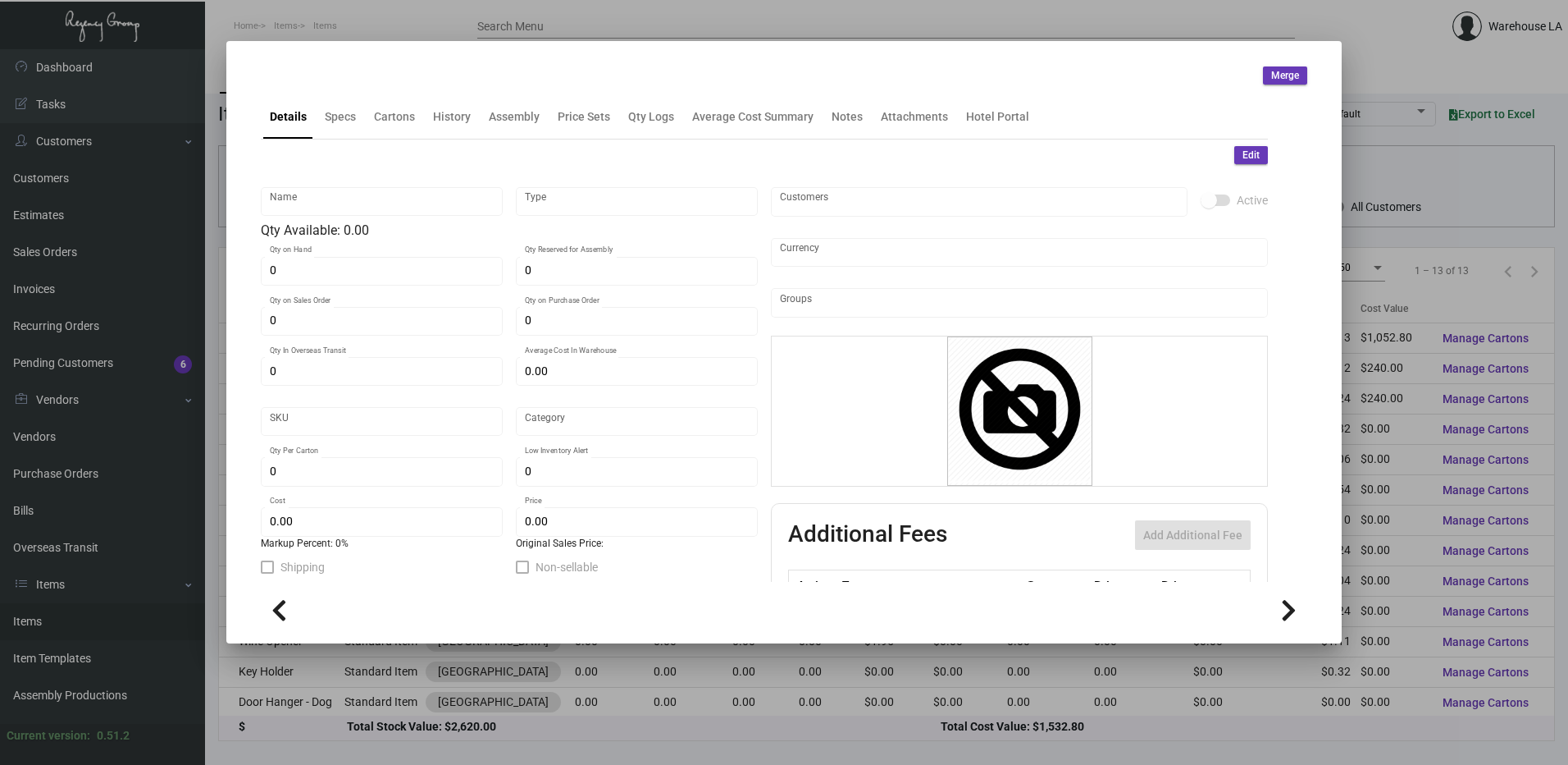
type input "$ 0.23"
type textarea "Luggage Tags Size 2.5” x 11”, PPS 100# white tag stock, printing 1 color black …"
checkbox input "true"
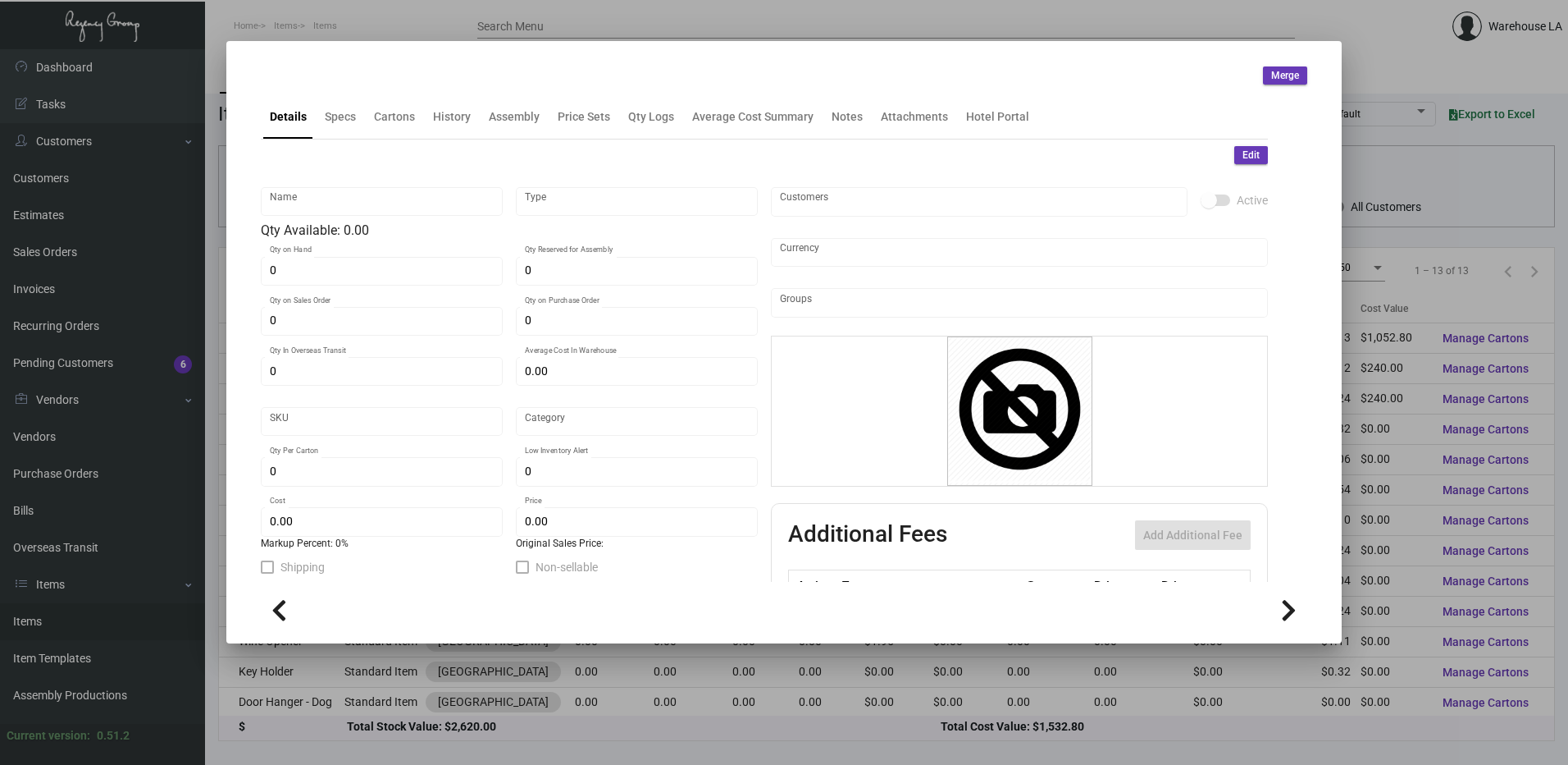
type input "United States Dollar $"
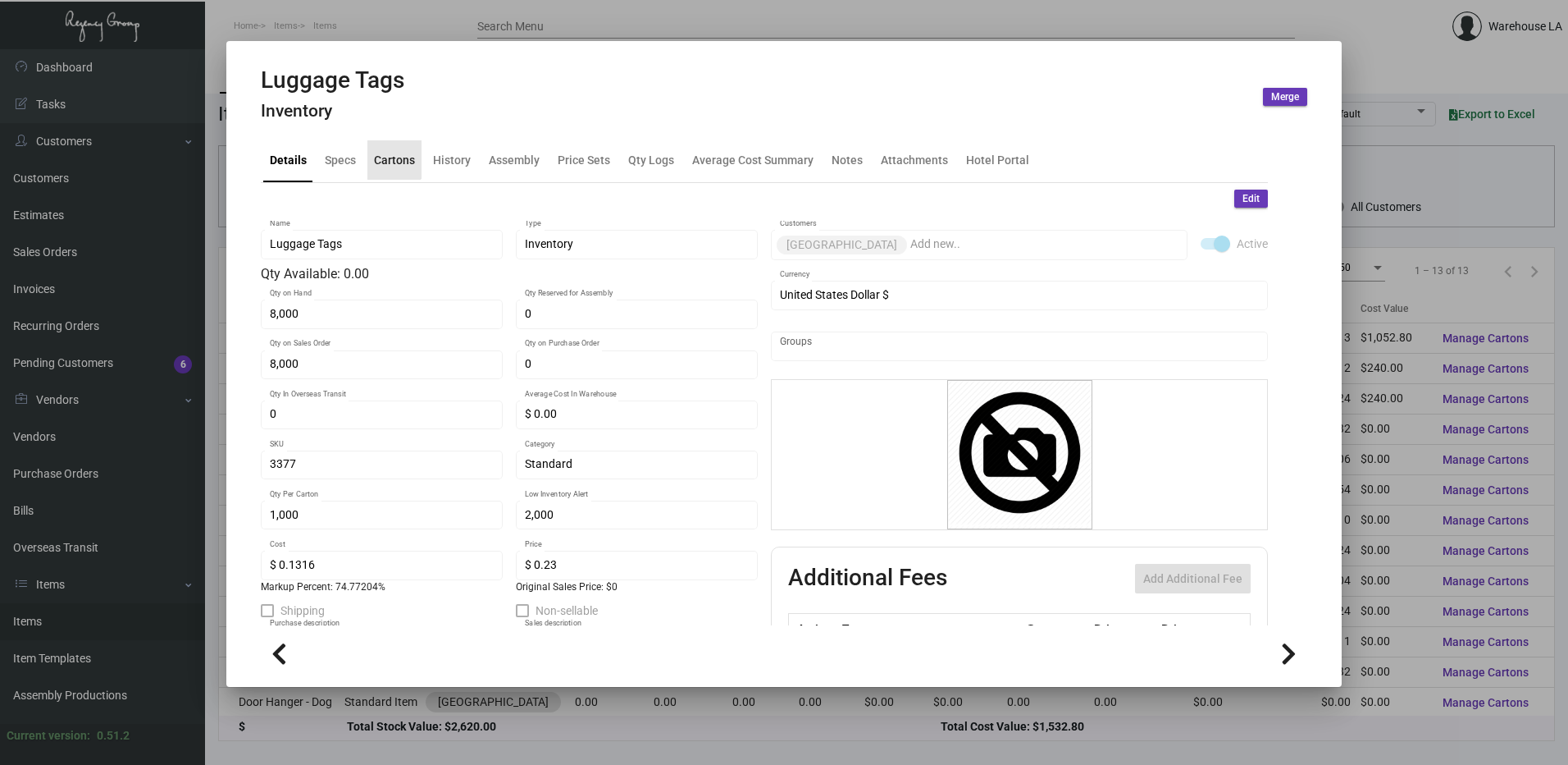
click at [383, 158] on div "Cartons" at bounding box center [394, 160] width 41 height 17
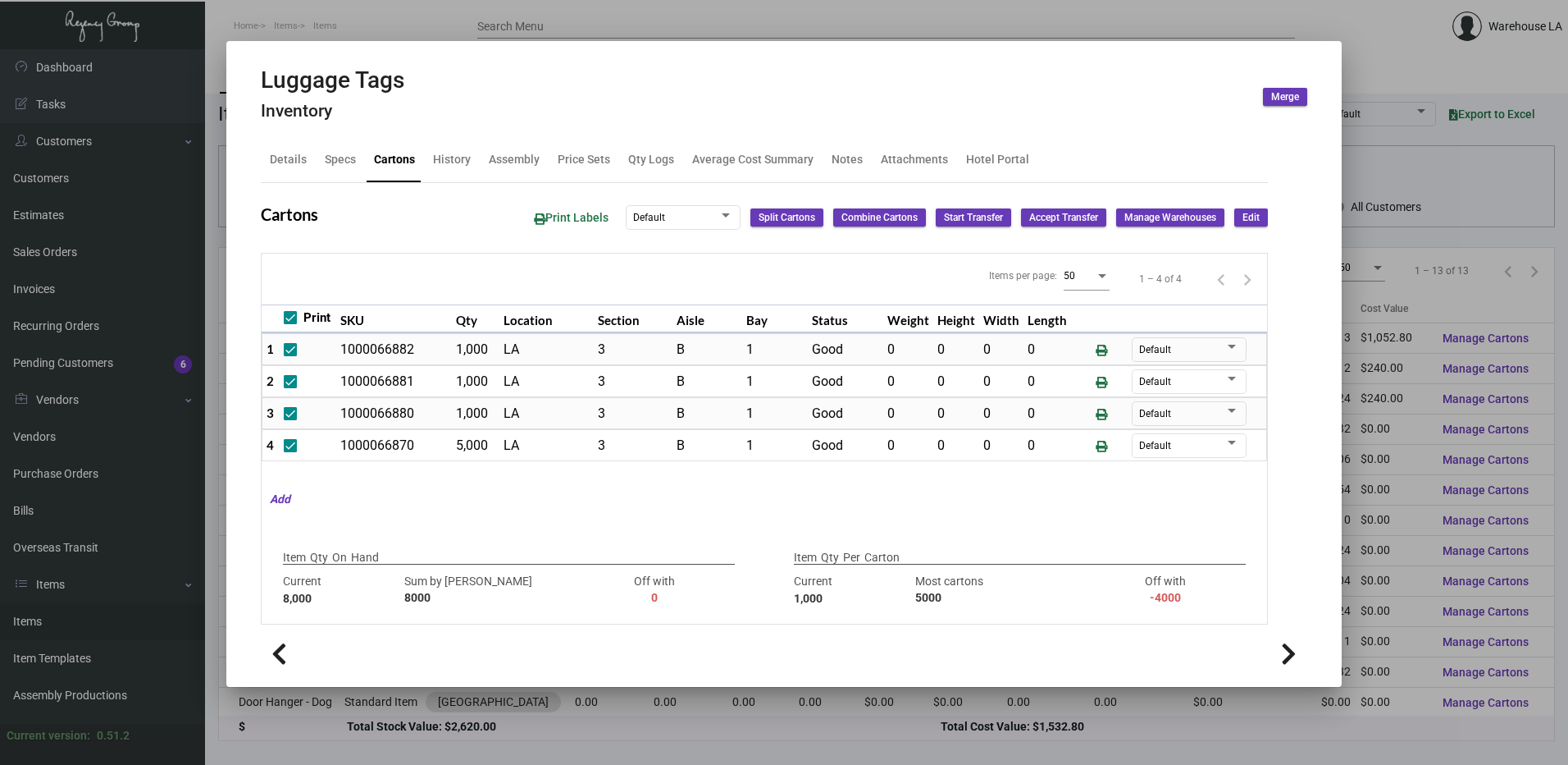
click at [639, 22] on div at bounding box center [784, 382] width 1568 height 765
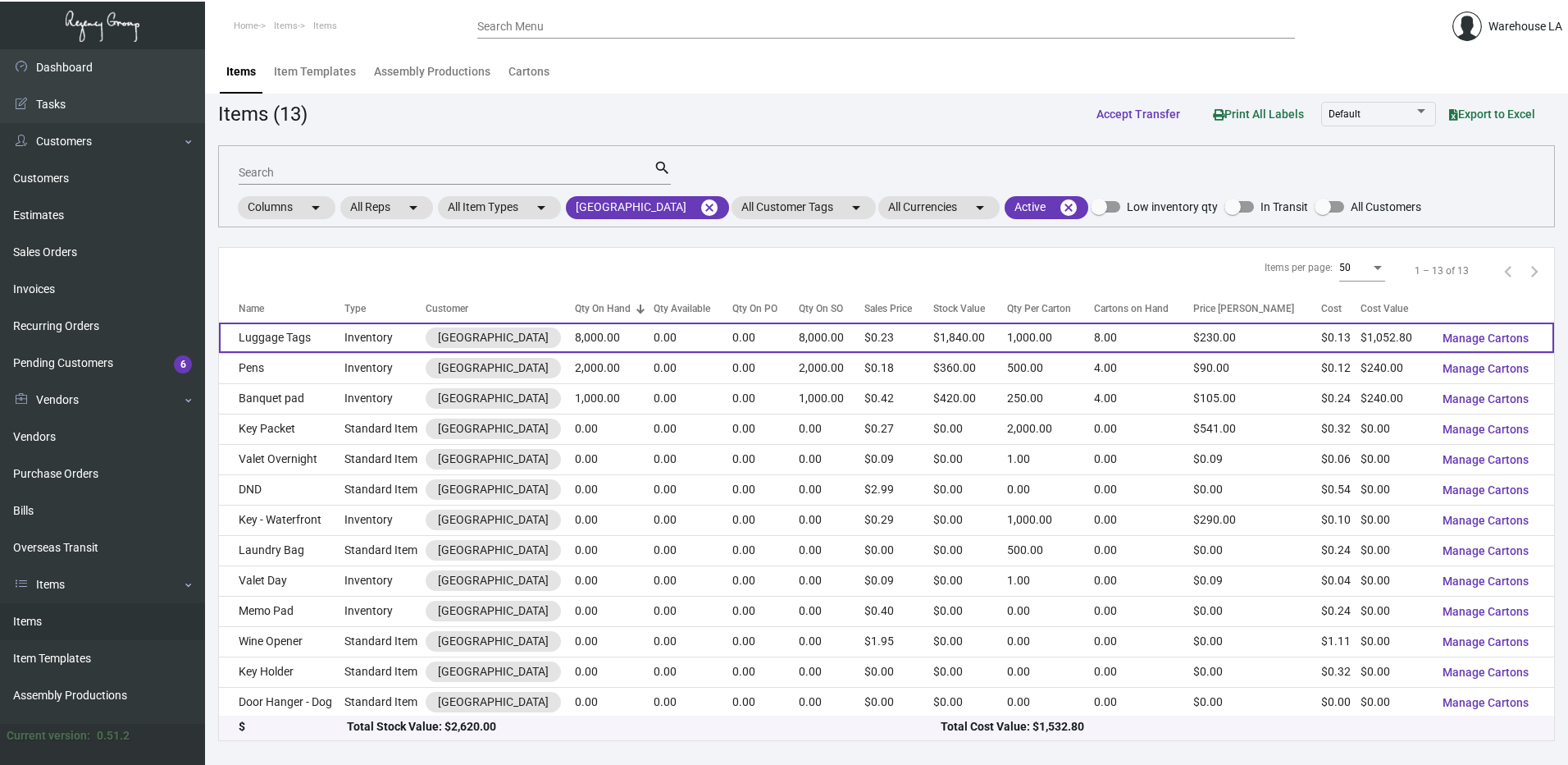
click at [322, 341] on td "Luggage Tags" at bounding box center [281, 337] width 125 height 30
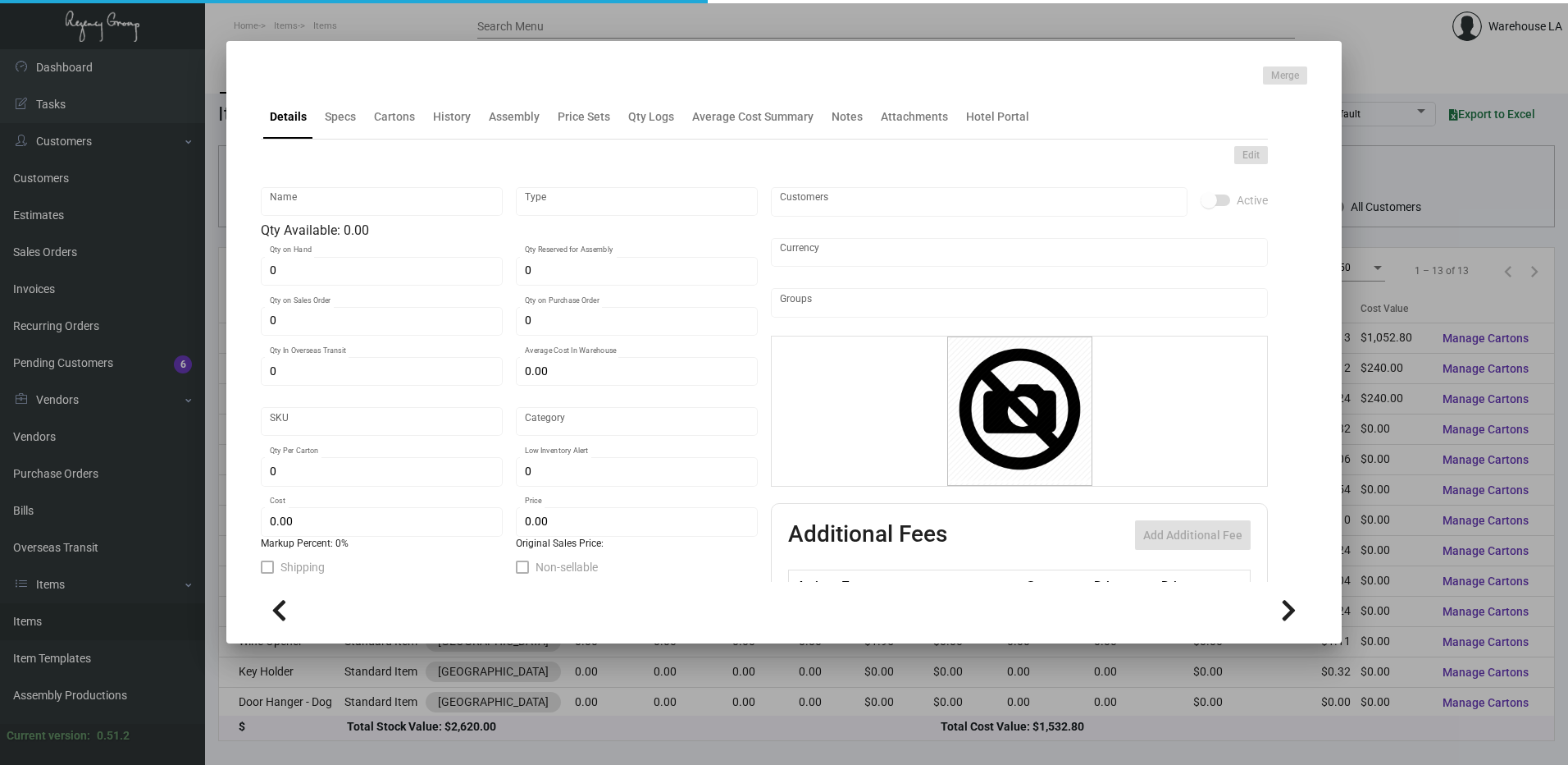
type input "Luggage Tags"
type input "Inventory"
type input "8,000"
type input "$ 0.00"
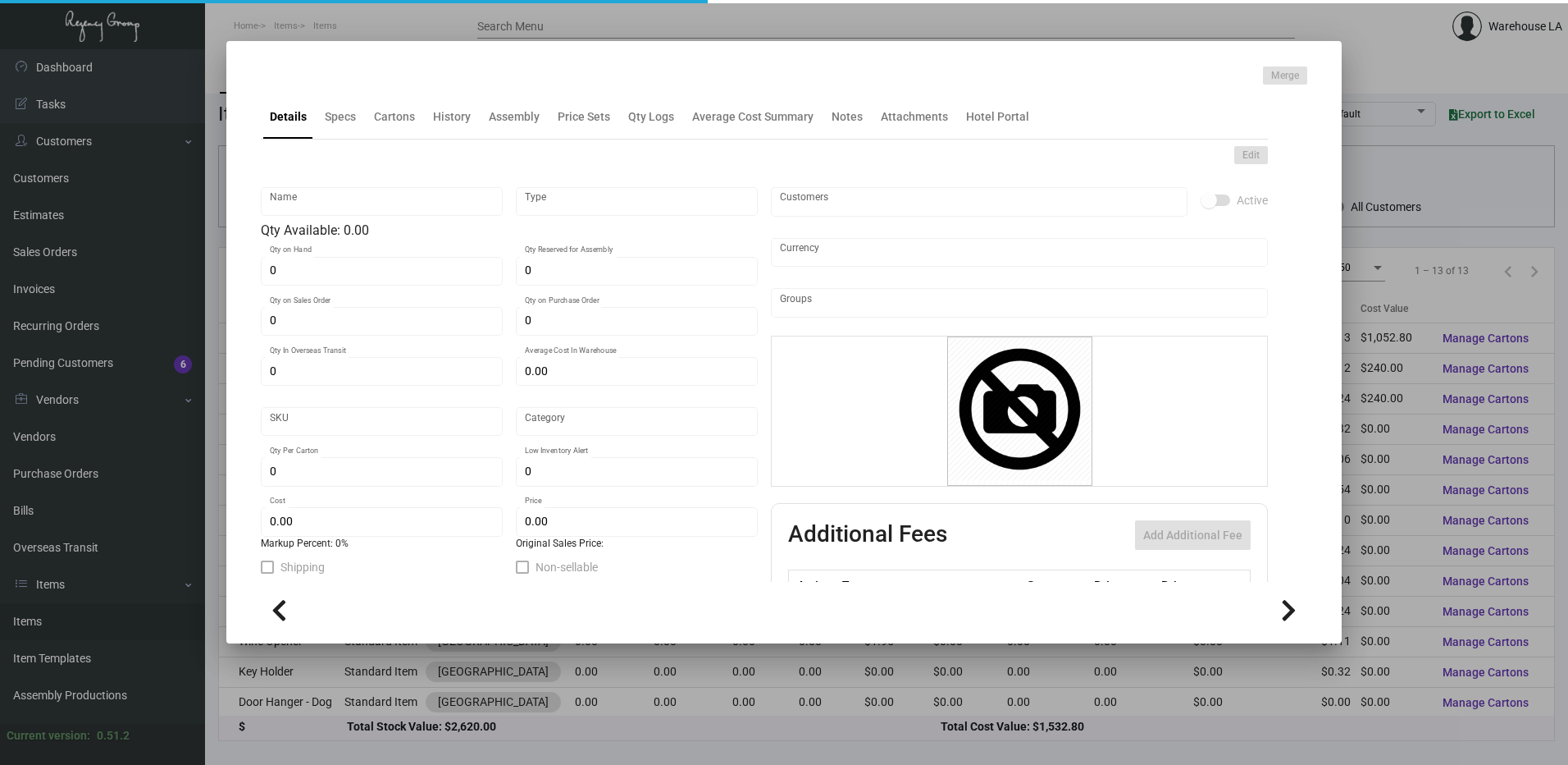
type input "3377"
type input "Standard"
type input "1,000"
type input "2,000"
type input "$ 0.1316"
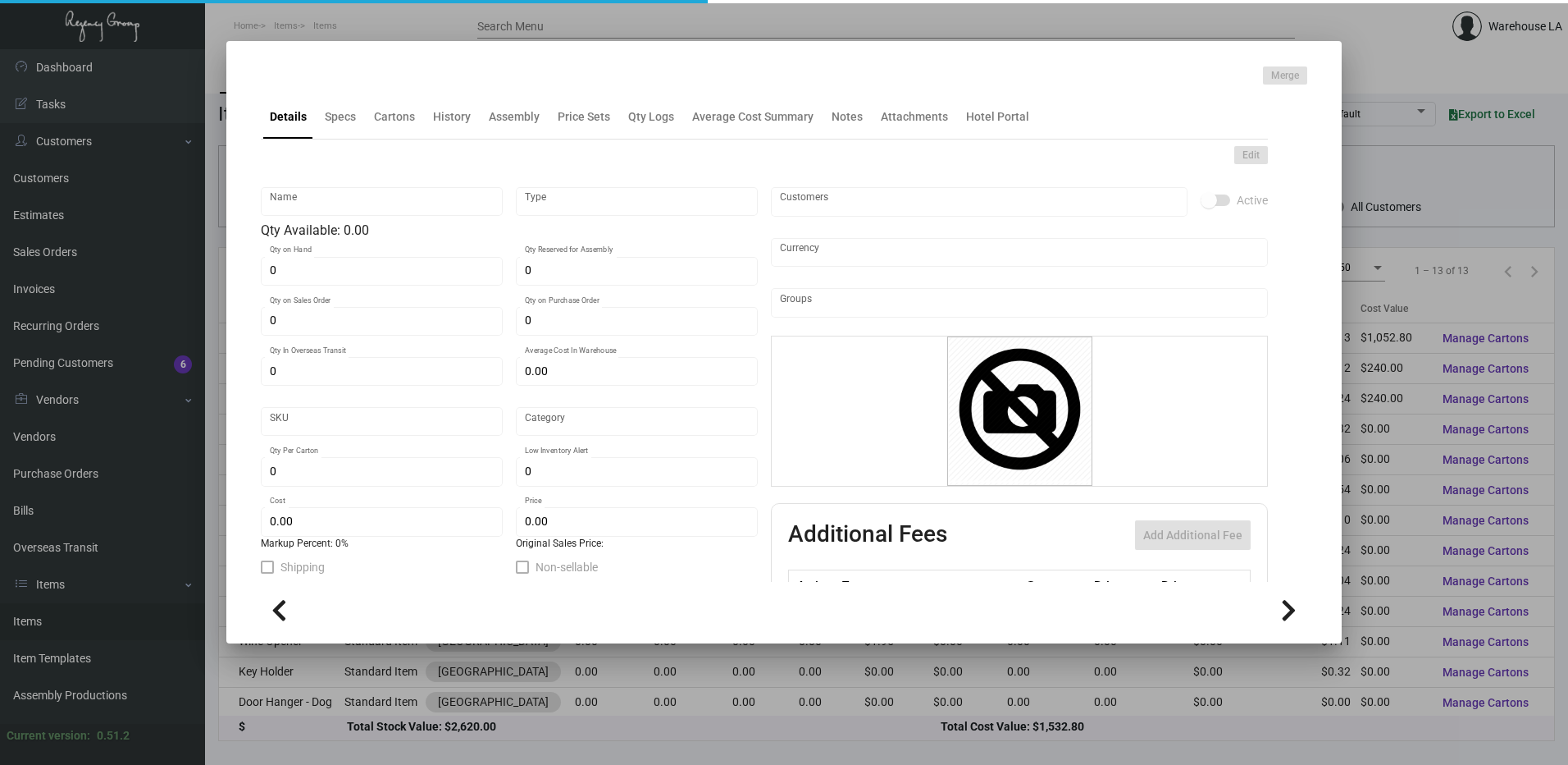
type input "$ 0.23"
type textarea "Luggage Tags Size 2.5” x 11”, PPS 100# white tag stock, printing 1 color black …"
checkbox input "true"
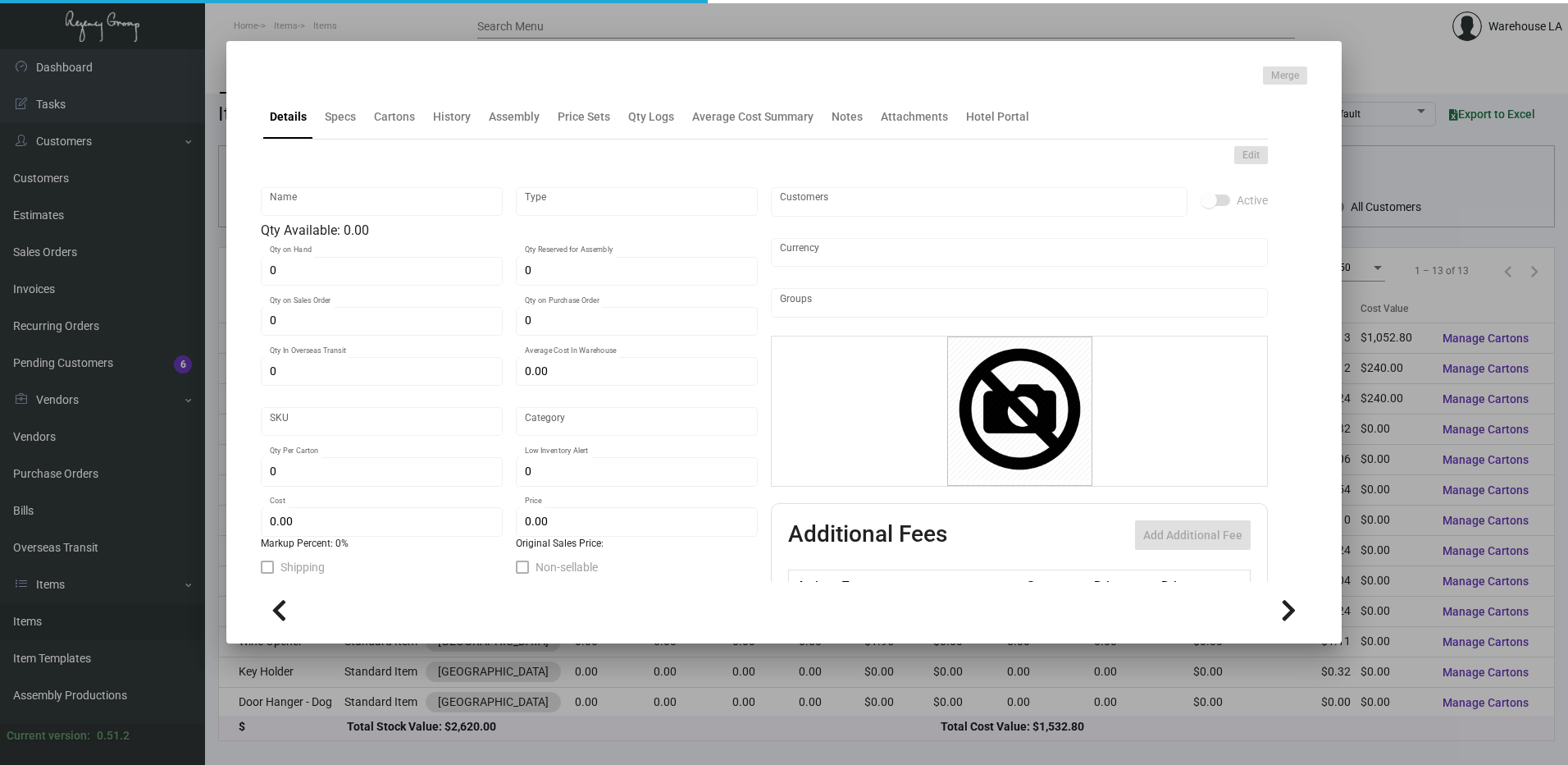
type input "United States Dollar $"
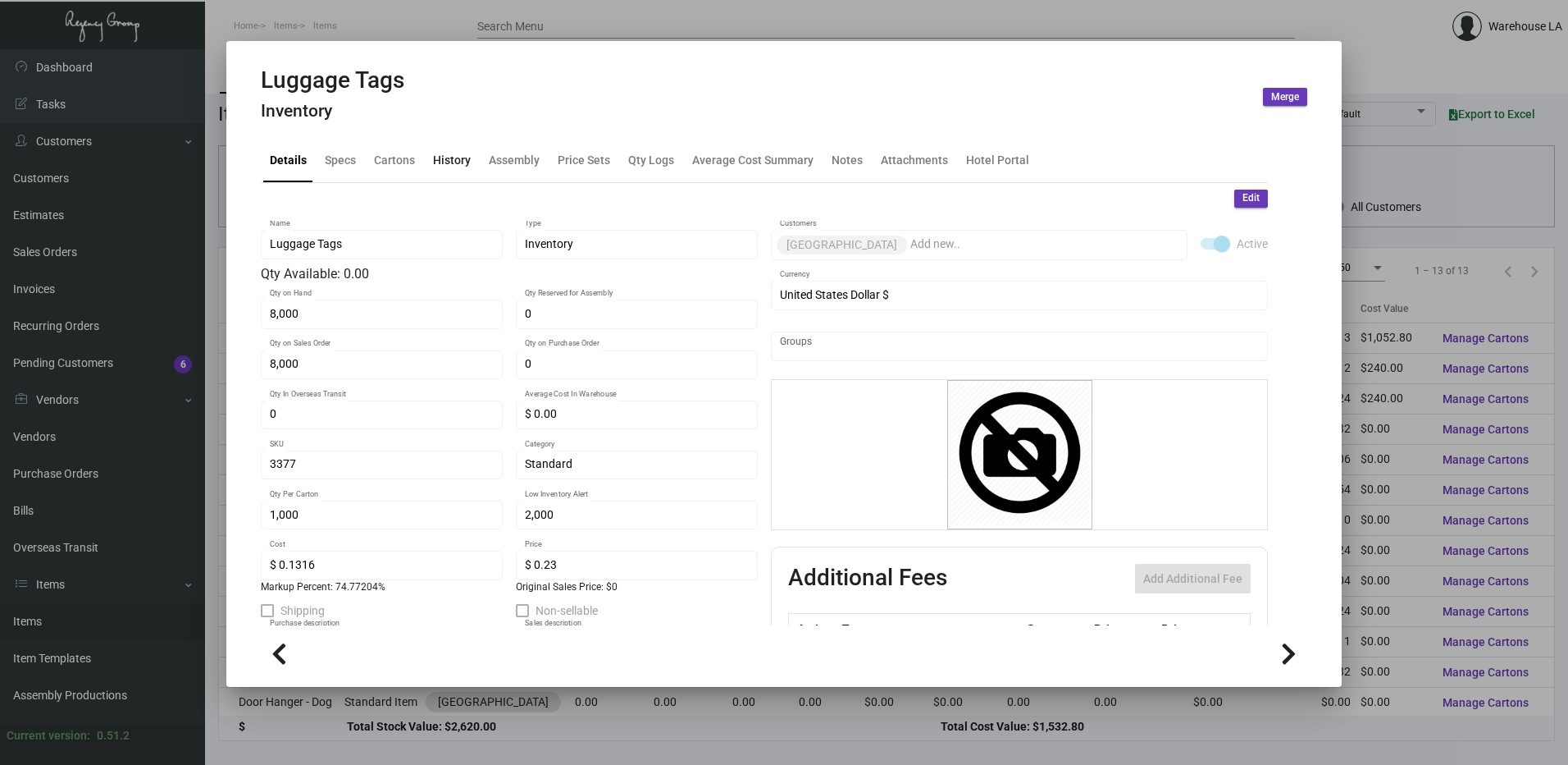
click at [450, 160] on div "History" at bounding box center [451, 160] width 38 height 17
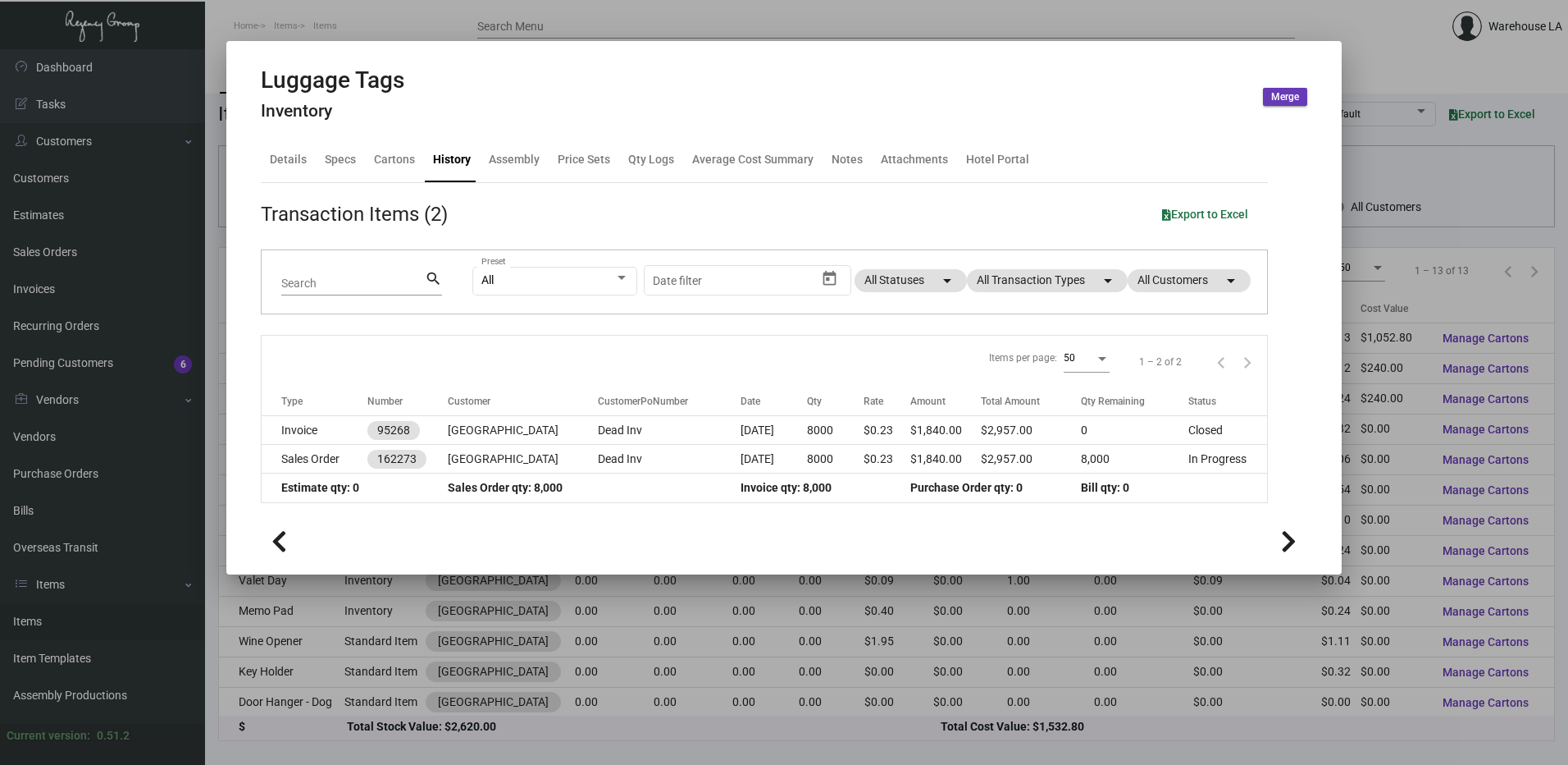
click at [683, 618] on div at bounding box center [784, 382] width 1568 height 765
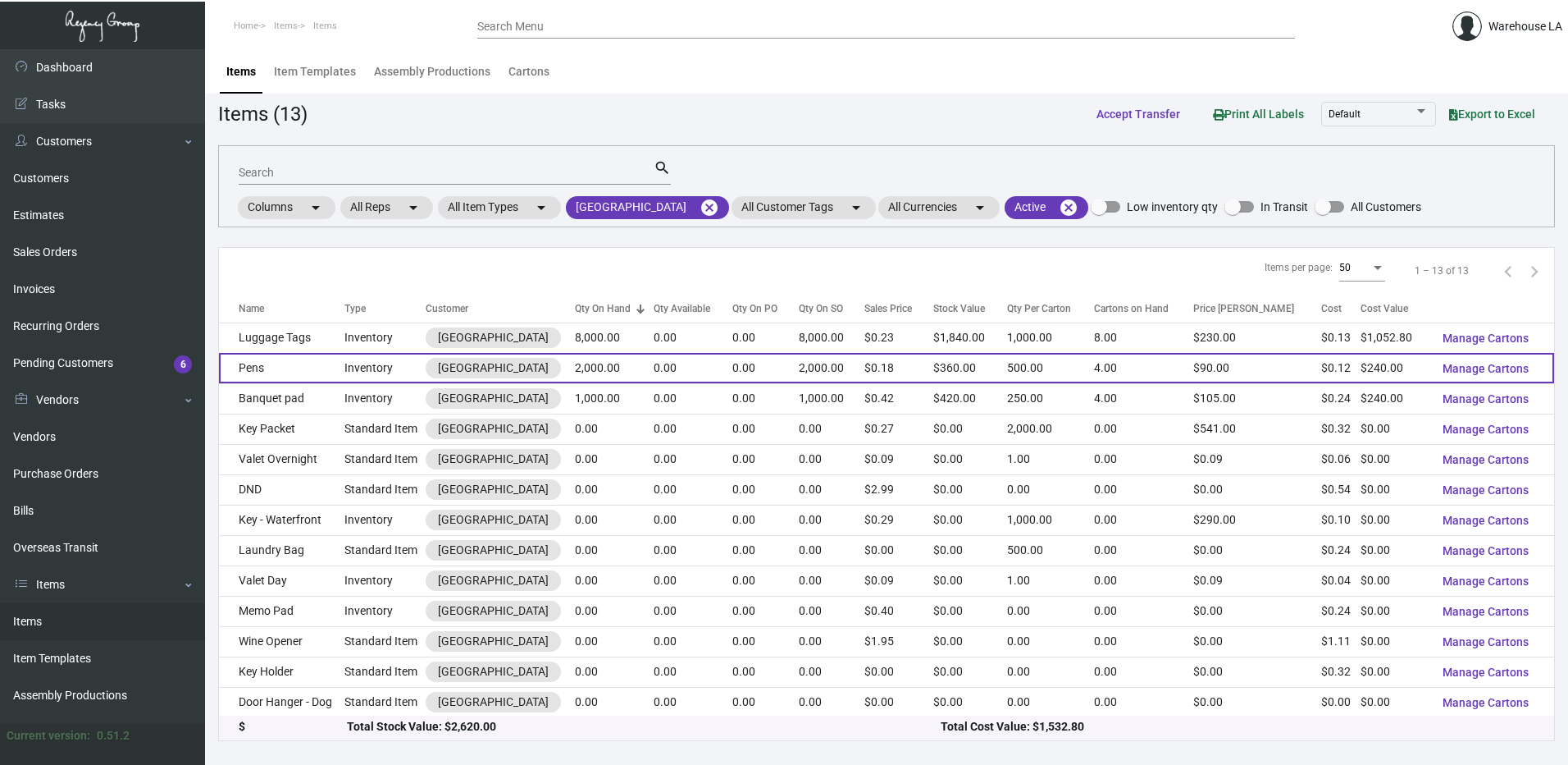
click at [592, 379] on td "2,000.00" at bounding box center [613, 367] width 78 height 30
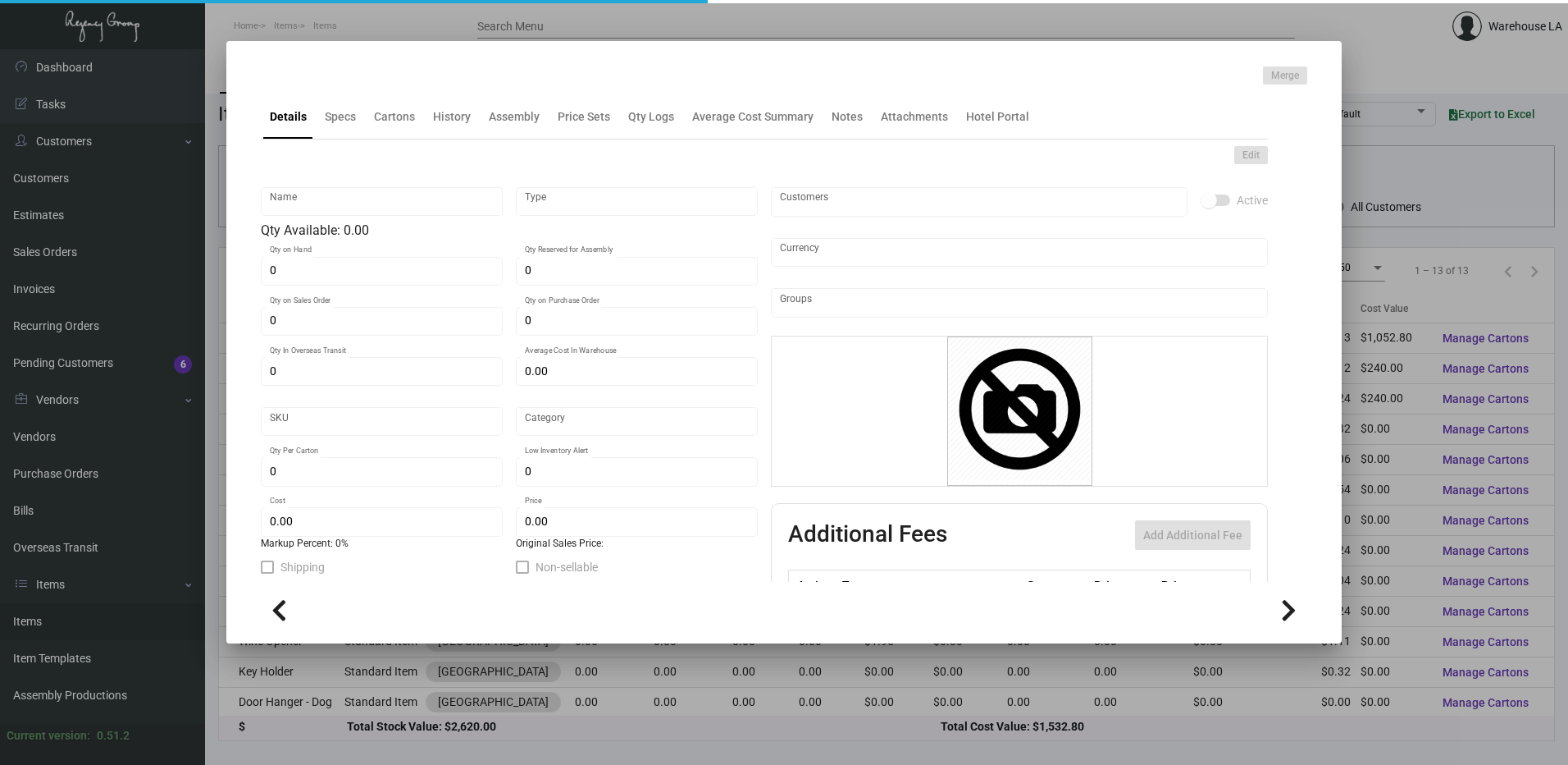
type input "Pens"
type input "Inventory"
type input "2,000"
type input "$ 0.00"
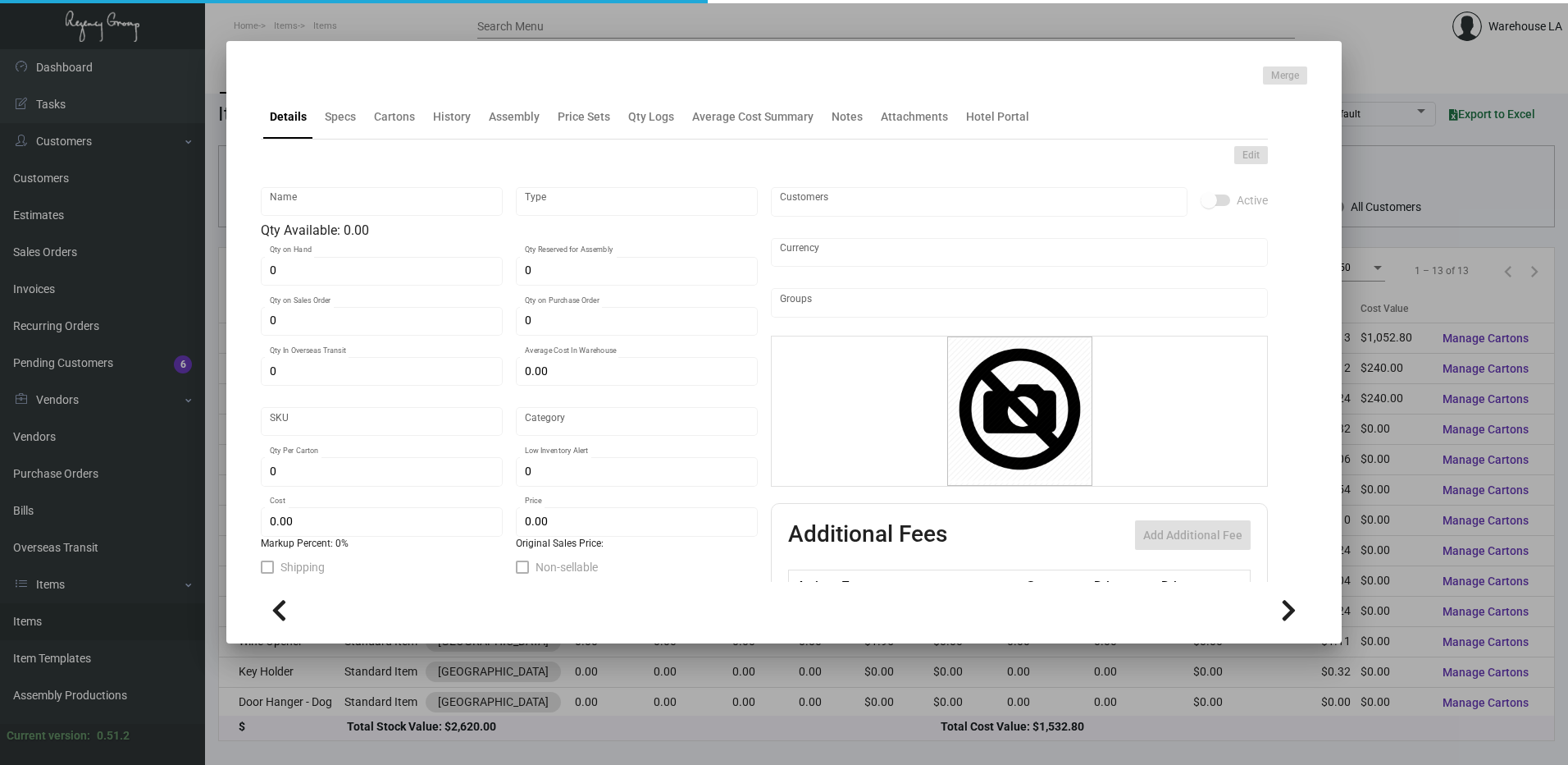
type input "3378"
type input "Standard"
type input "500"
type input "$ 0.12"
type input "$ 0.18"
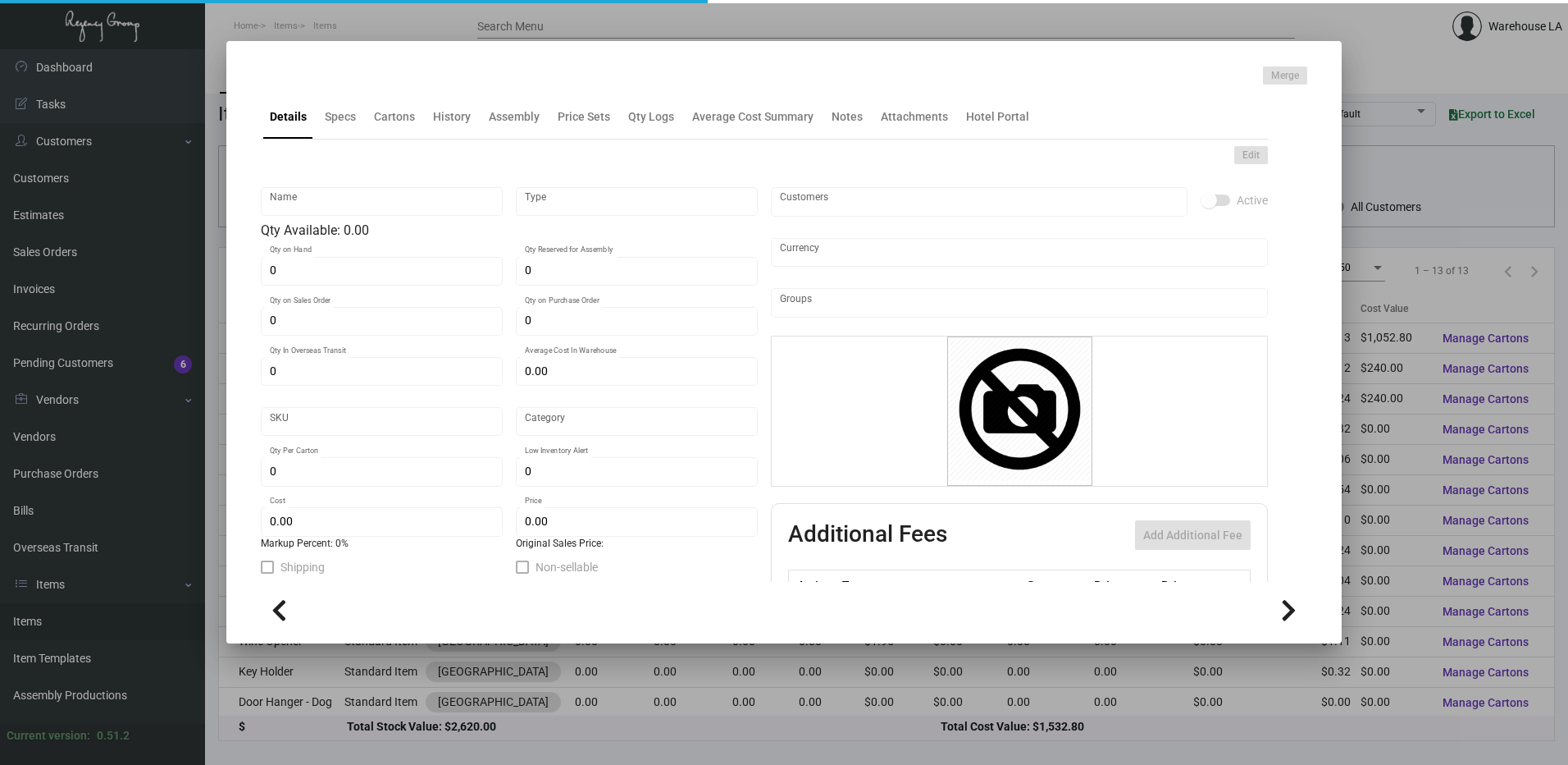
type textarea "All white click pen, imprinting 1 color, Orlando Click Pen"
checkbox input "true"
type input "United States Dollar $"
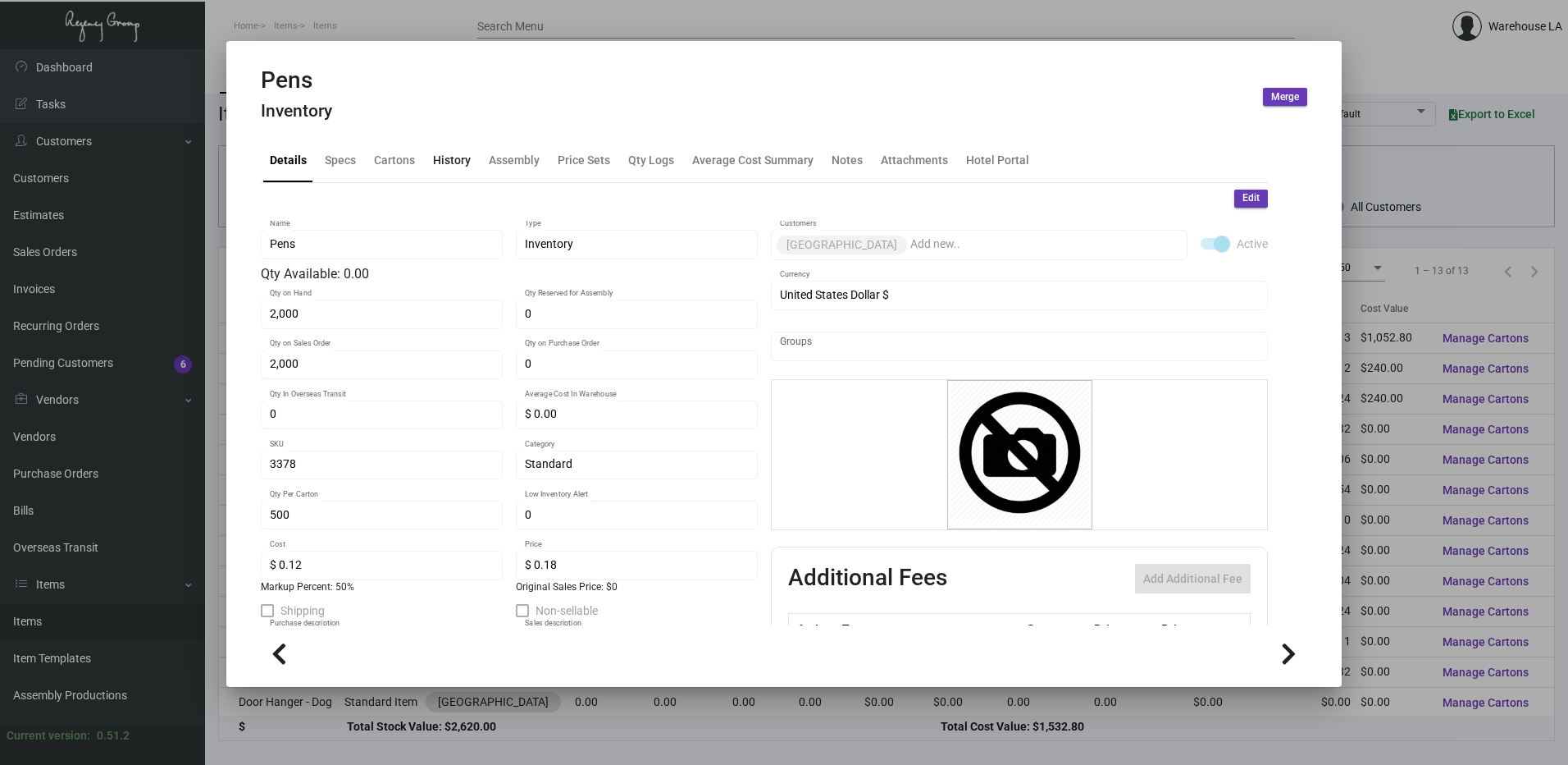
click at [443, 156] on div "History" at bounding box center [451, 160] width 38 height 17
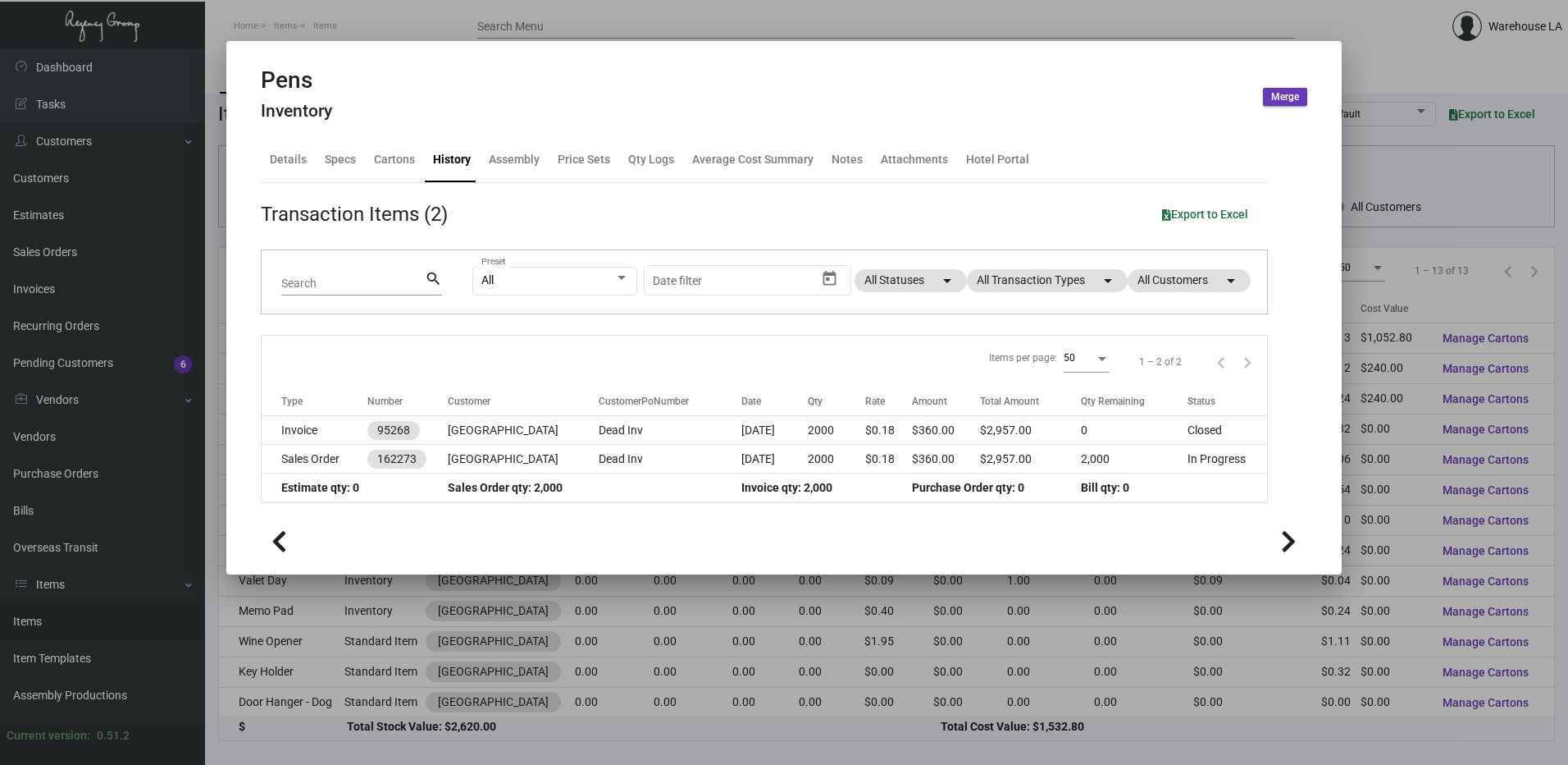
click at [707, 623] on div at bounding box center [784, 382] width 1568 height 765
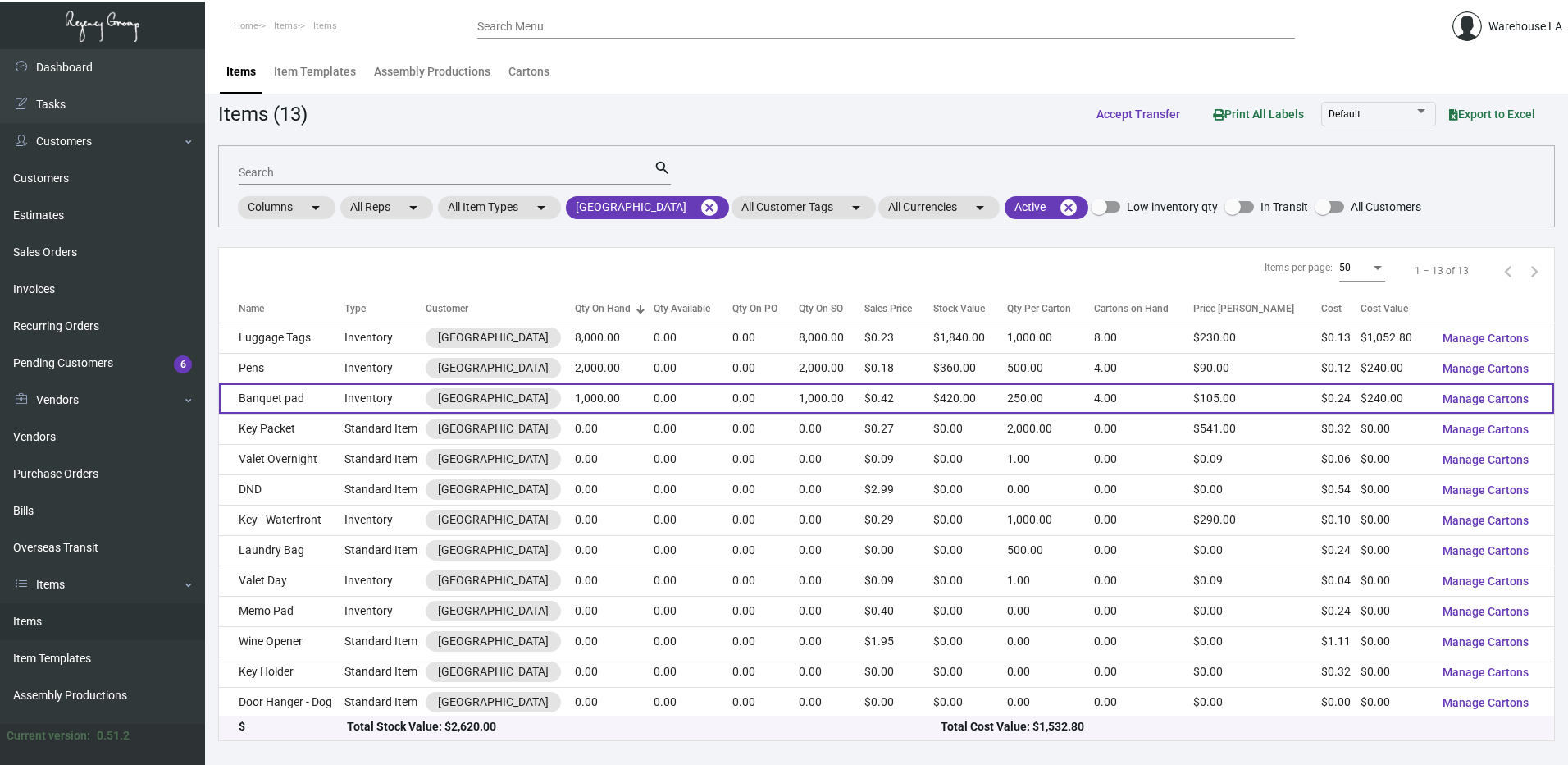
click at [615, 401] on td "1,000.00" at bounding box center [613, 398] width 78 height 30
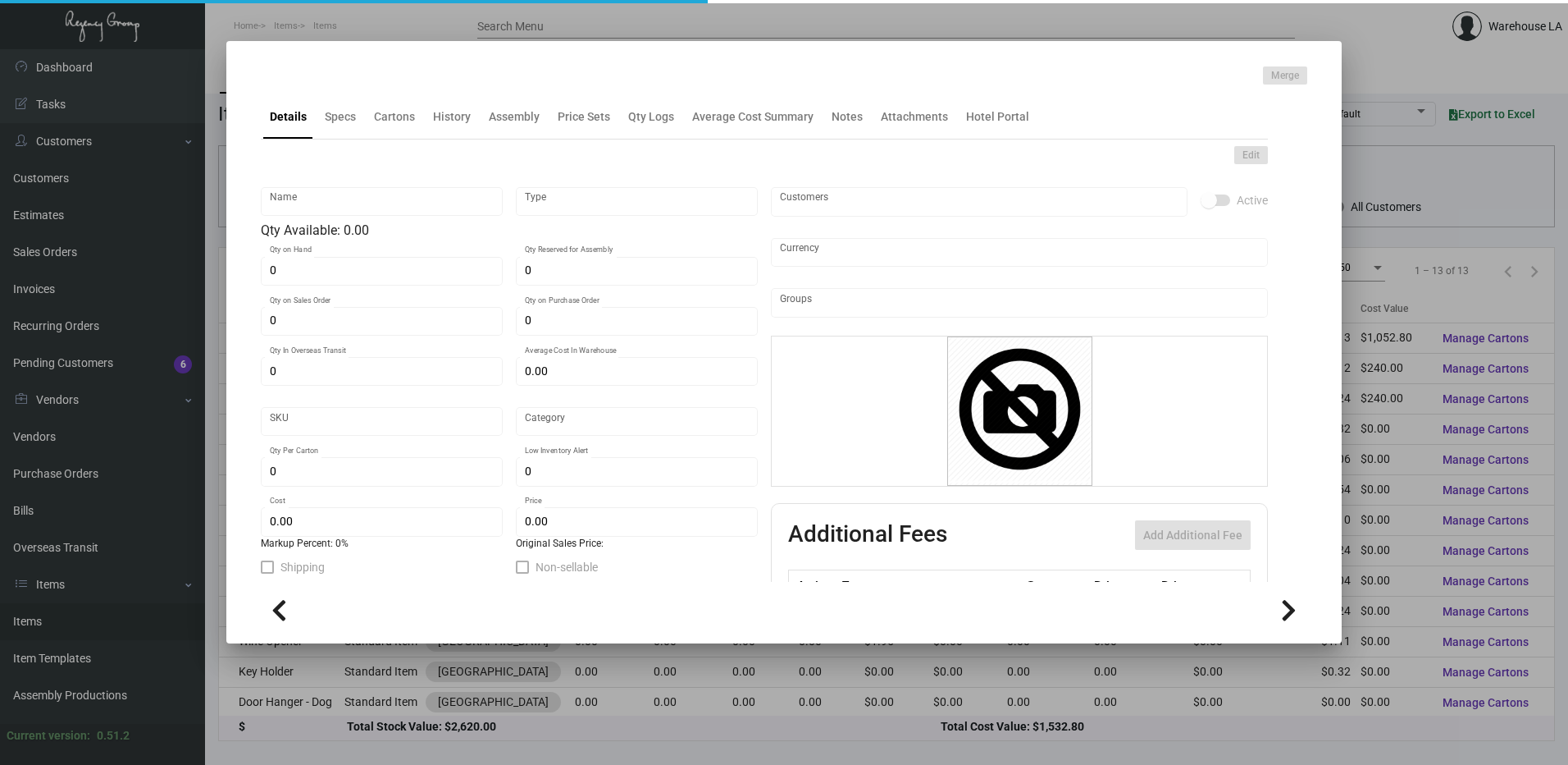
type input "Banquet pad"
type input "Inventory"
type input "1,000"
type input "$ 0.00"
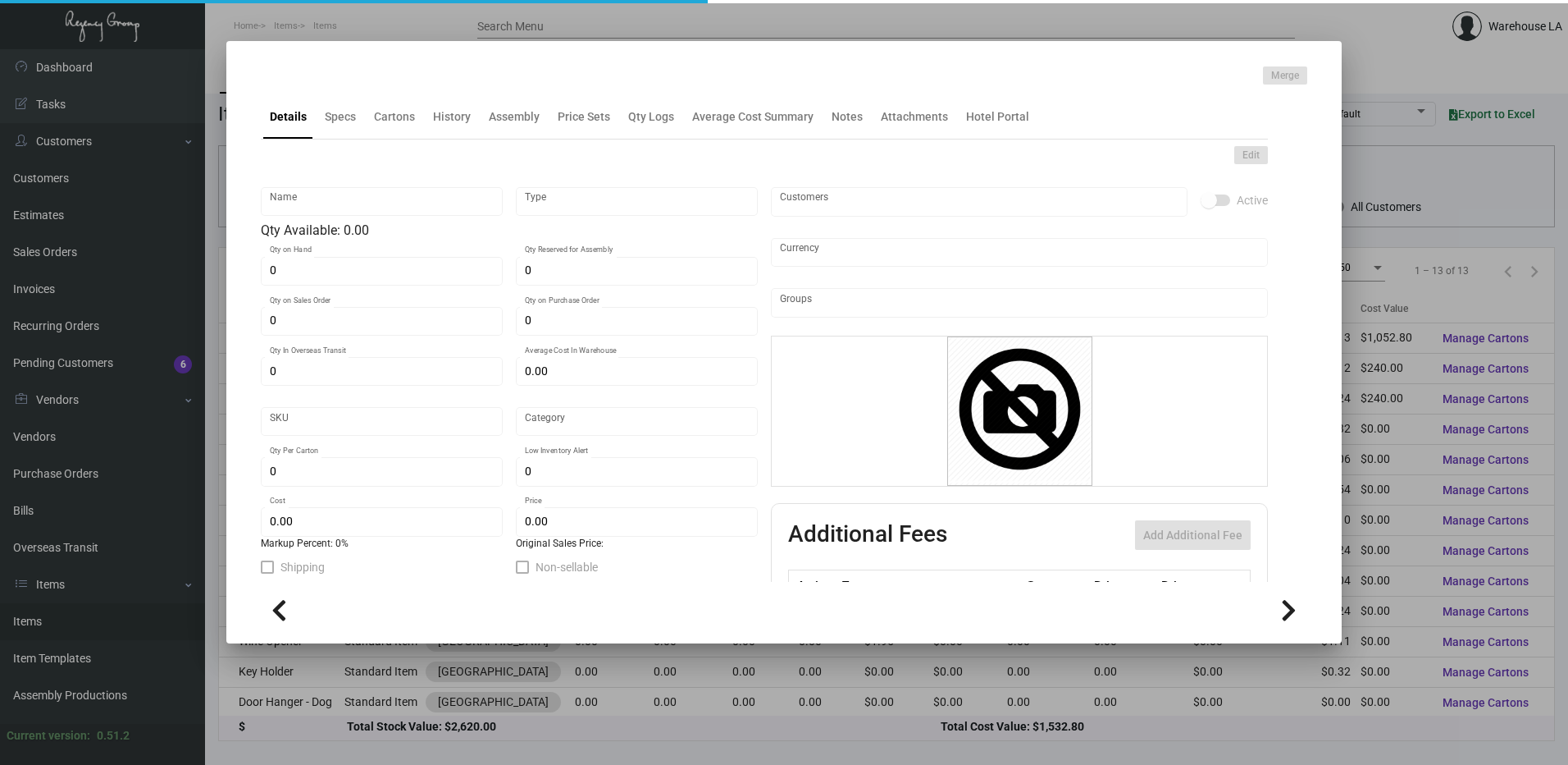
type input "3373"
type input "Standard"
type input "250"
type input "$ 0.24"
type input "$ 0.42"
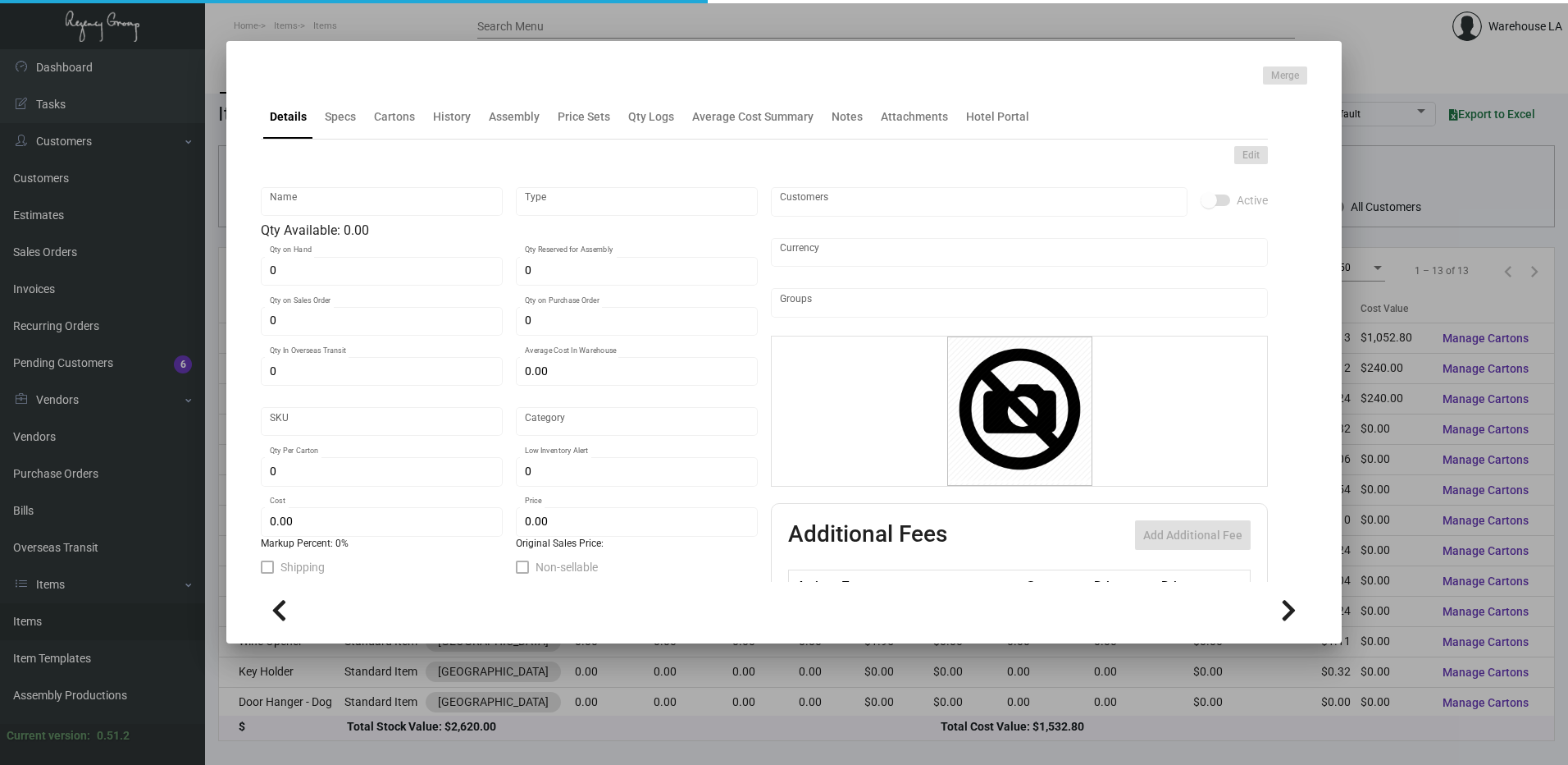
type textarea "Banquet pads: size 7.5x10.5 bright white smooth #70 text, Printing 1/0, 10 shee…"
checkbox input "true"
type input "United States Dollar $"
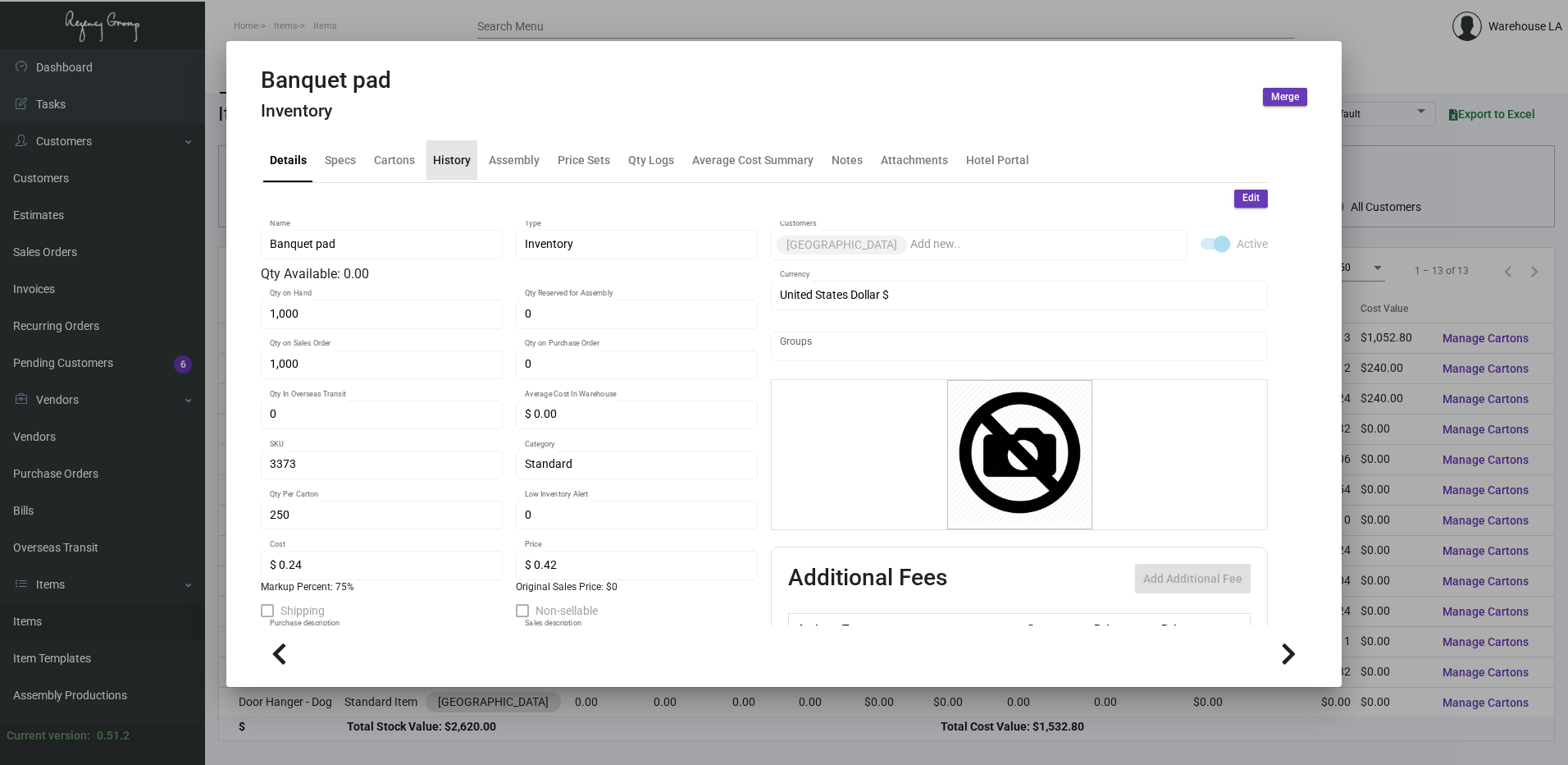
click at [455, 156] on div "History" at bounding box center [451, 160] width 38 height 17
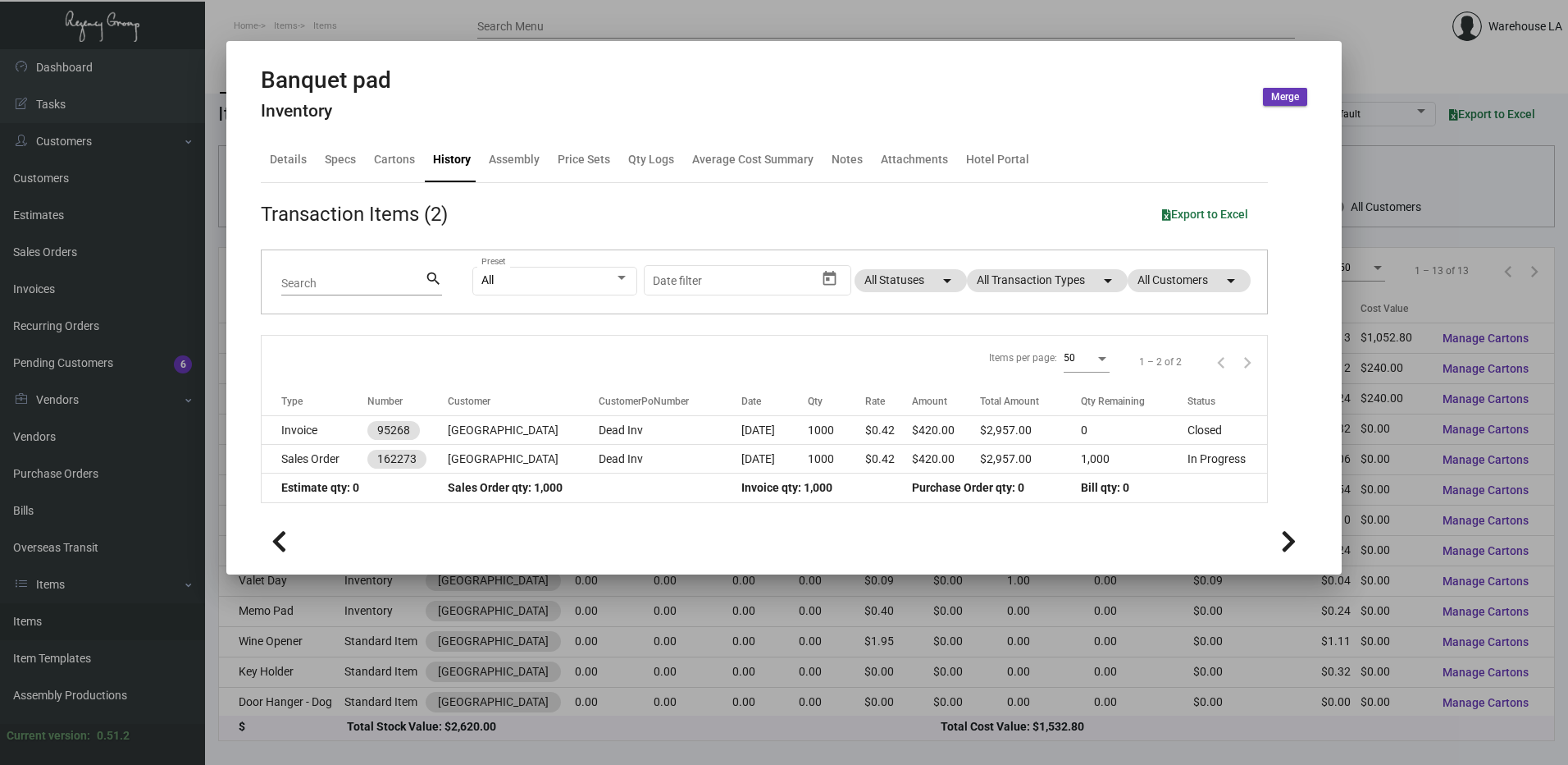
click at [678, 607] on div at bounding box center [784, 382] width 1568 height 765
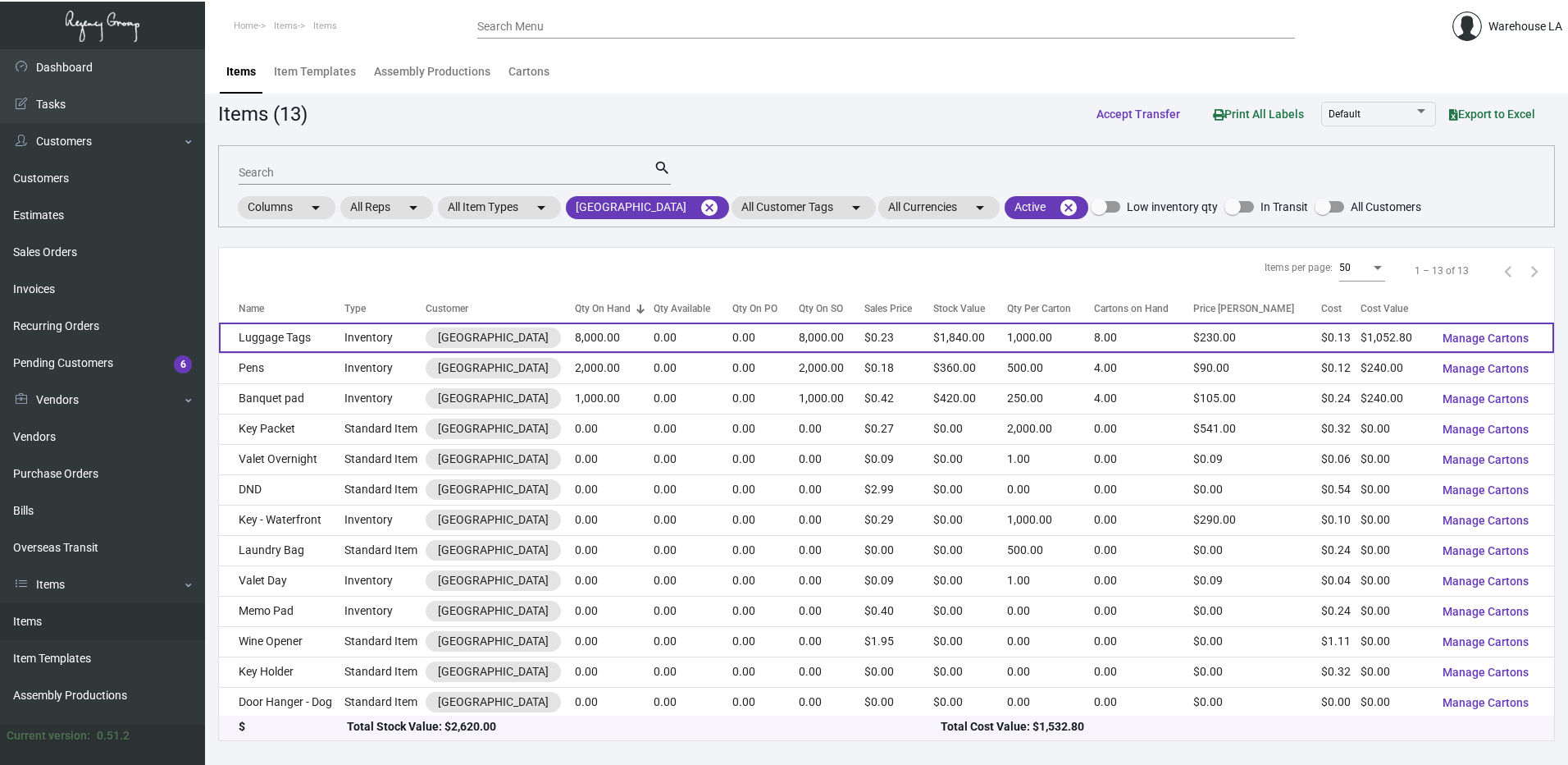
click at [364, 348] on td "Inventory" at bounding box center [385, 337] width 82 height 30
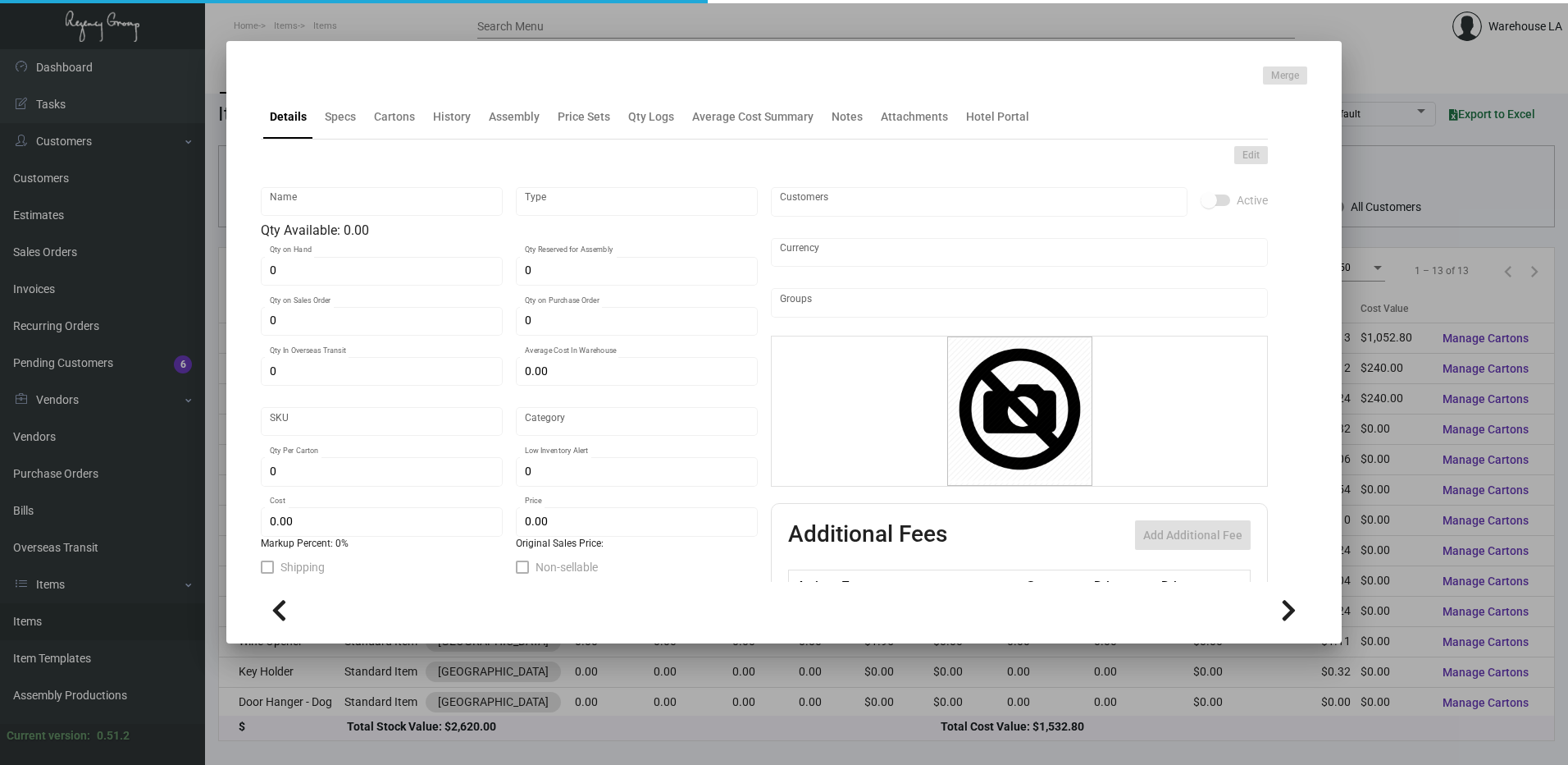
type input "Luggage Tags"
type input "Inventory"
type input "8,000"
type input "$ 0.00"
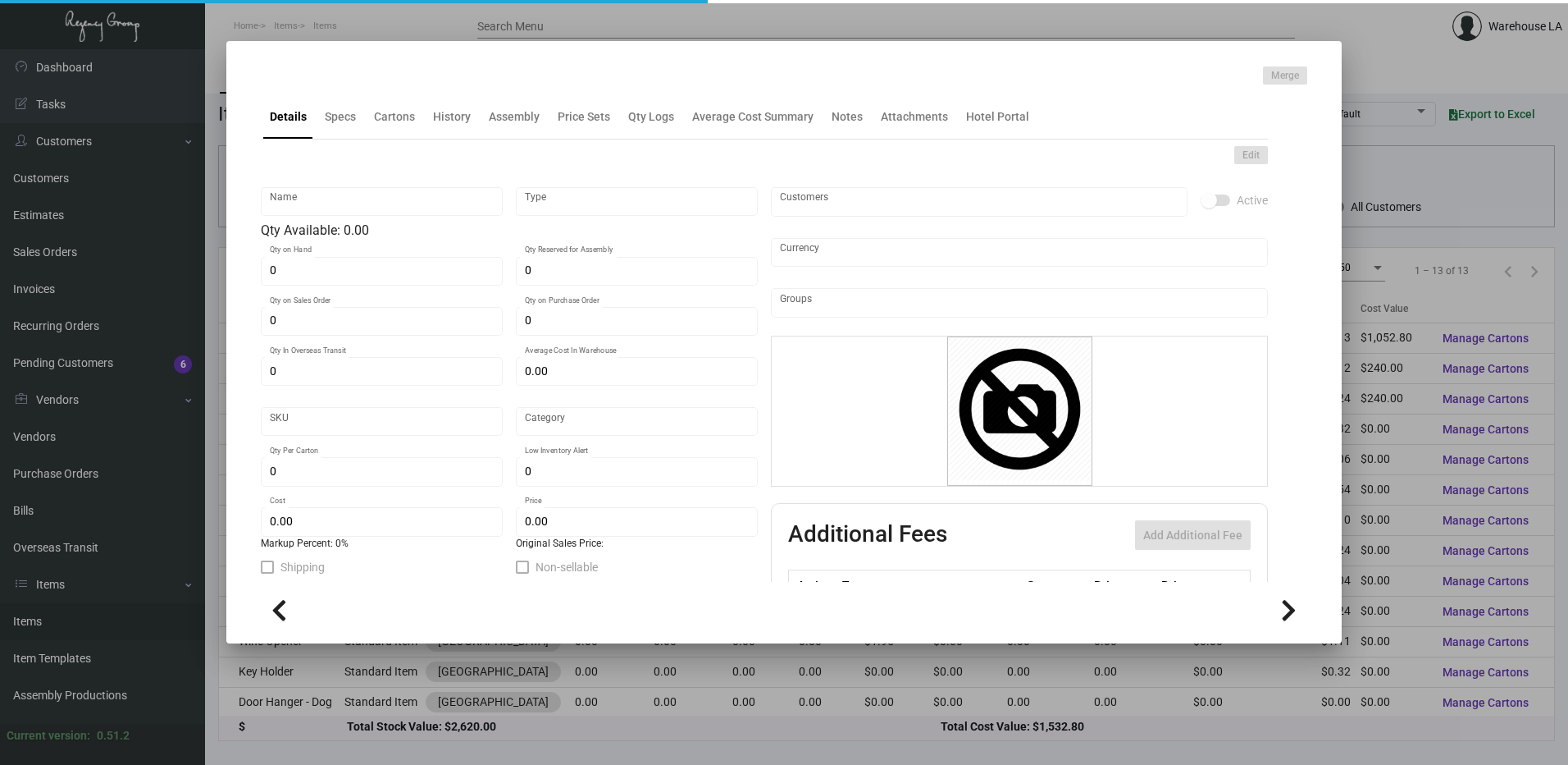
type input "3377"
type input "Standard"
type input "1,000"
type input "2,000"
type input "$ 0.1316"
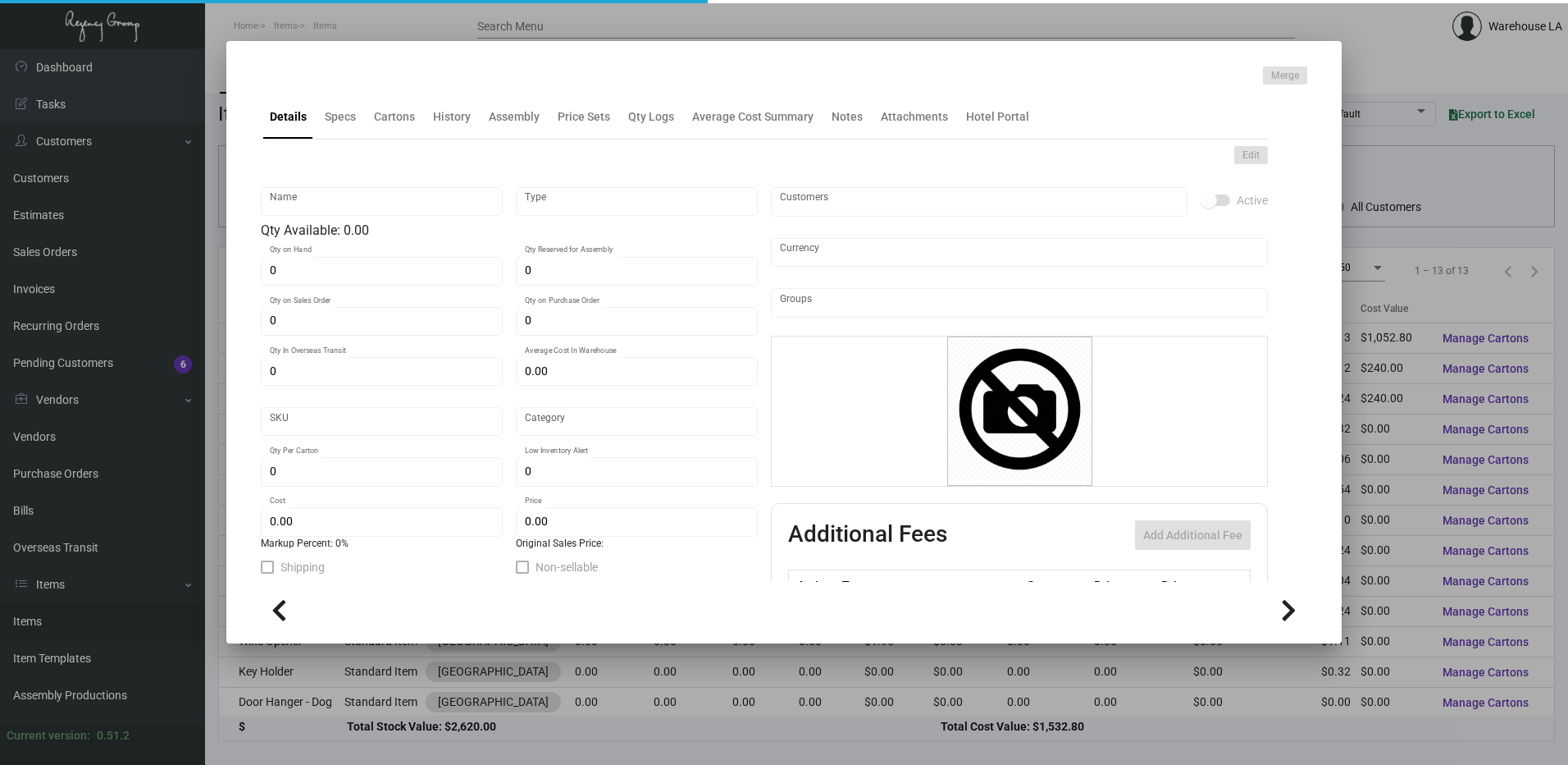
type input "$ 0.23"
type textarea "Luggage Tags Size 2.5” x 11”, PPS 100# white tag stock, printing 1 color black …"
checkbox input "true"
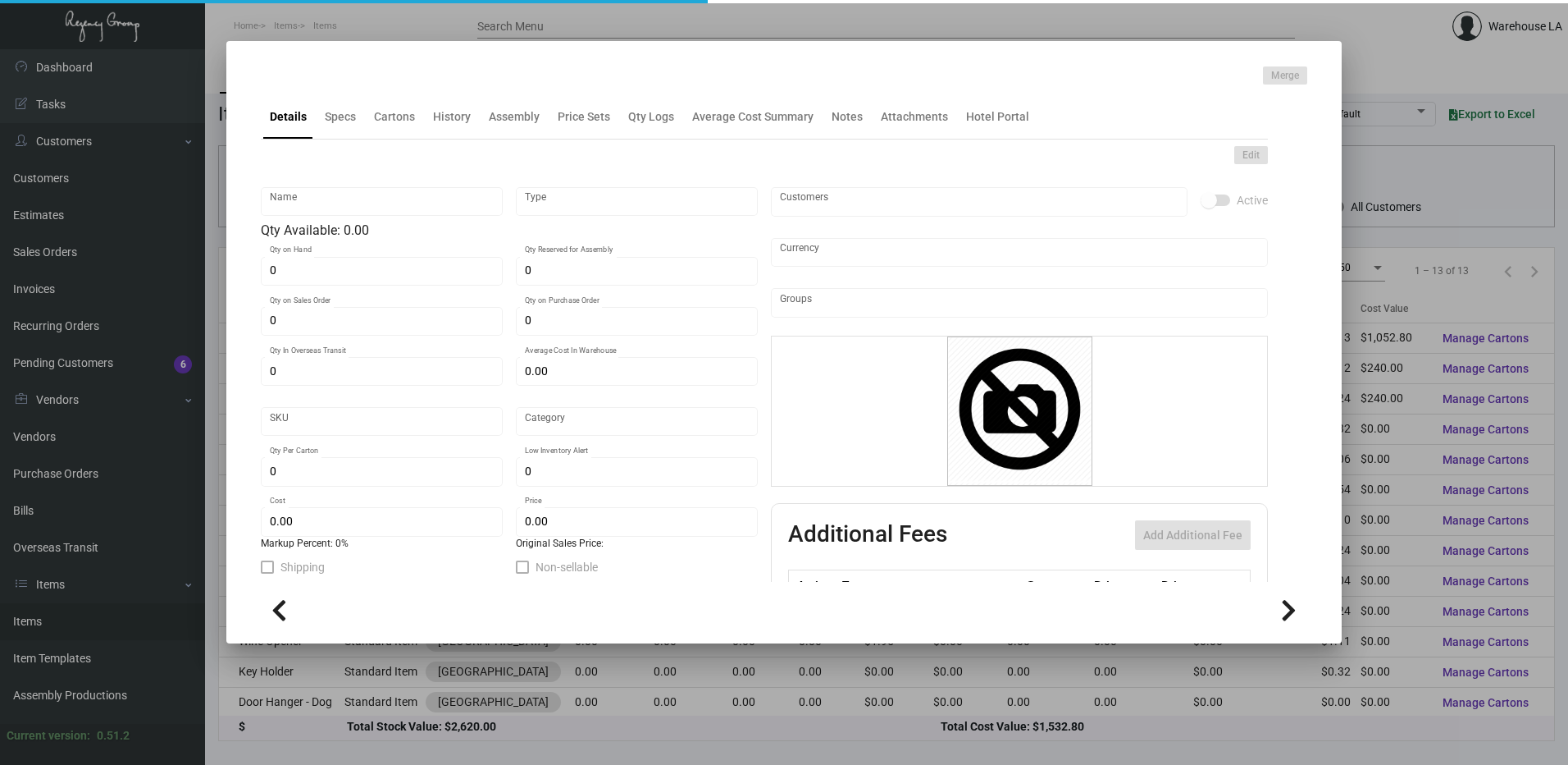
type input "United States Dollar $"
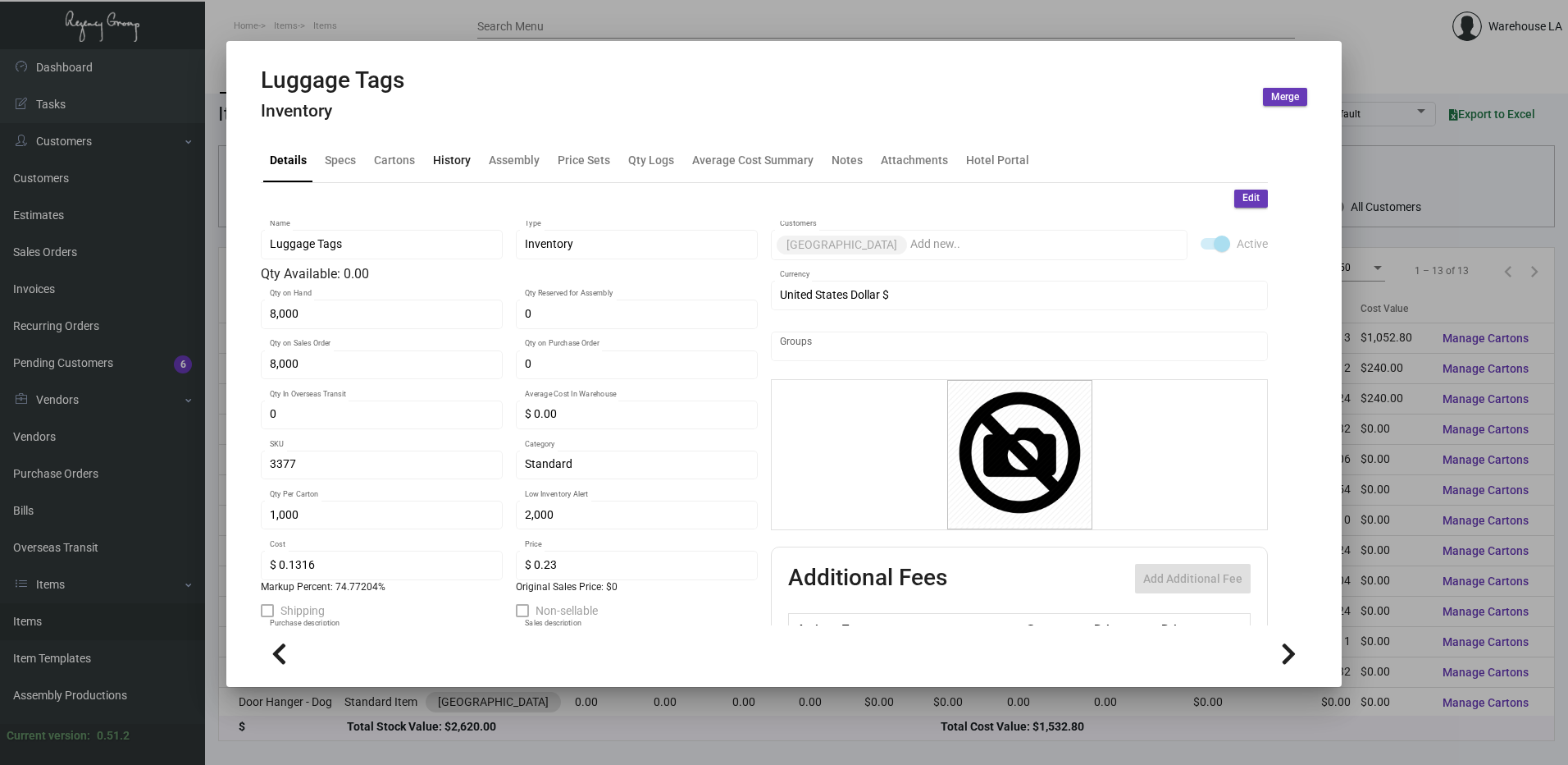
click at [437, 158] on div "History" at bounding box center [451, 160] width 38 height 17
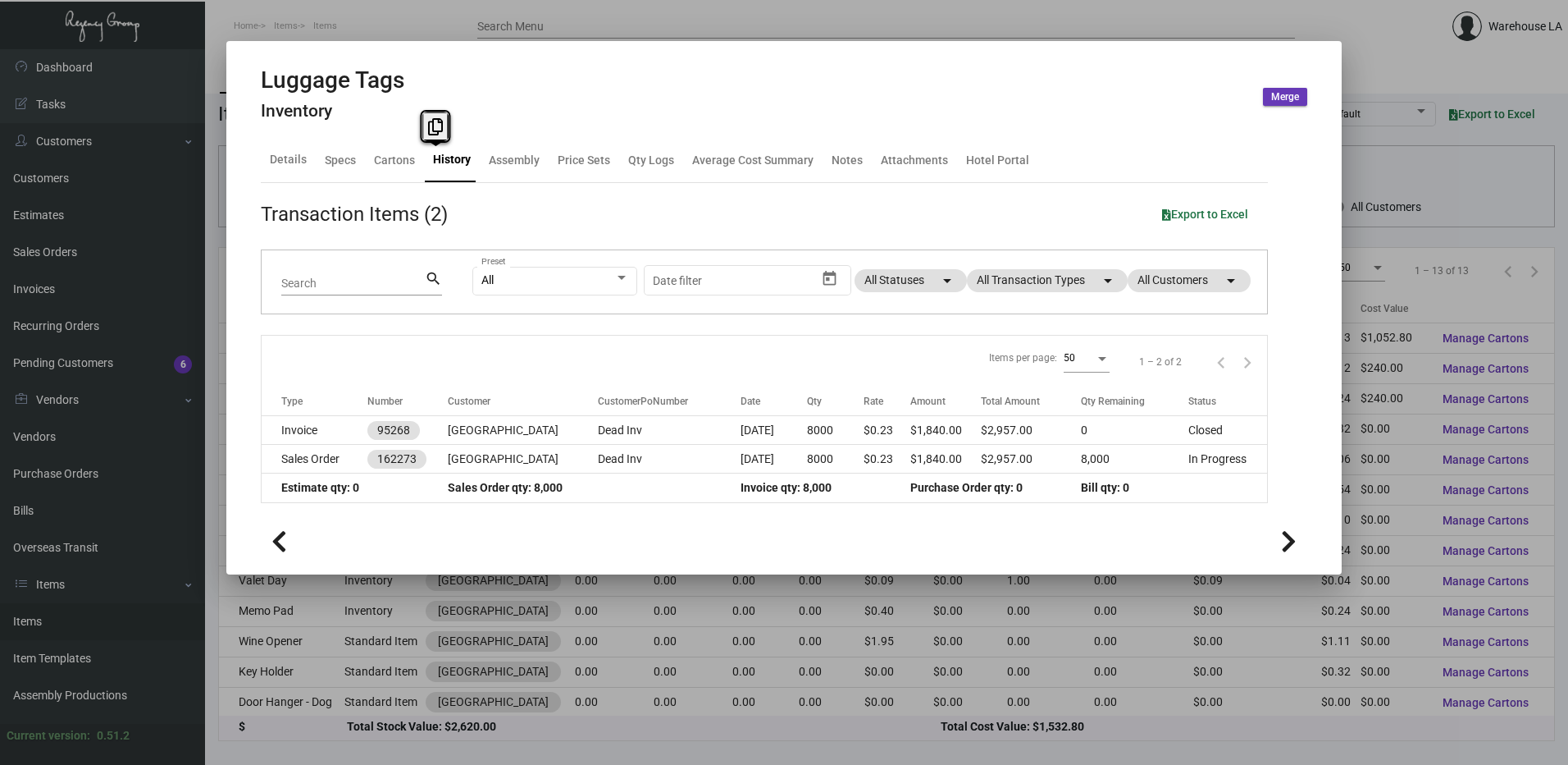
drag, startPoint x: 437, startPoint y: 158, endPoint x: 604, endPoint y: 109, distance: 174.0
click at [604, 109] on div "Luggage Tags Inventory Merge" at bounding box center [784, 96] width 1046 height 61
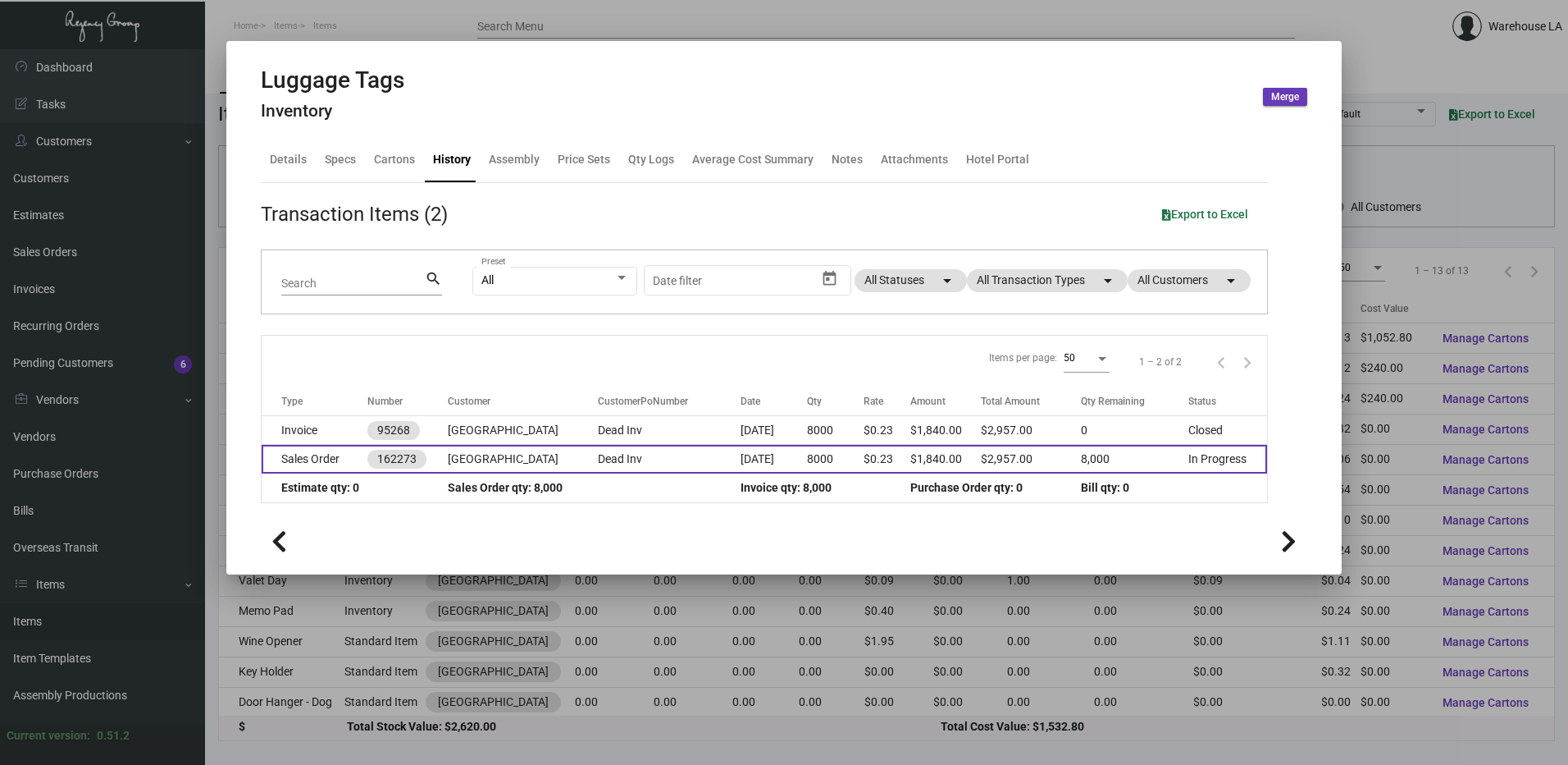
click at [621, 451] on td "Dead Inv" at bounding box center [669, 459] width 143 height 29
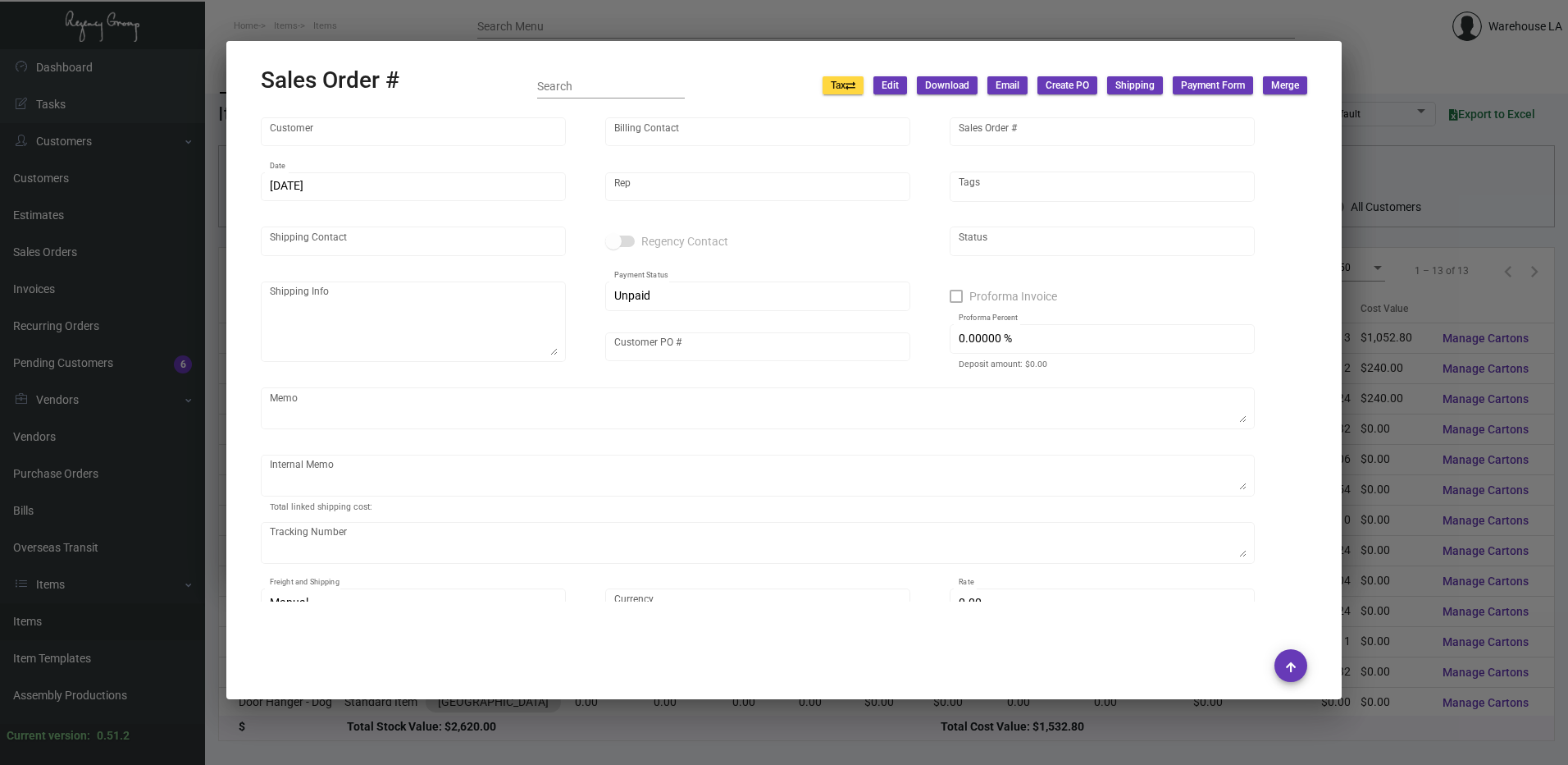
type input "Waterfront Hotel"
type input "Fanny Huynh"
type input "162273"
type input "12/23/2023"
type input "Yossi Loeb"
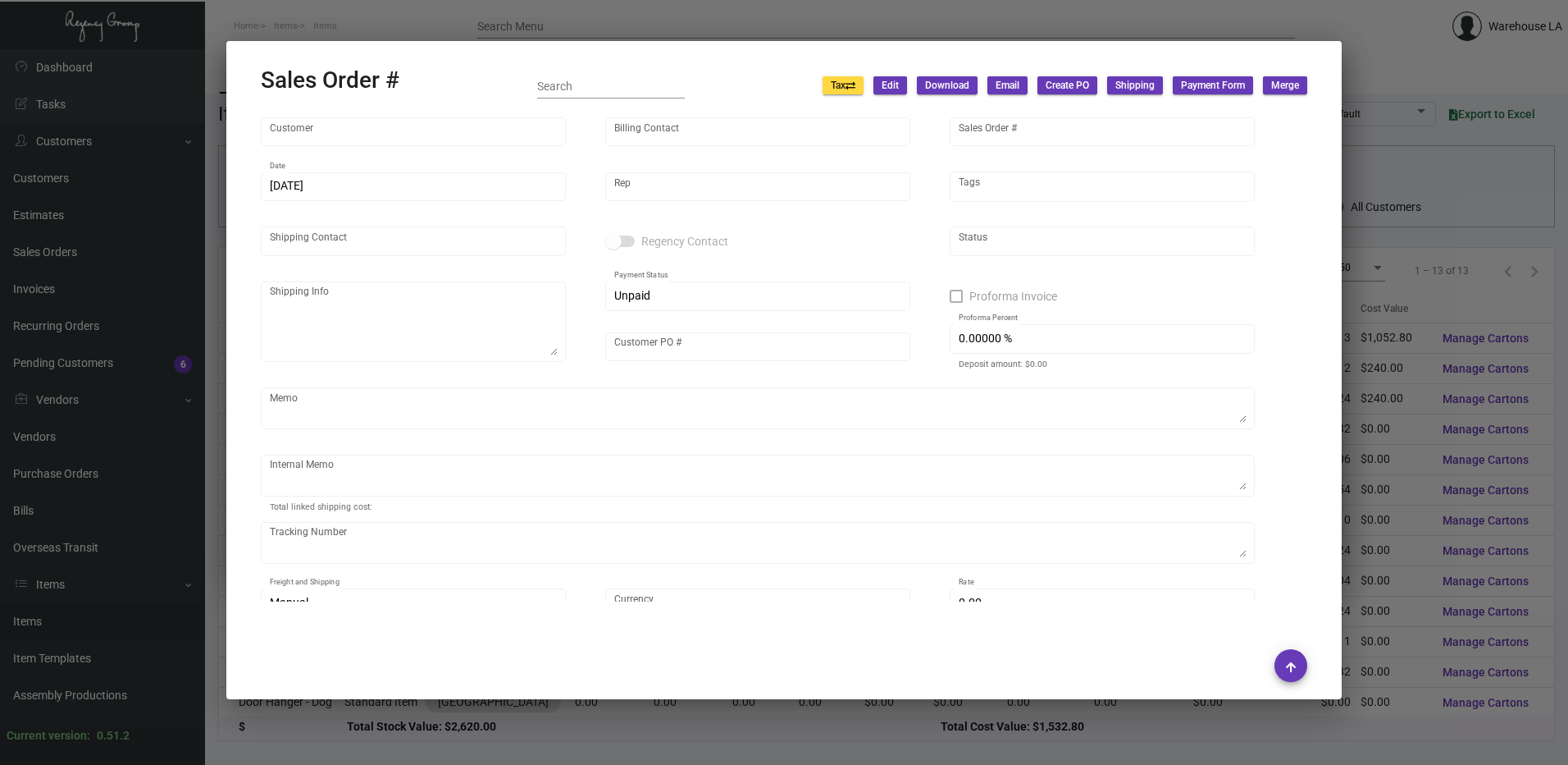
type input "Dead Inv"
type input "United States Dollar $"
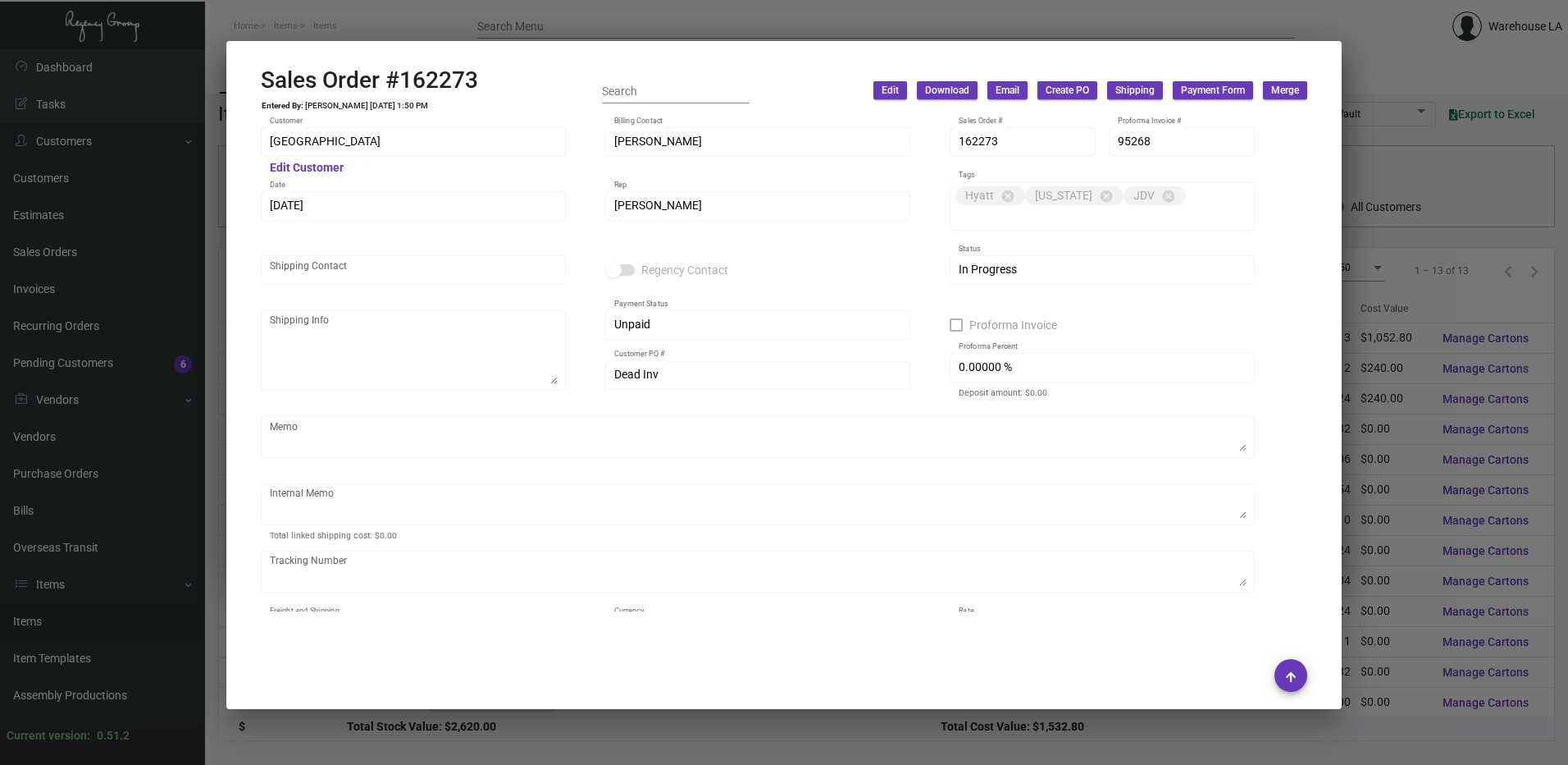
click at [525, 24] on div at bounding box center [784, 382] width 1568 height 765
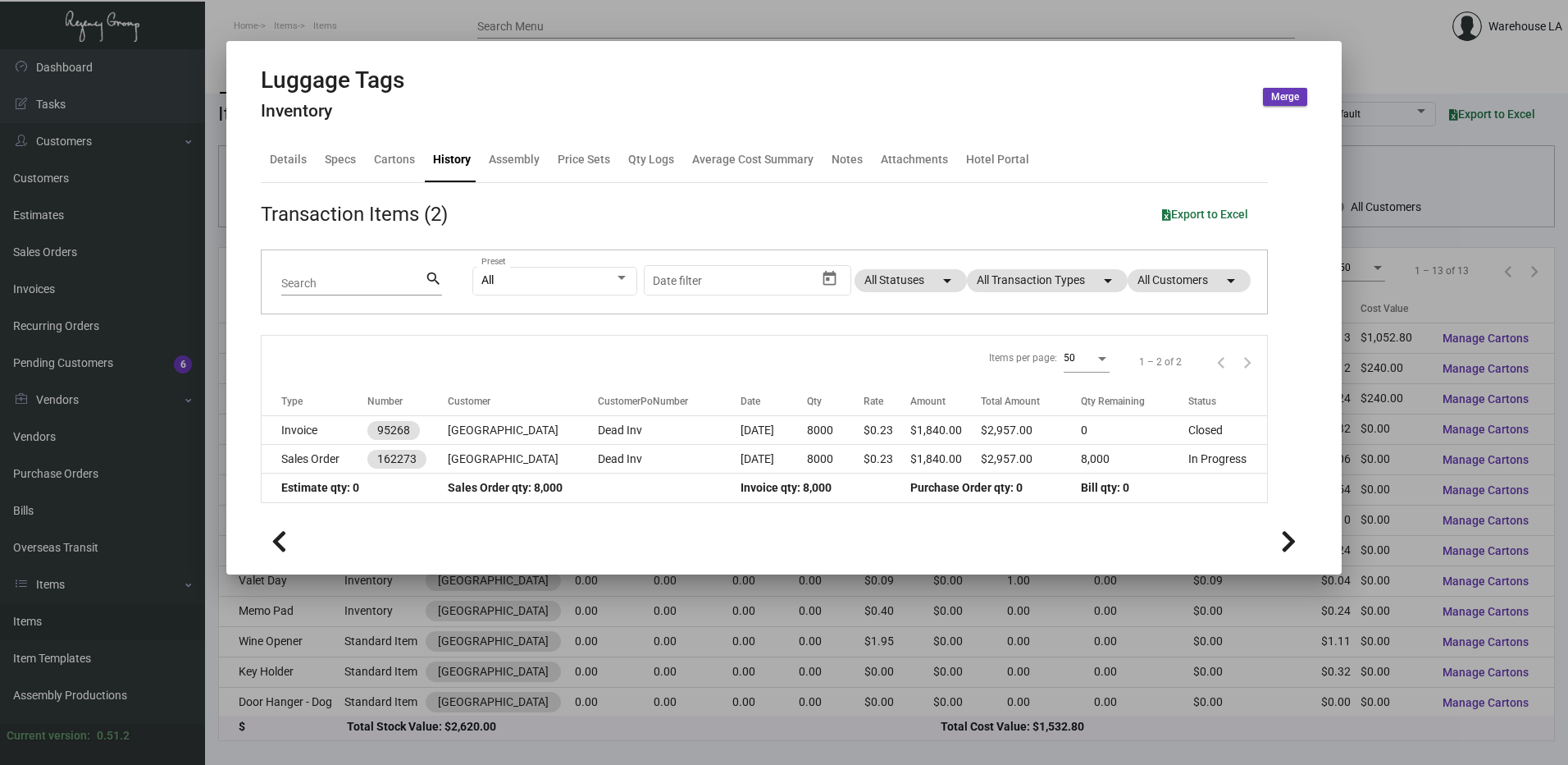
click at [505, 8] on div at bounding box center [784, 382] width 1568 height 765
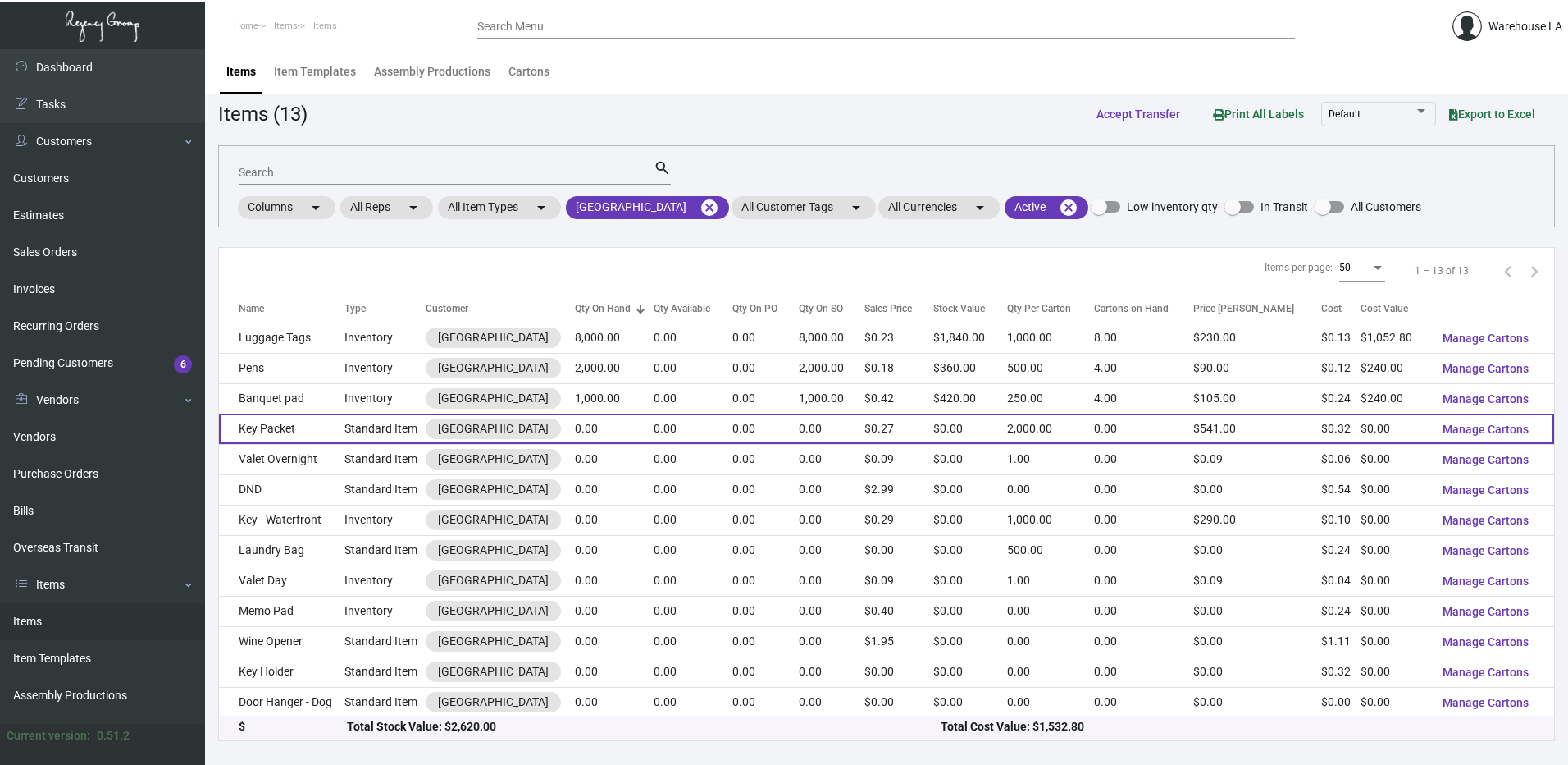
click at [331, 415] on td "Key Packet" at bounding box center [281, 428] width 125 height 30
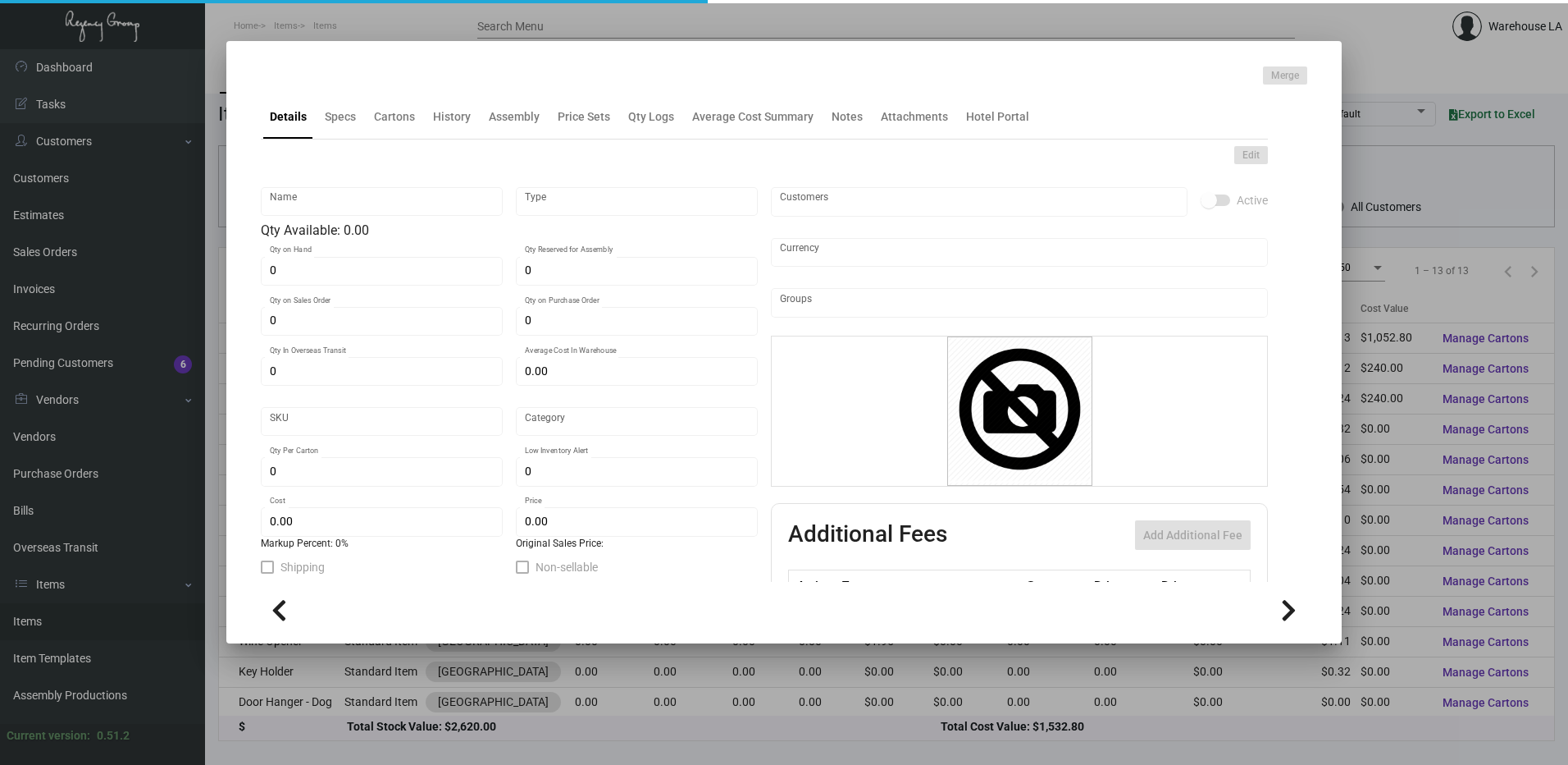
click at [207, 310] on div at bounding box center [784, 382] width 1568 height 765
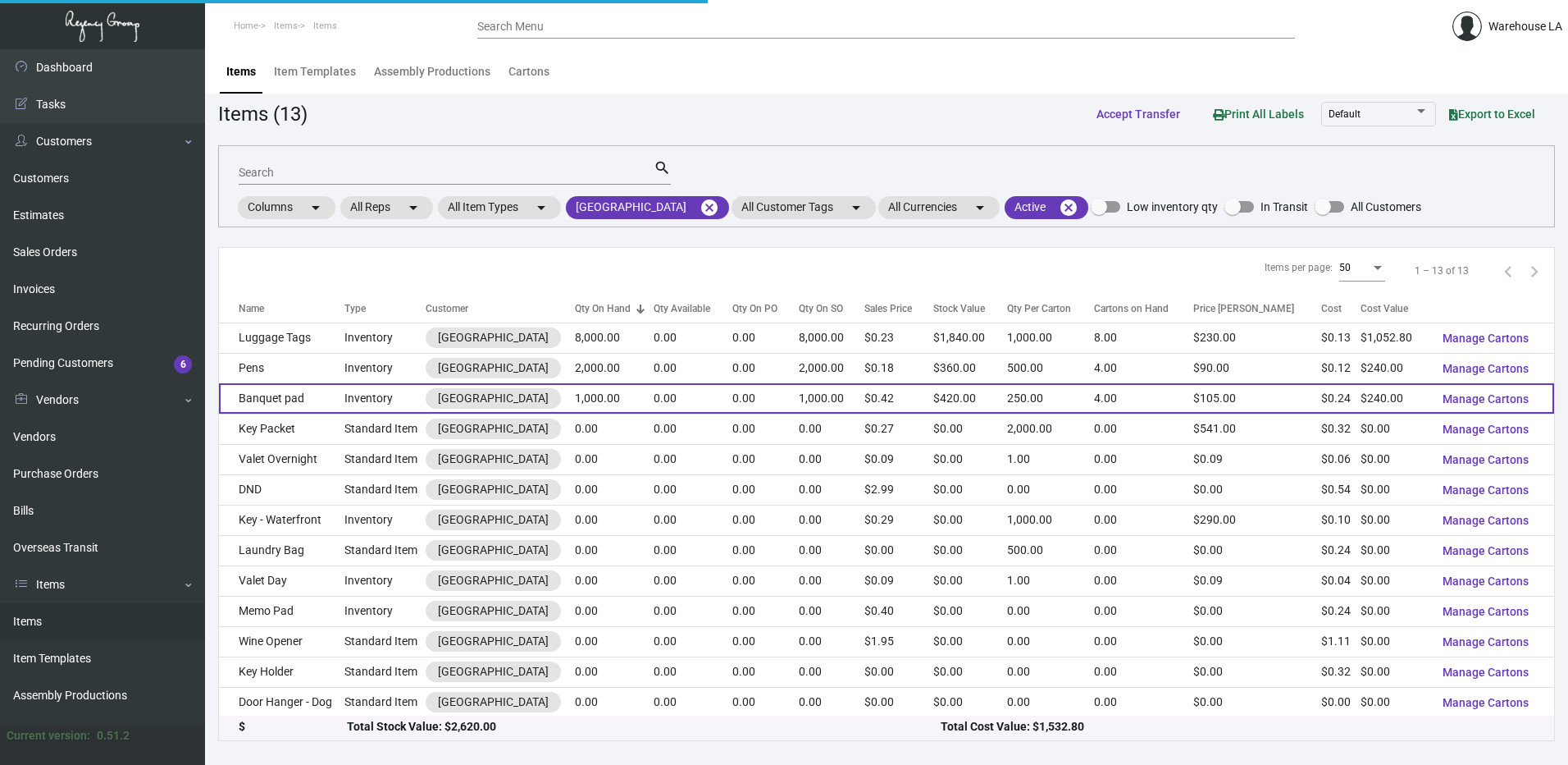
click at [373, 412] on td "Inventory" at bounding box center [385, 398] width 82 height 30
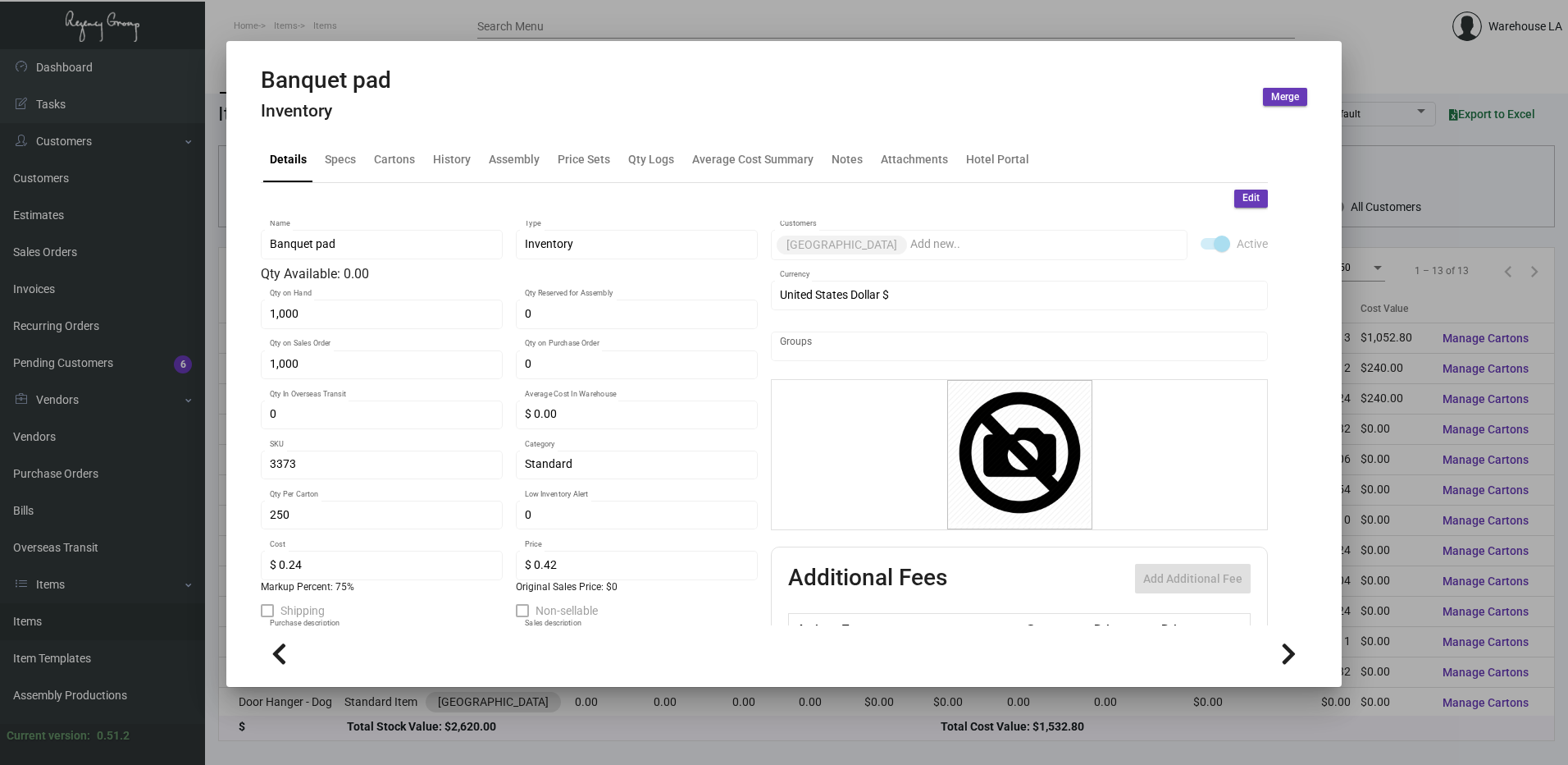
click at [404, 180] on div "Details Specs Cartons History Assembly Price Sets Qty Logs Average Cost Summary…" at bounding box center [765, 160] width 1007 height 45
click at [381, 172] on div "Cartons" at bounding box center [395, 160] width 54 height 40
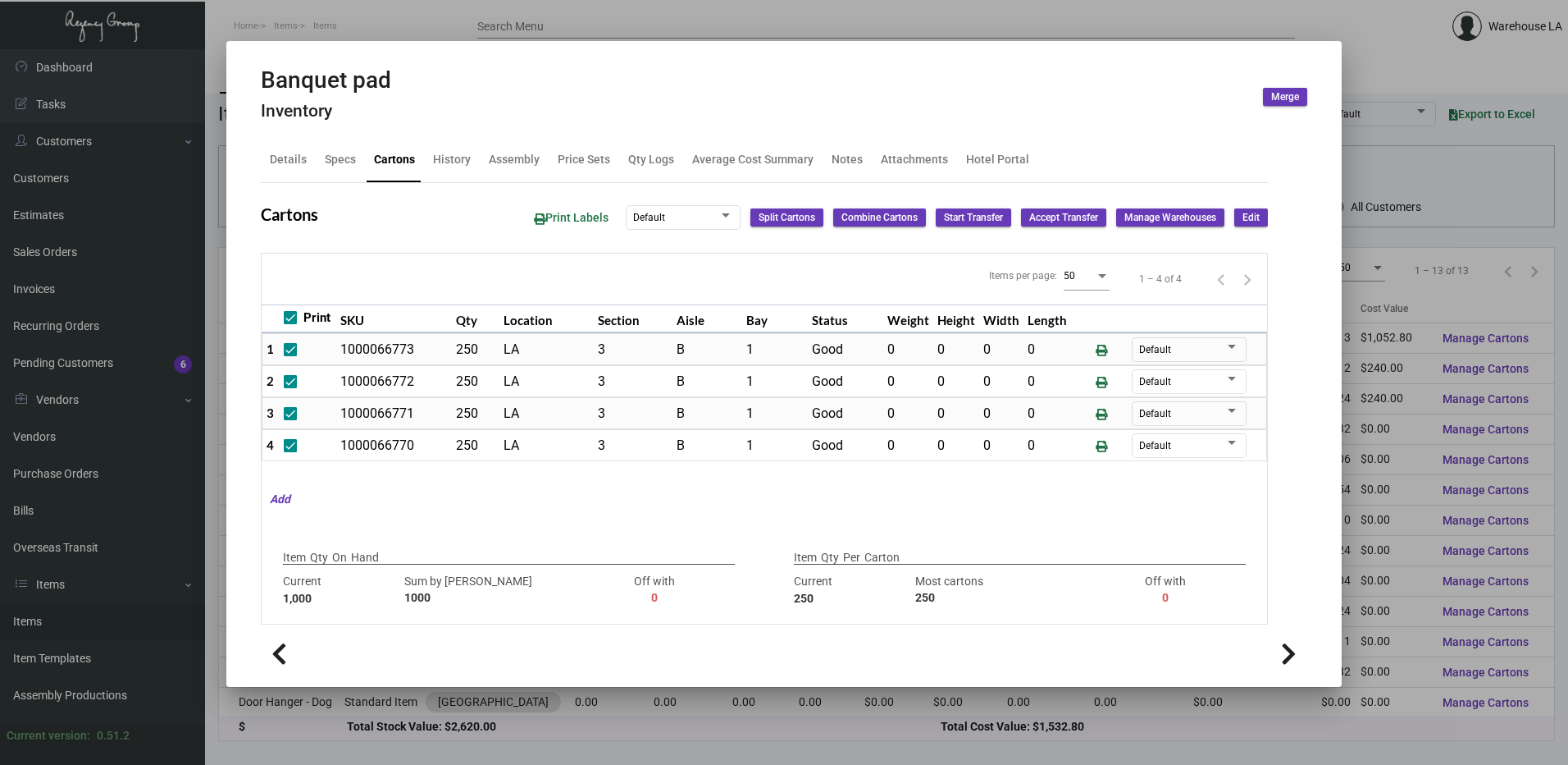
click at [1439, 209] on div at bounding box center [784, 382] width 1568 height 765
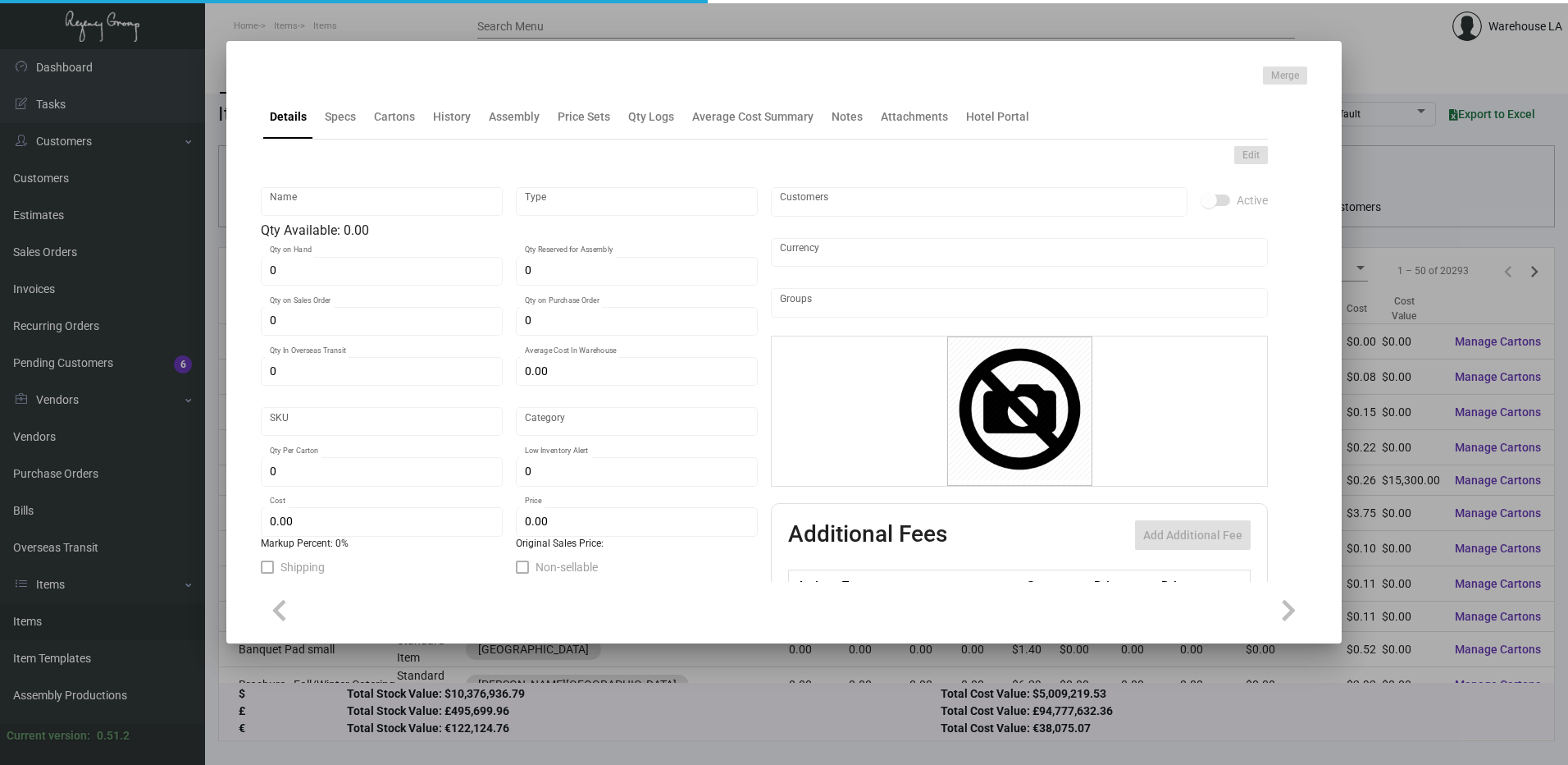
type input "Ear Plugs"
type input "Inventory"
type input "700"
type input "$ 0.00"
type input "3299"
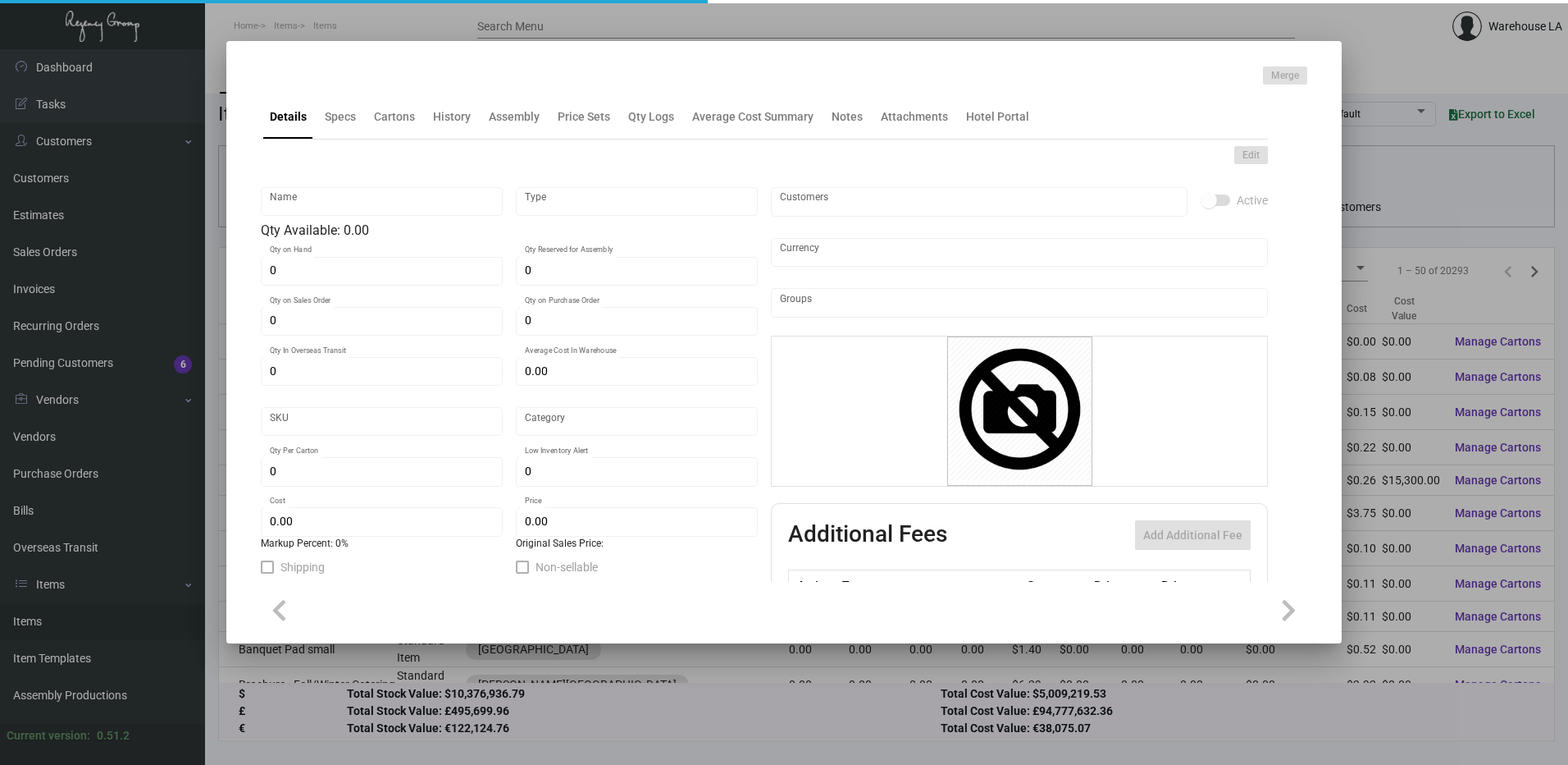
type input "Standard"
type input "700"
type input "200"
type input "$ 0.38"
type input "$ 1.49"
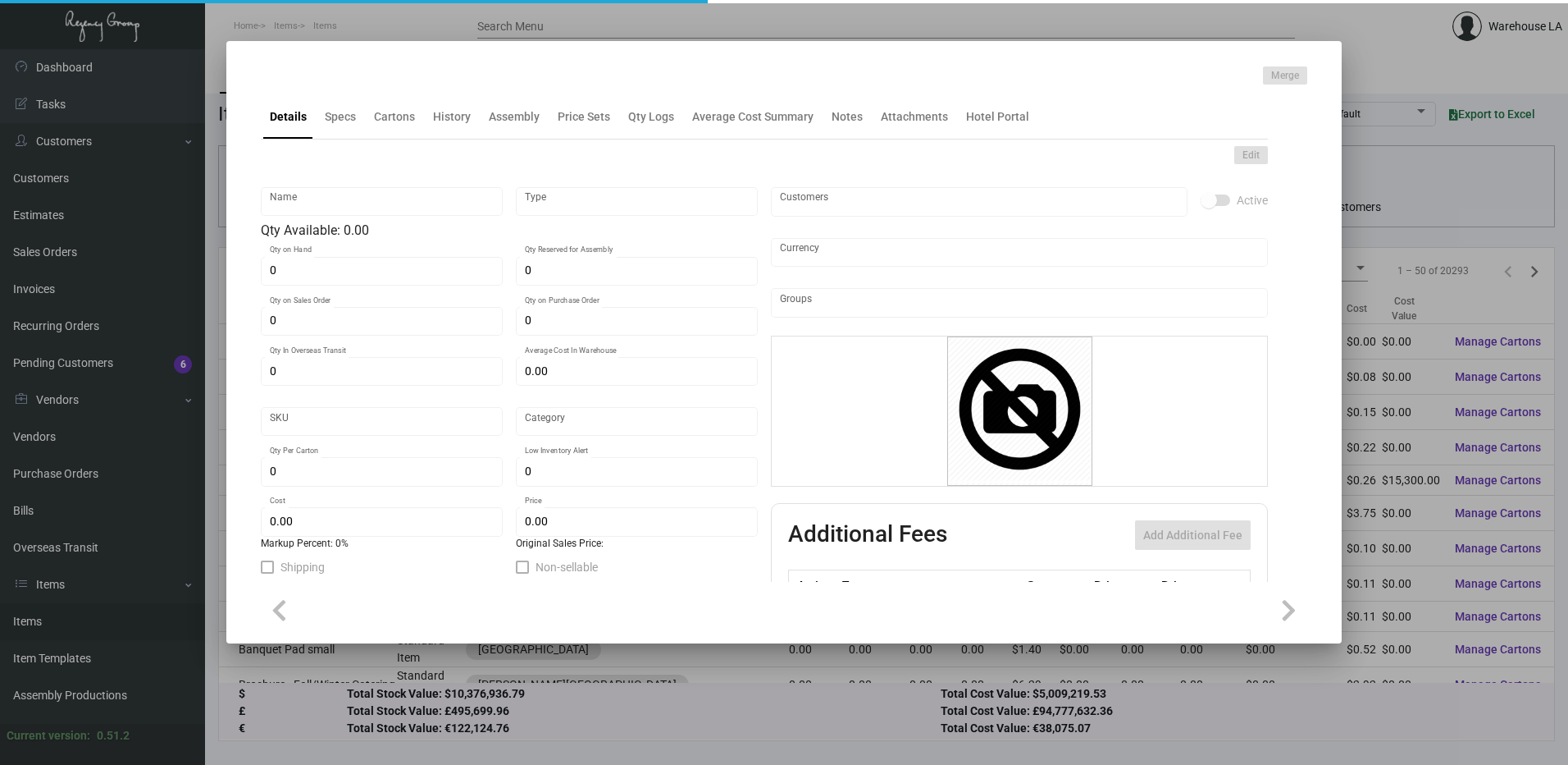
type textarea "Ear Plugs Pillow box w/ 2 color logo, WHITE ear plugs"
checkbox input "true"
type input "United States Dollar $"
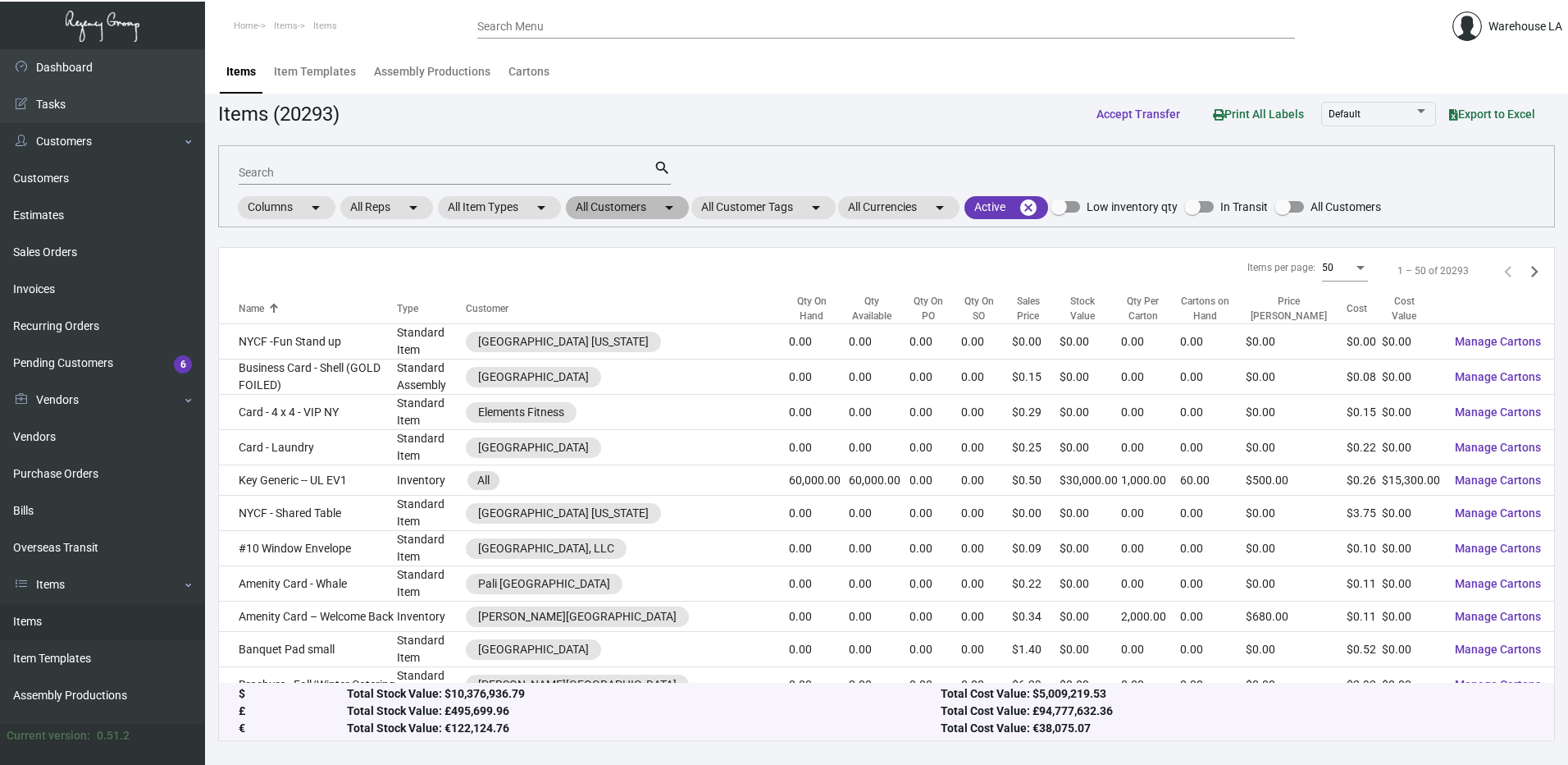
click at [601, 196] on mat-chip "All Customers arrow_drop_down" at bounding box center [627, 208] width 123 height 23
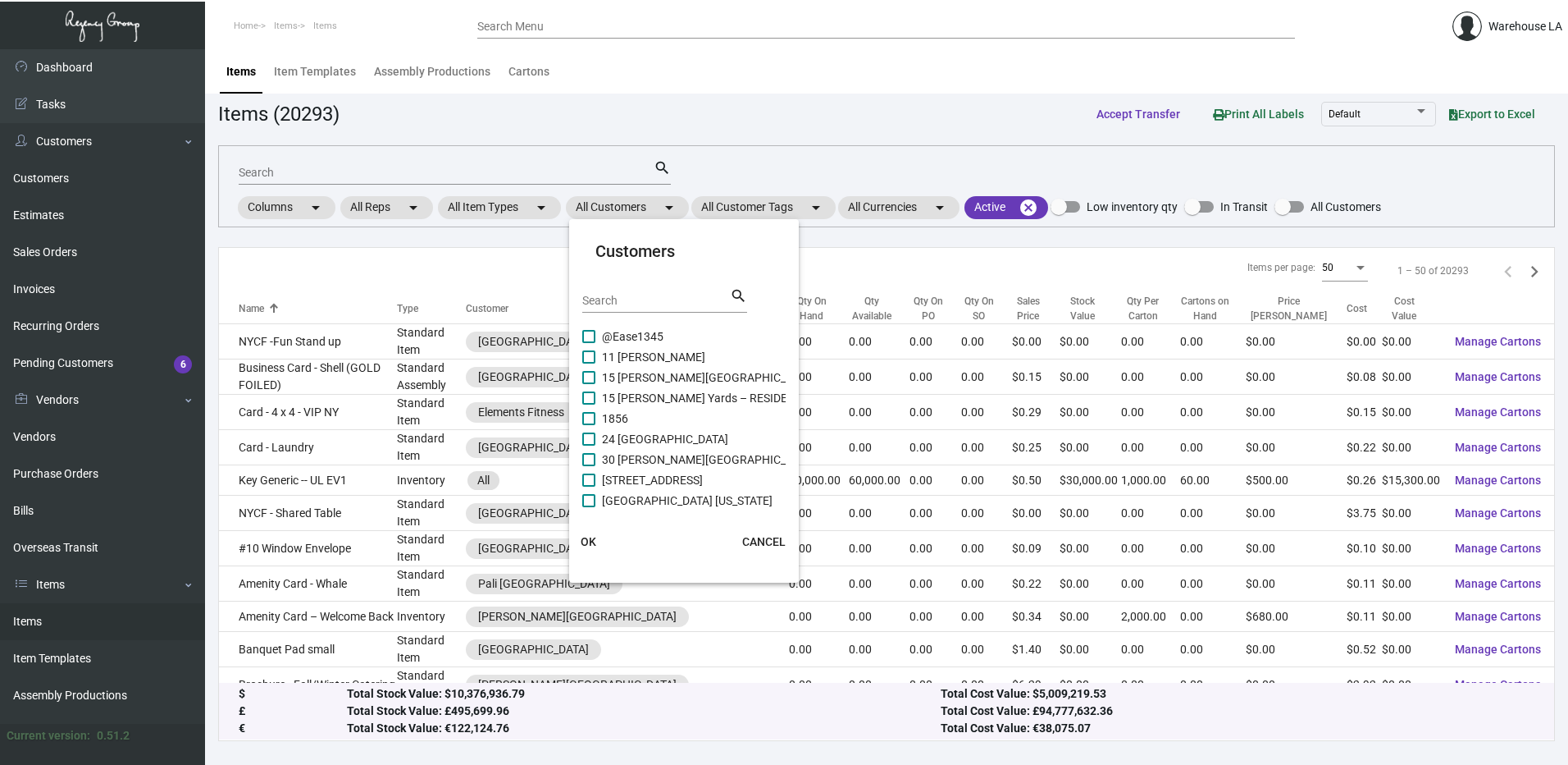
click at [633, 305] on input "Search" at bounding box center [656, 301] width 147 height 14
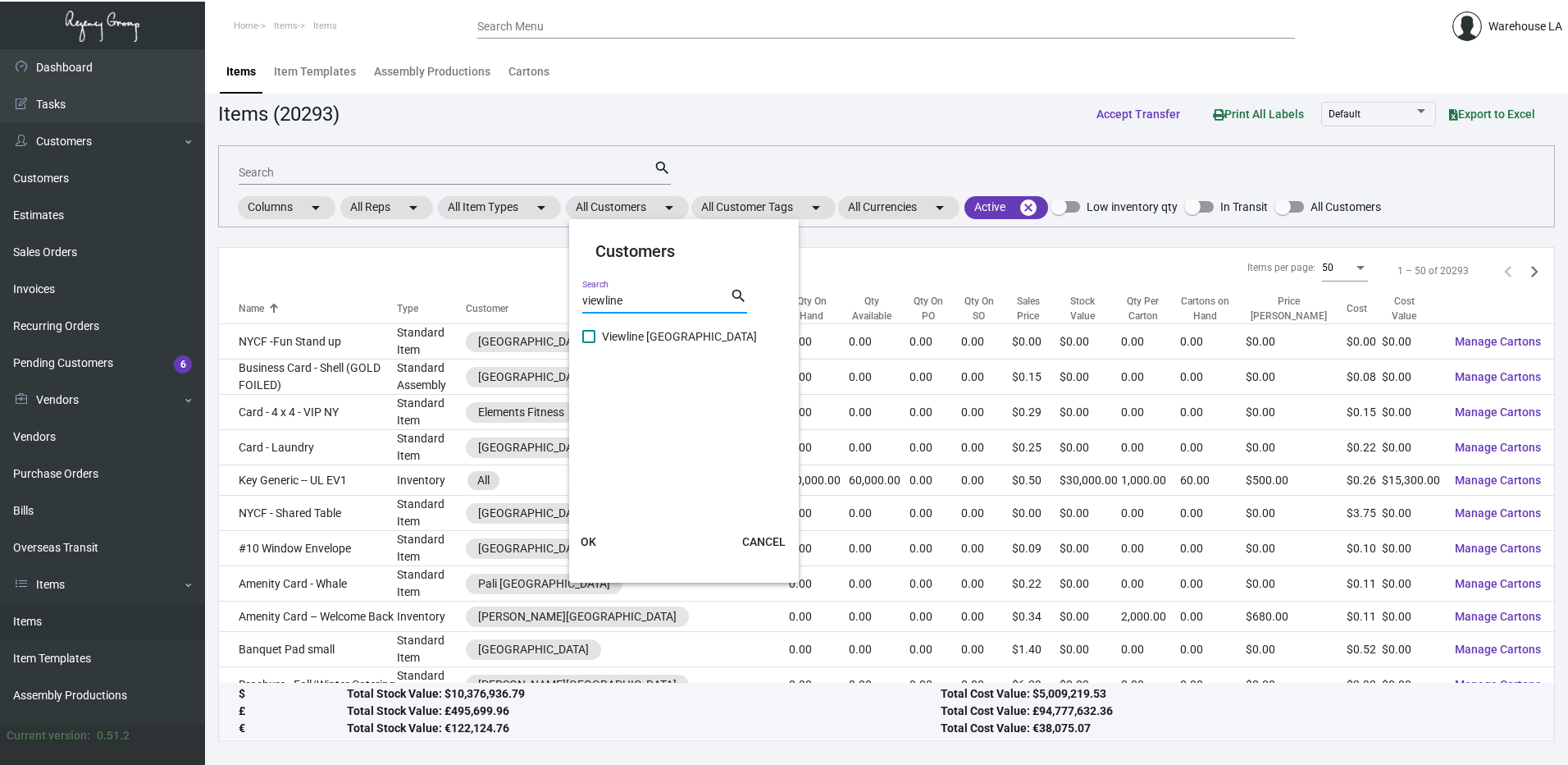
type input "viewline"
click at [624, 336] on span "Viewline [GEOGRAPHIC_DATA]" at bounding box center [679, 336] width 155 height 19
click at [589, 343] on input "Viewline [GEOGRAPHIC_DATA]" at bounding box center [588, 343] width 1 height 1
checkbox input "true"
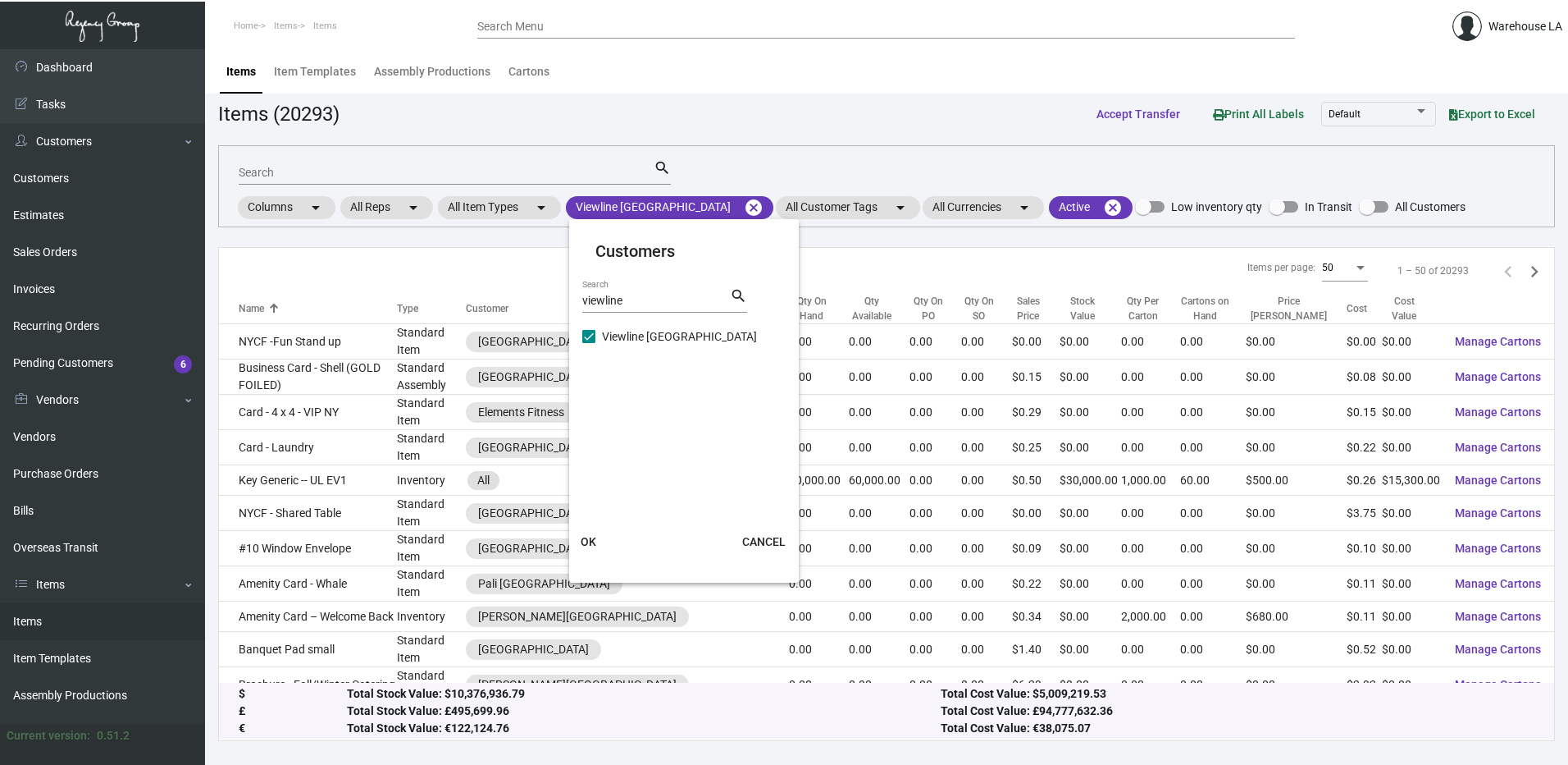
click at [589, 549] on button "OK" at bounding box center [589, 542] width 52 height 29
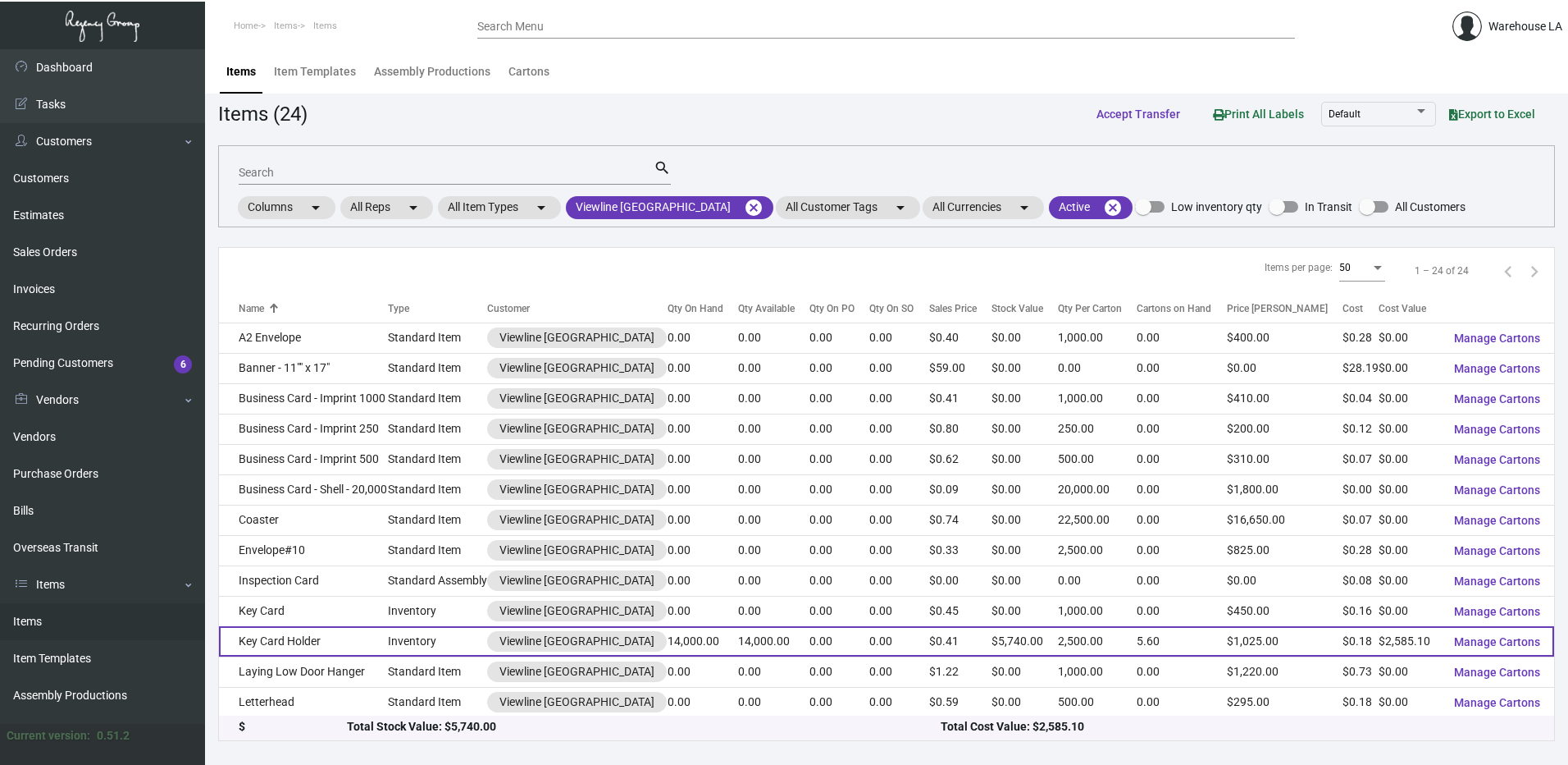
click at [315, 631] on td "Key Card Holder" at bounding box center [304, 641] width 169 height 30
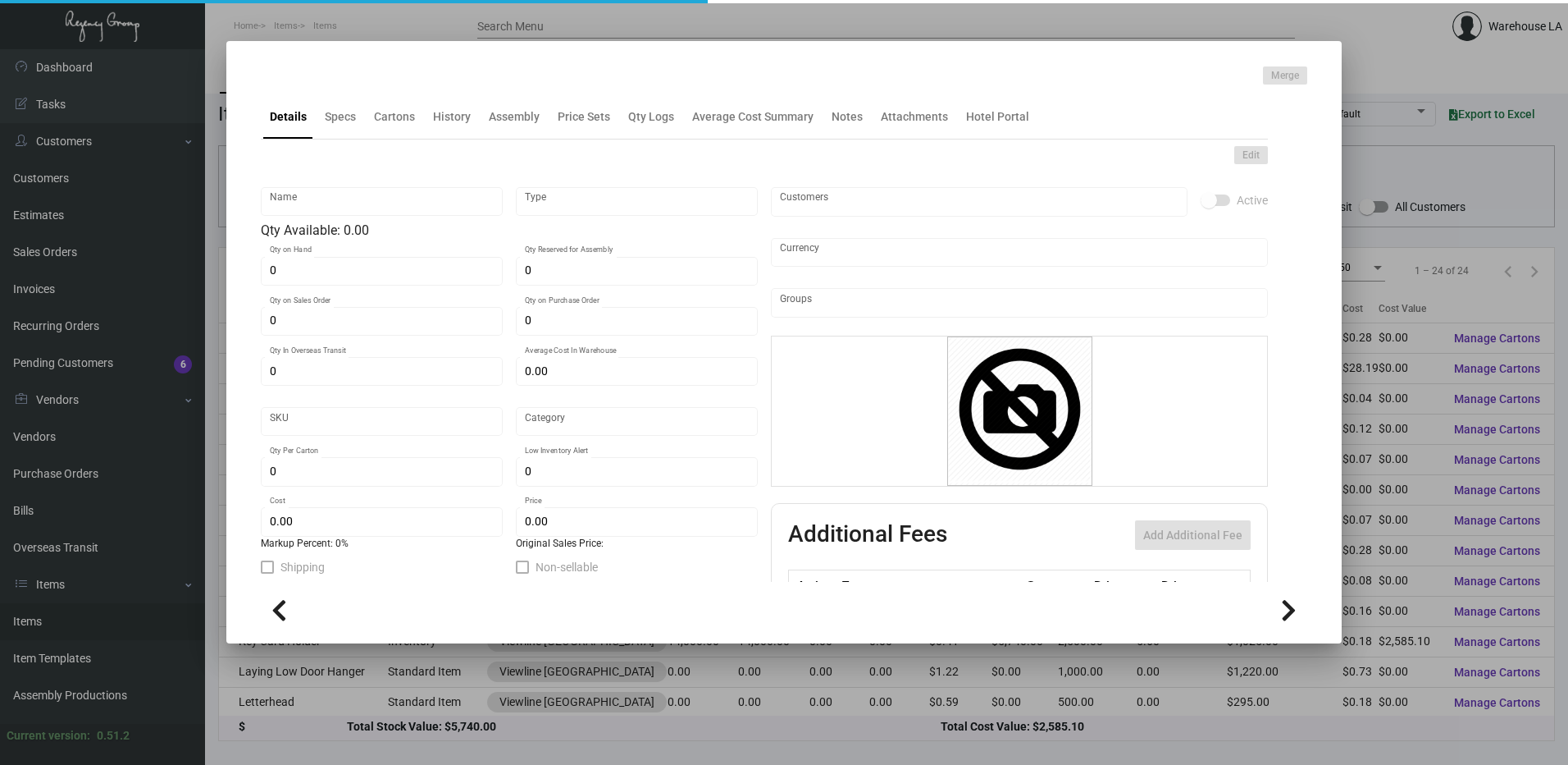
type input "Key Card Holder"
type input "Inventory"
type input "14,000"
type input "$ 0.18465"
type input "Standard"
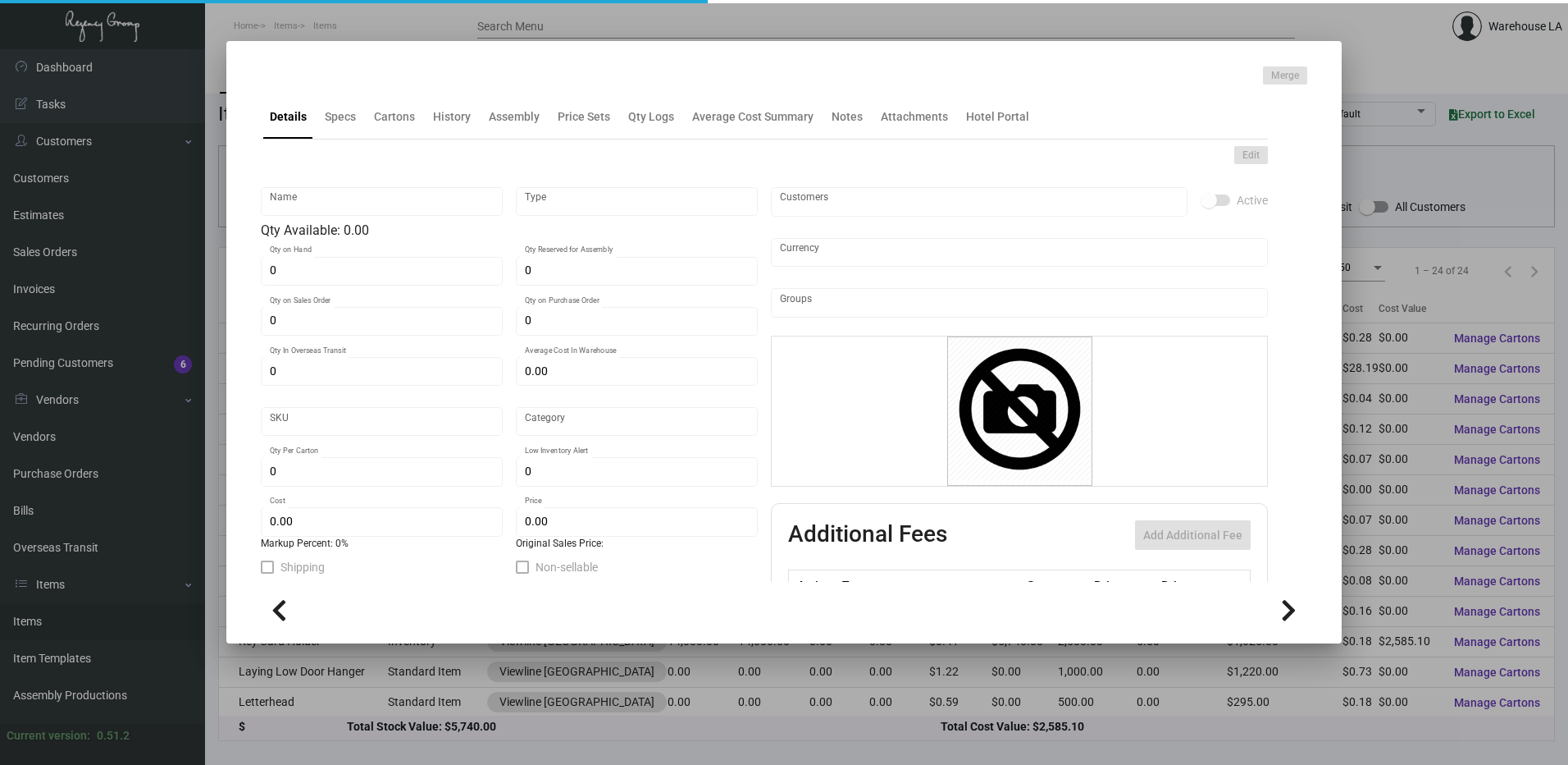
type input "2,500"
type input "5,000"
type input "$ 0.18465"
type input "$ 0.41"
checkbox input "true"
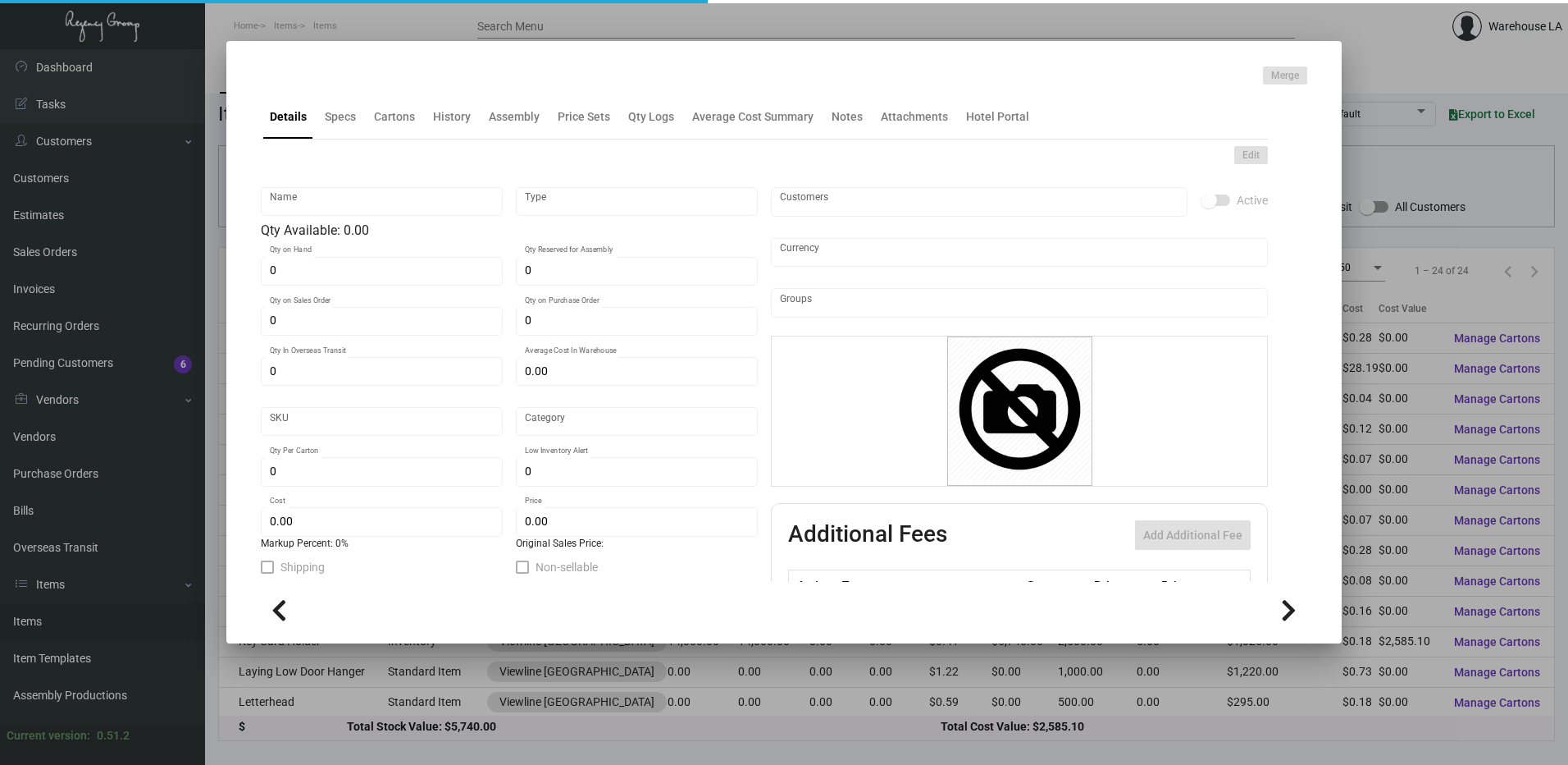
checkbox input "true"
type input "United States Dollar $"
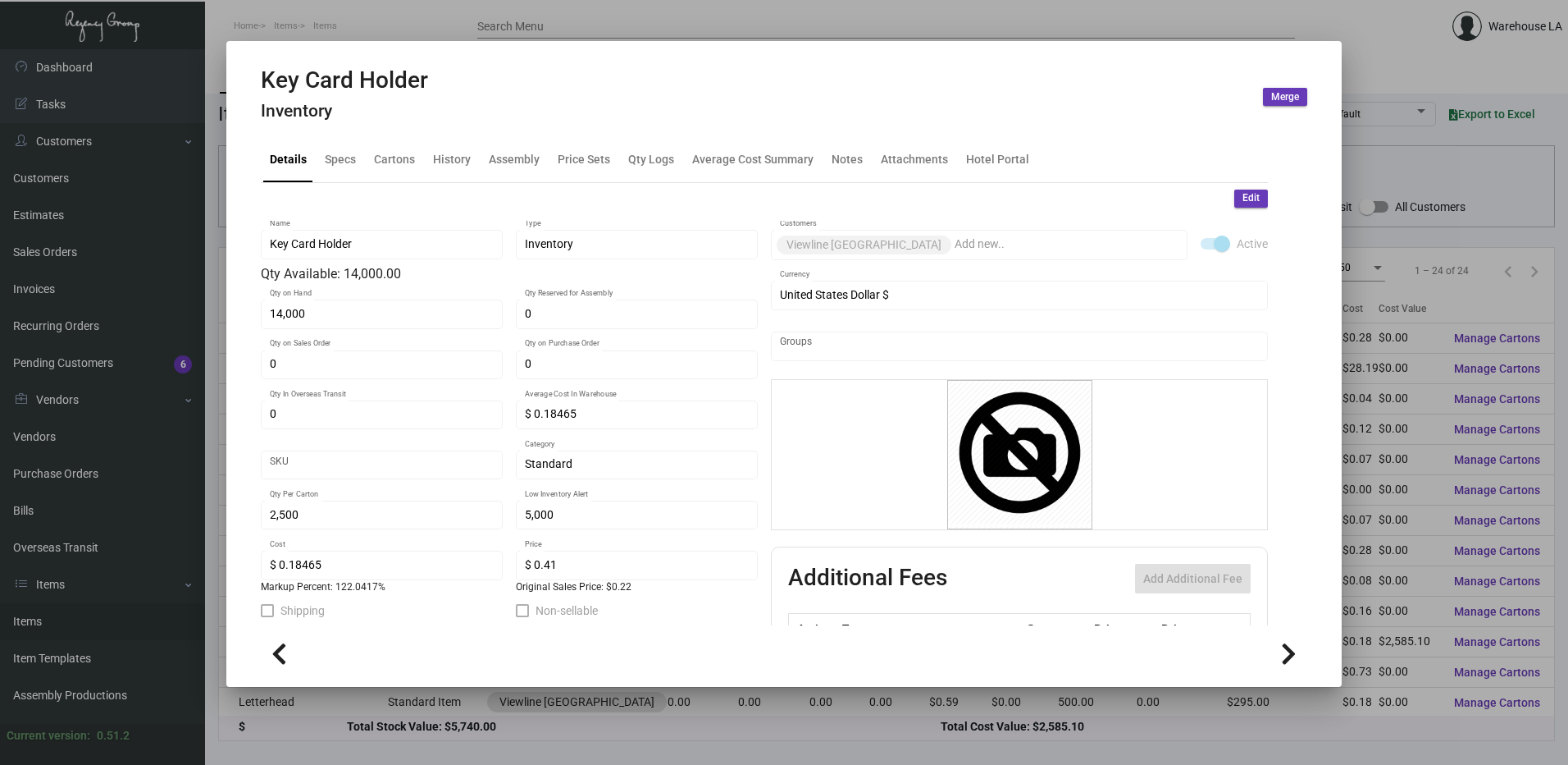
click at [405, 178] on mat-tab-group "Details Specs Cartons History Assembly Price Sets Qty Logs Average Cost Summary…" at bounding box center [764, 377] width 1046 height 497
drag, startPoint x: 405, startPoint y: 178, endPoint x: 392, endPoint y: 156, distance: 25.6
click at [392, 156] on div "Cartons" at bounding box center [394, 160] width 41 height 17
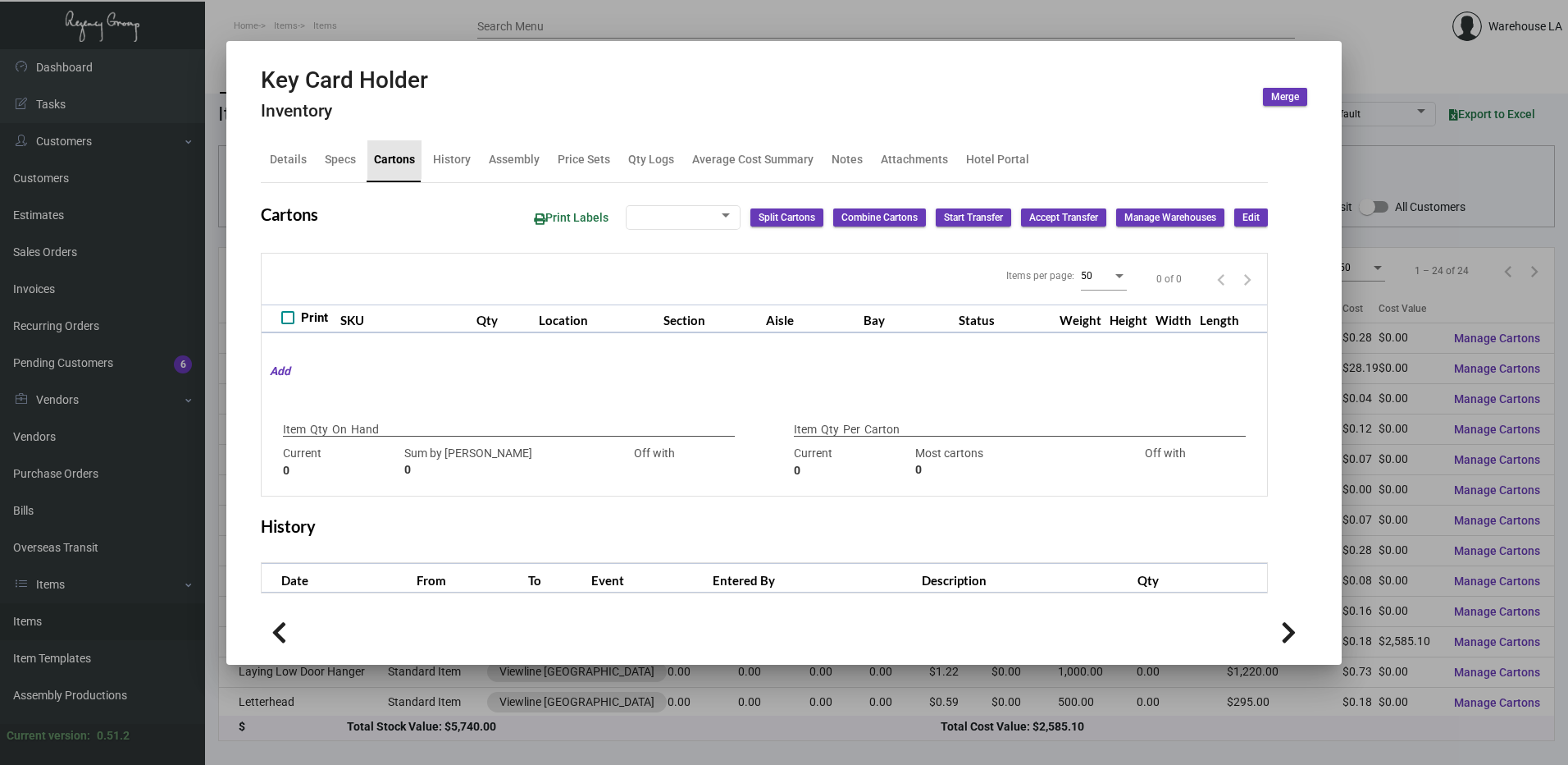
checkbox input "true"
type input "14,000"
type input "14000"
type input "0"
type input "2,500"
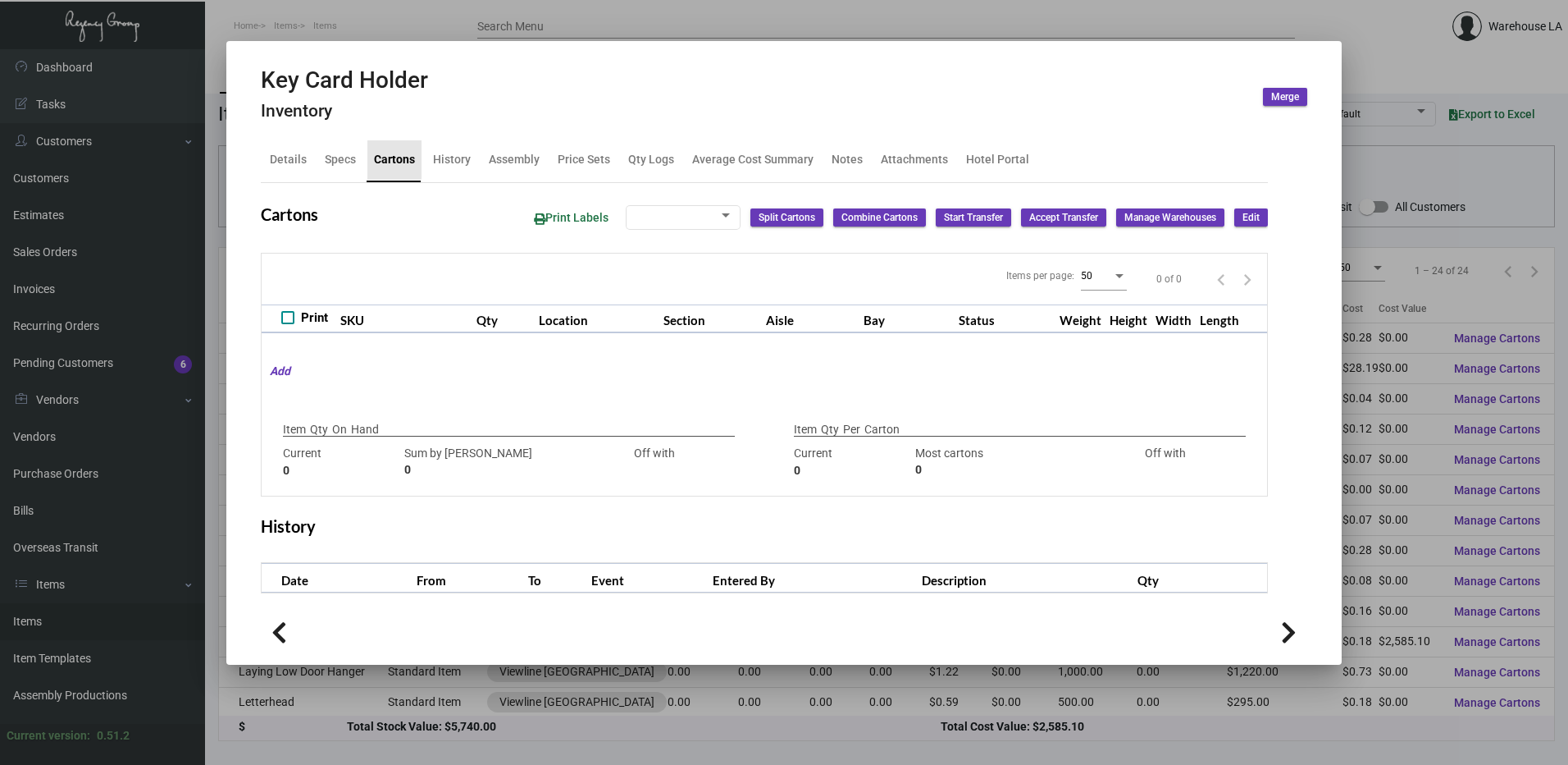
type input "1000"
type input "+1500"
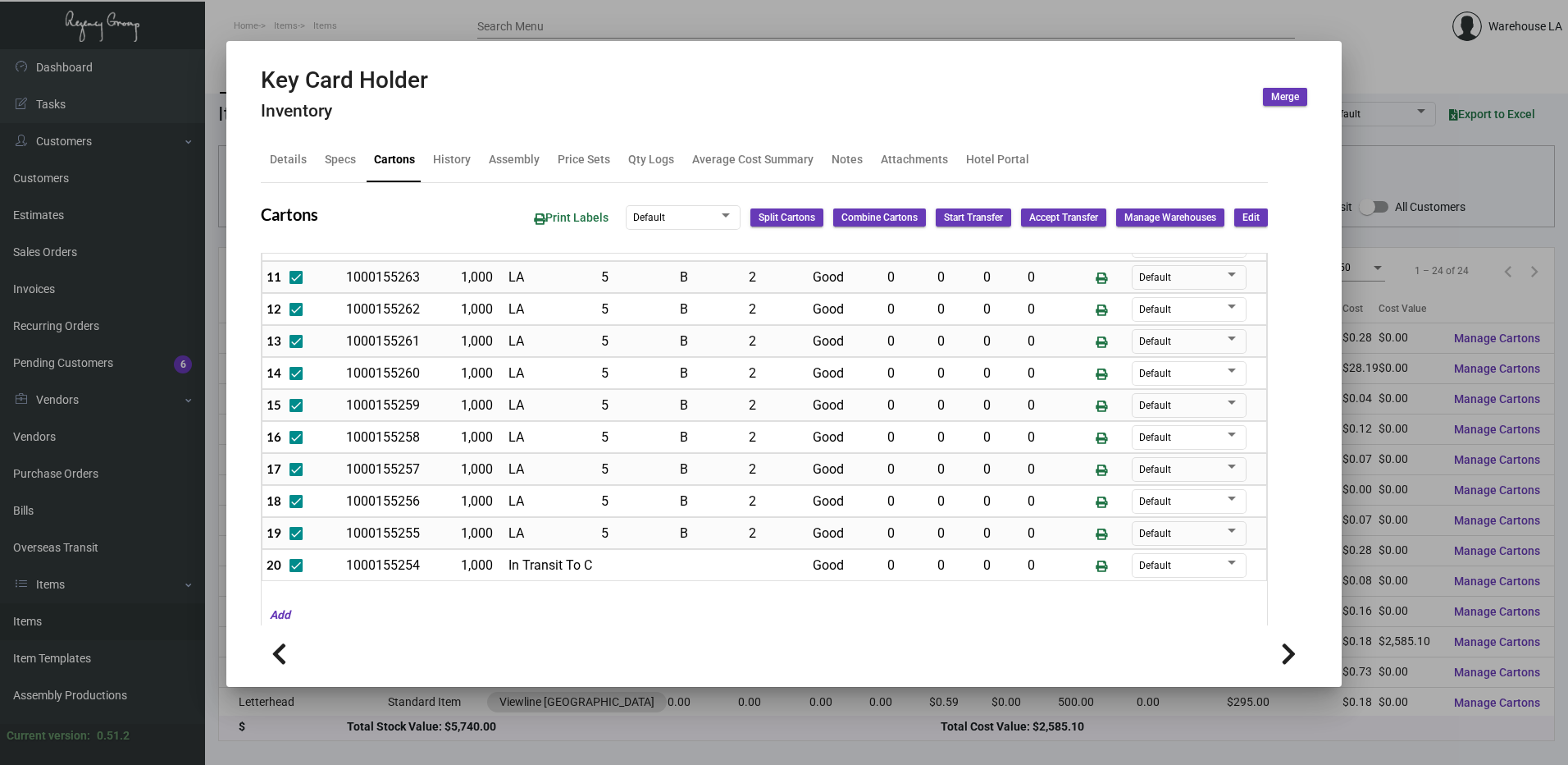
scroll to position [396, 0]
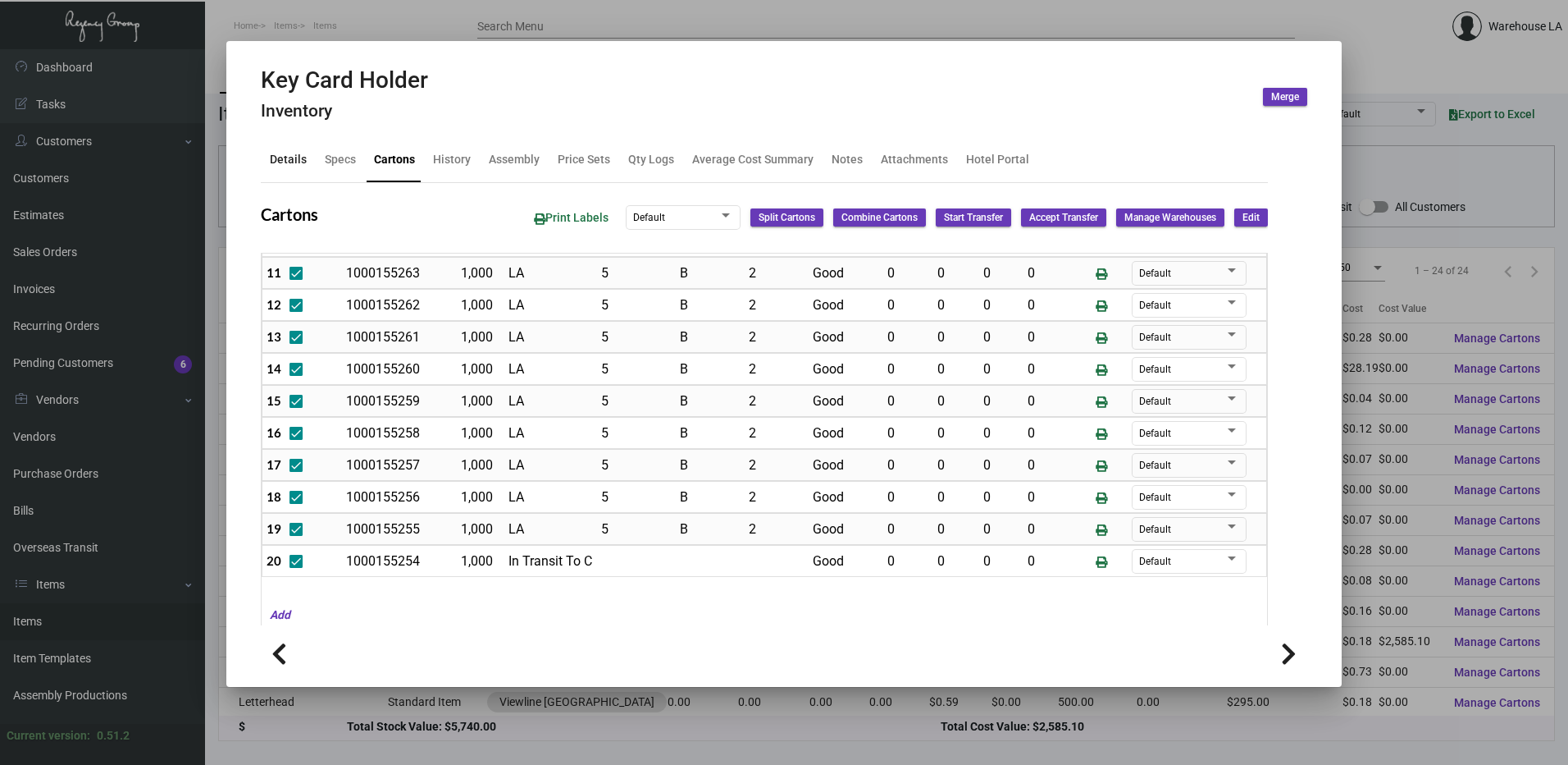
click at [291, 165] on div "Details" at bounding box center [288, 160] width 37 height 17
